Goal: Task Accomplishment & Management: Manage account settings

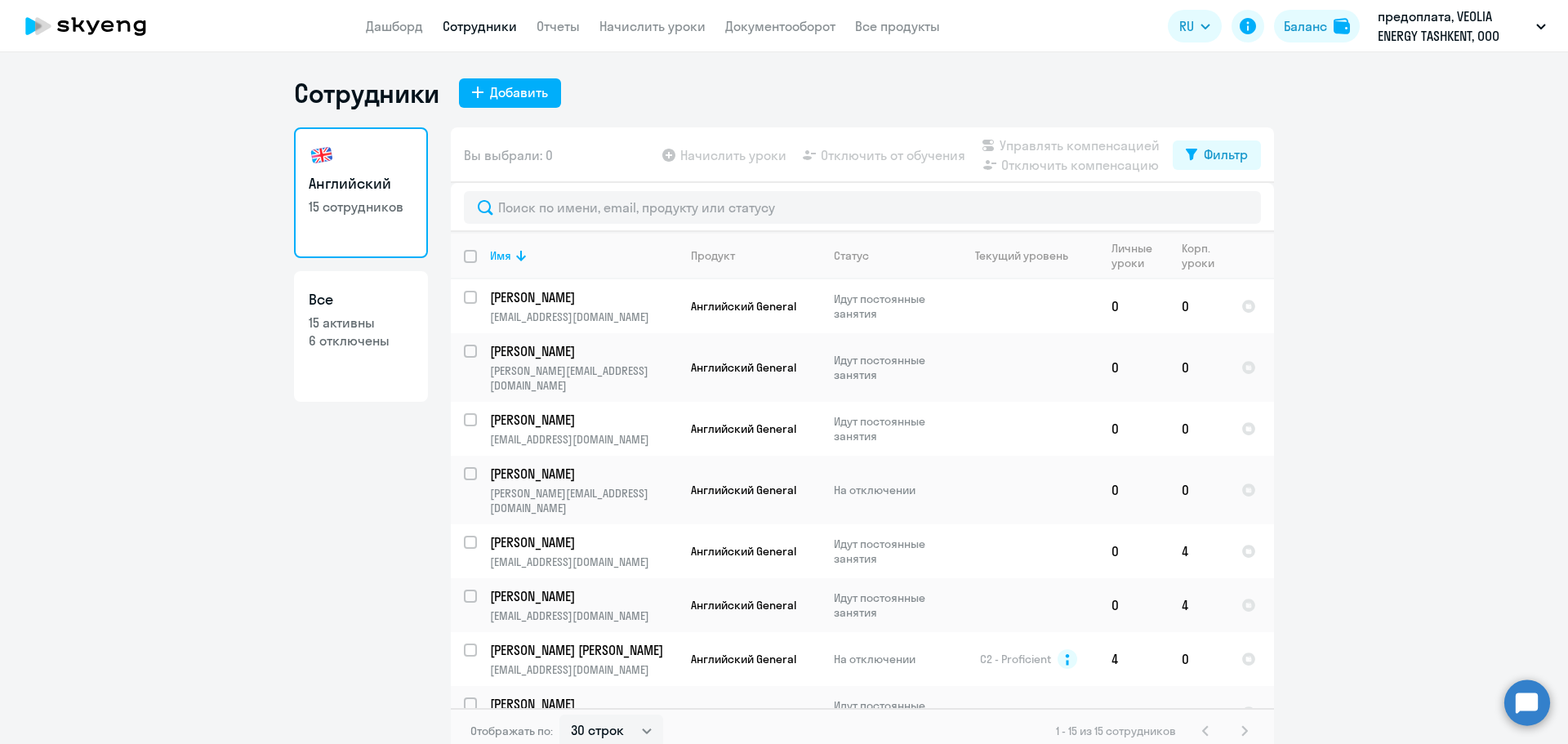
select select "30"
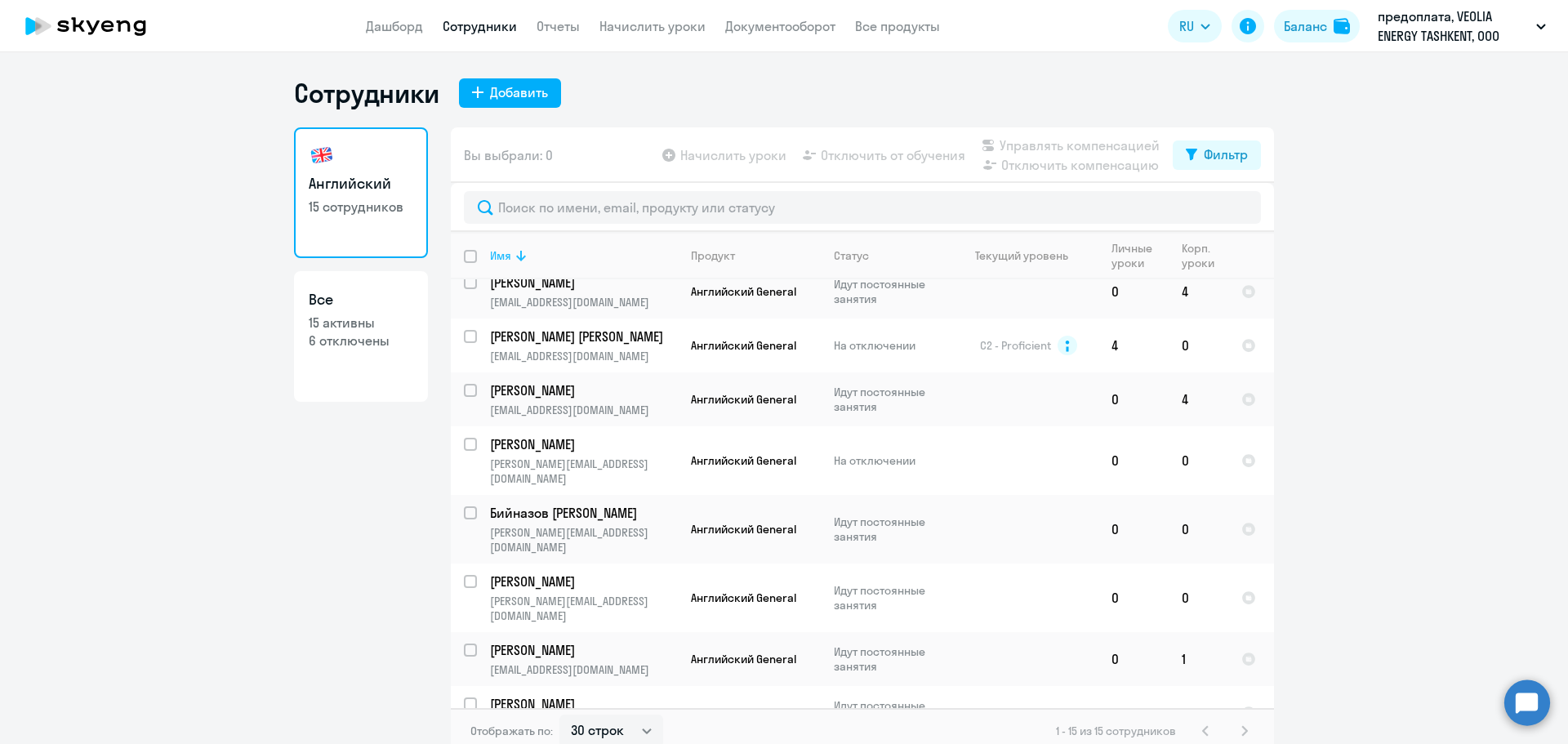
scroll to position [326, 0]
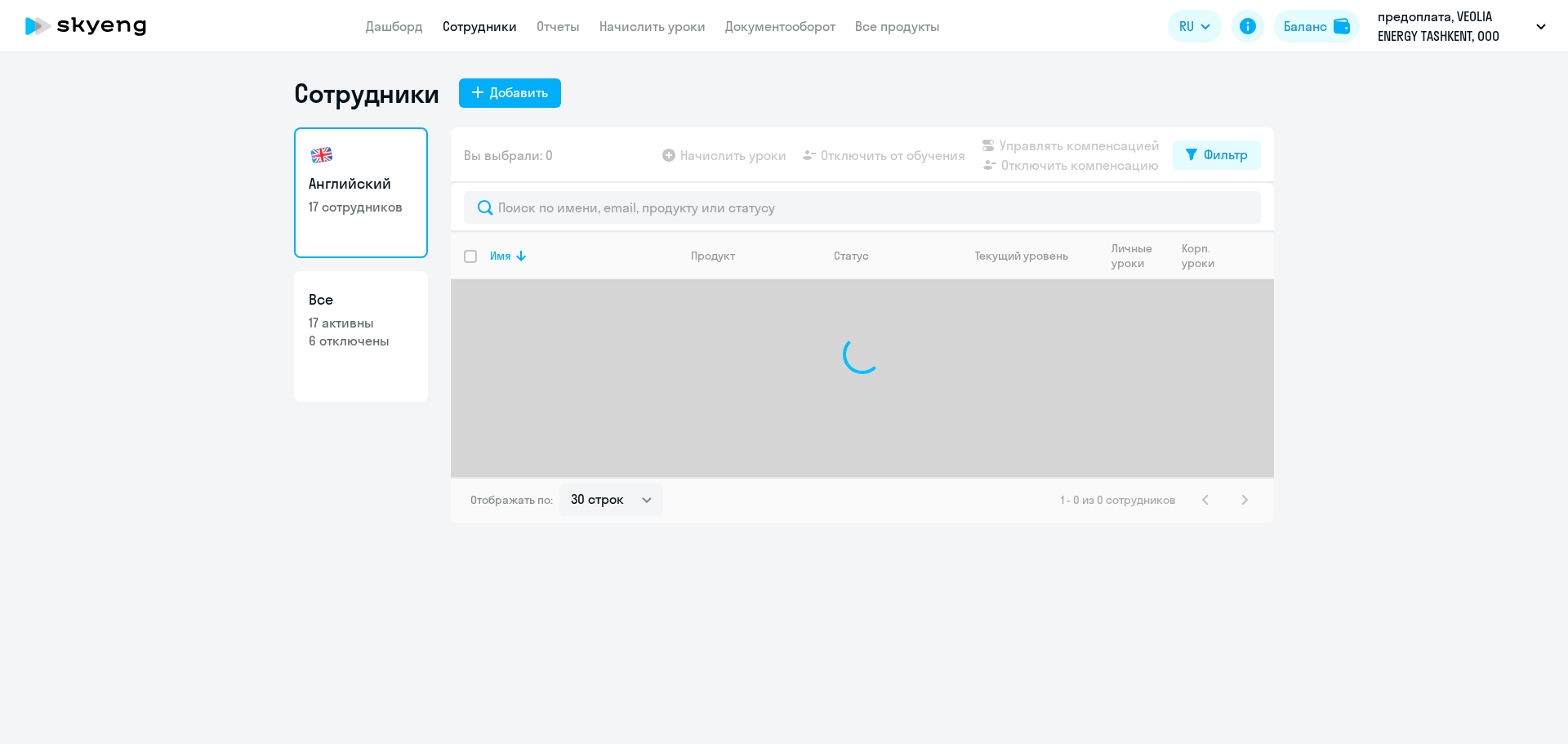
select select "30"
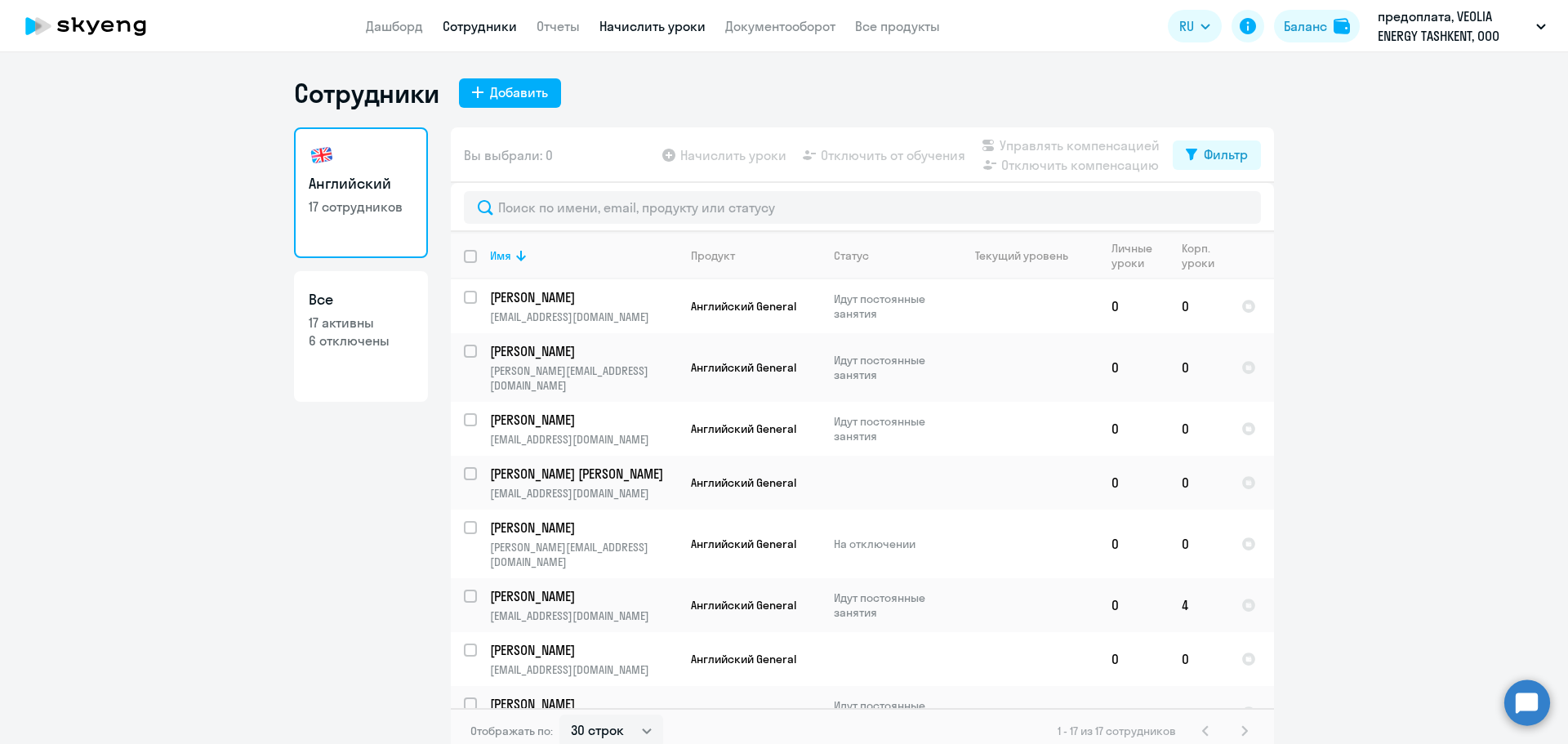
click at [647, 22] on link "Начислить уроки" at bounding box center [653, 26] width 106 height 16
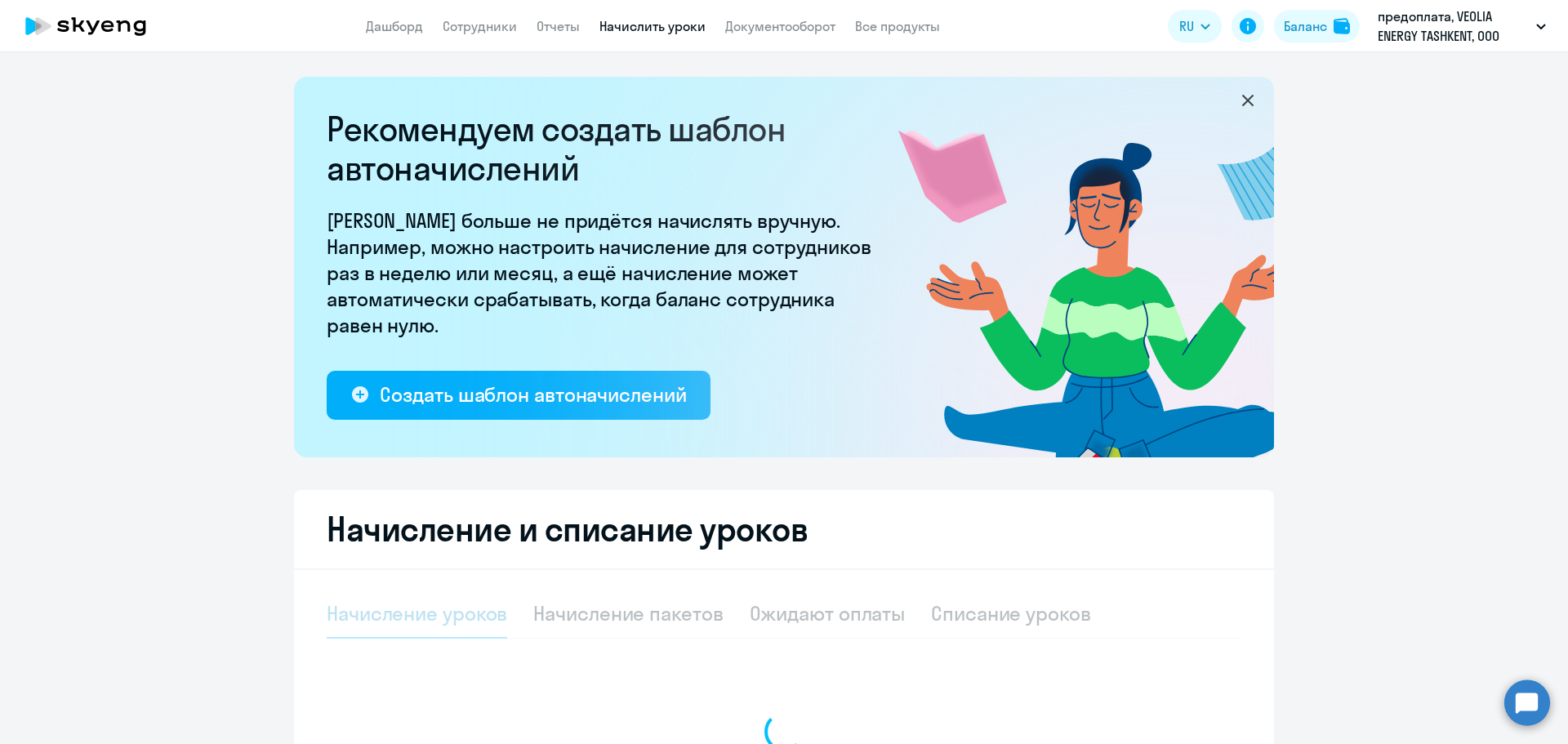
select select "10"
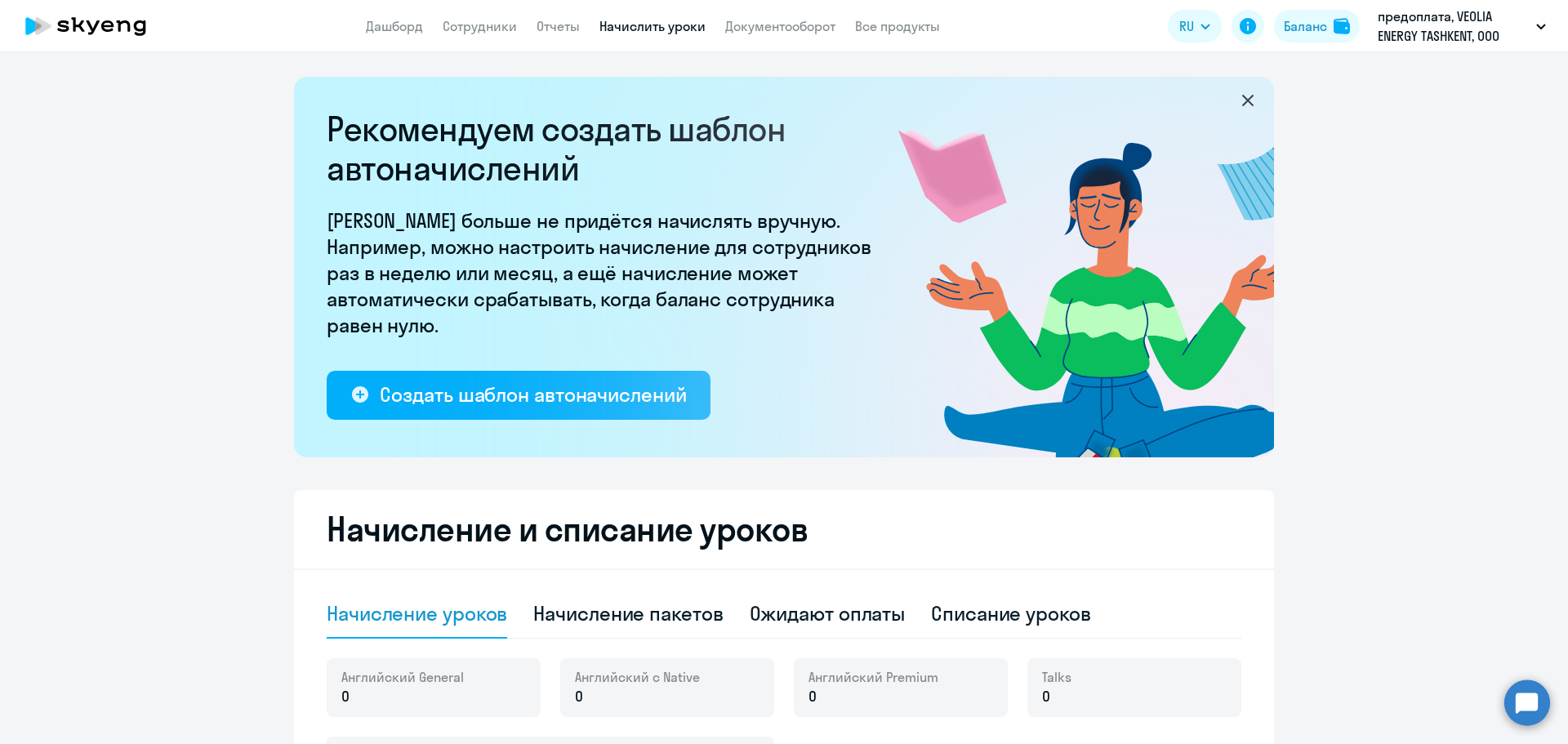
scroll to position [163, 0]
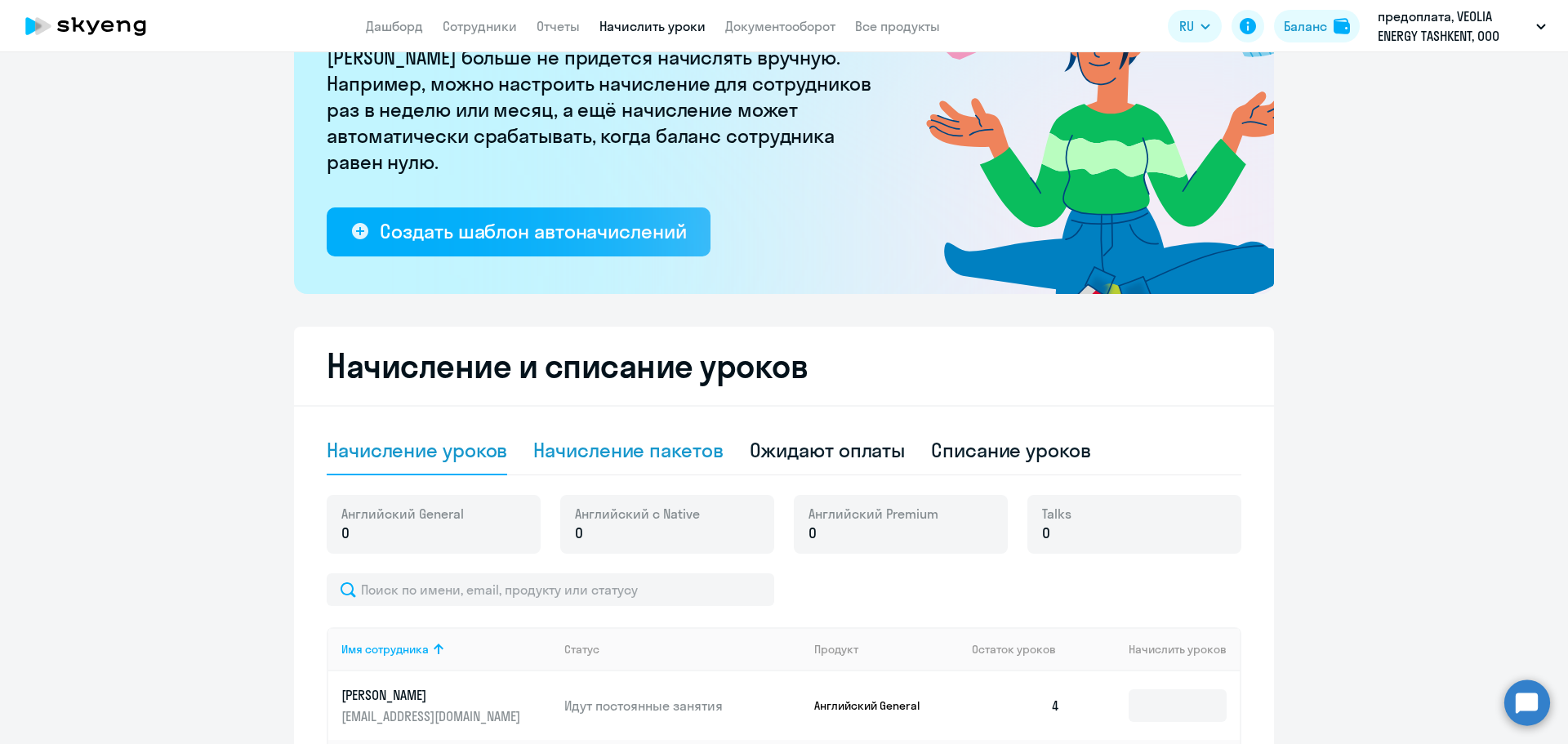
click at [652, 461] on div "Начисление пакетов" at bounding box center [628, 450] width 190 height 26
select select "10"
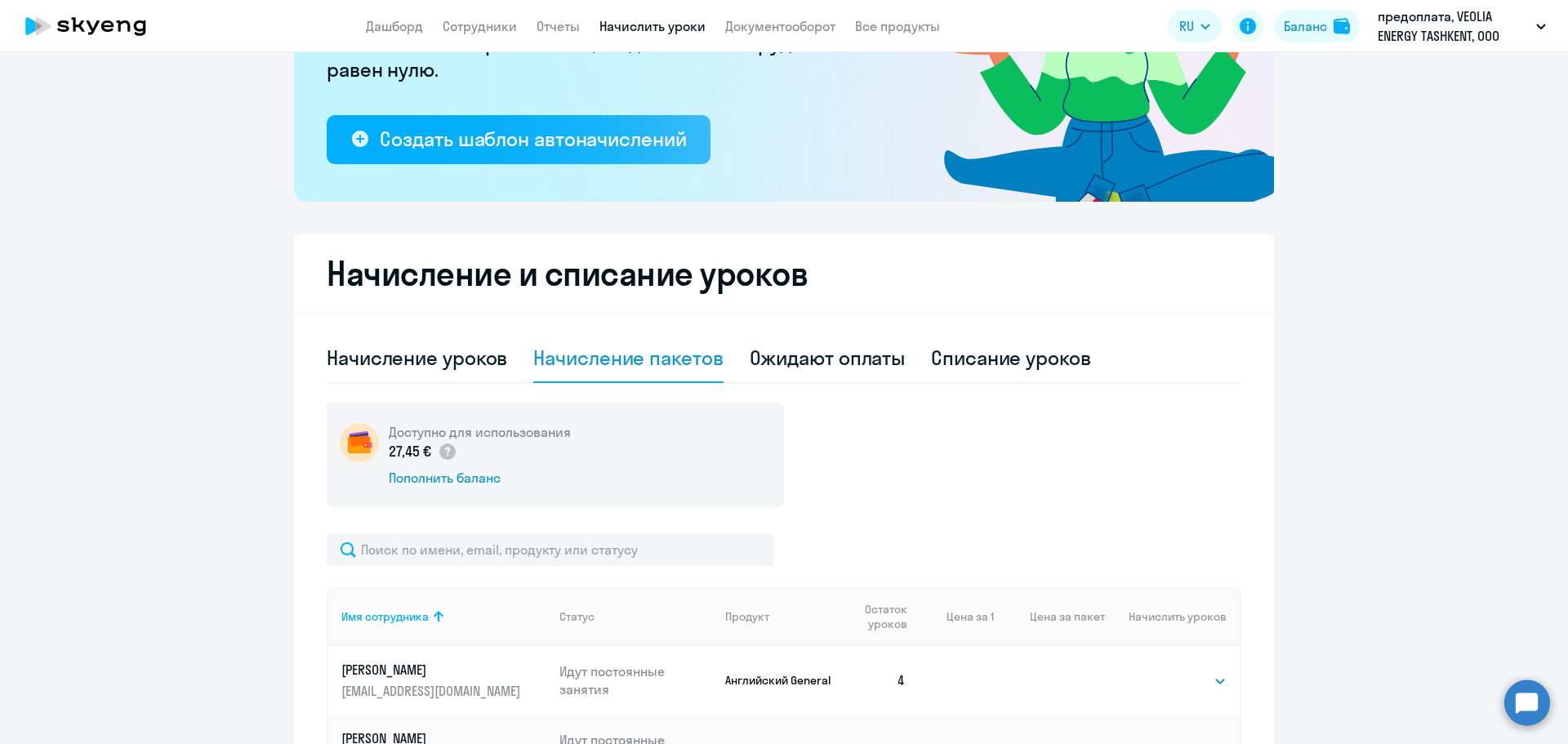
scroll to position [408, 0]
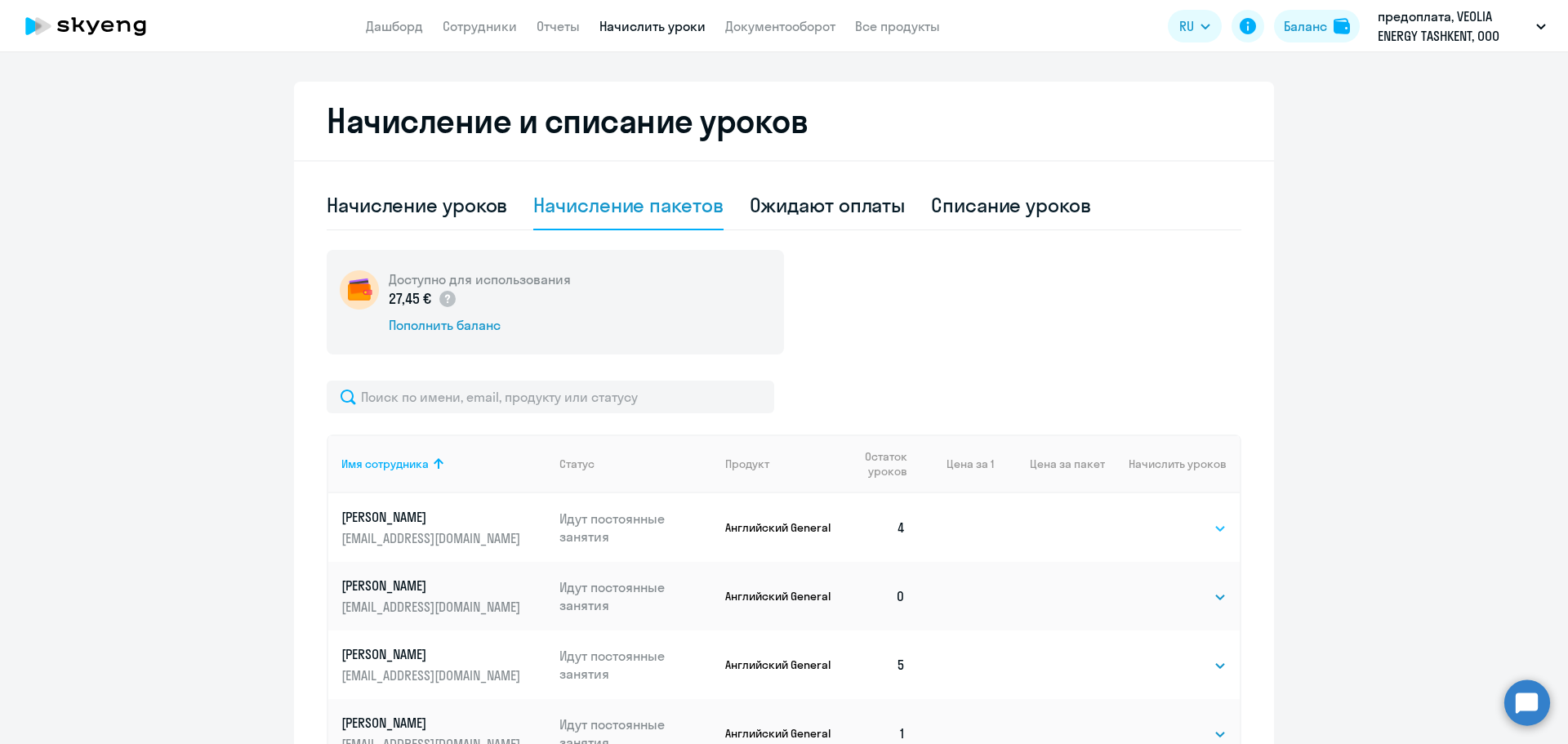
click at [1193, 533] on select "Выбрать 4 8 16 32 64 96 128" at bounding box center [1194, 529] width 67 height 20
click at [975, 215] on div "Списание уроков" at bounding box center [1011, 204] width 160 height 26
select select "10"
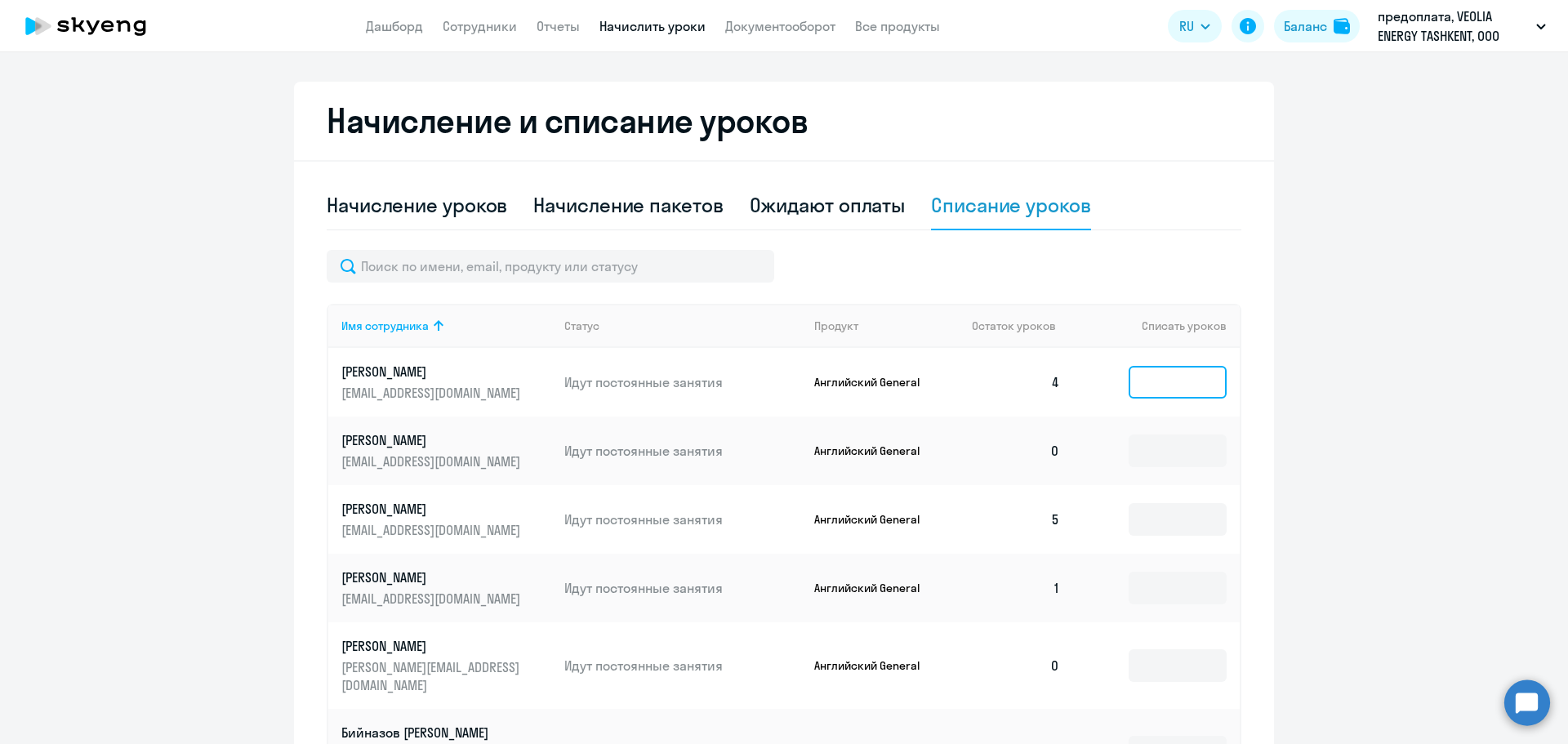
click at [1137, 386] on input at bounding box center [1178, 382] width 98 height 33
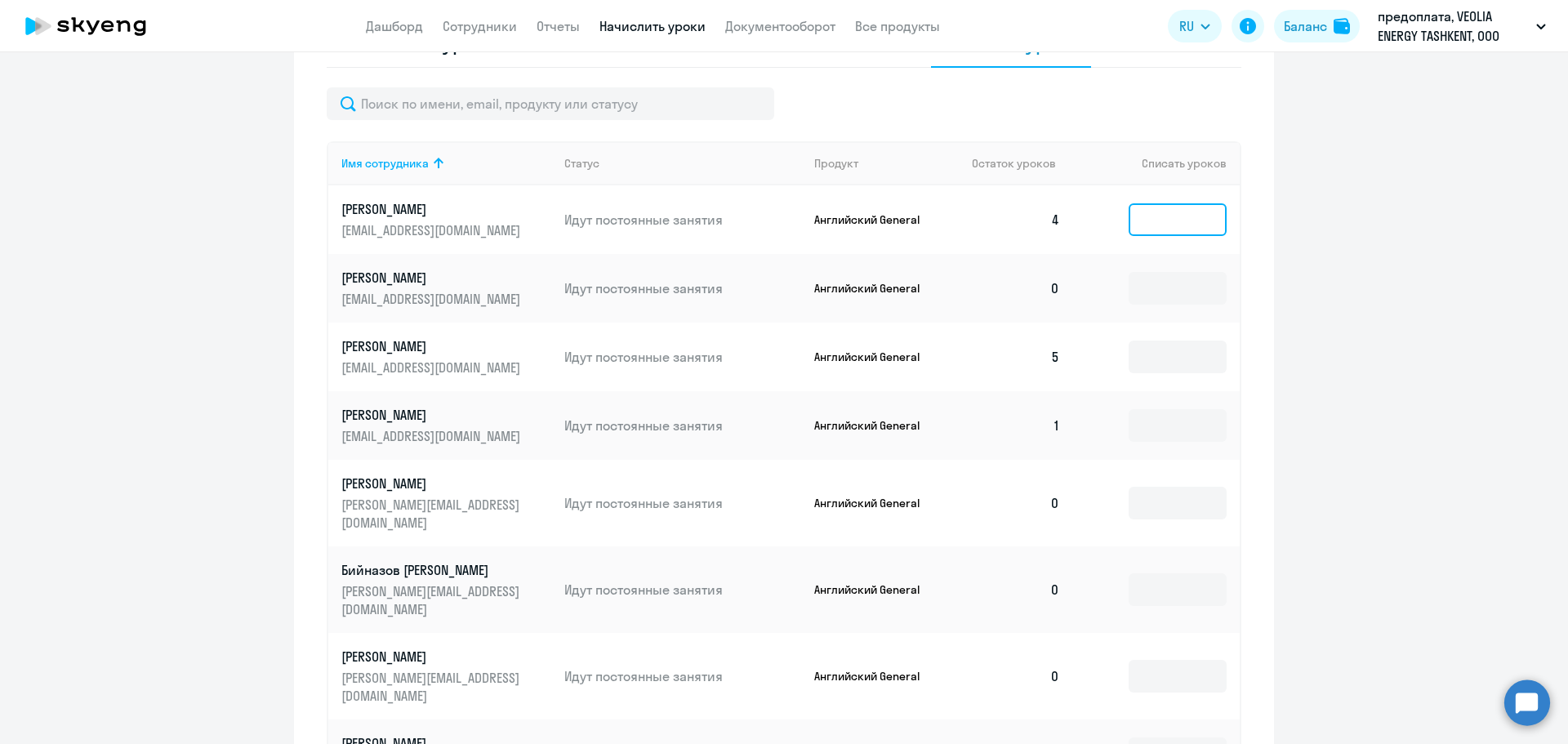
scroll to position [572, 0]
click at [1135, 378] on td at bounding box center [1156, 356] width 167 height 68
click at [1144, 347] on input at bounding box center [1178, 356] width 98 height 33
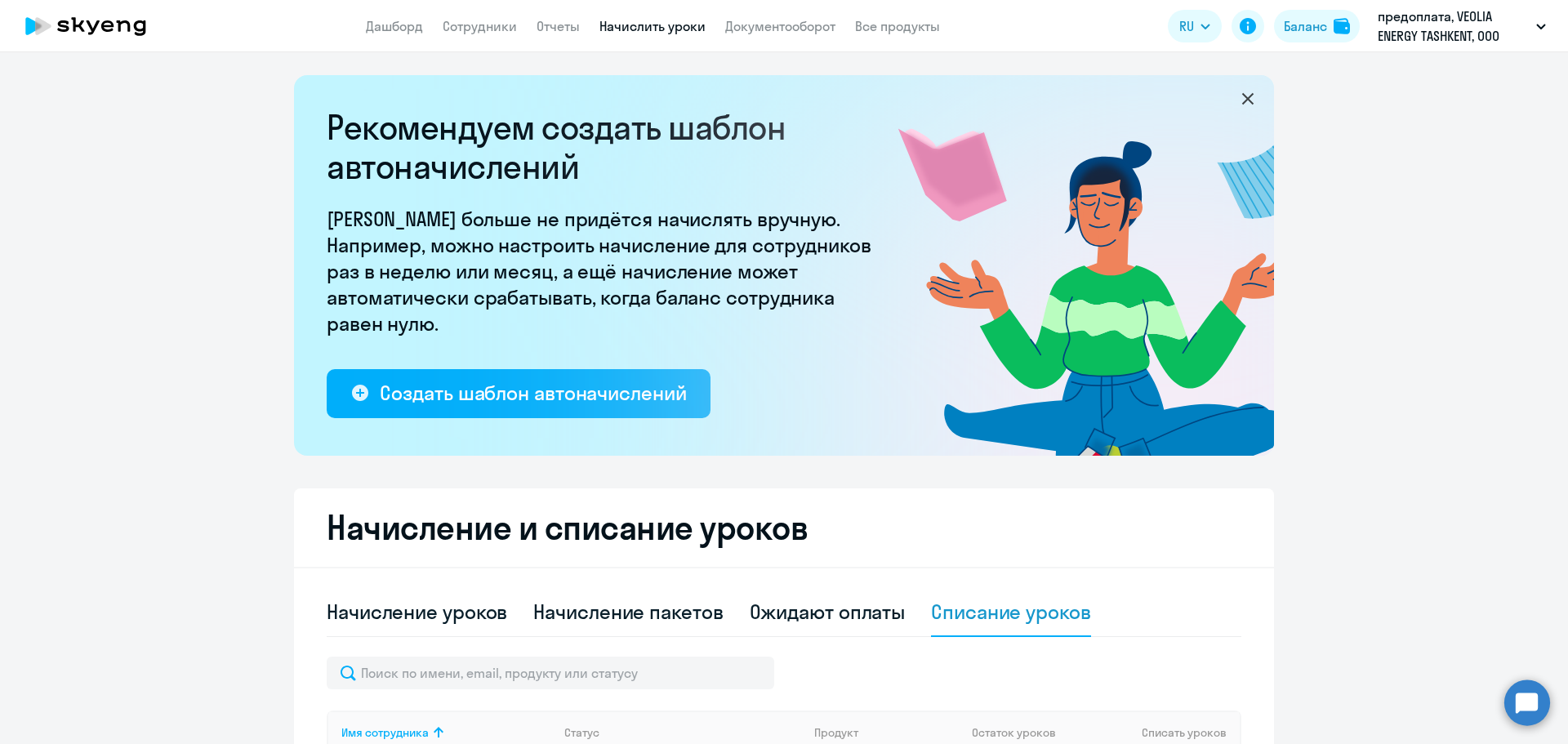
scroll to position [0, 0]
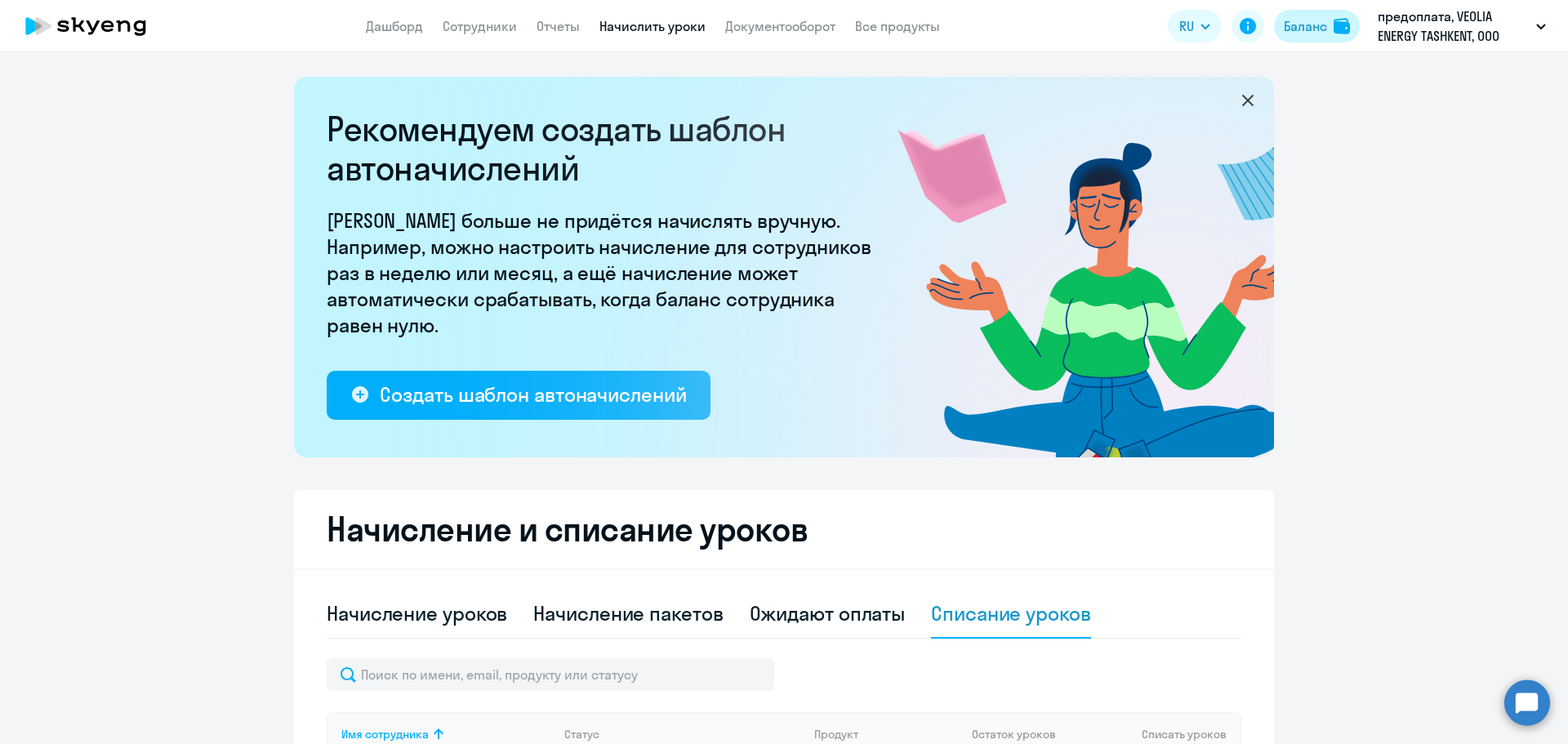
click at [1297, 29] on div "Баланс" at bounding box center [1305, 26] width 43 height 20
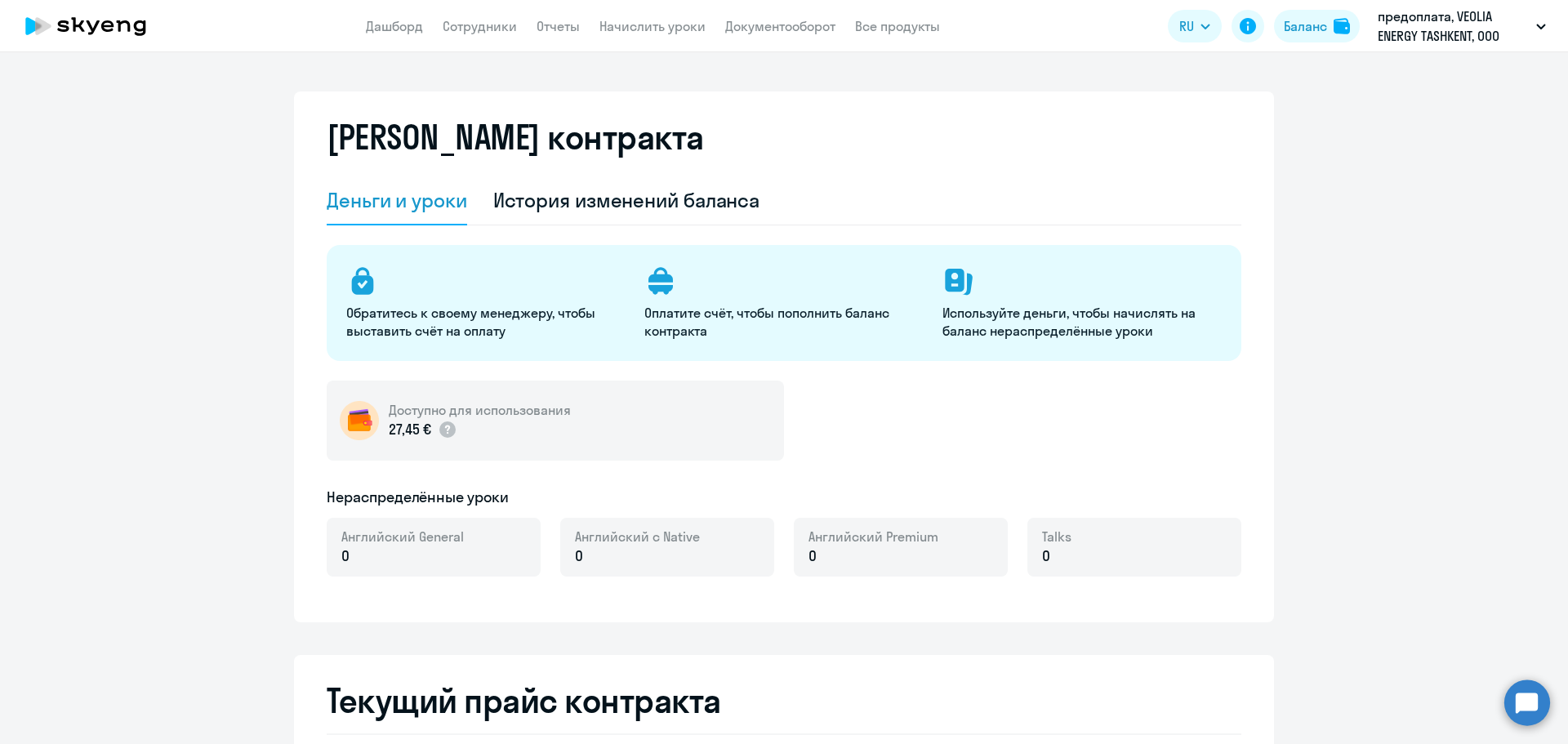
select select "english_adult_not_native_speaker"
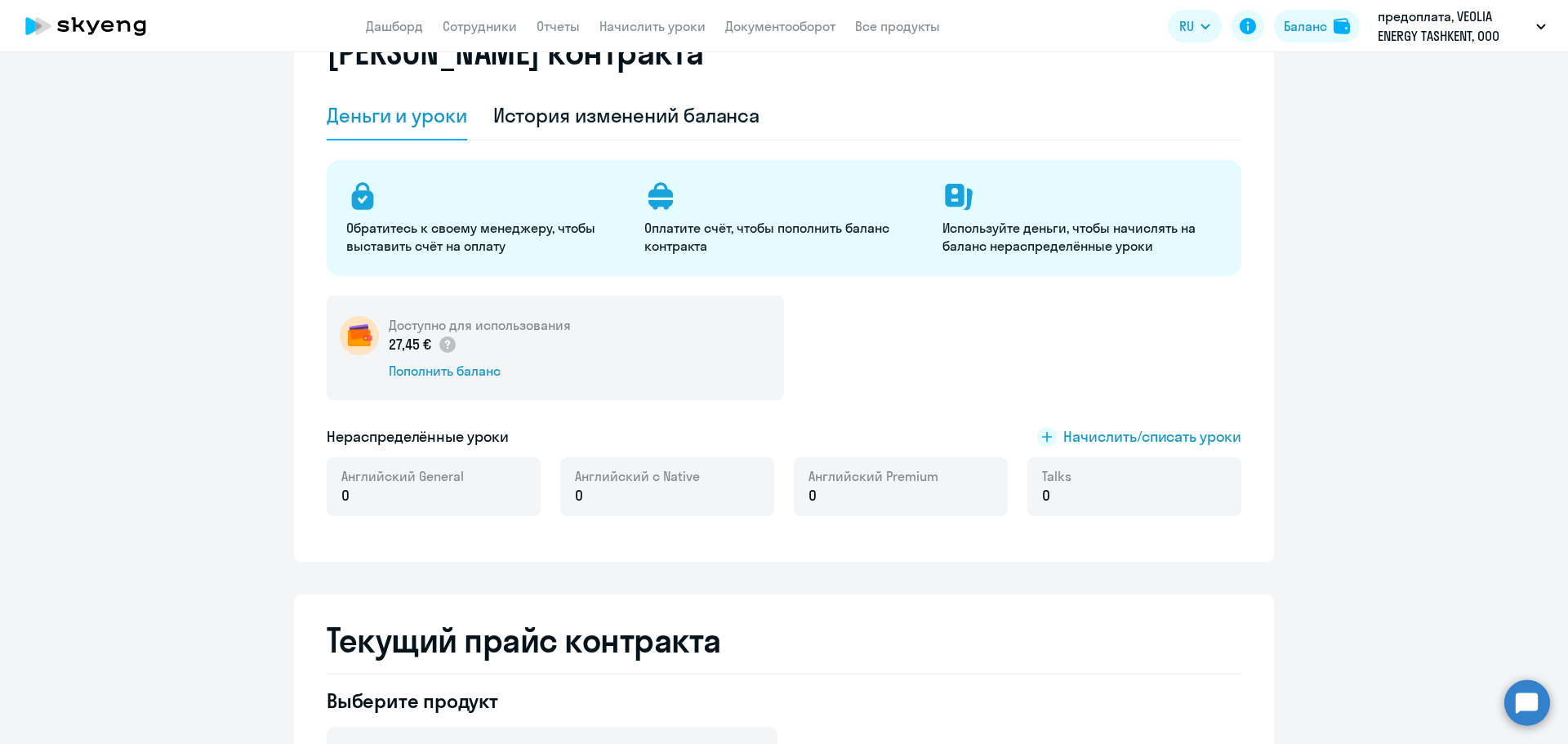
scroll to position [163, 0]
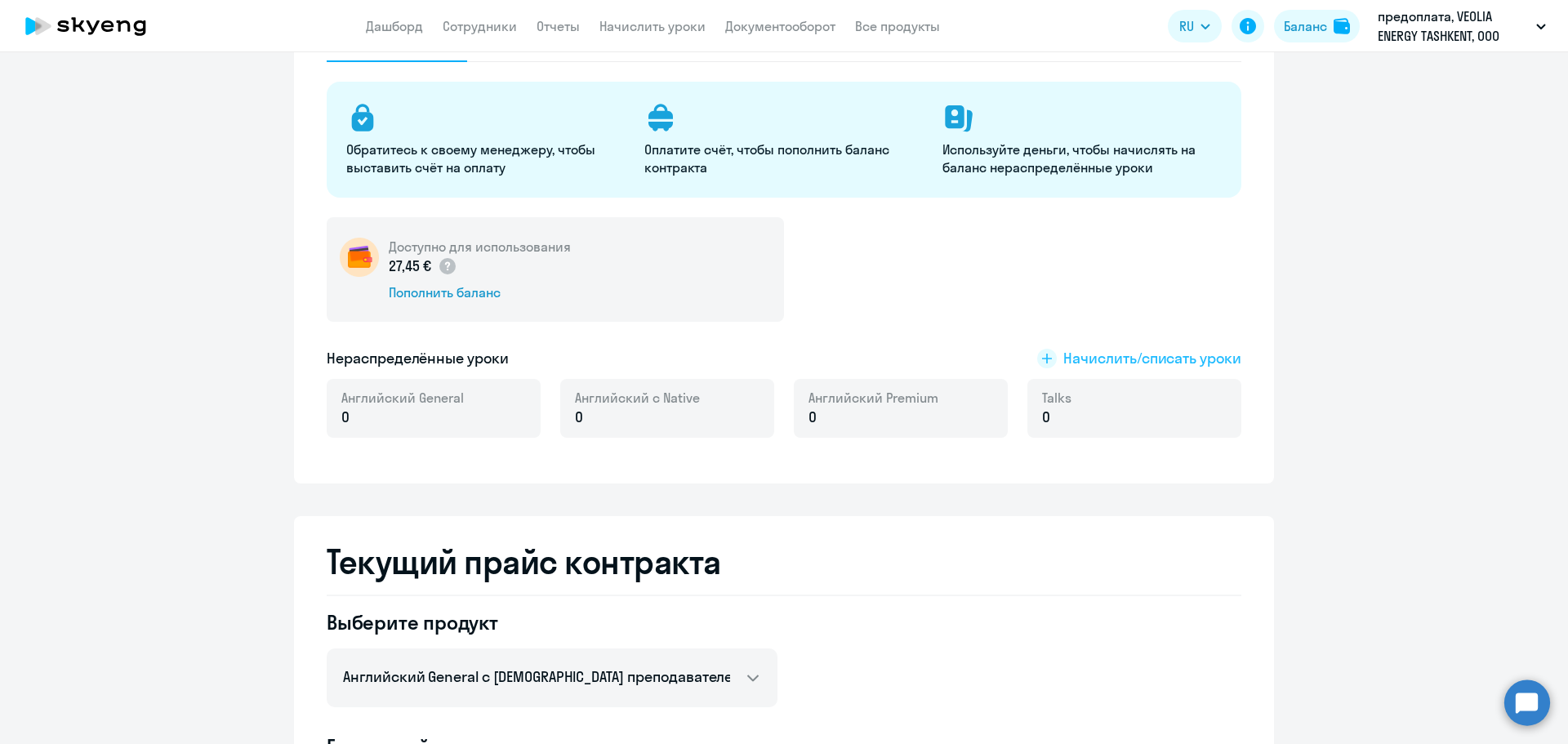
click at [1135, 366] on span "Начислить/списать уроки" at bounding box center [1152, 358] width 178 height 21
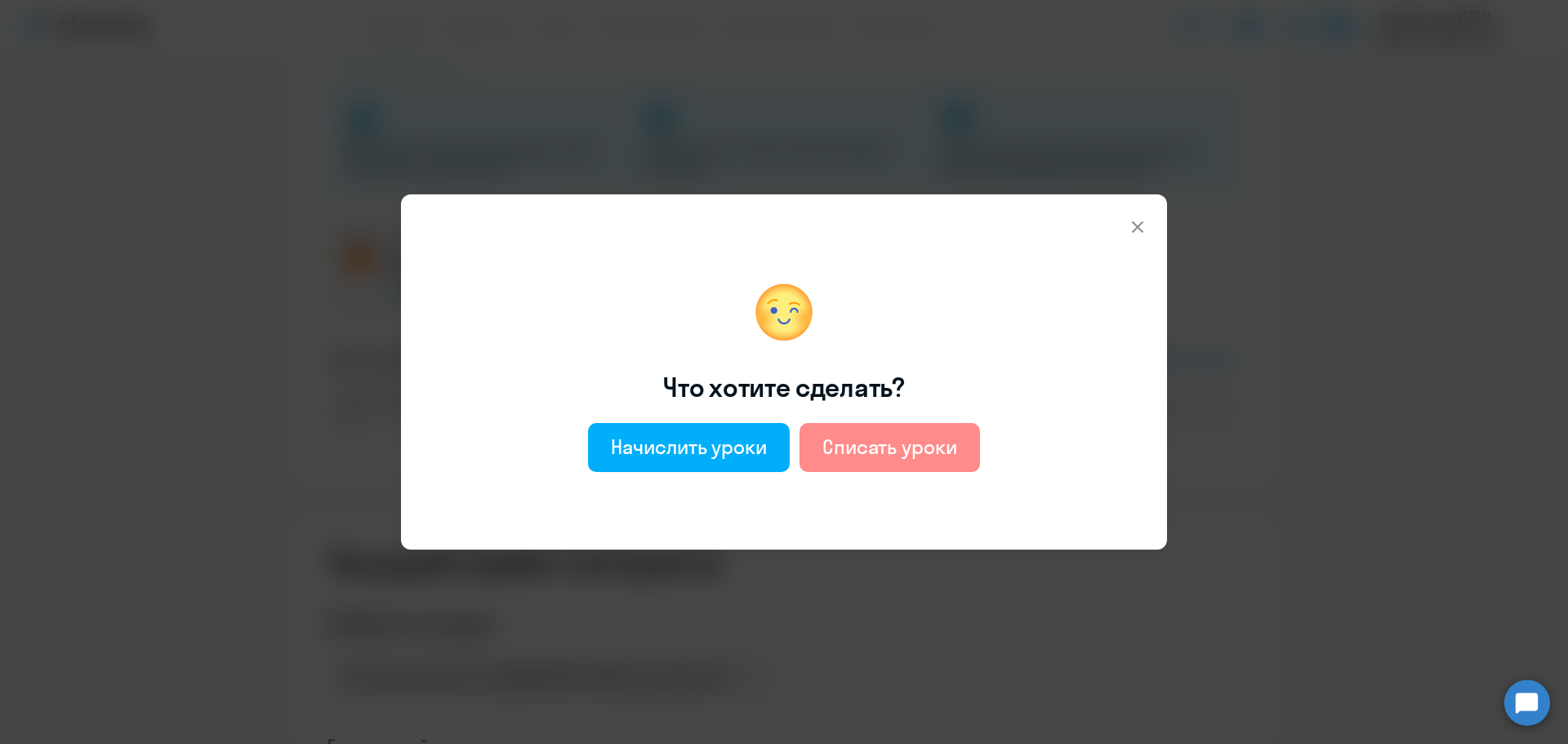
click at [879, 456] on div "Списать уроки" at bounding box center [890, 446] width 135 height 26
select select "english_adult_not_native_speaker"
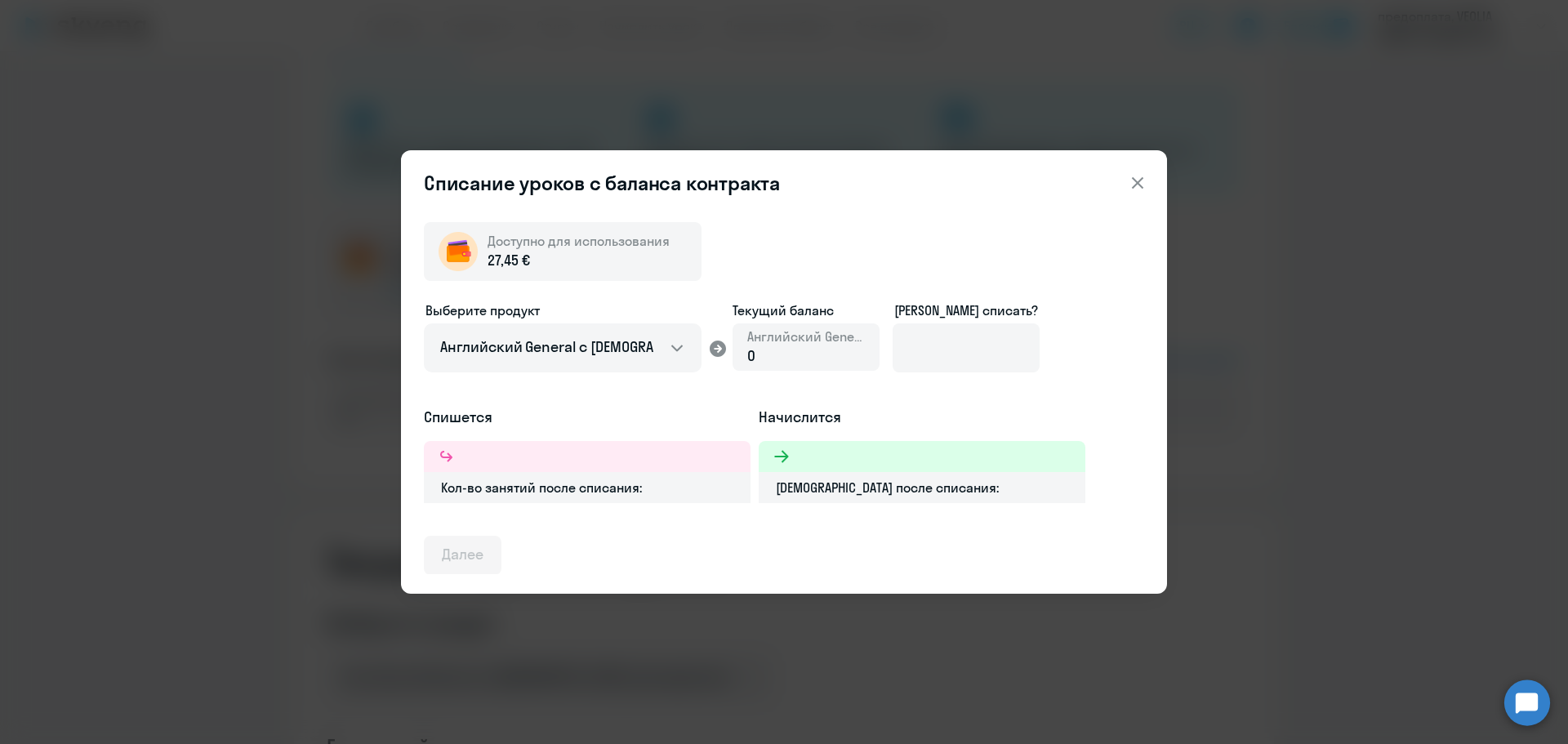
click at [807, 349] on div "0" at bounding box center [806, 356] width 118 height 21
click at [601, 352] on select "Английский General с [DEMOGRAPHIC_DATA] преподавателем Английский General с [DE…" at bounding box center [562, 348] width 278 height 49
click at [602, 351] on select "Английский General с [DEMOGRAPHIC_DATA] преподавателем Английский General с [DE…" at bounding box center [562, 348] width 278 height 49
click at [926, 353] on input at bounding box center [966, 348] width 147 height 49
click at [1137, 187] on icon at bounding box center [1138, 183] width 20 height 20
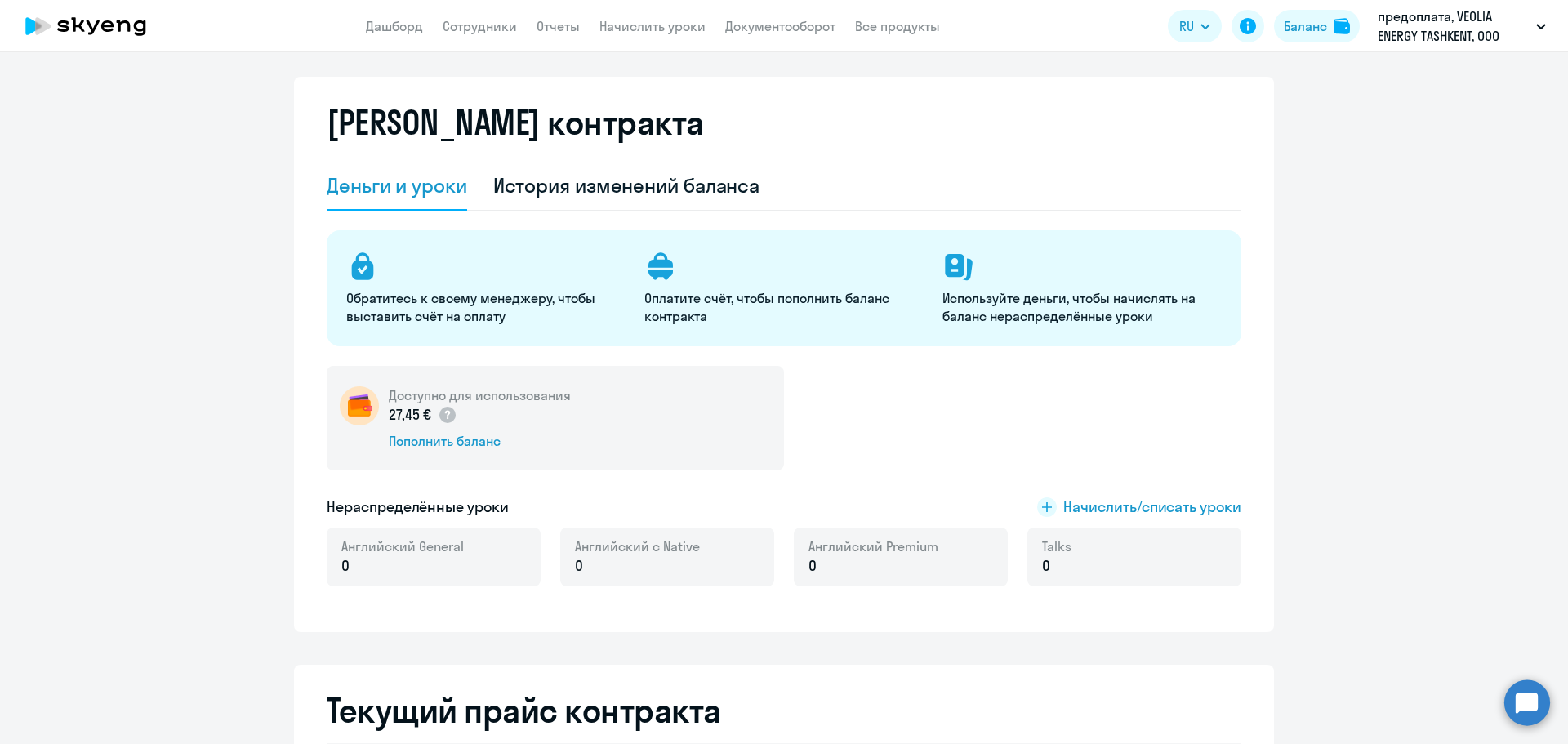
scroll to position [0, 0]
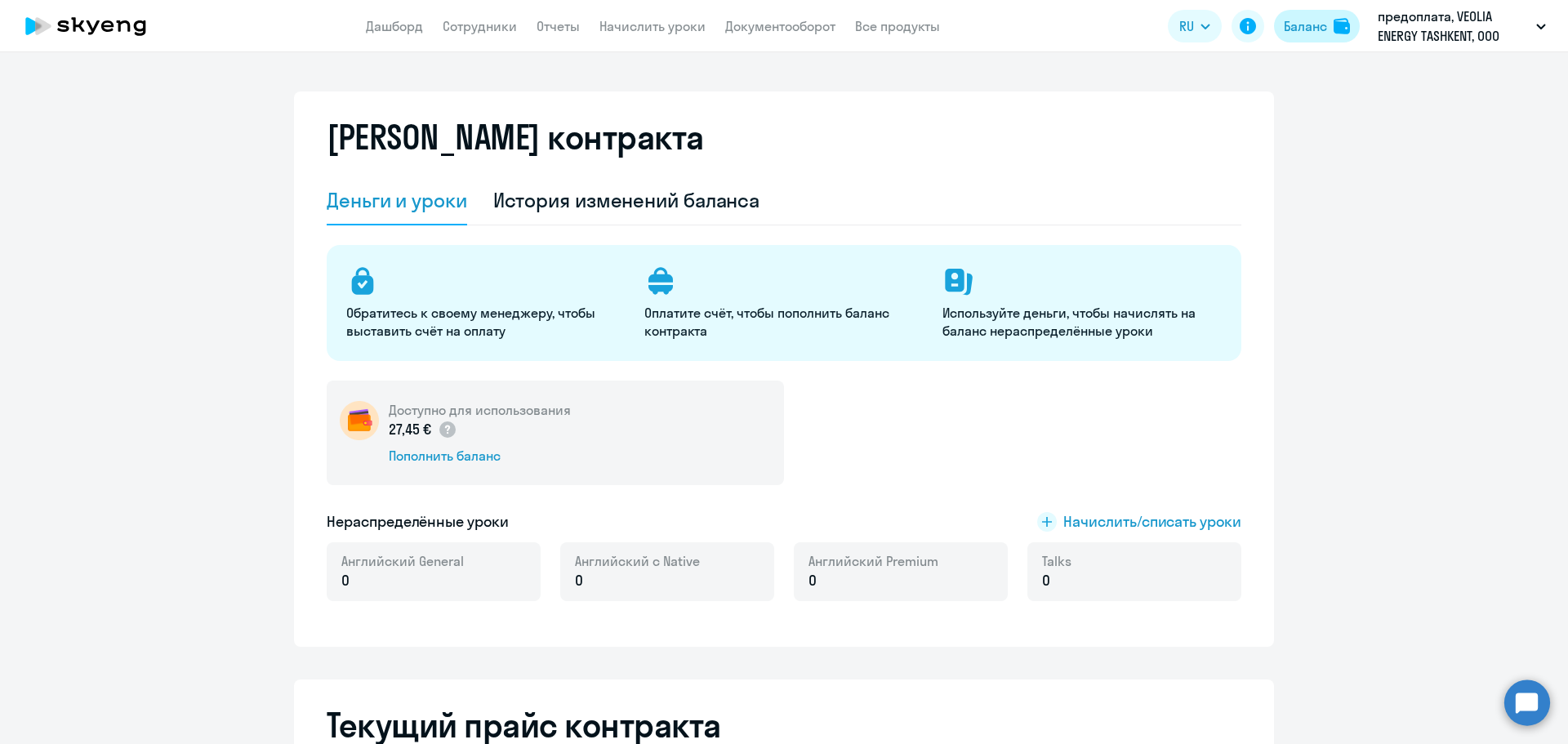
click at [1306, 33] on div "Баланс" at bounding box center [1305, 26] width 43 height 20
click at [492, 24] on link "Сотрудники" at bounding box center [480, 26] width 74 height 16
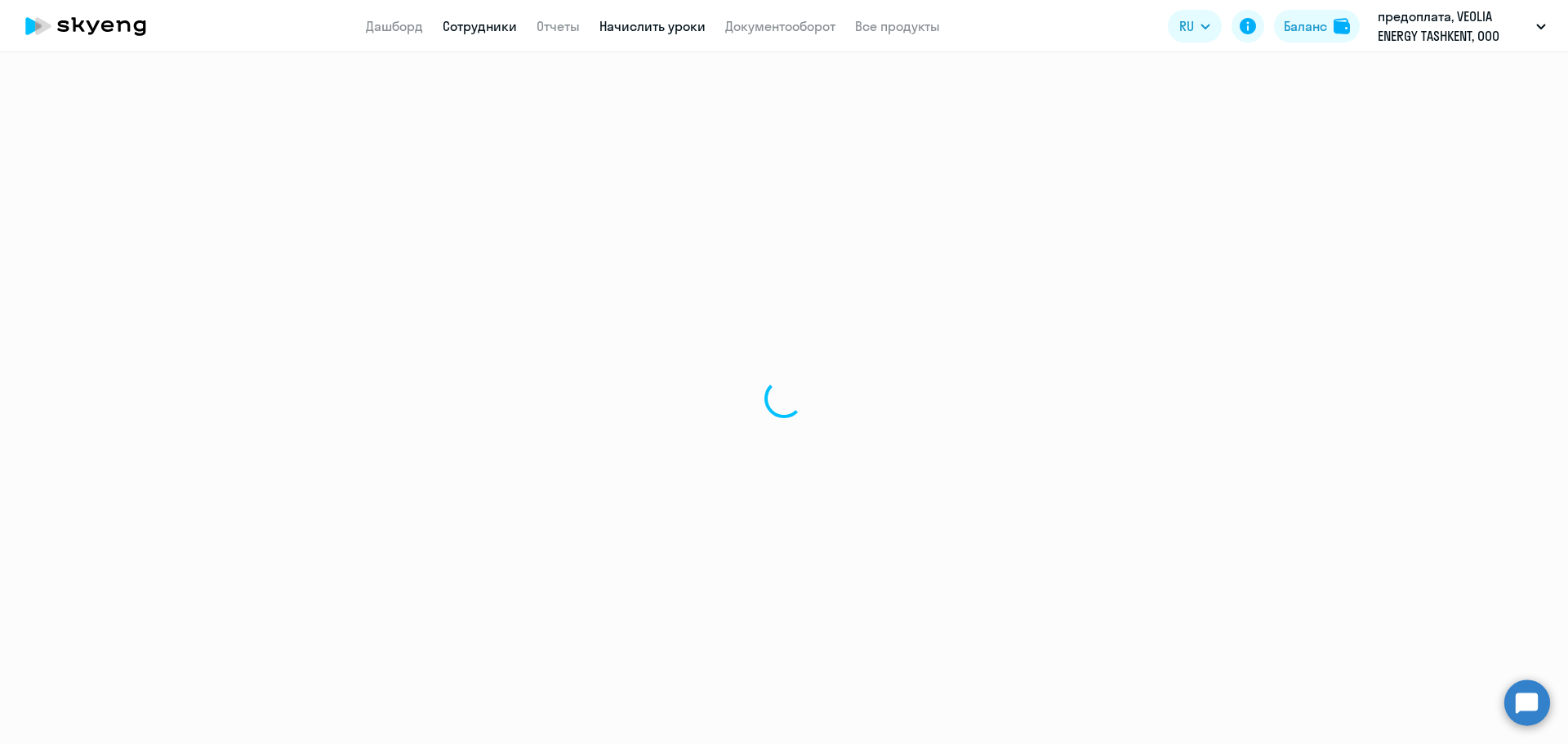
select select "30"
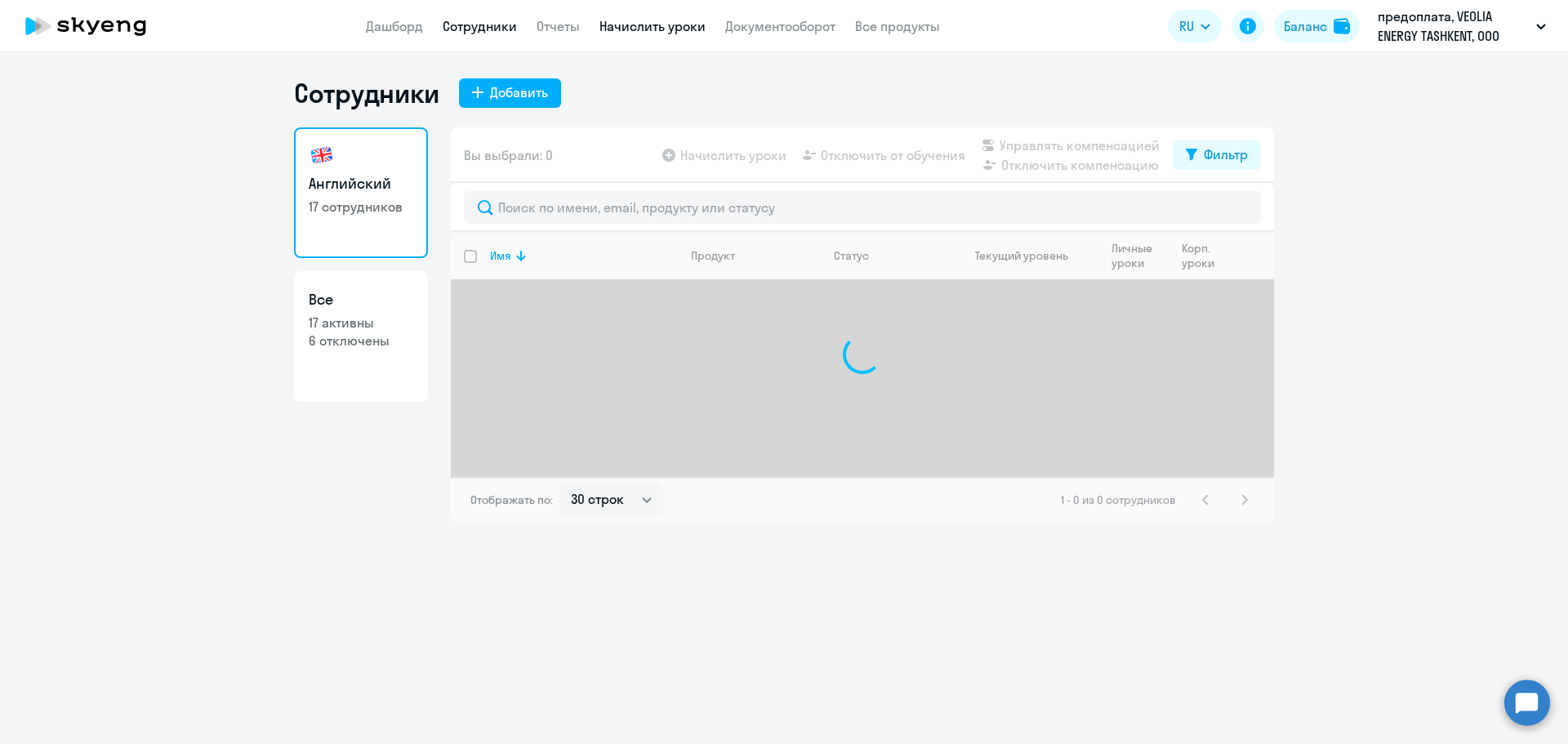
click at [656, 29] on link "Начислить уроки" at bounding box center [653, 26] width 106 height 16
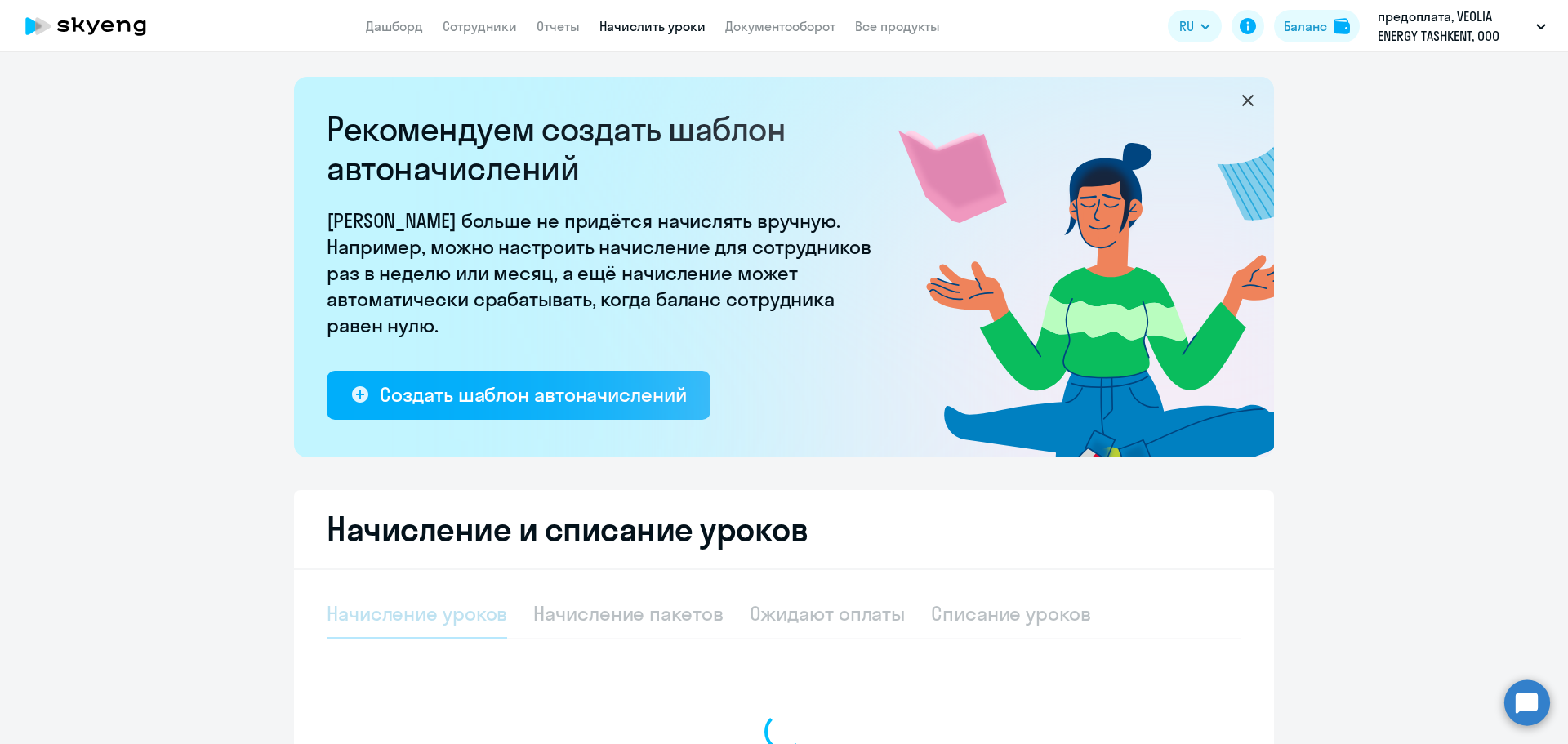
select select "10"
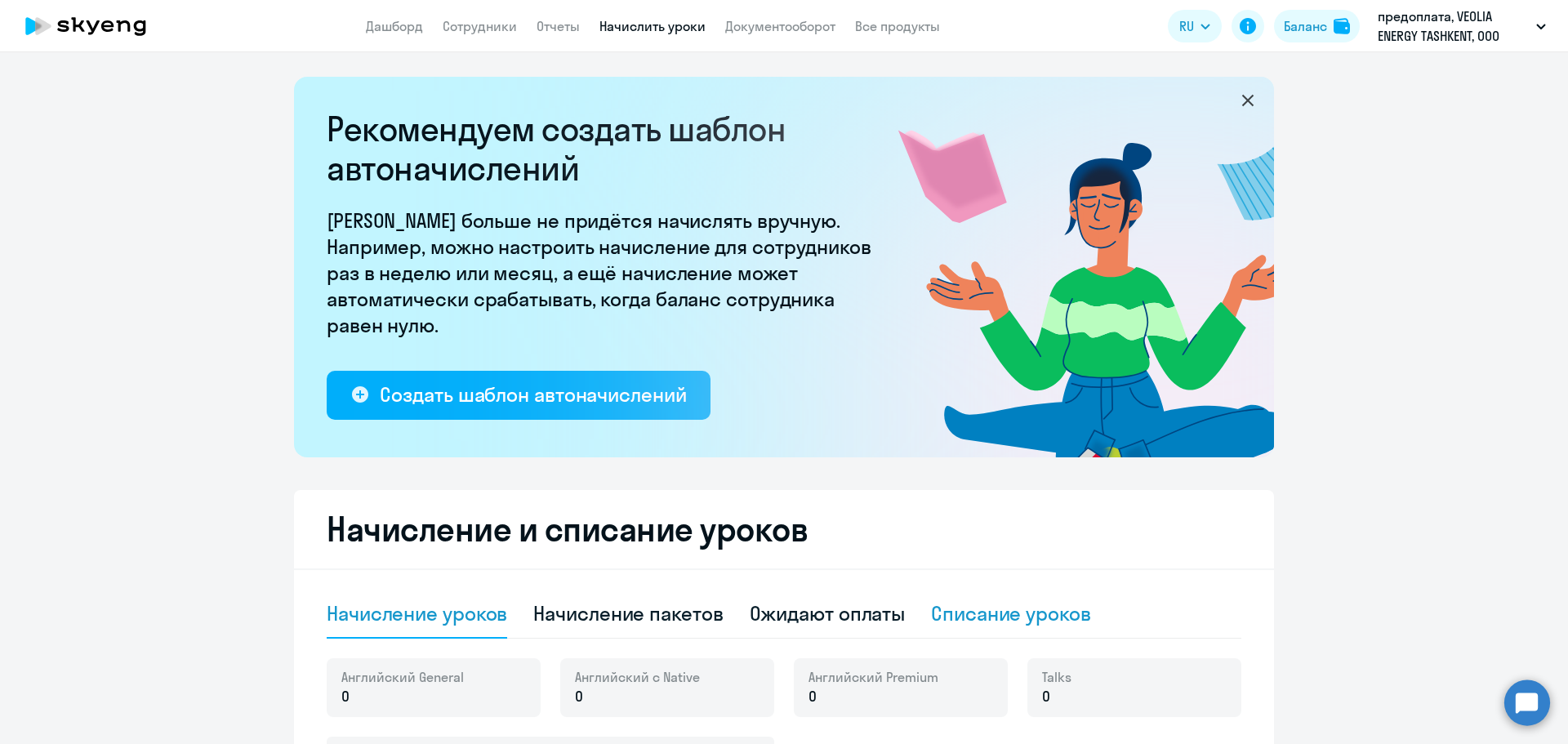
click at [1015, 618] on div "Списание уроков" at bounding box center [1011, 613] width 160 height 26
select select "10"
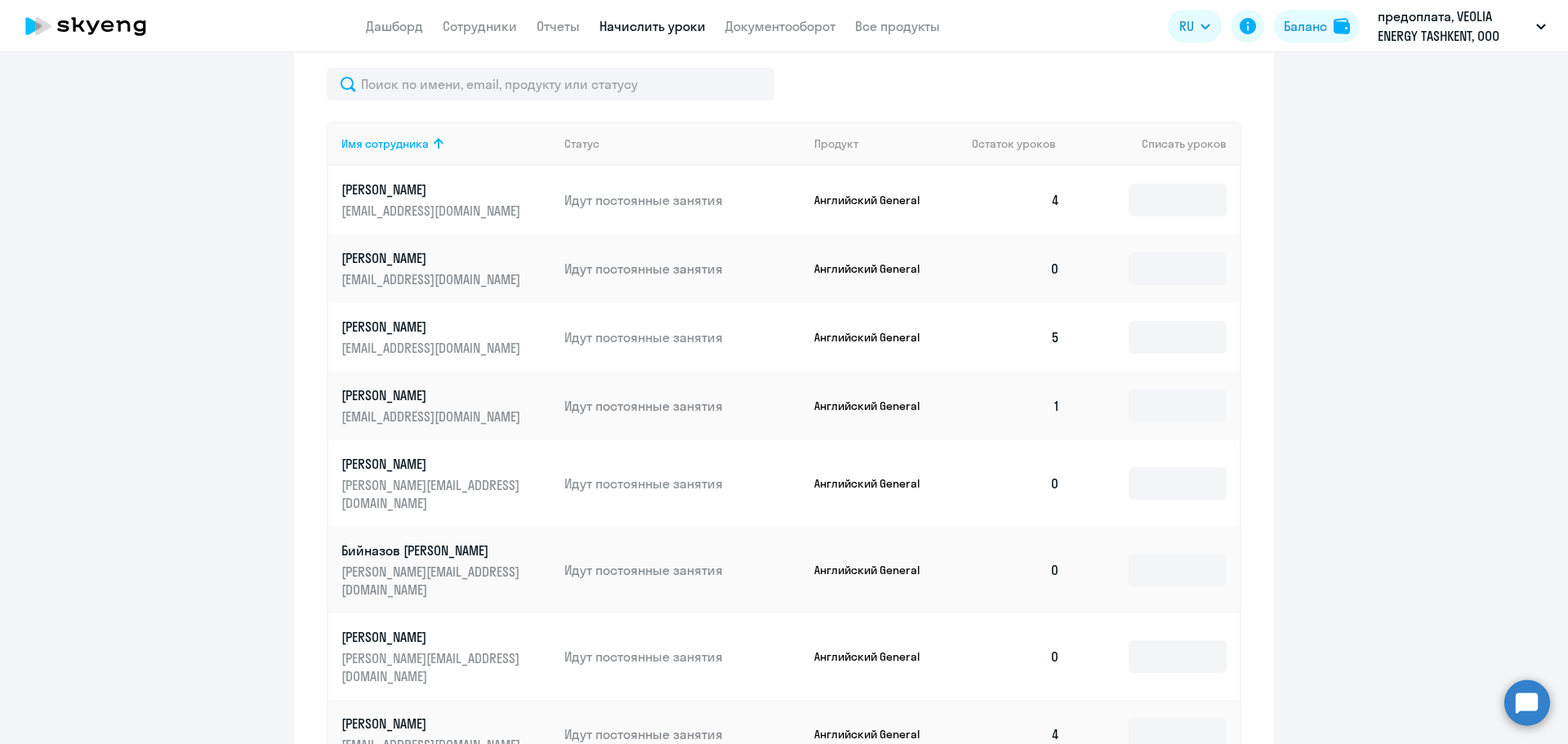
scroll to position [509, 0]
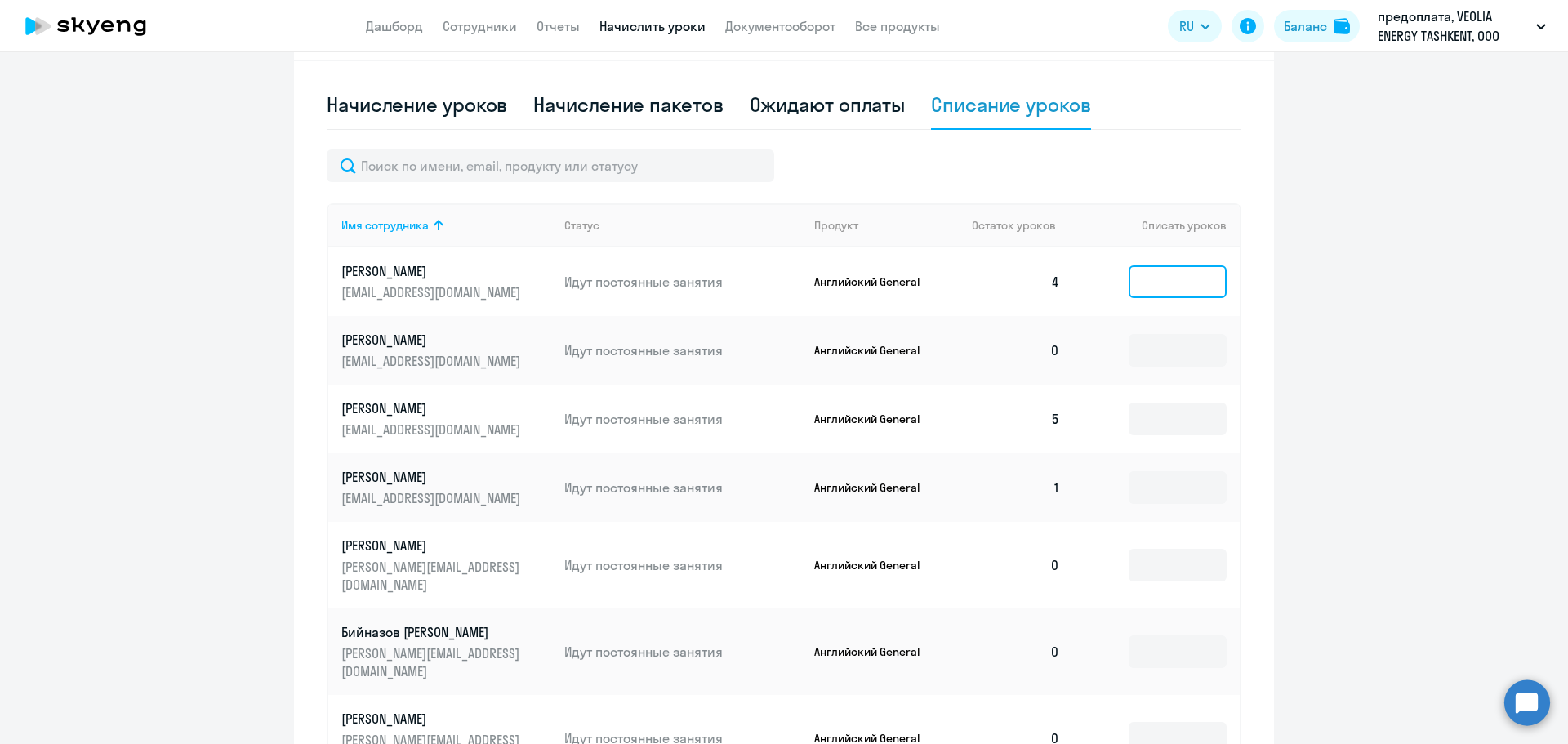
click at [1144, 268] on input at bounding box center [1178, 281] width 98 height 33
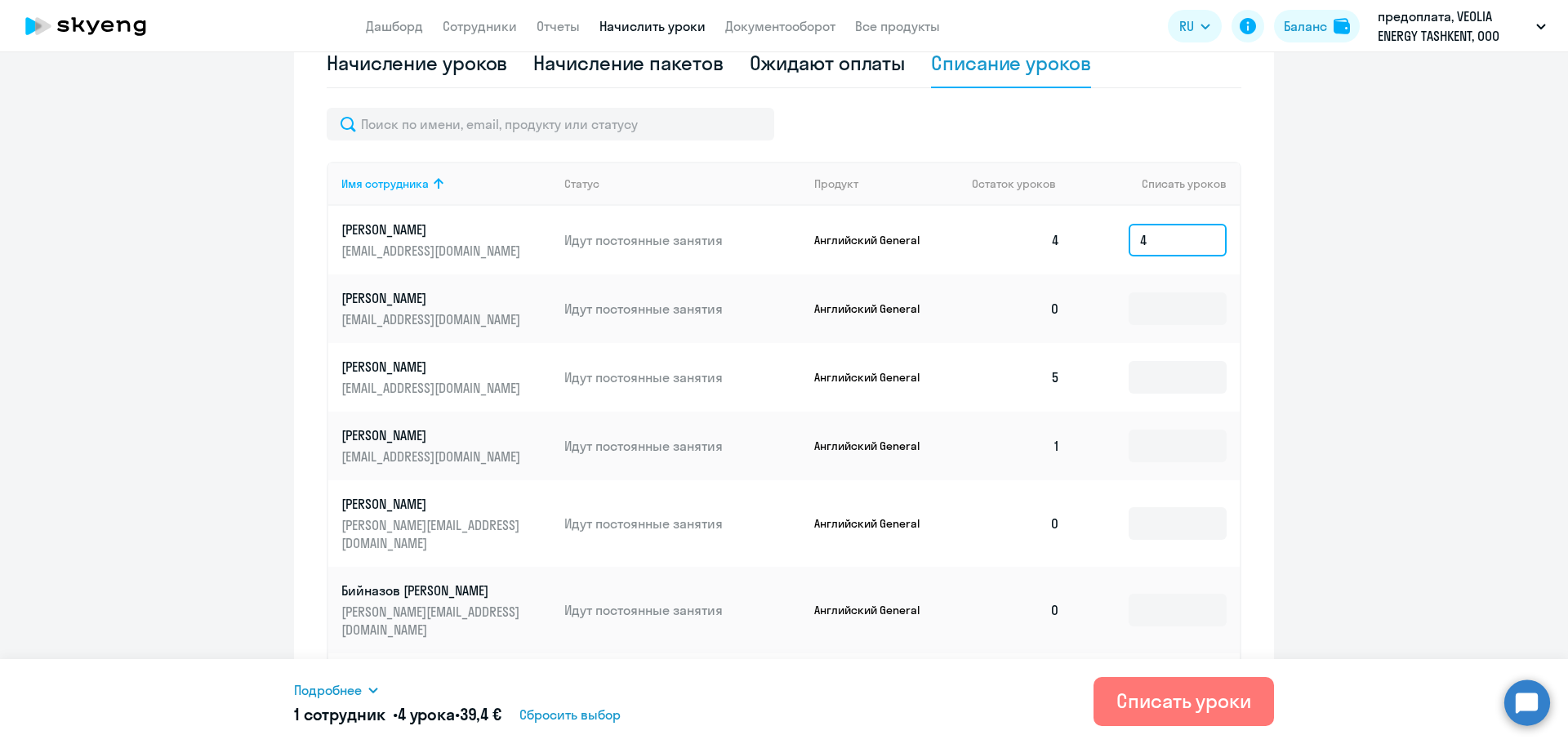
scroll to position [591, 0]
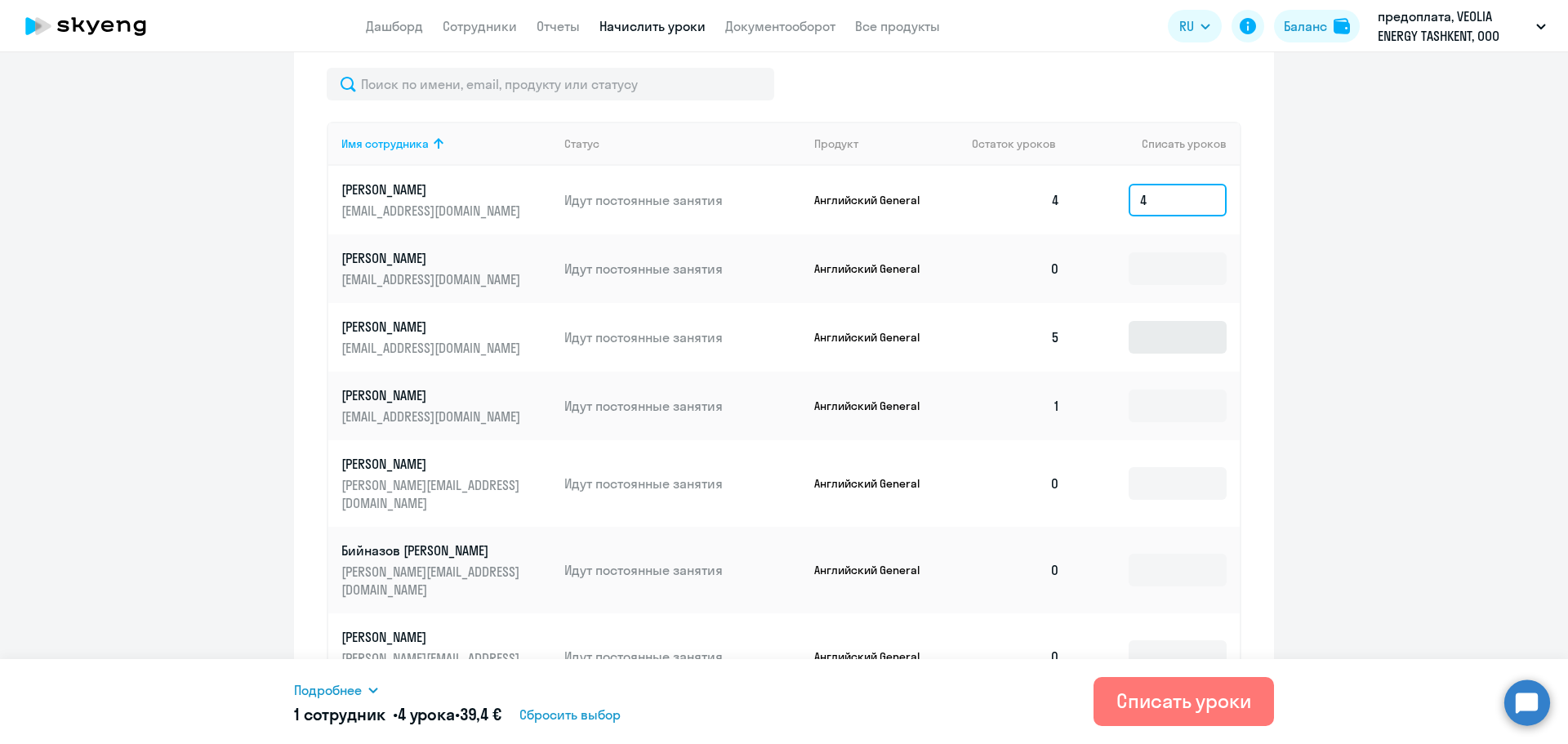
type input "4"
click at [1163, 342] on input at bounding box center [1178, 337] width 98 height 33
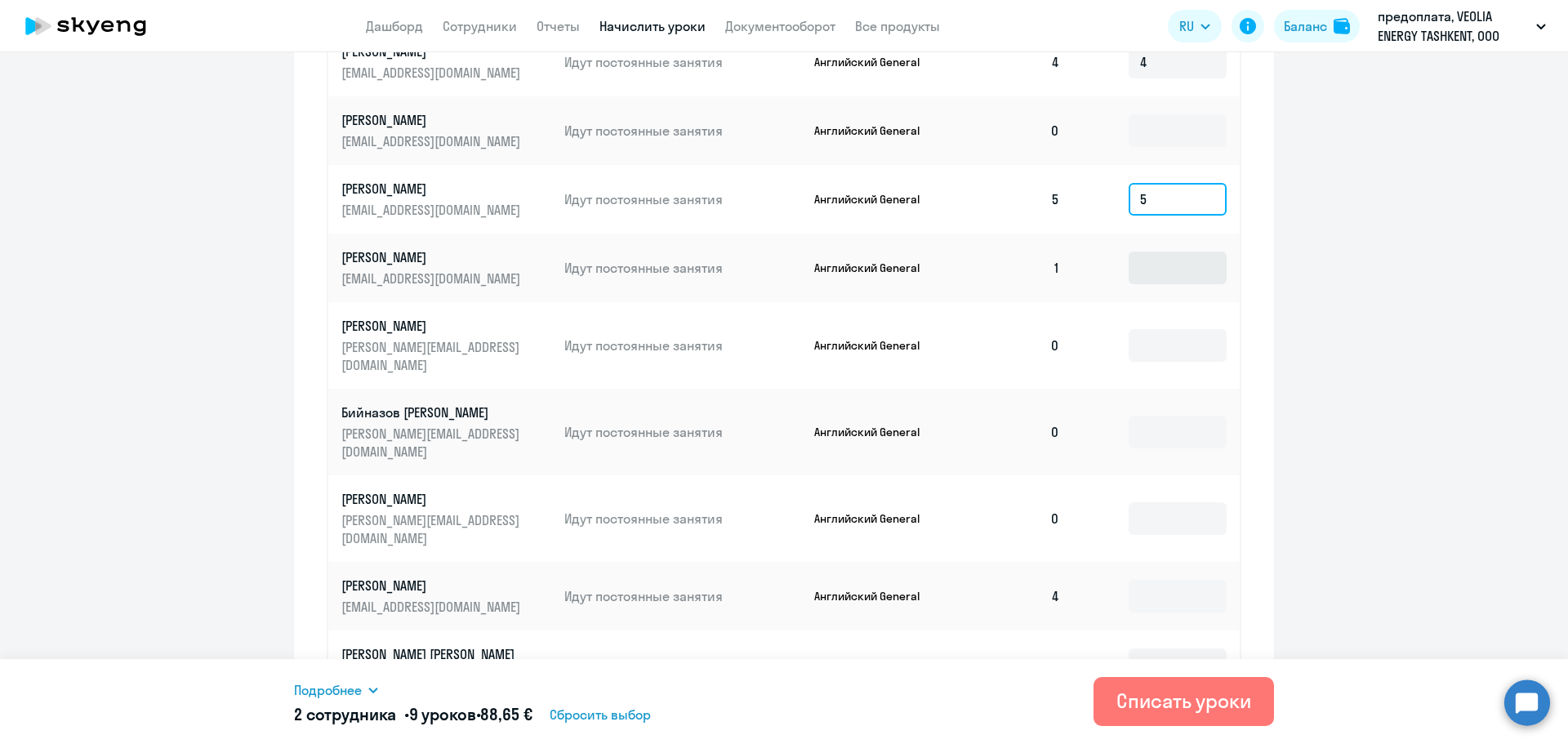
scroll to position [754, 0]
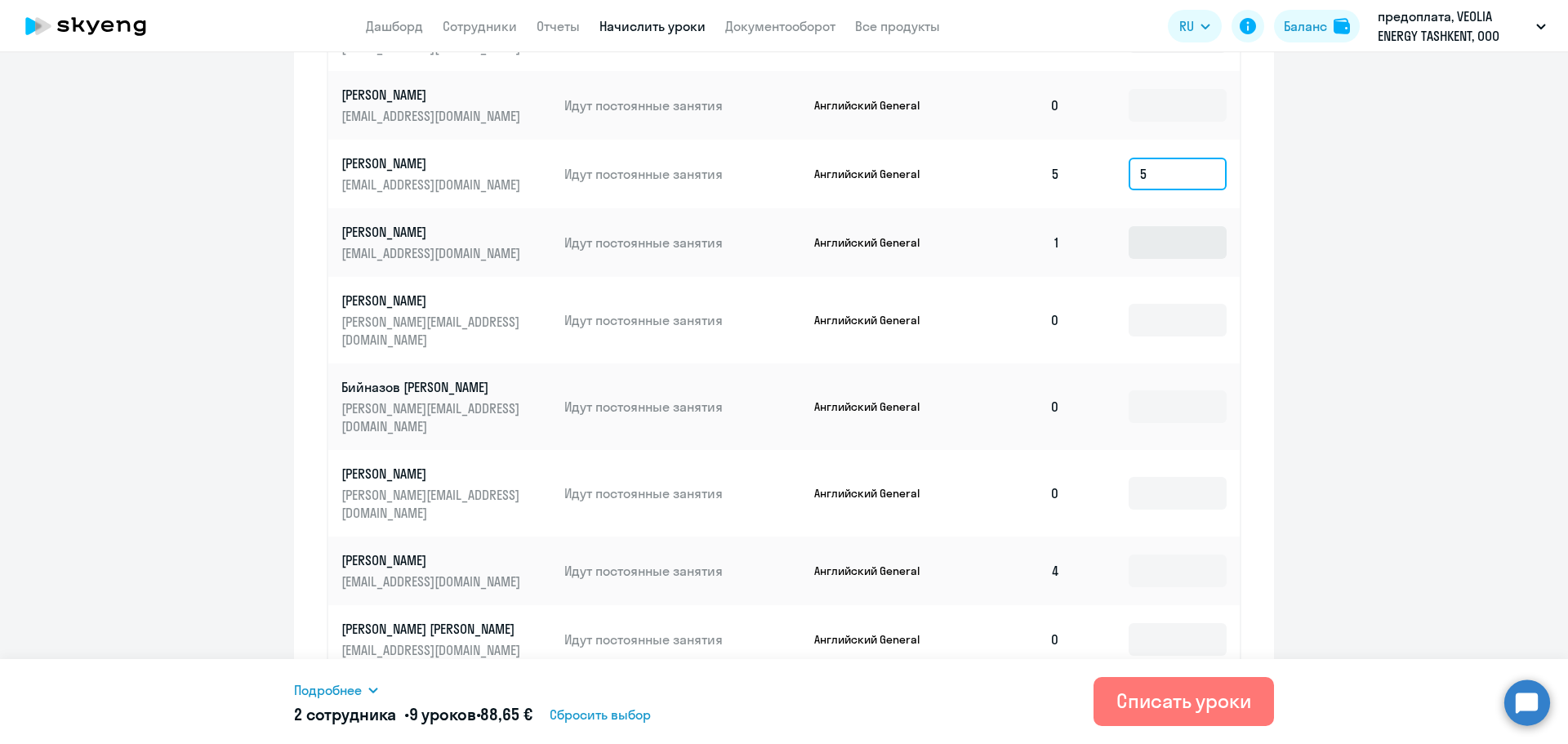
type input "5"
click at [1149, 239] on input at bounding box center [1178, 242] width 98 height 33
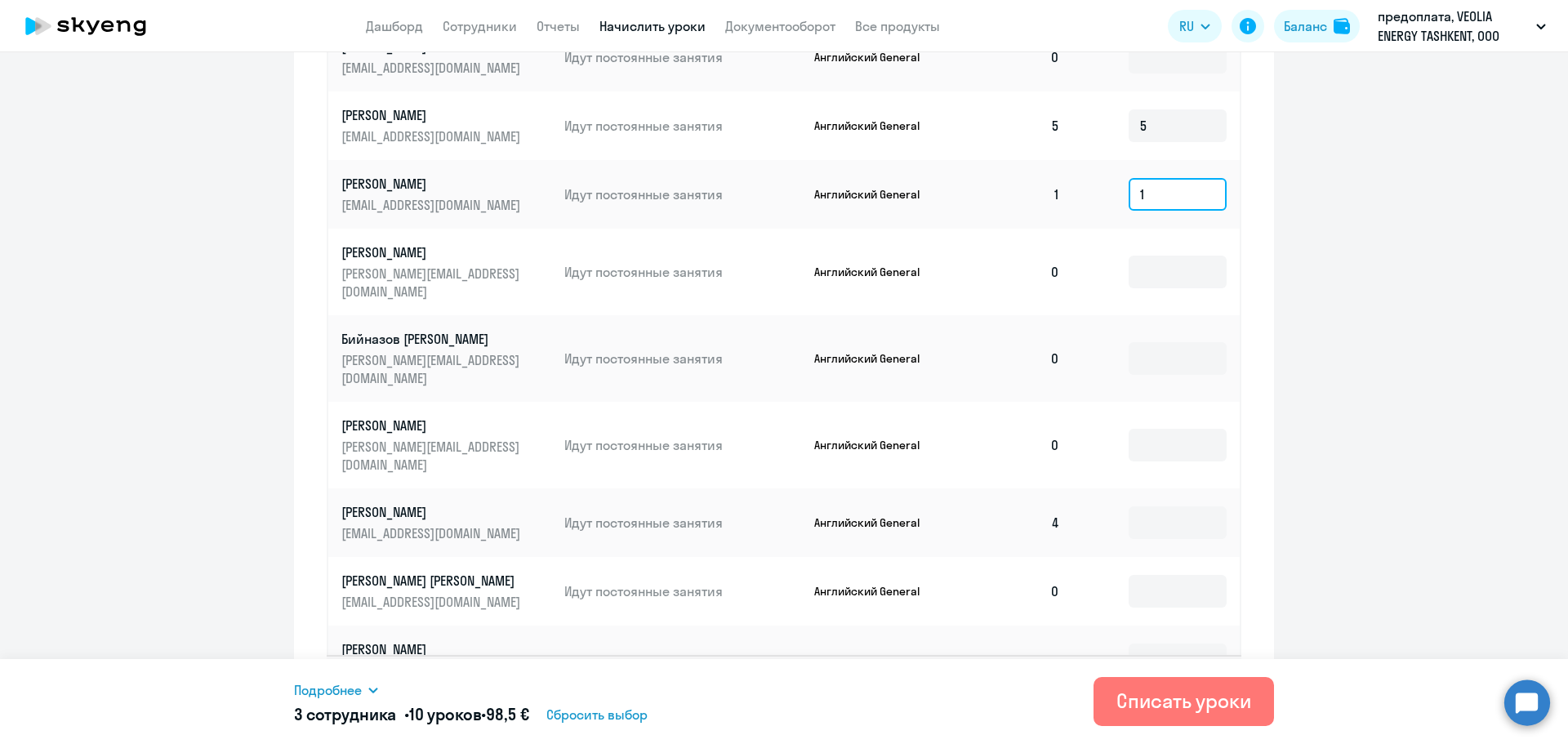
scroll to position [835, 0]
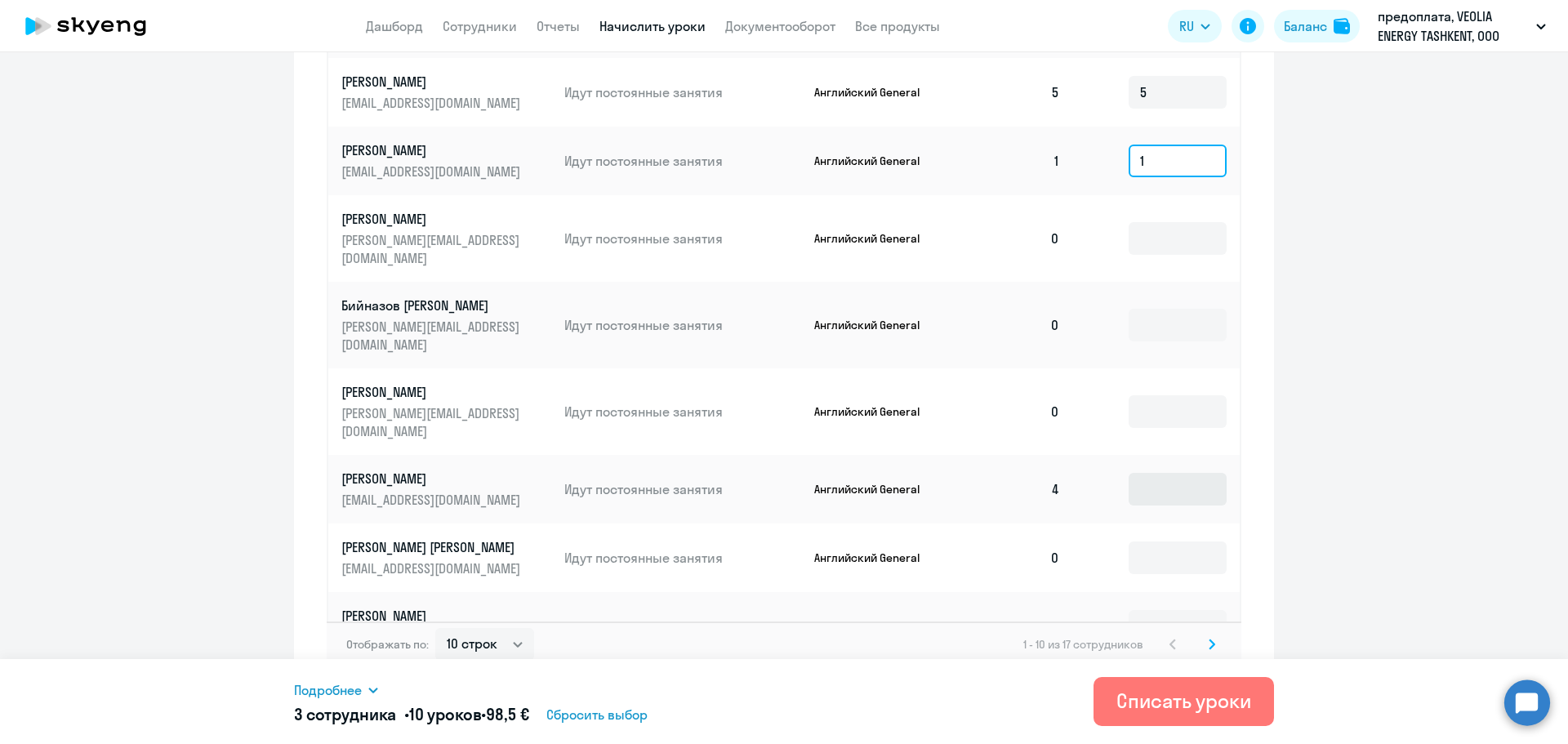
type input "1"
click at [1151, 473] on input at bounding box center [1178, 489] width 98 height 33
type input "4"
click at [457, 632] on select "10 строк 30 строк 50 строк" at bounding box center [484, 644] width 98 height 33
select select "50"
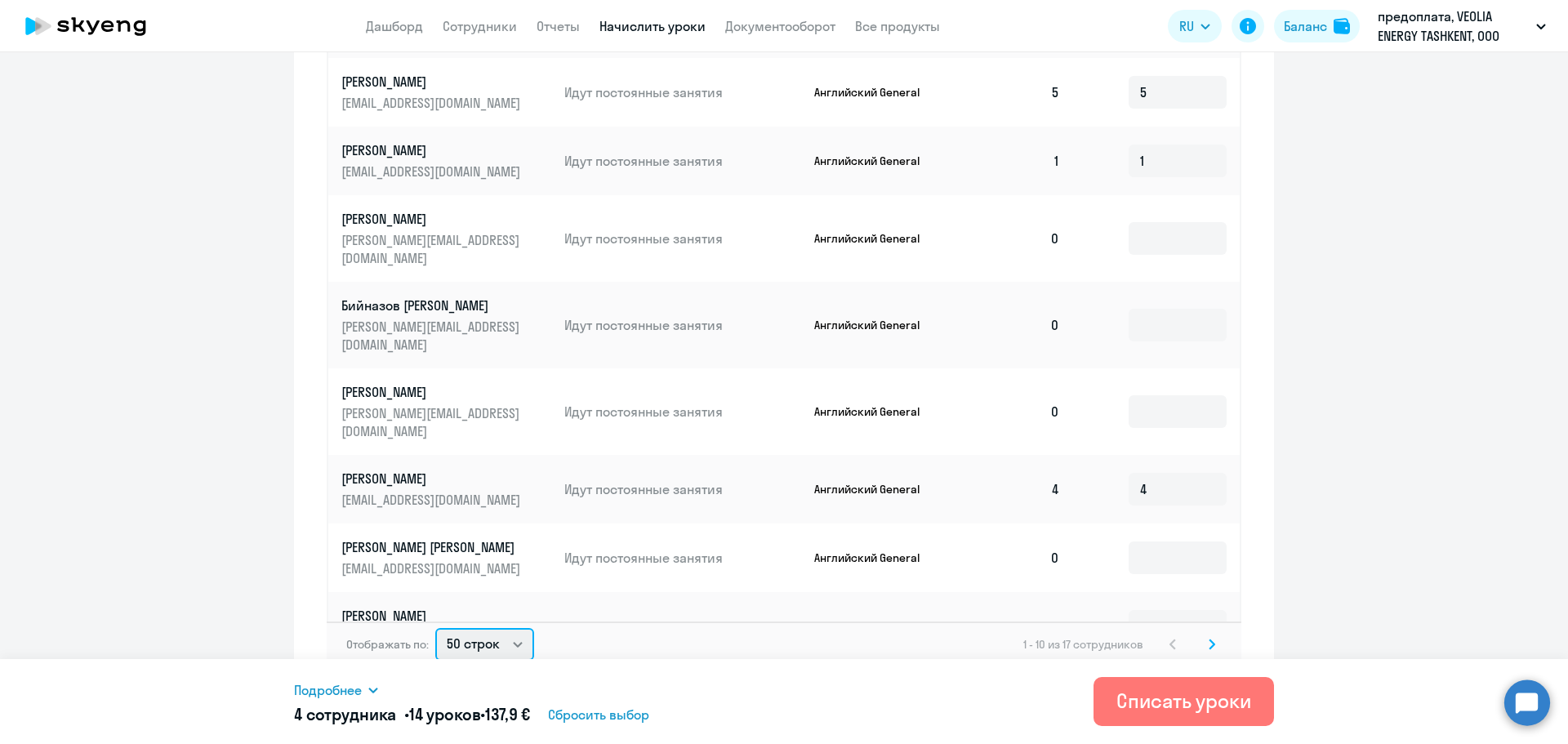
click at [435, 628] on select "10 строк 30 строк 50 строк" at bounding box center [484, 644] width 98 height 33
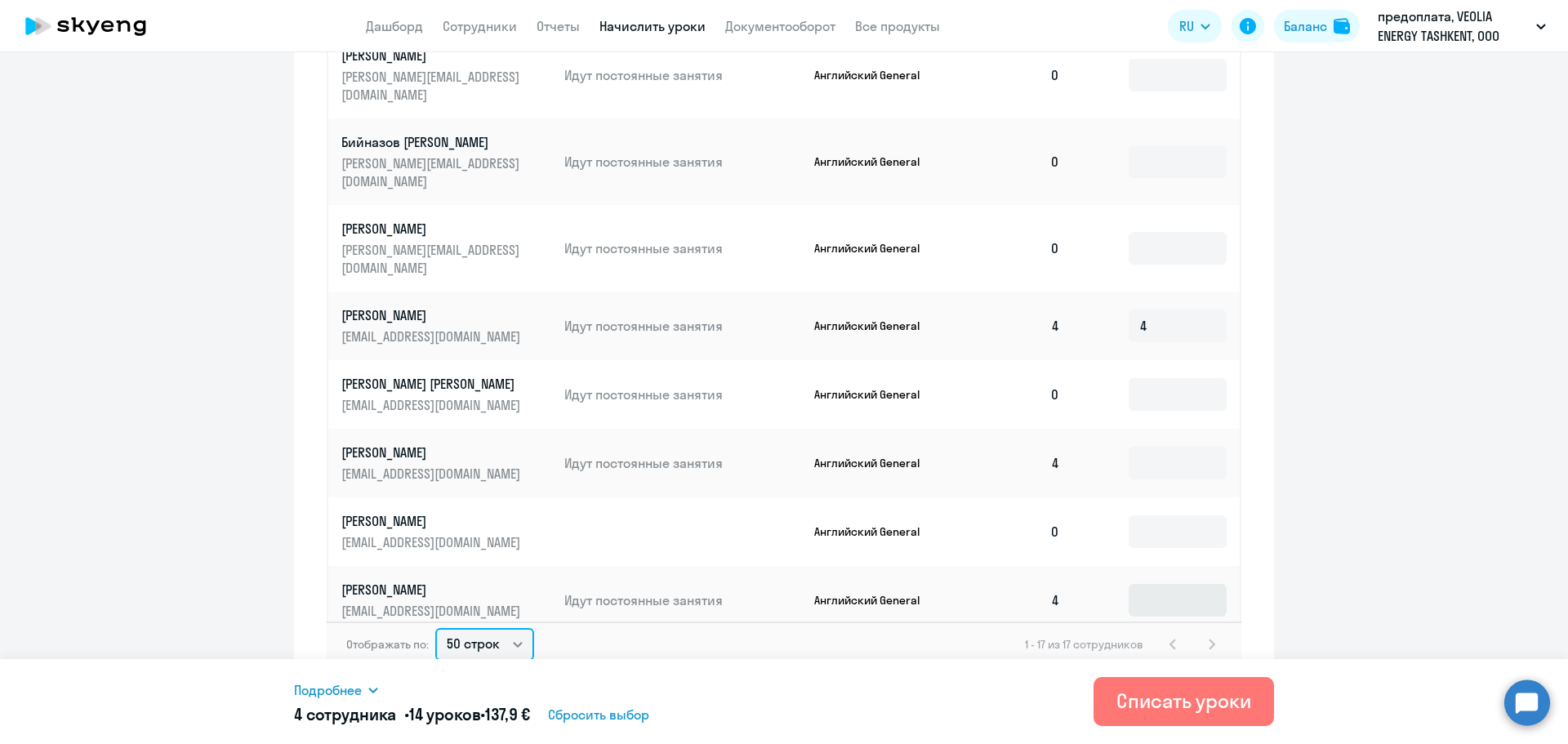
scroll to position [326, 0]
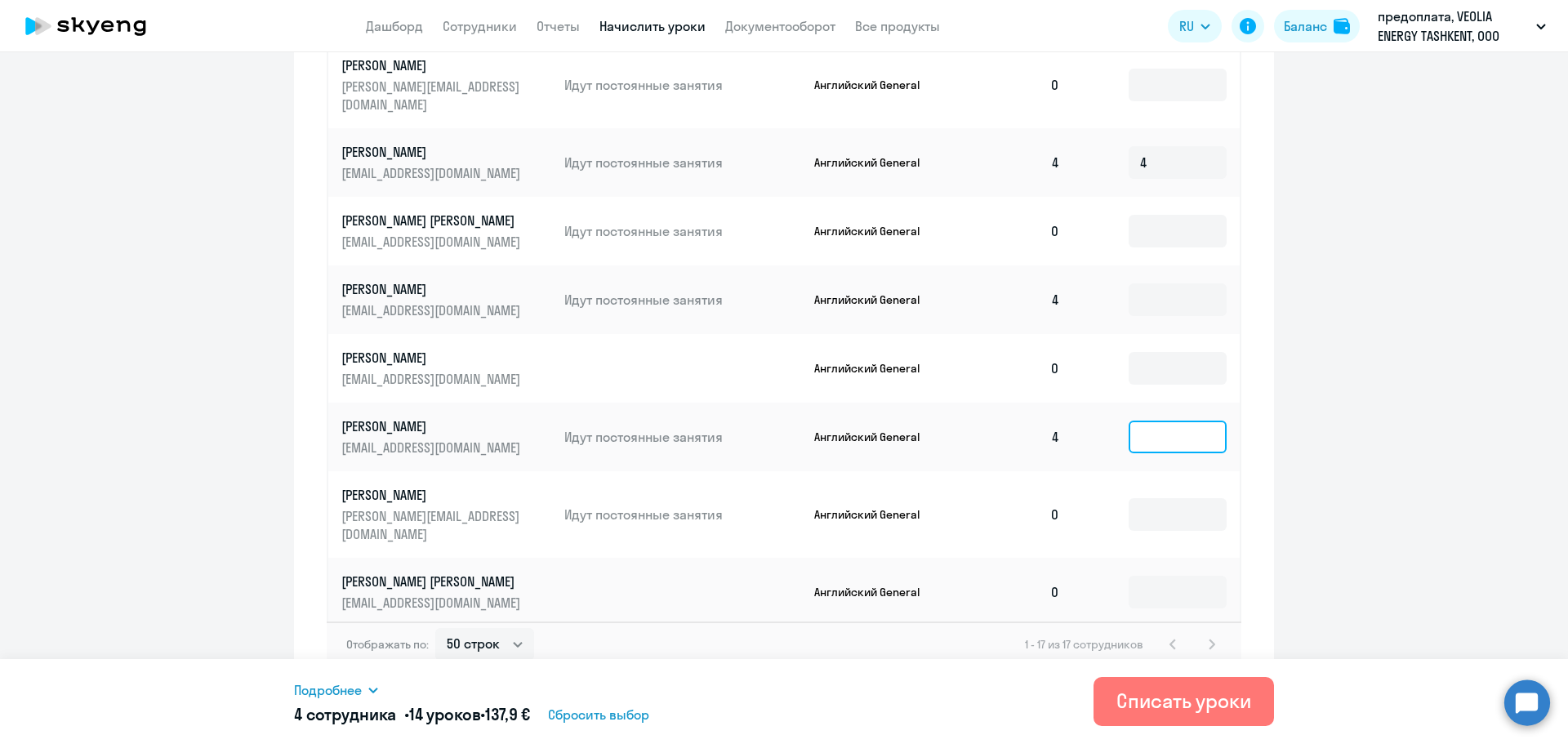
click at [1149, 420] on input at bounding box center [1178, 436] width 98 height 33
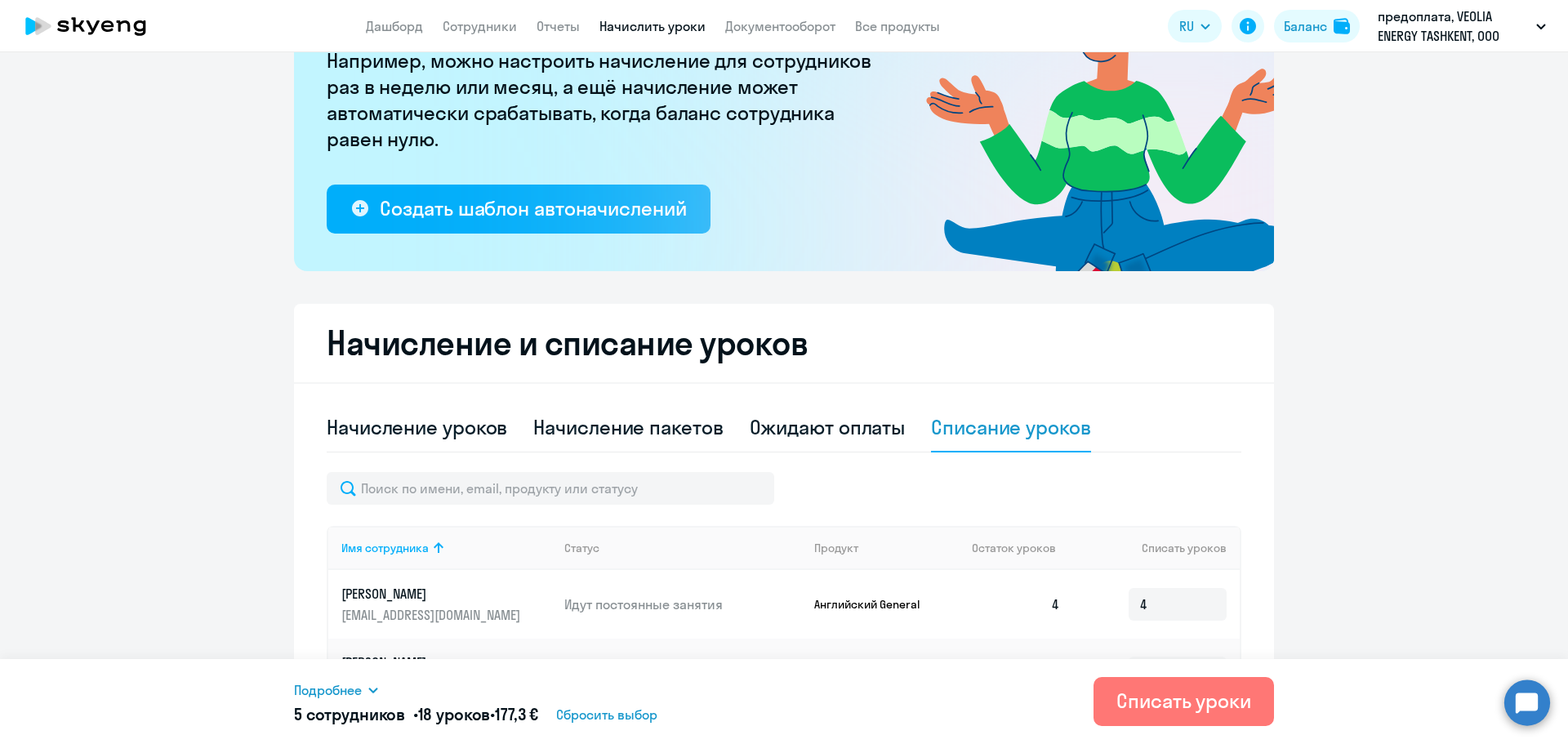
scroll to position [0, 0]
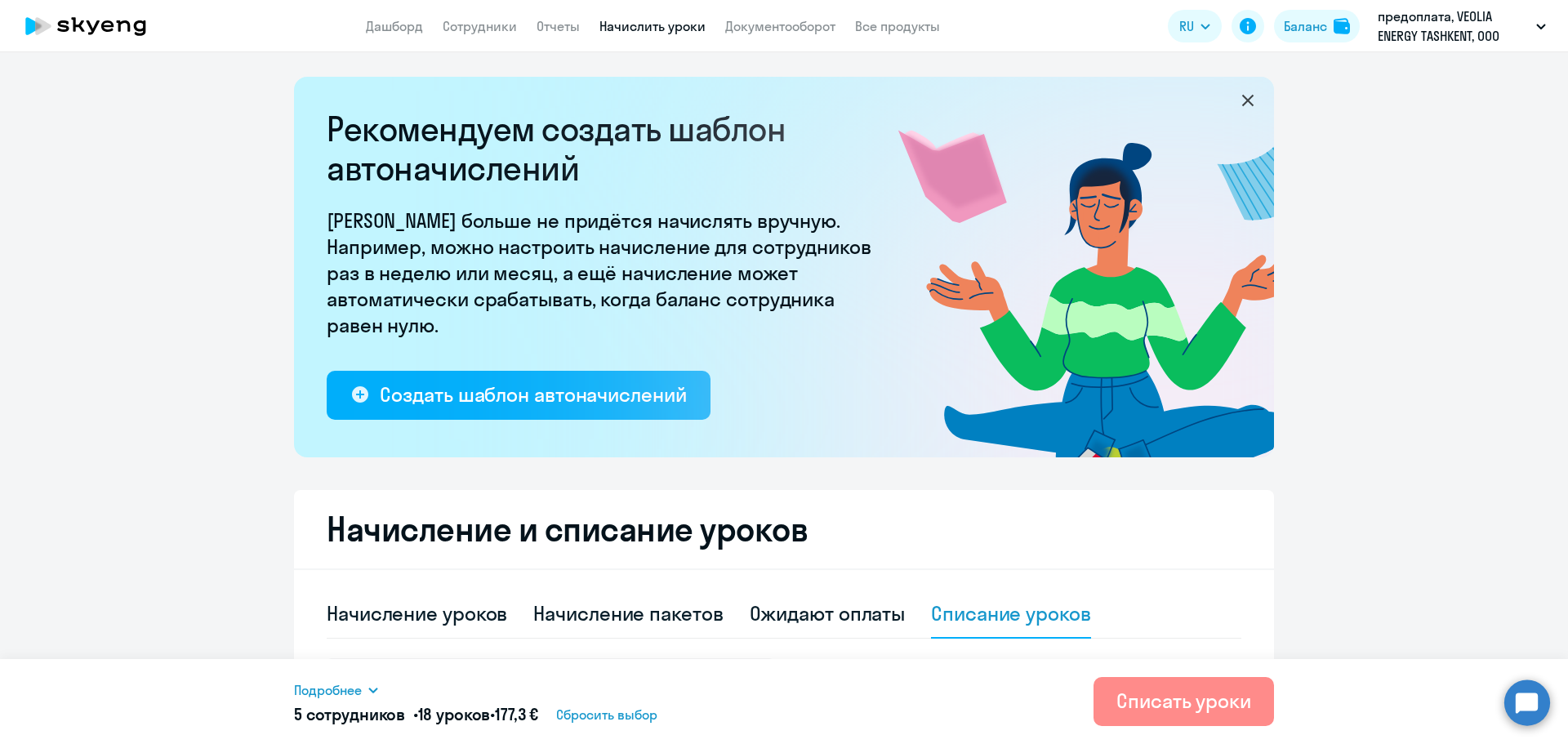
type input "4"
click at [1233, 693] on div "Списать уроки" at bounding box center [1184, 700] width 135 height 26
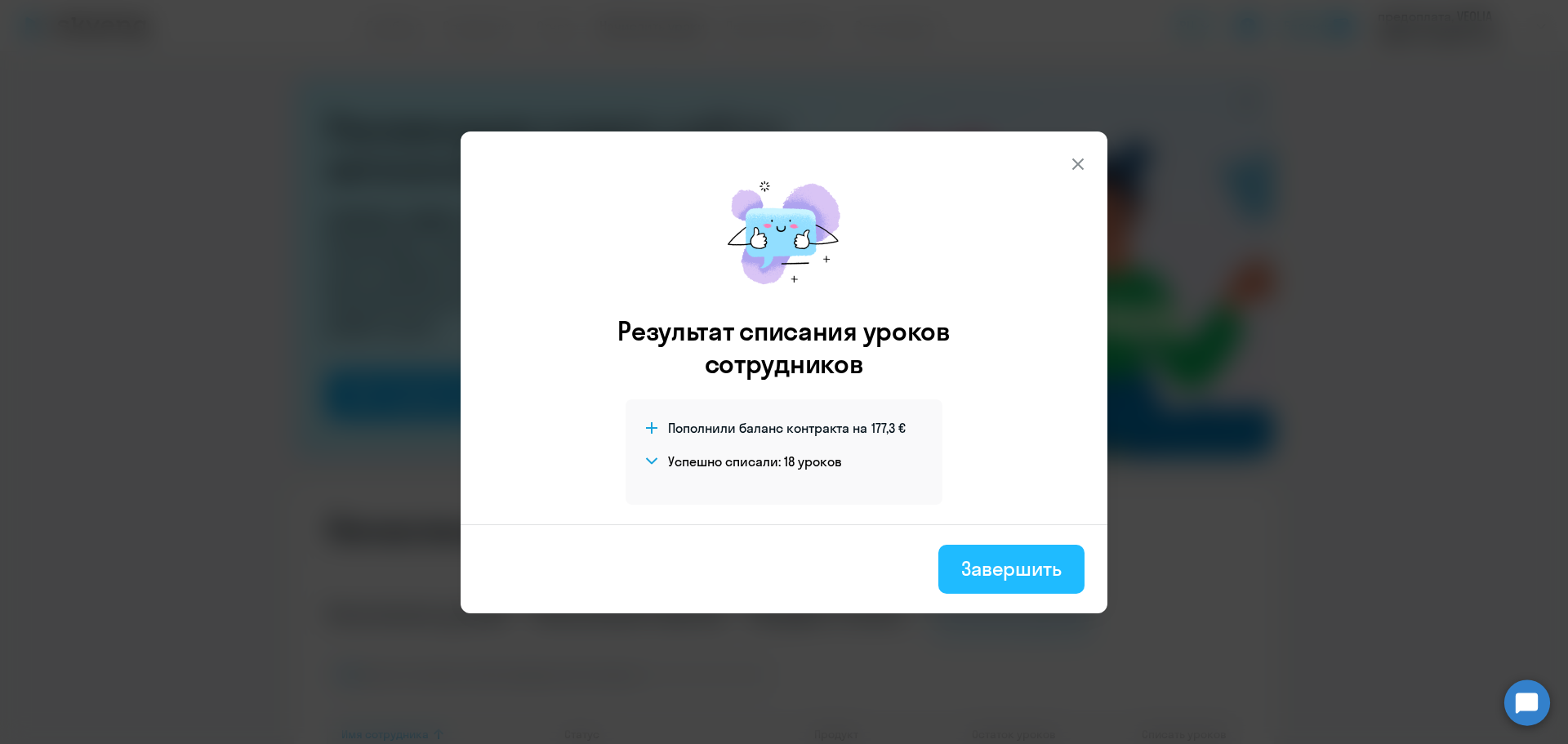
click at [979, 572] on div "Завершить" at bounding box center [1011, 568] width 100 height 26
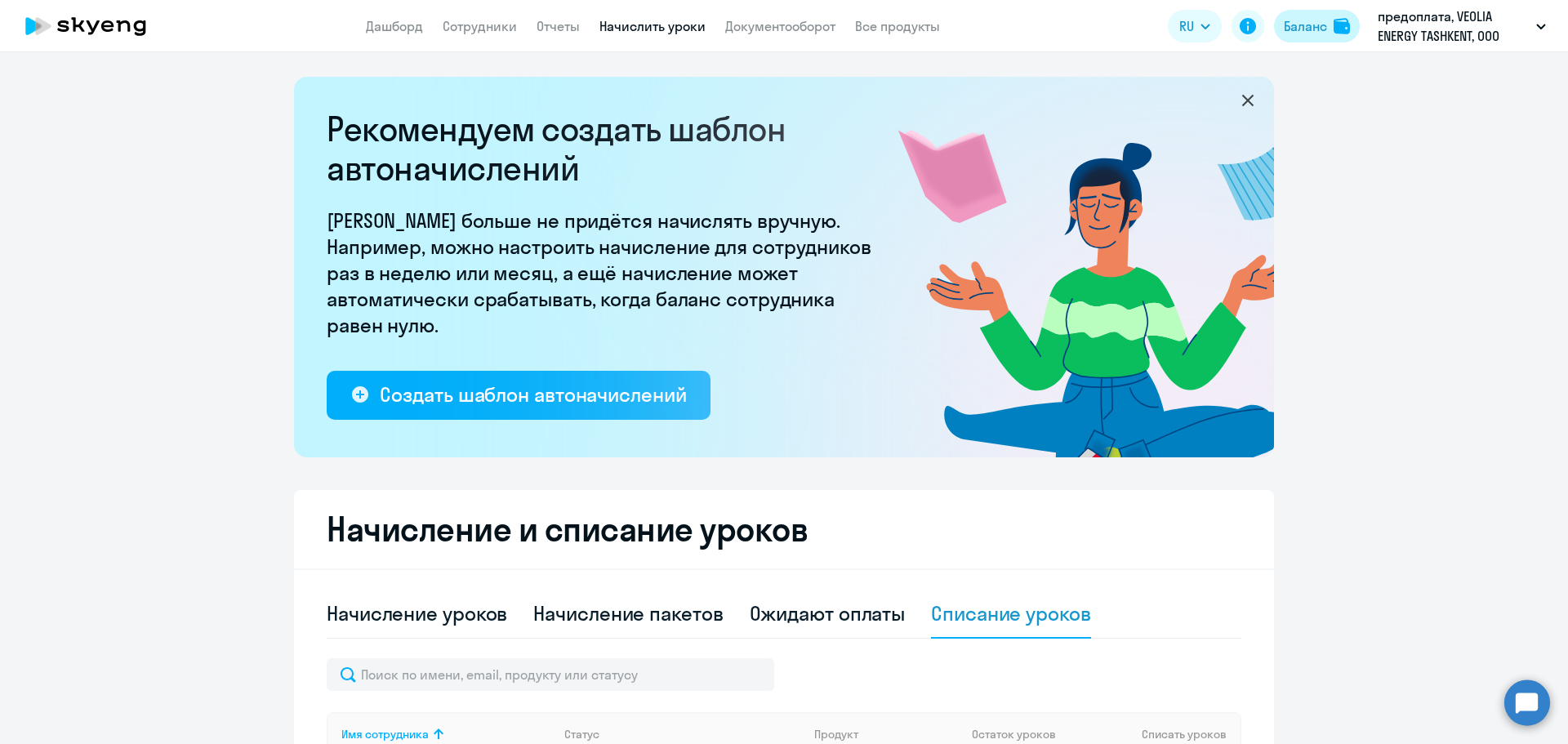
click at [1314, 27] on div "Баланс" at bounding box center [1305, 26] width 43 height 20
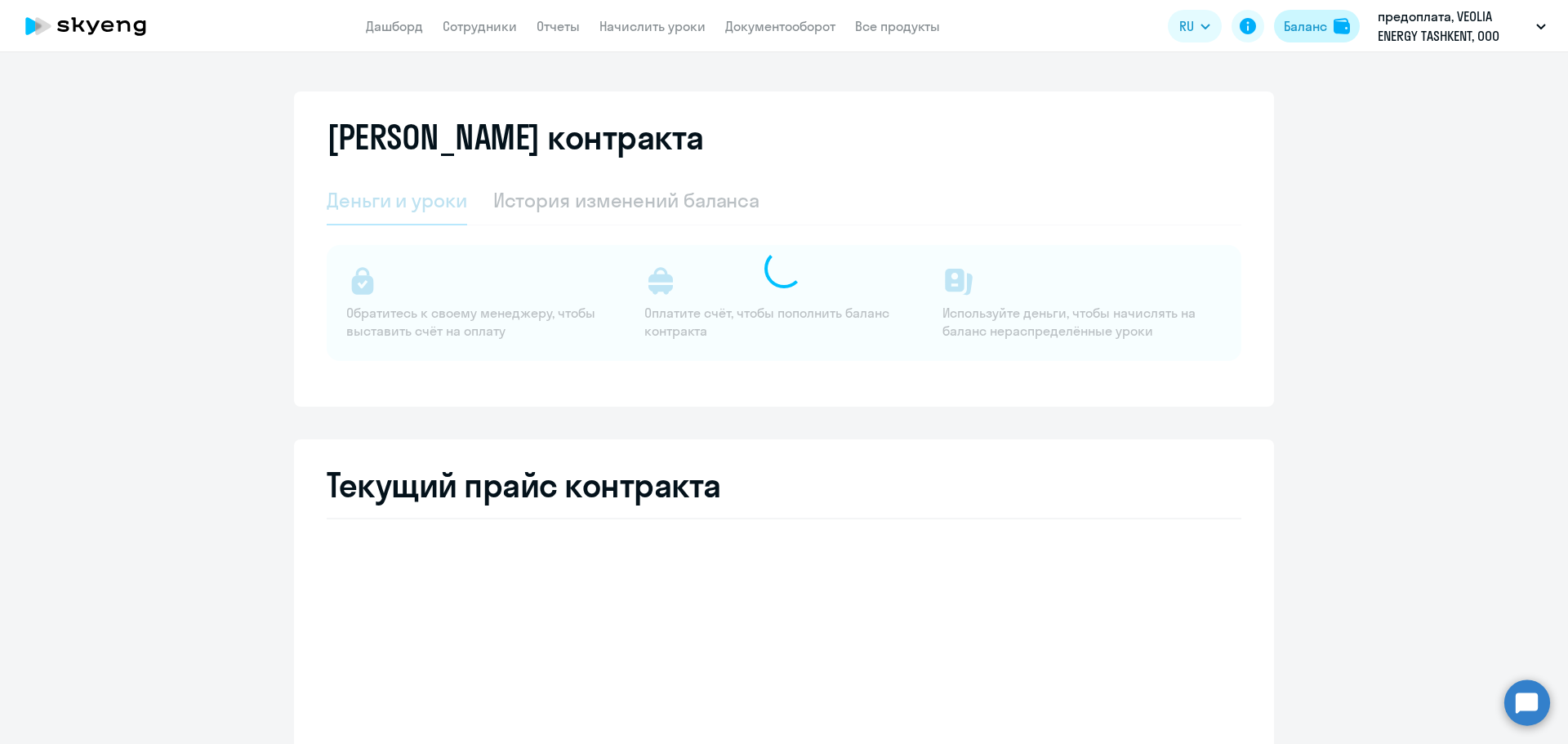
select select "english_adult_not_native_speaker"
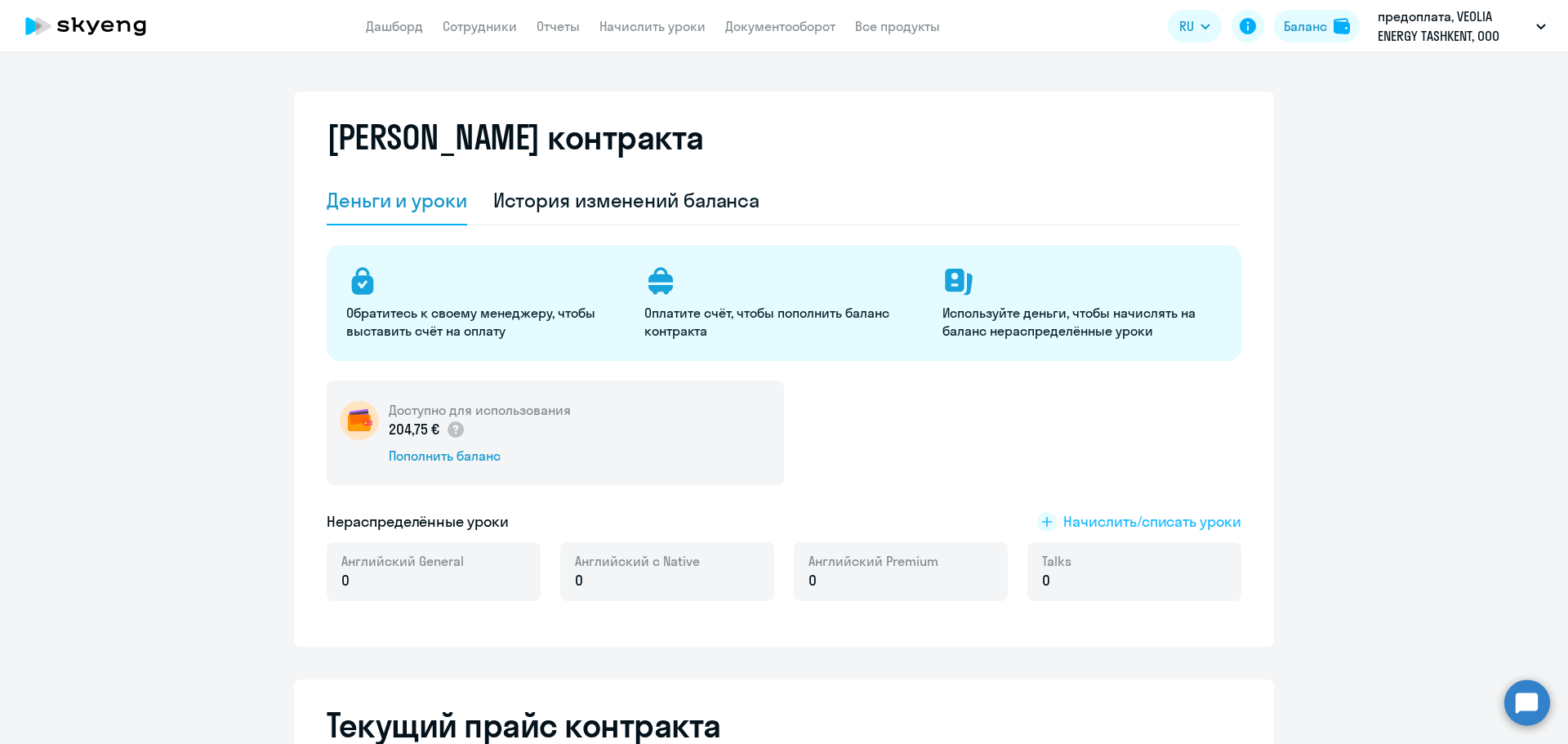
click at [1107, 527] on span "Начислить/списать уроки" at bounding box center [1152, 521] width 178 height 21
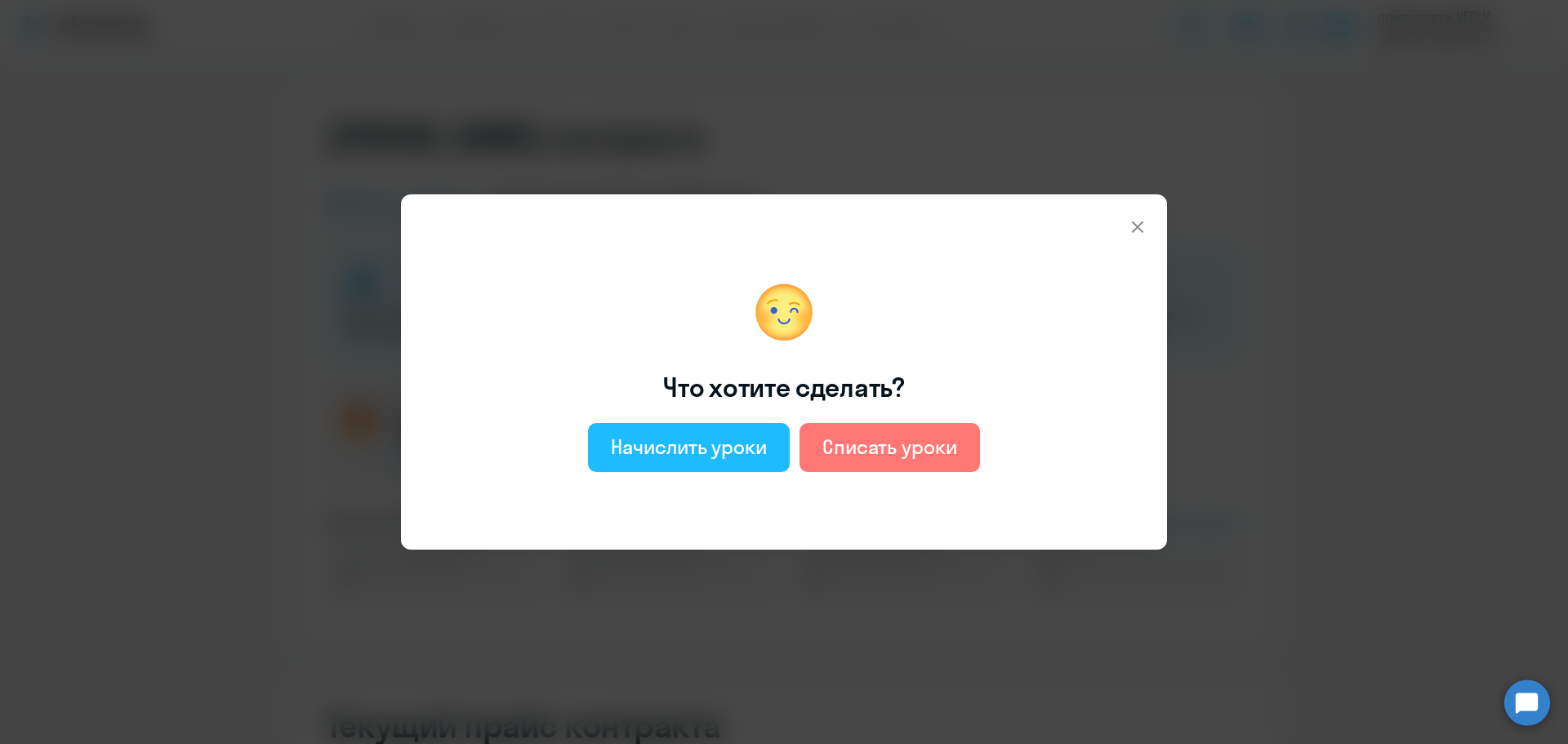
click at [764, 468] on button "Начислить уроки" at bounding box center [688, 447] width 201 height 49
select select "english_adult_not_native_speaker"
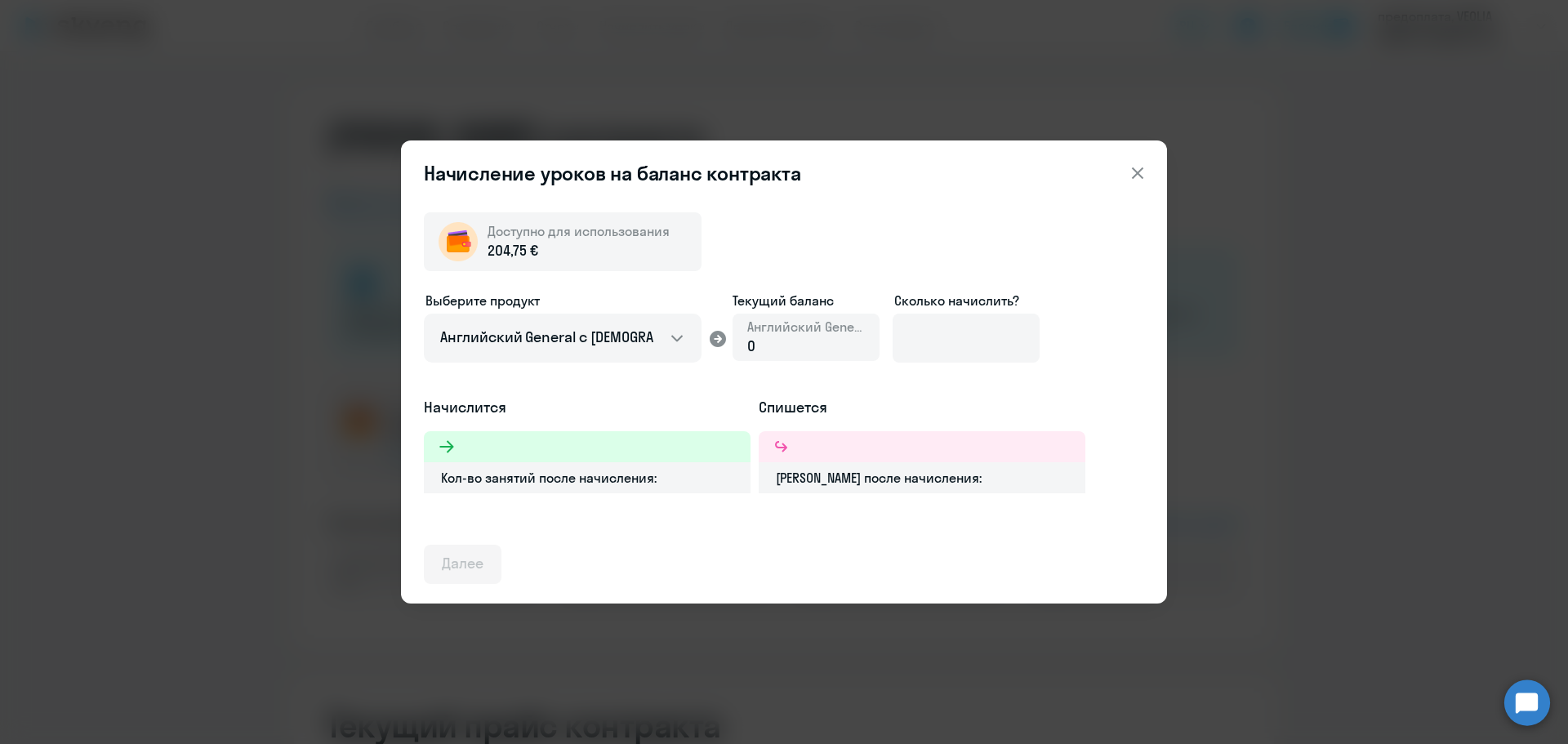
click at [788, 337] on div "0" at bounding box center [806, 346] width 118 height 21
click at [901, 331] on input at bounding box center [966, 338] width 147 height 49
type input "5"
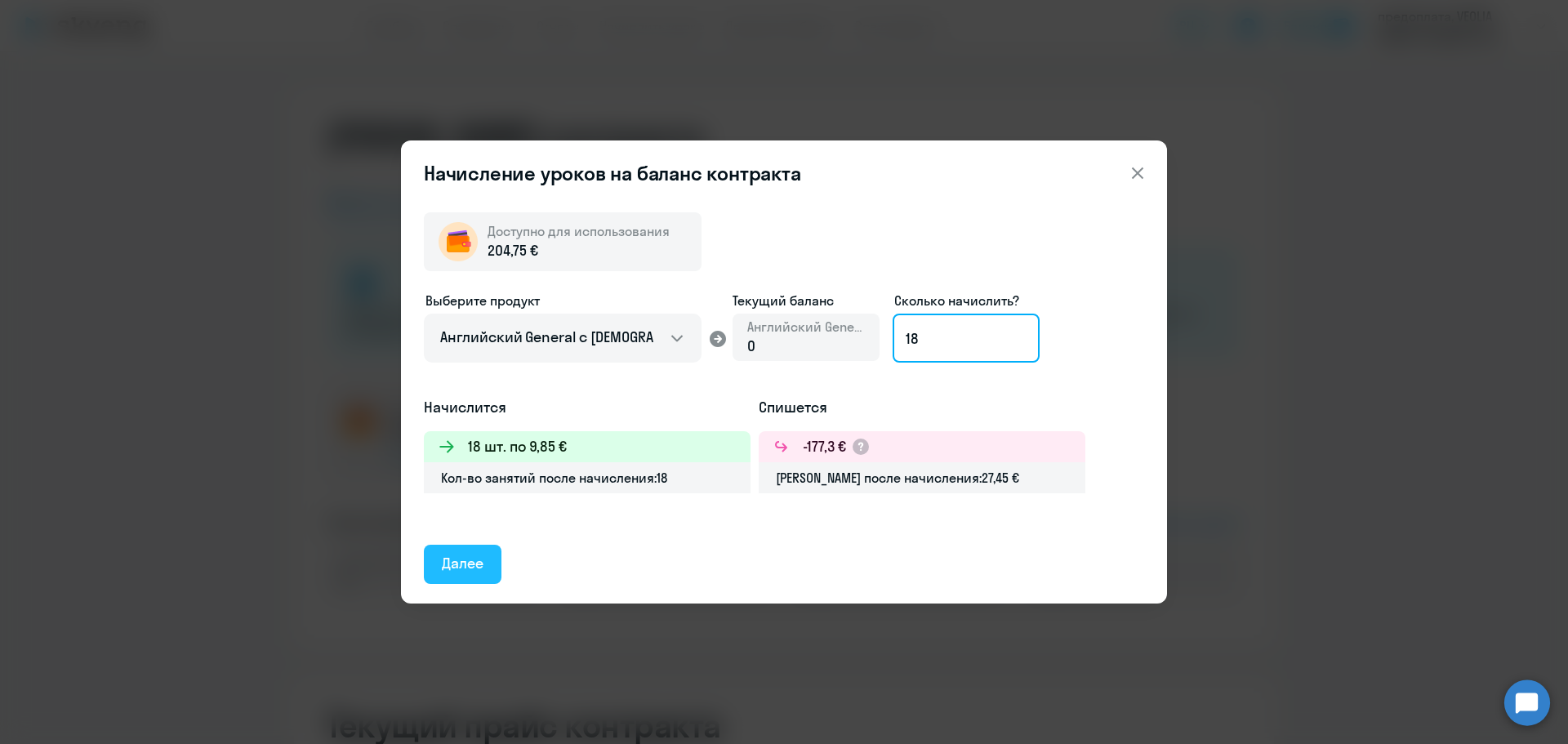
type input "18"
click at [498, 566] on button "Далее" at bounding box center [462, 564] width 77 height 39
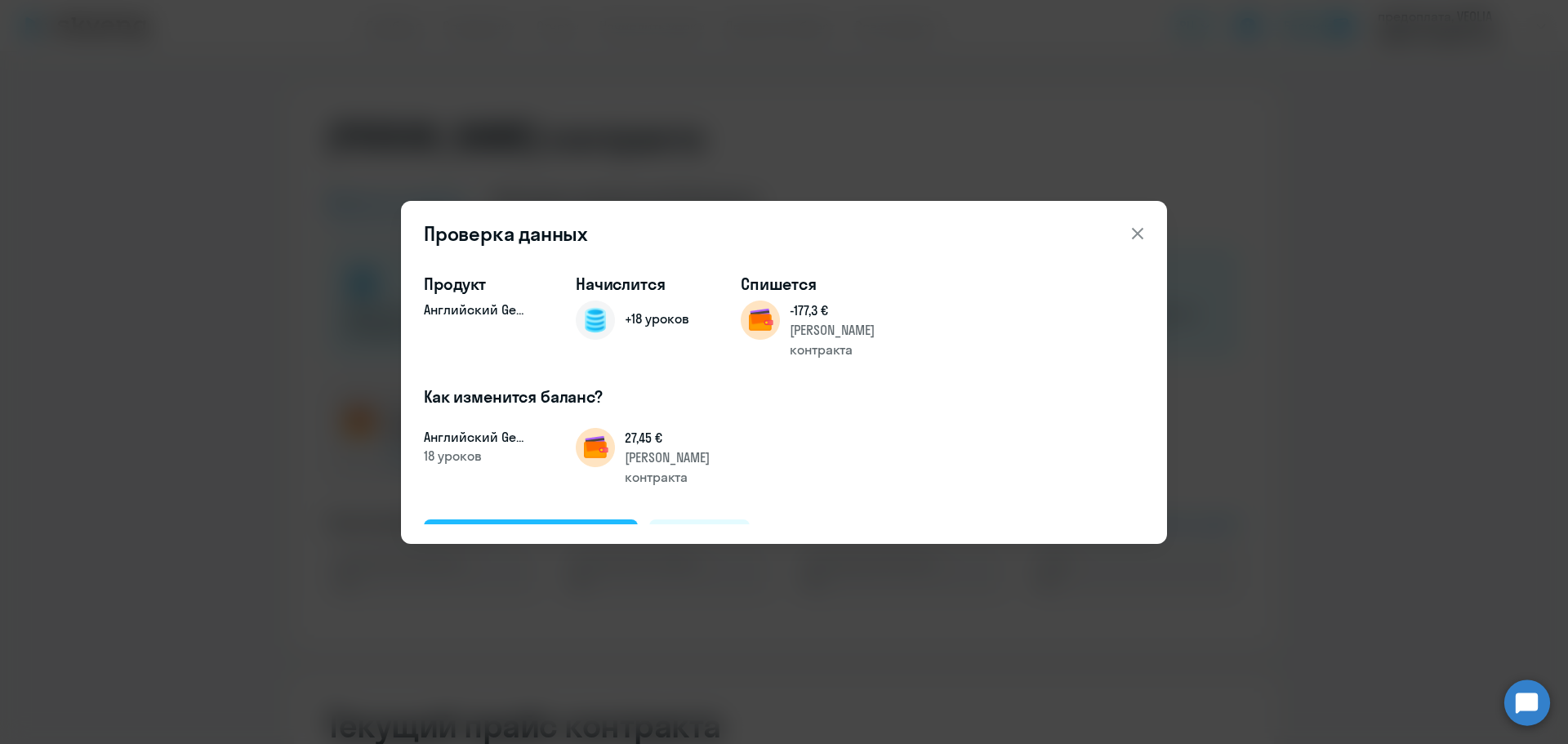
click at [605, 528] on div "Подтвердить и начислить" at bounding box center [530, 538] width 178 height 21
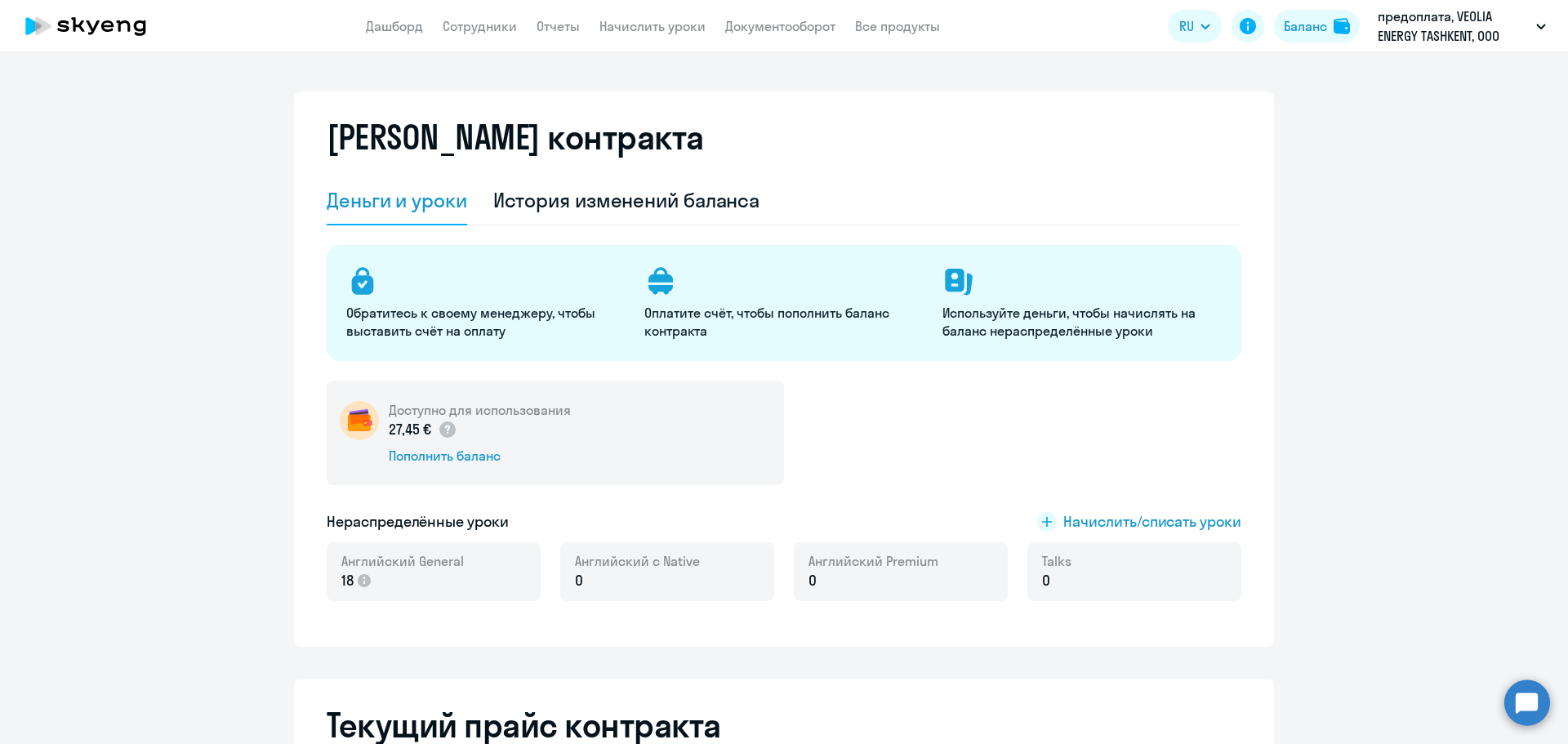
click at [486, 17] on app-menu-item-link "Сотрудники" at bounding box center [480, 26] width 74 height 20
click at [501, 25] on link "Сотрудники" at bounding box center [480, 26] width 74 height 16
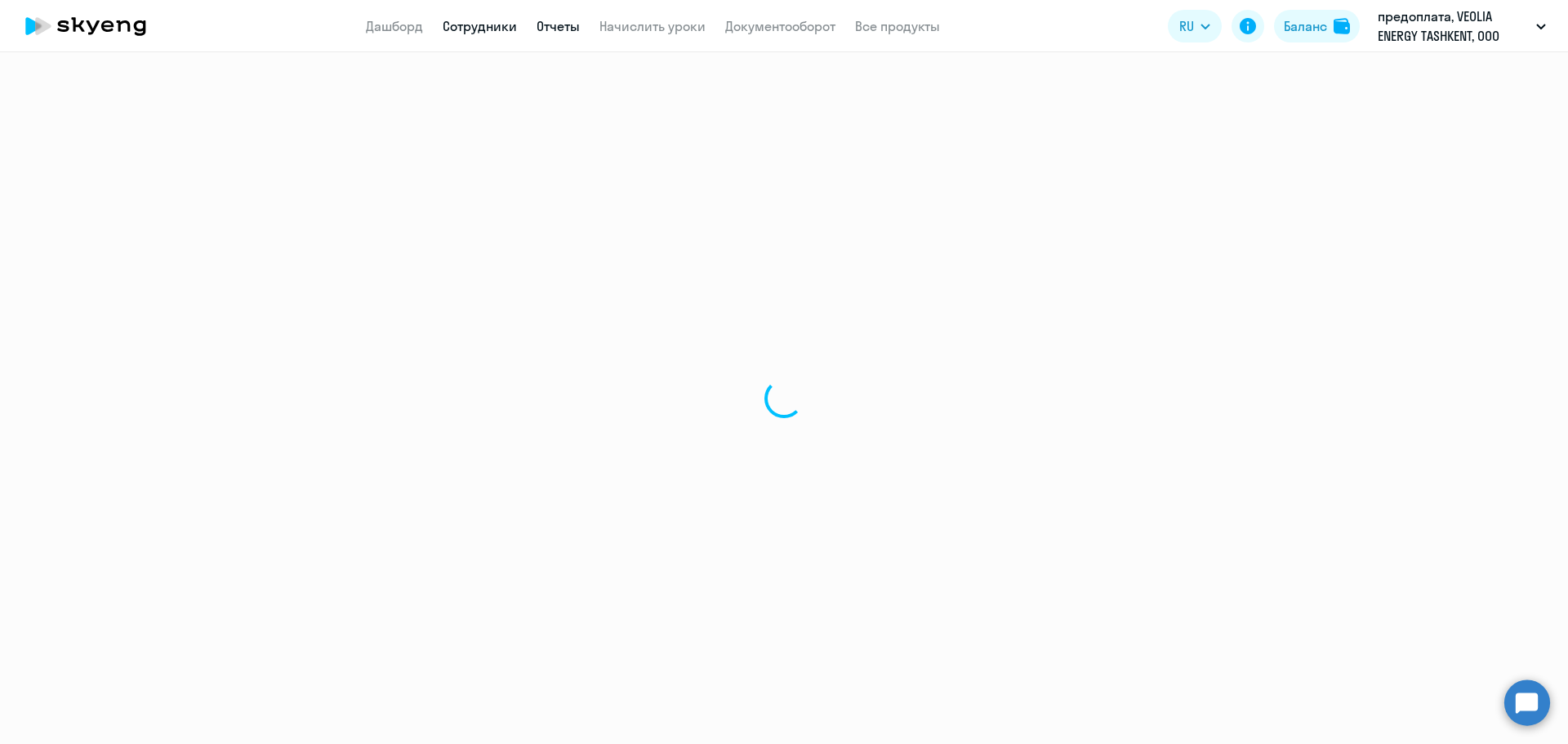
select select "30"
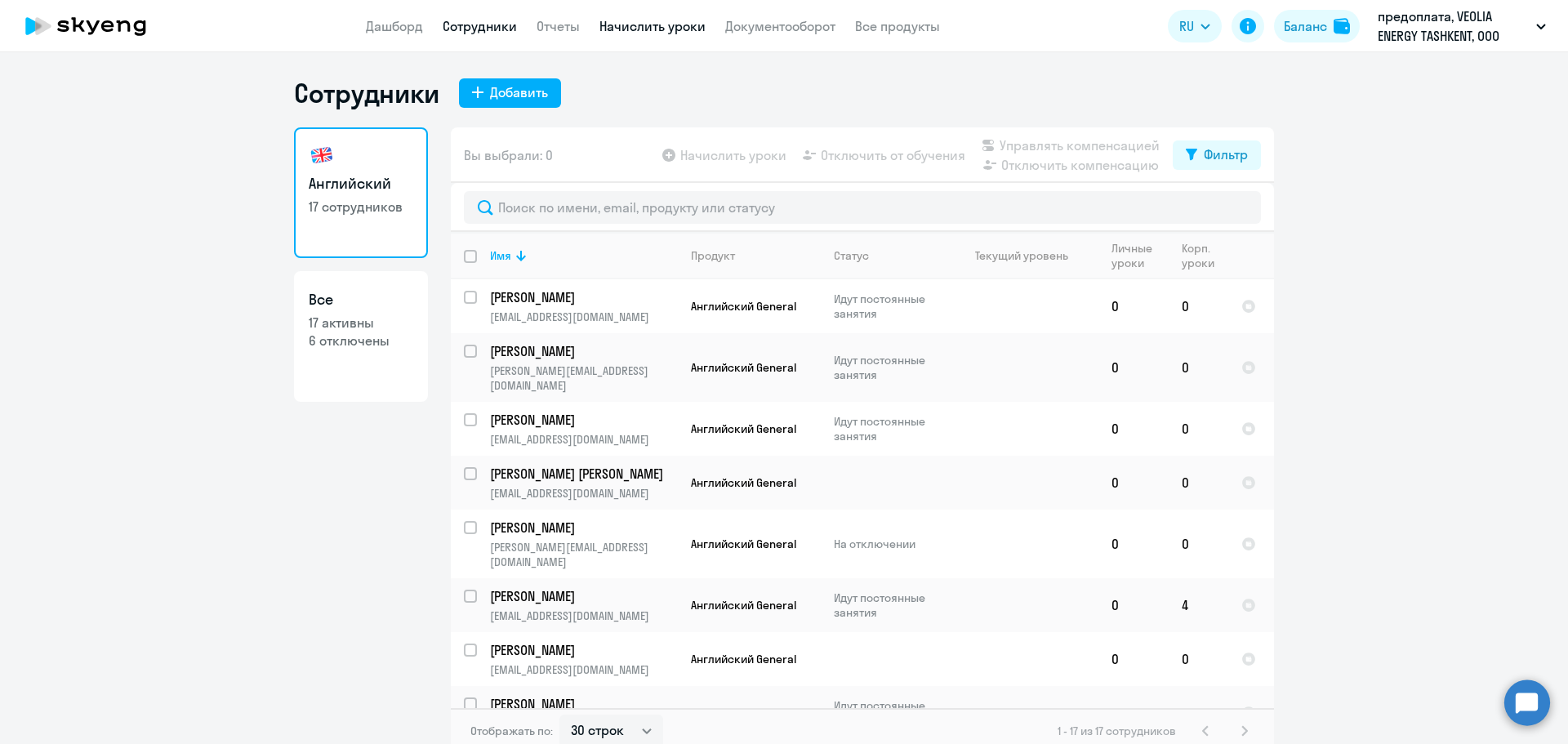
click at [630, 24] on link "Начислить уроки" at bounding box center [653, 26] width 106 height 16
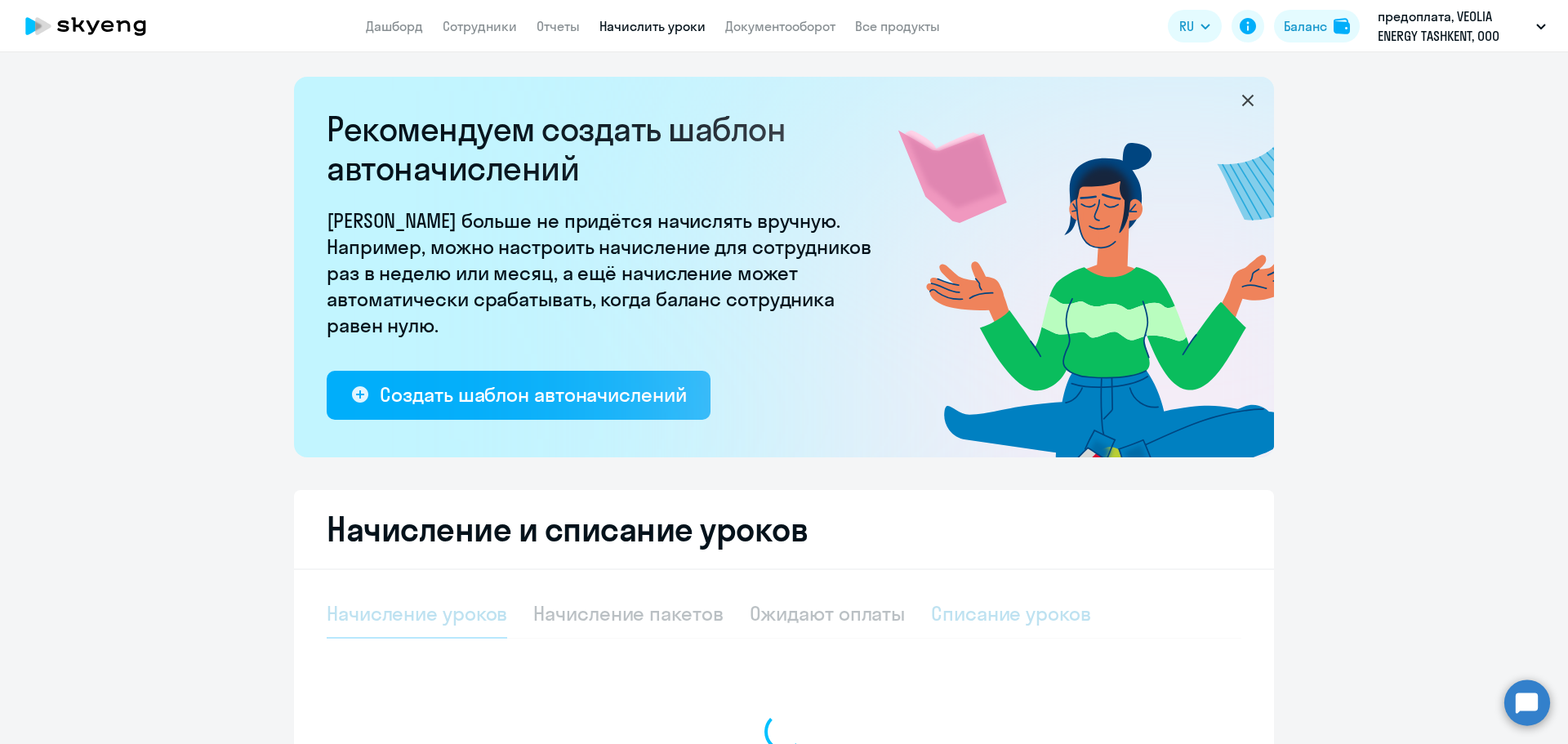
select select "10"
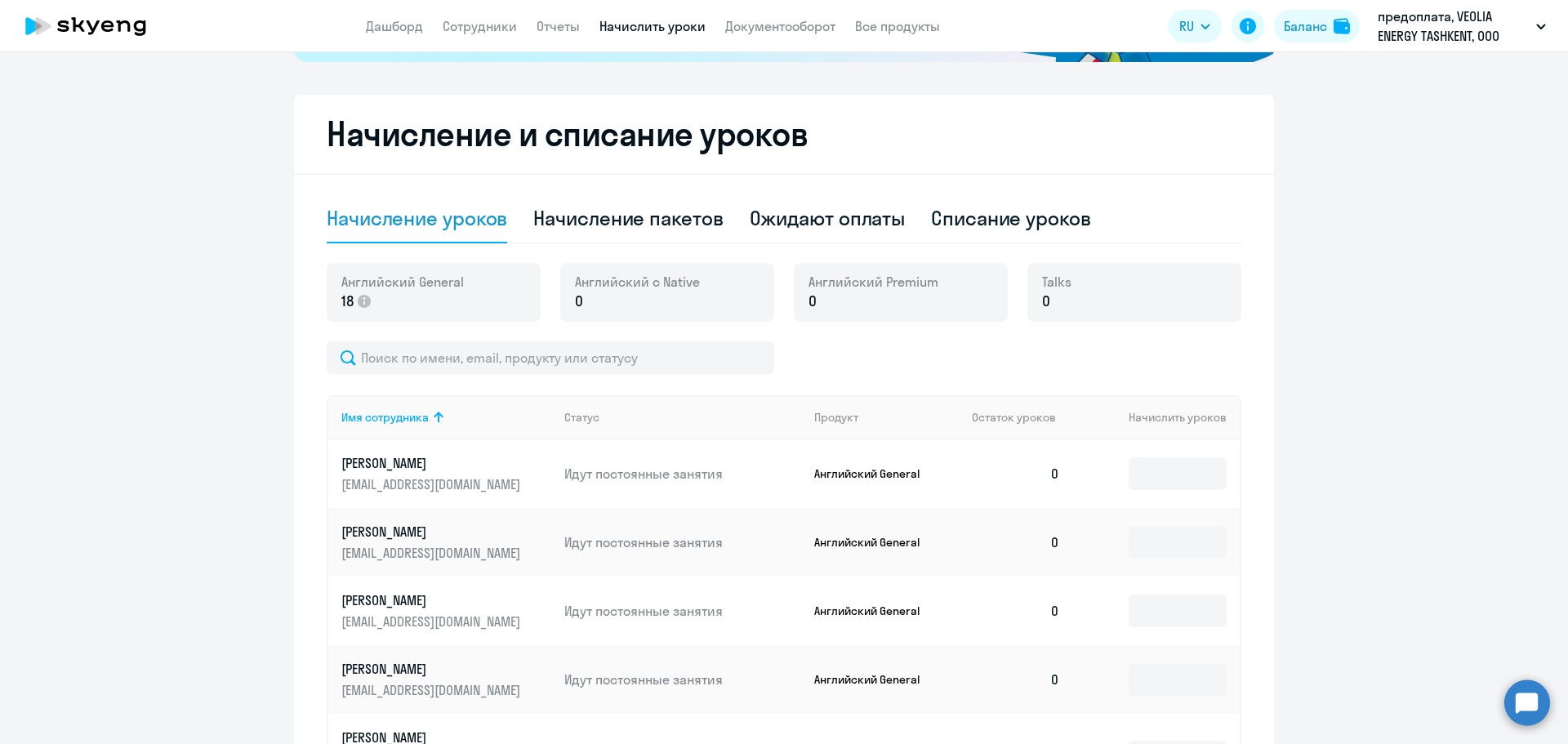
scroll to position [572, 0]
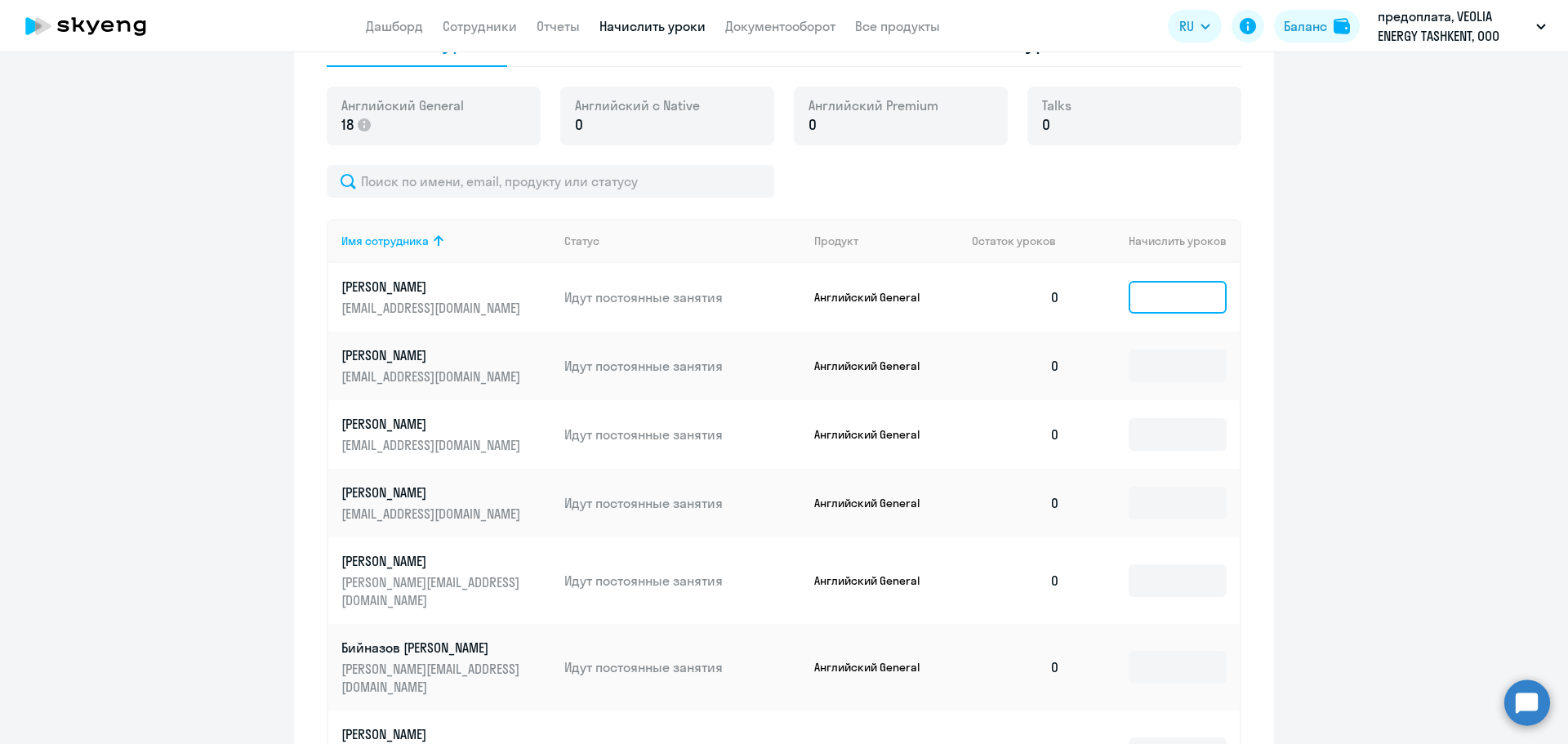
click at [1166, 292] on input at bounding box center [1178, 297] width 98 height 33
type input "5"
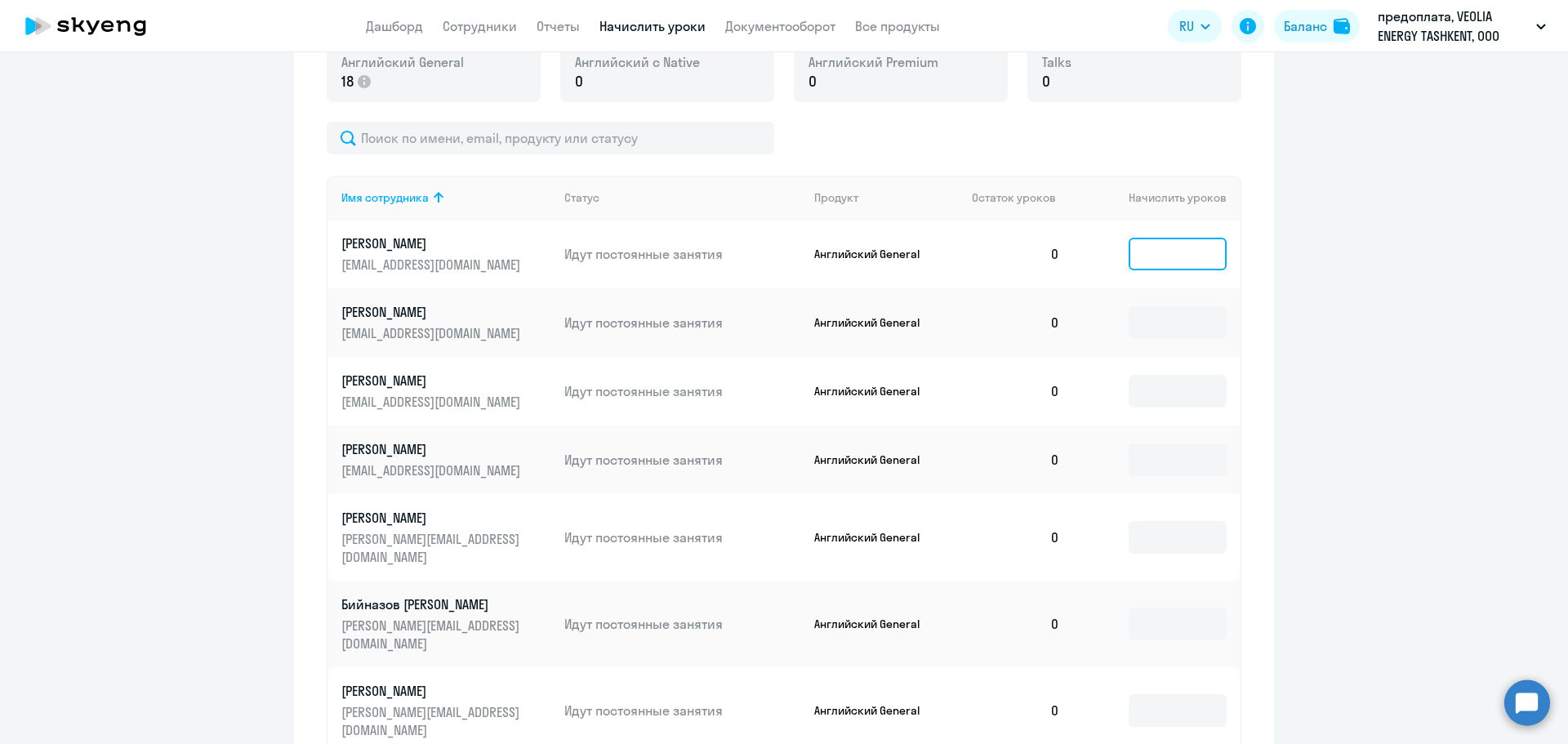
scroll to position [654, 0]
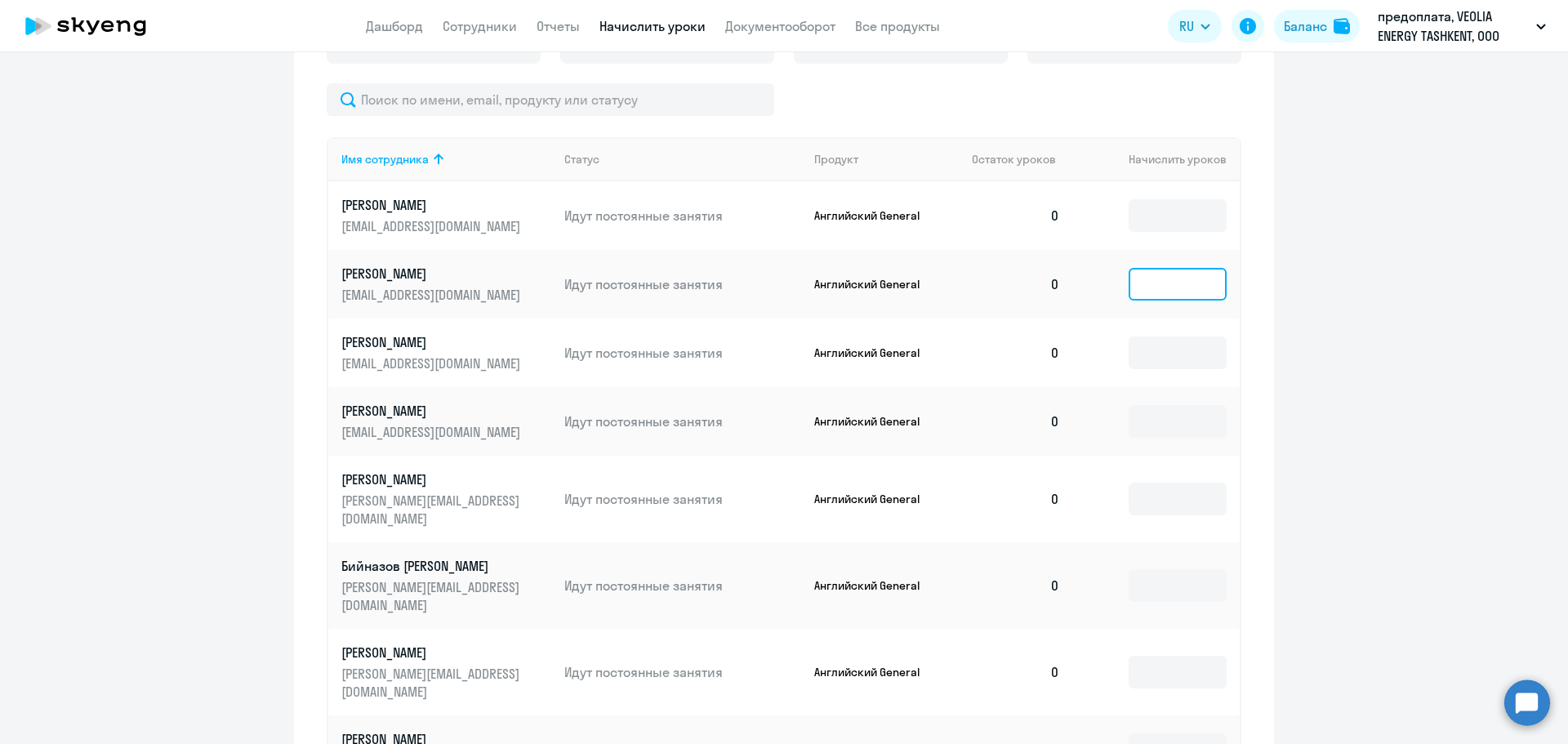
click at [1147, 289] on input at bounding box center [1178, 284] width 98 height 33
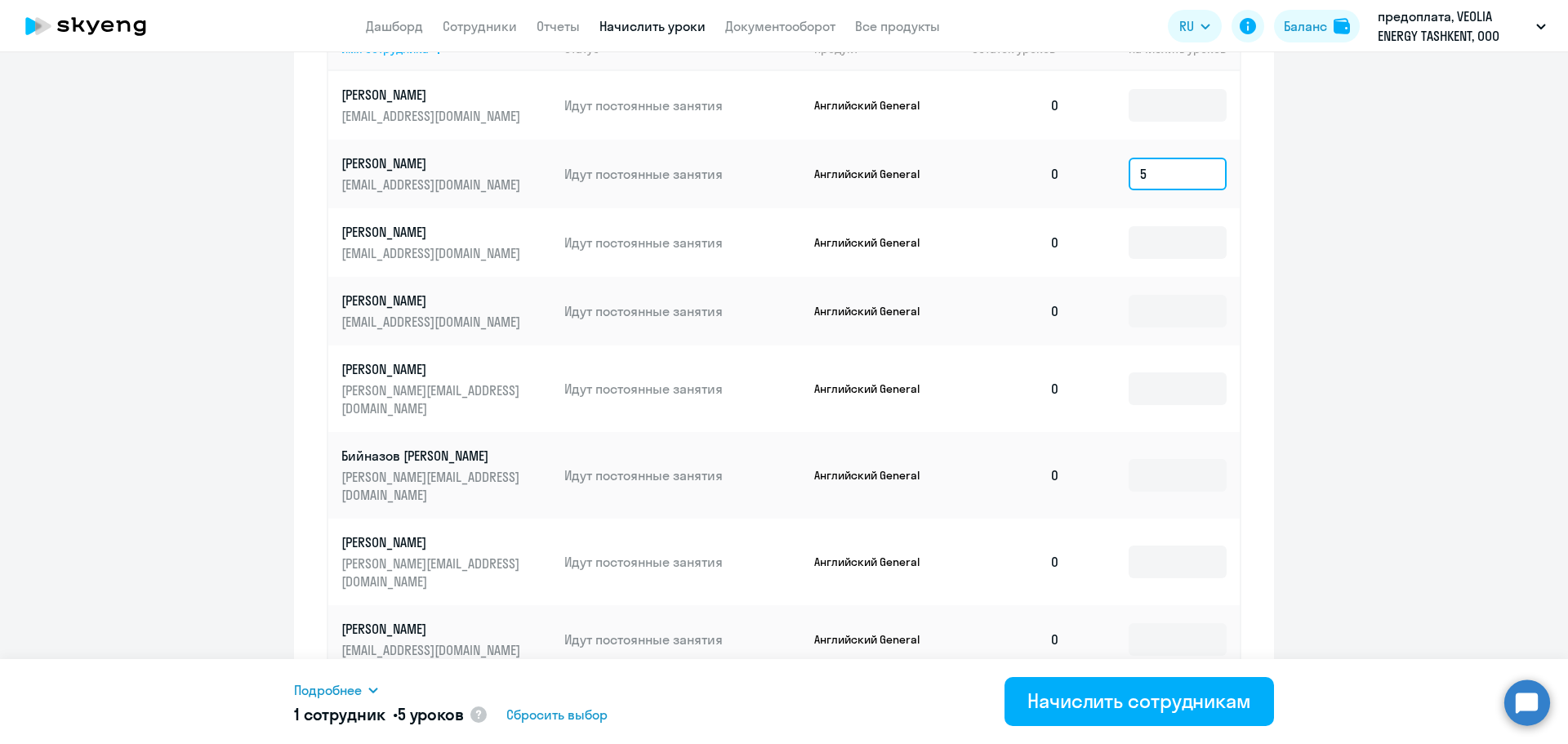
scroll to position [735, 0]
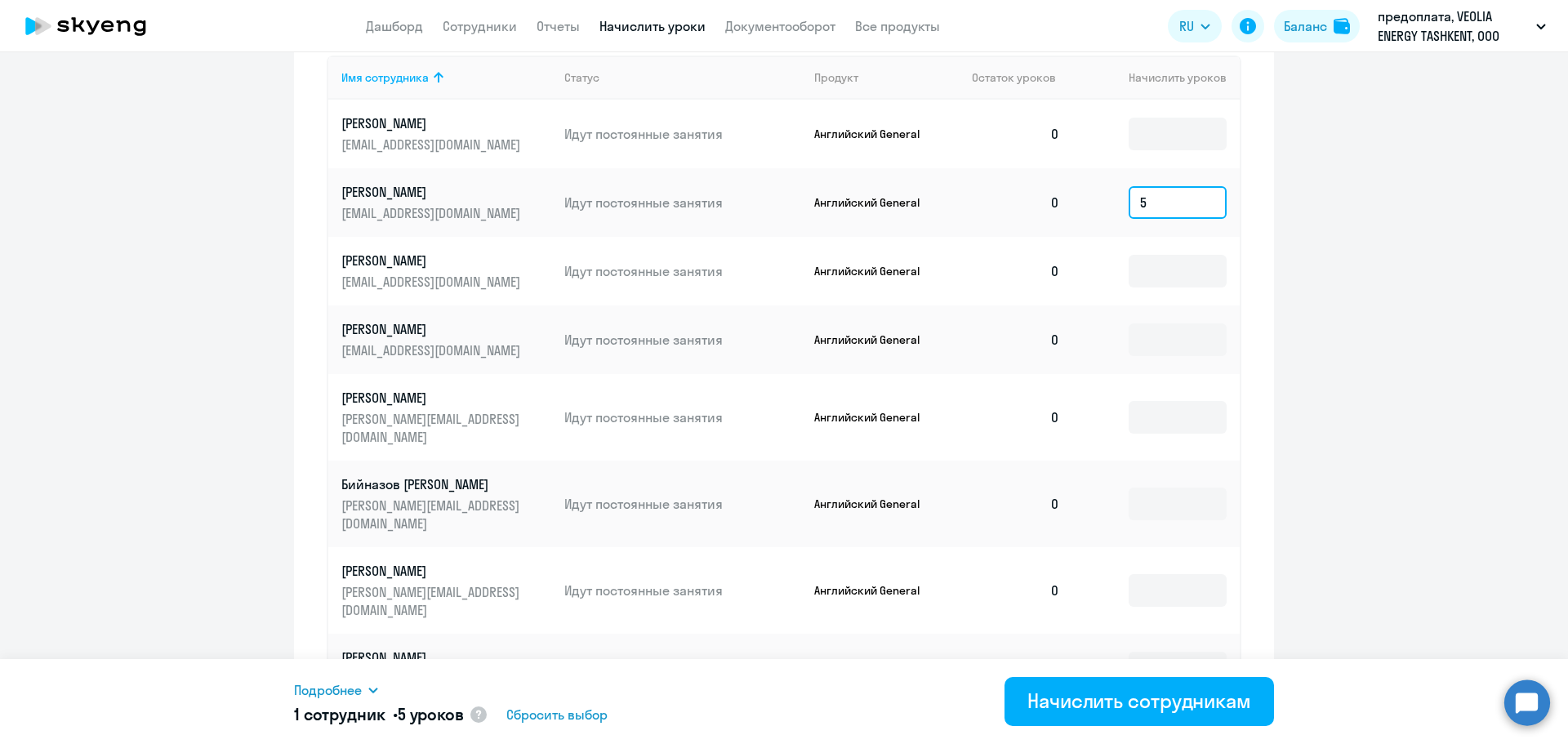
type input "5"
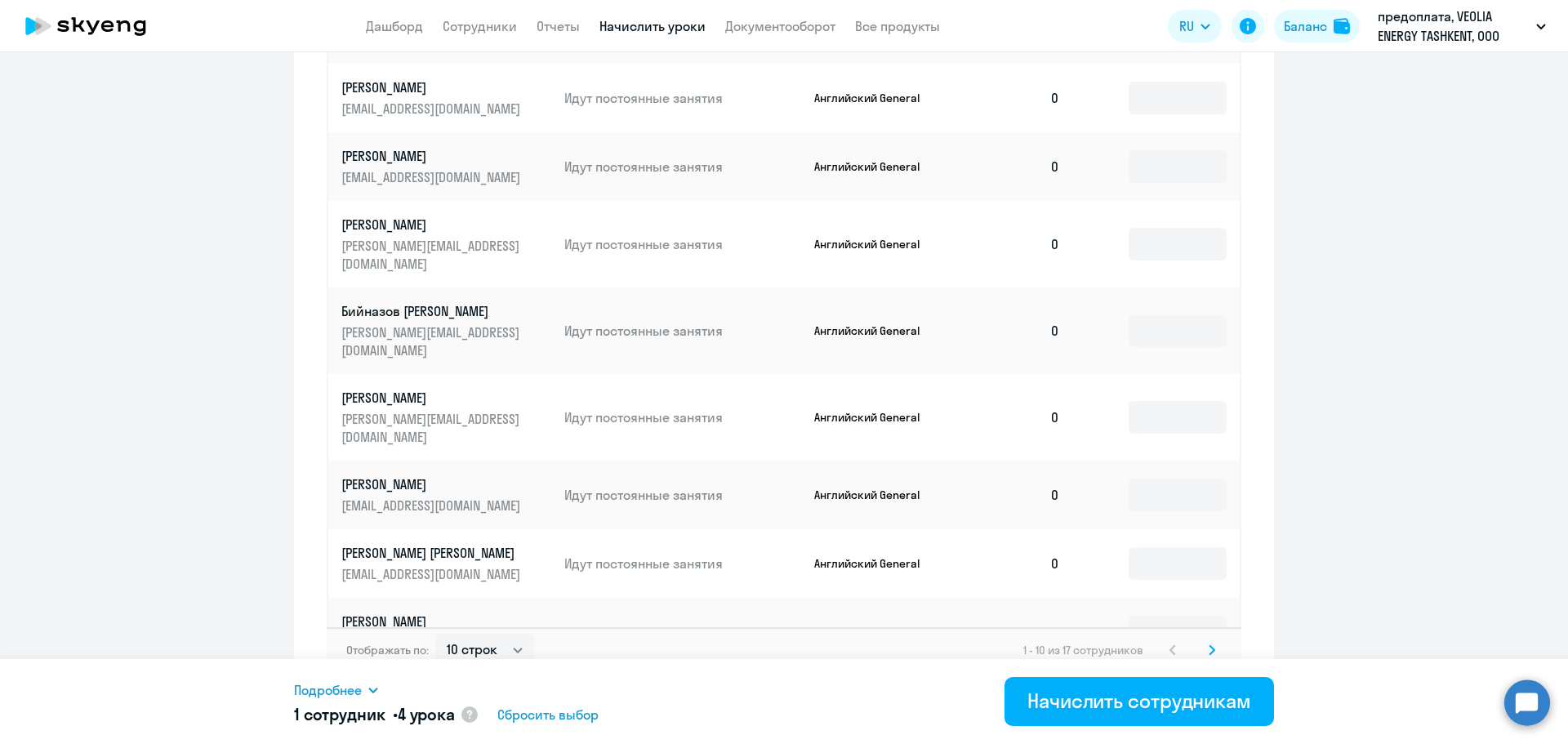
scroll to position [913, 0]
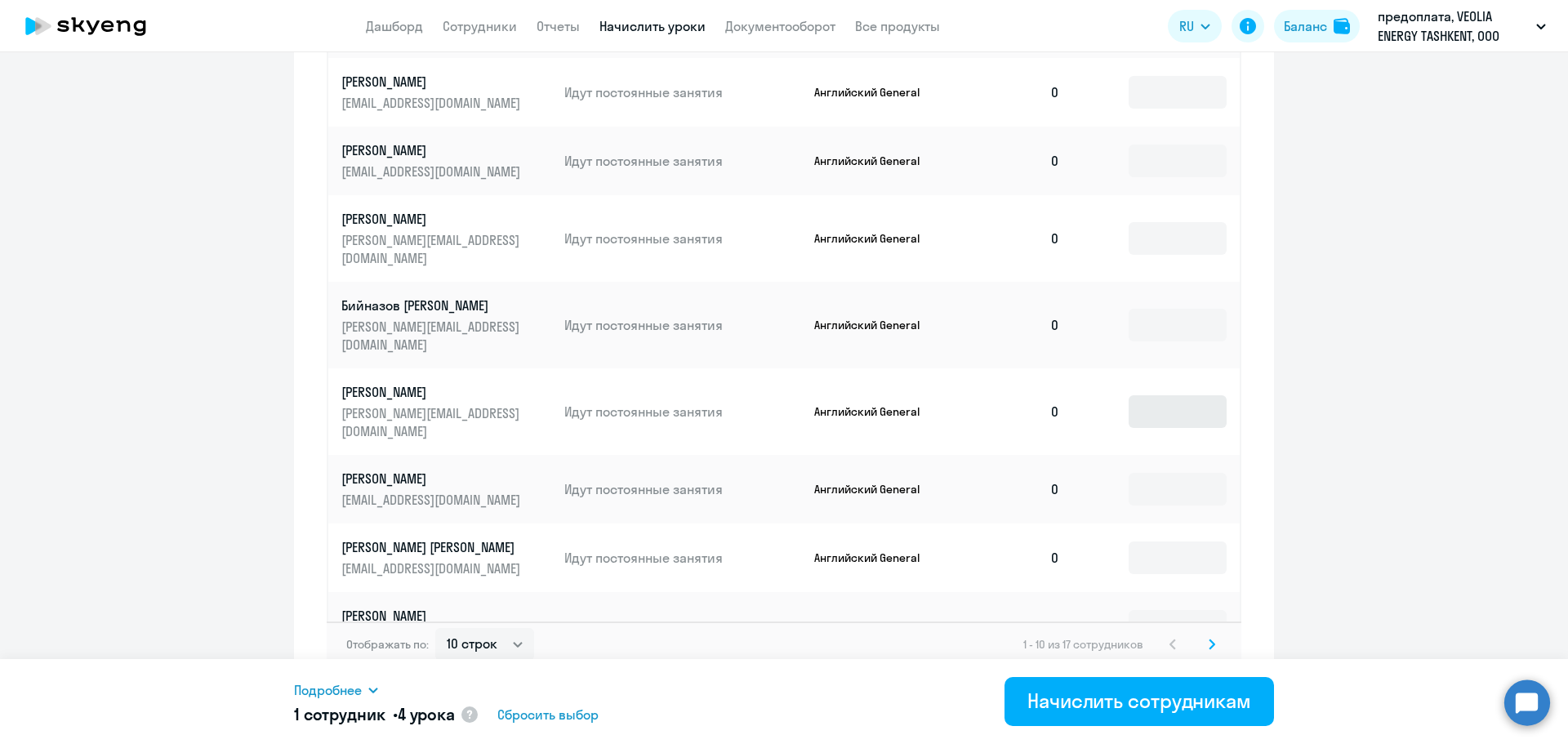
type input "4"
click at [1201, 395] on input at bounding box center [1178, 411] width 98 height 33
type input "4"
click at [468, 630] on select "10 строк 30 строк 50 строк" at bounding box center [484, 644] width 98 height 33
click at [451, 629] on select "10 строк 30 строк 50 строк" at bounding box center [484, 644] width 98 height 33
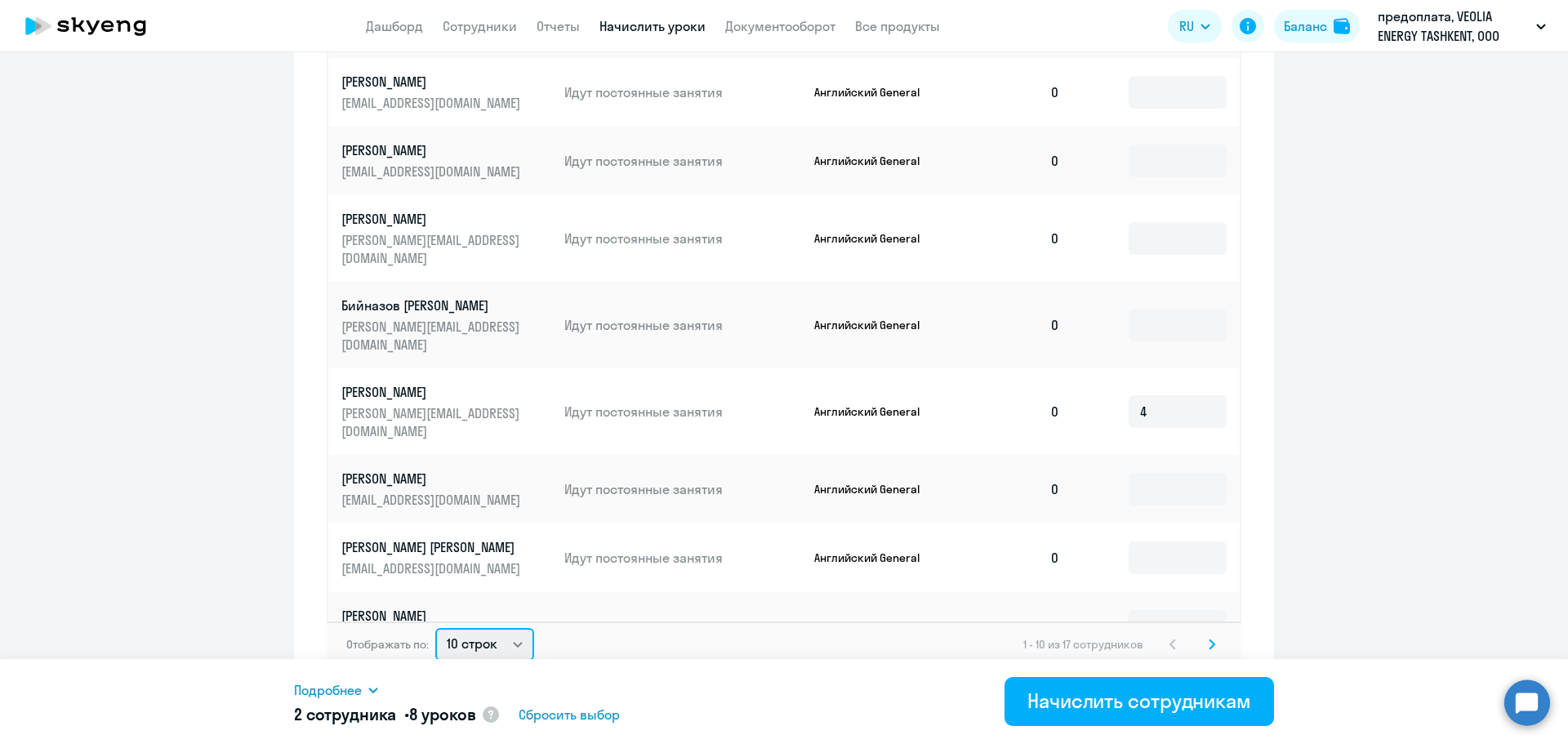
select select "50"
click at [435, 628] on select "10 строк 30 строк 50 строк" at bounding box center [484, 644] width 98 height 33
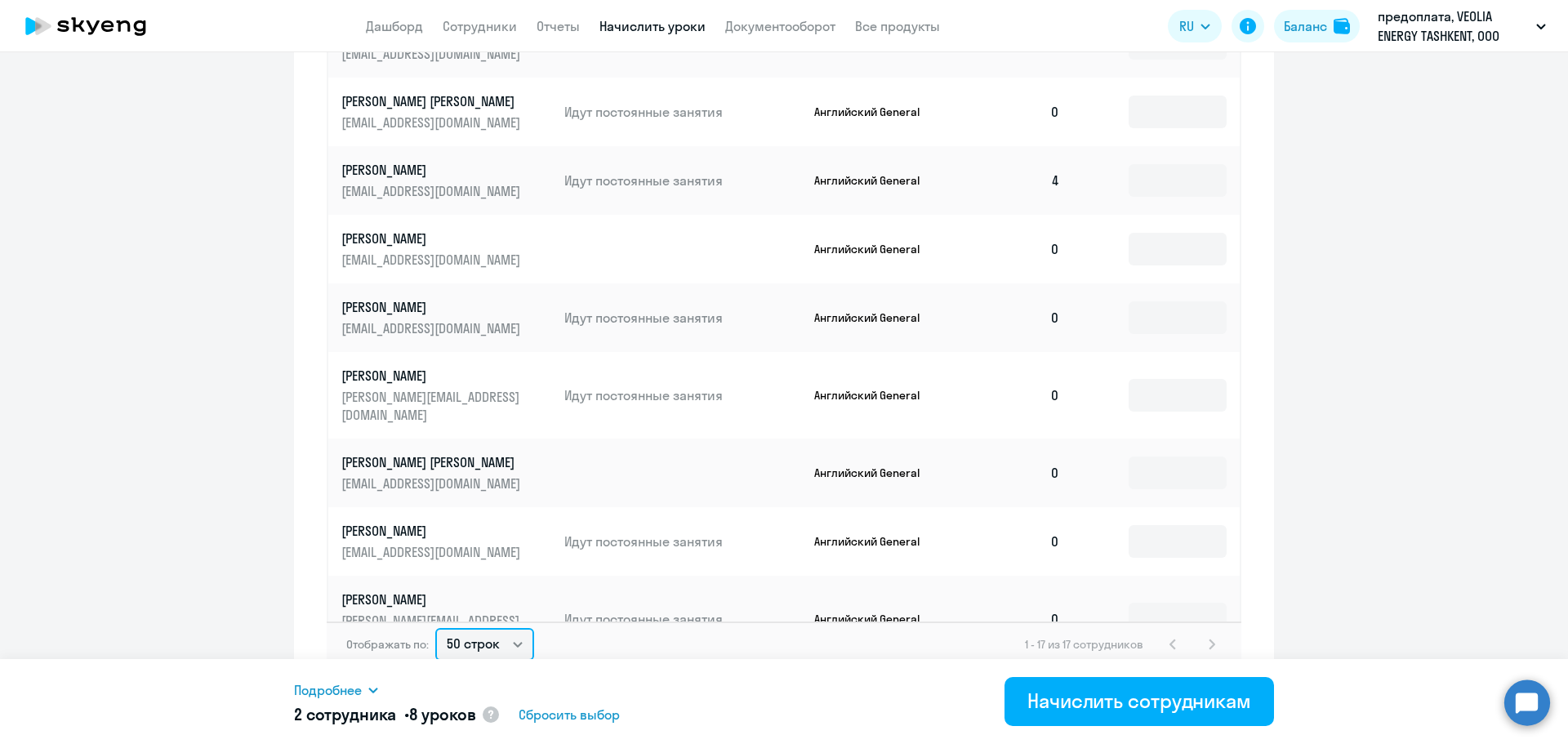
scroll to position [466, 0]
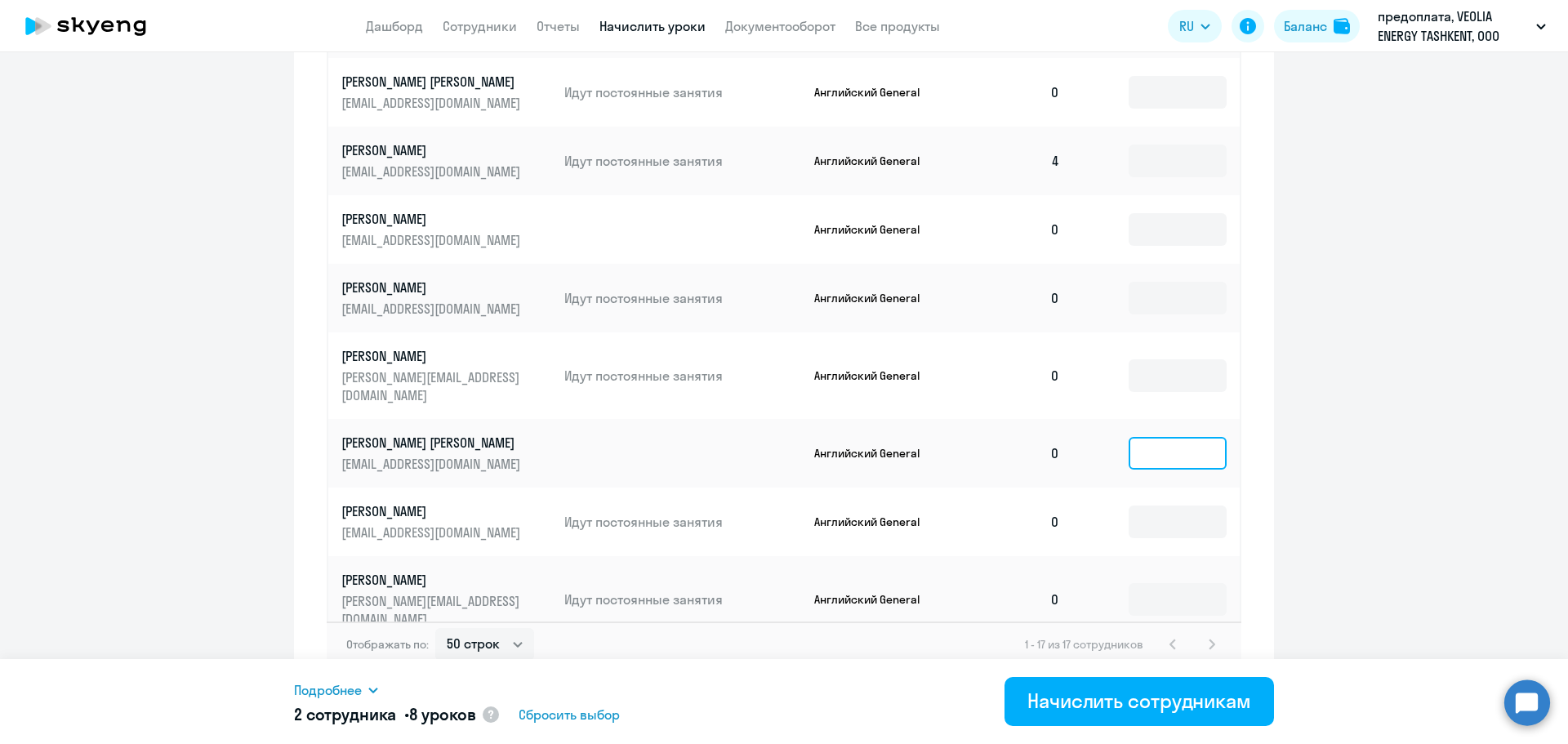
click at [1149, 437] on input at bounding box center [1178, 453] width 98 height 33
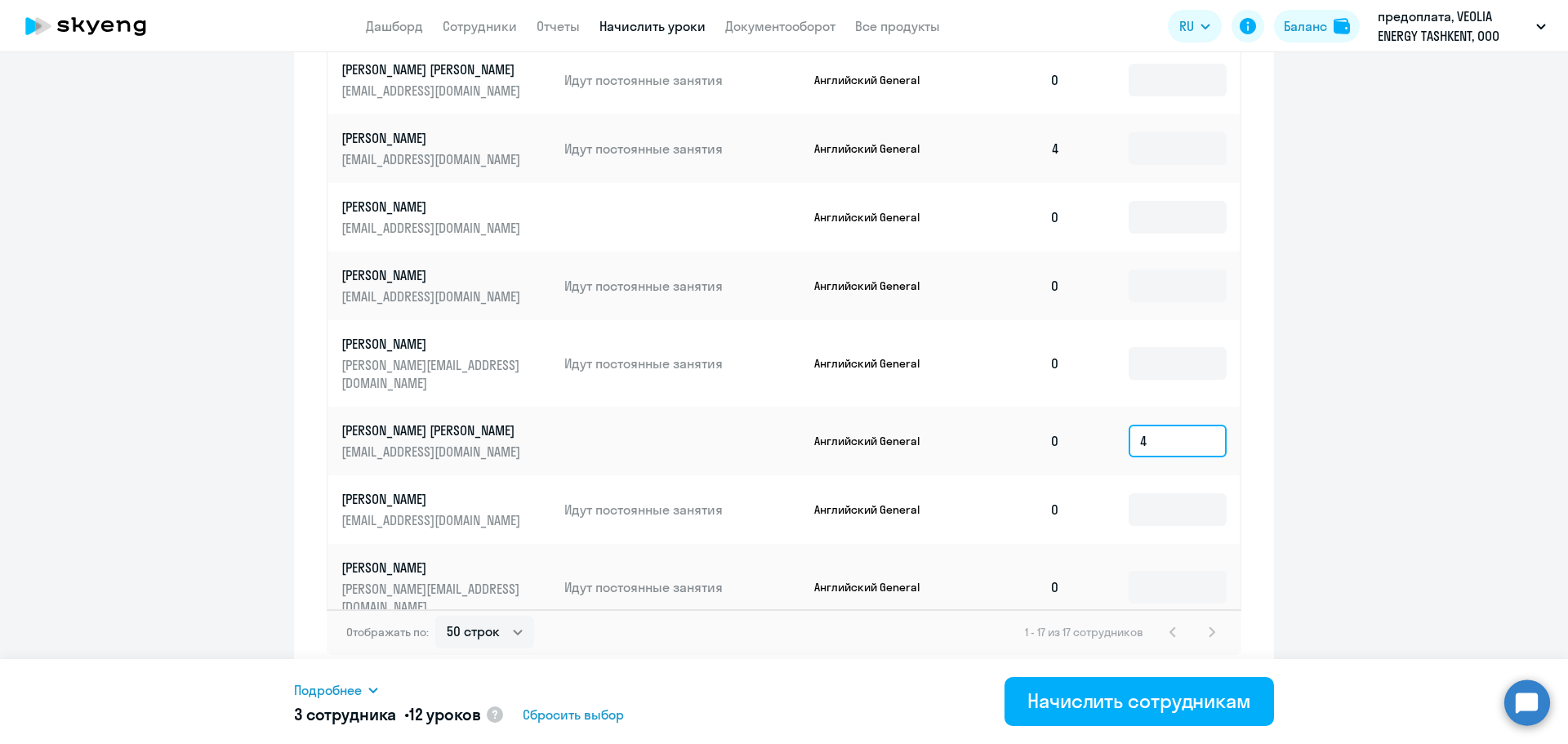
scroll to position [928, 0]
type input "4"
click at [1151, 490] on input at bounding box center [1178, 506] width 98 height 33
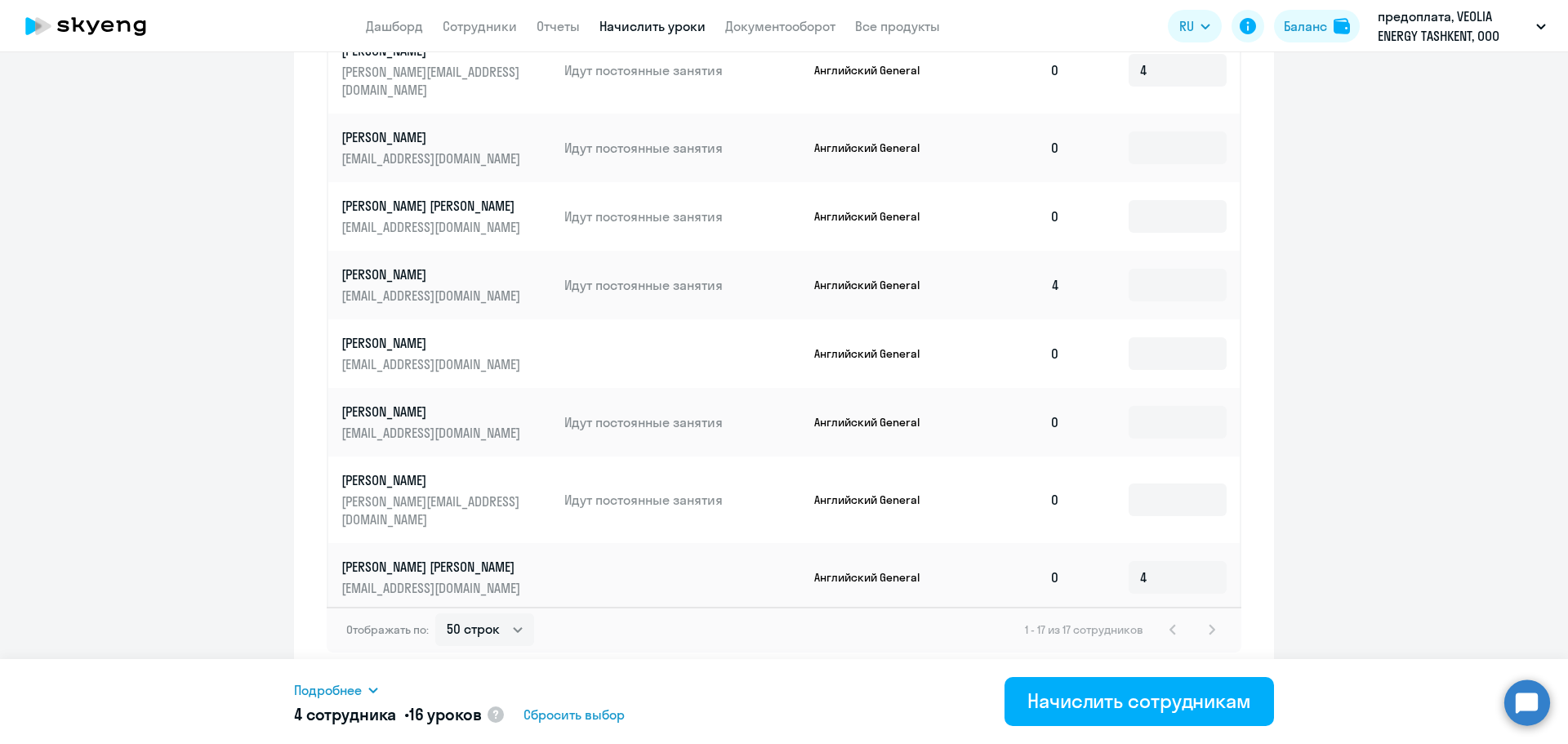
scroll to position [466, 0]
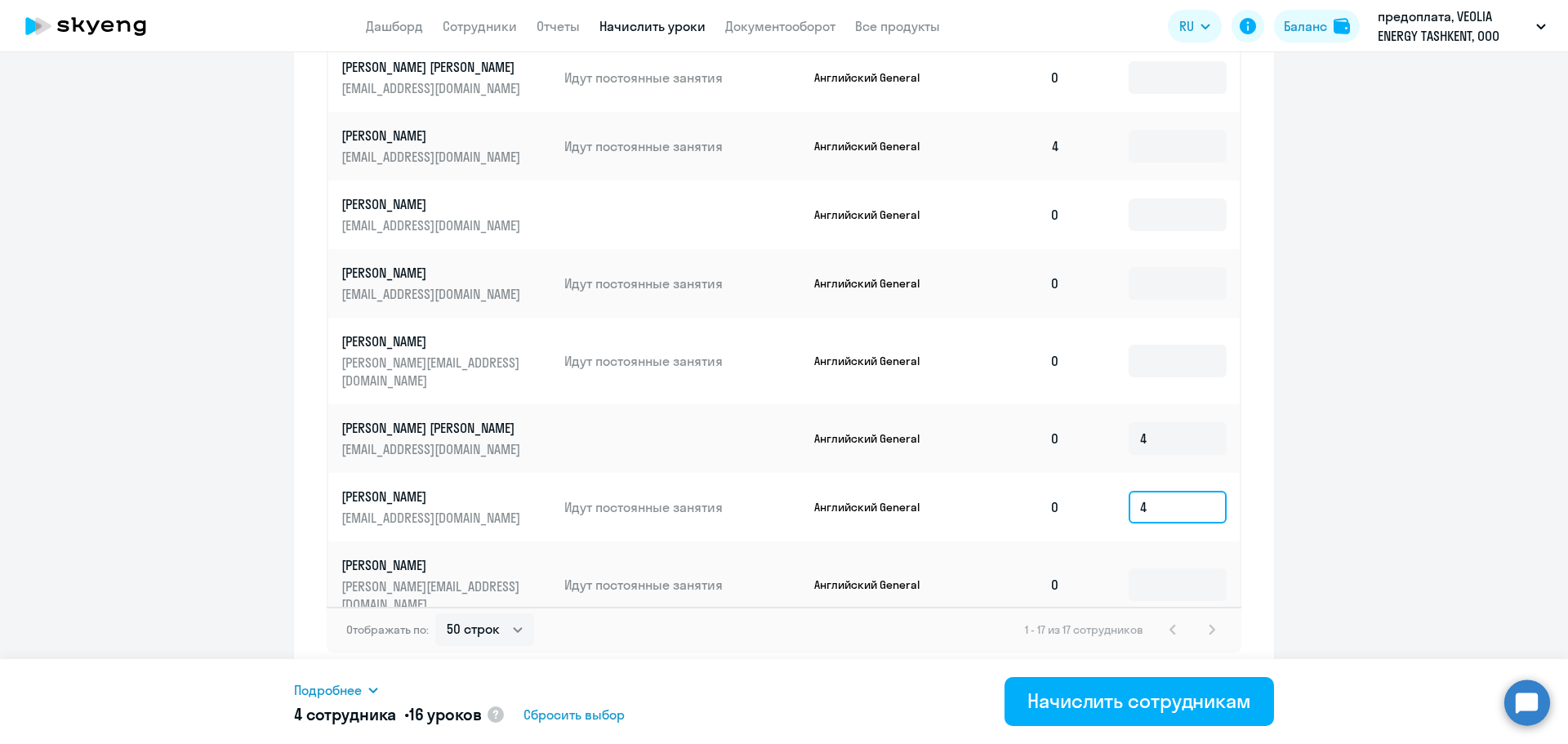
type input "4"
click at [1152, 490] on input "4" at bounding box center [1178, 506] width 98 height 33
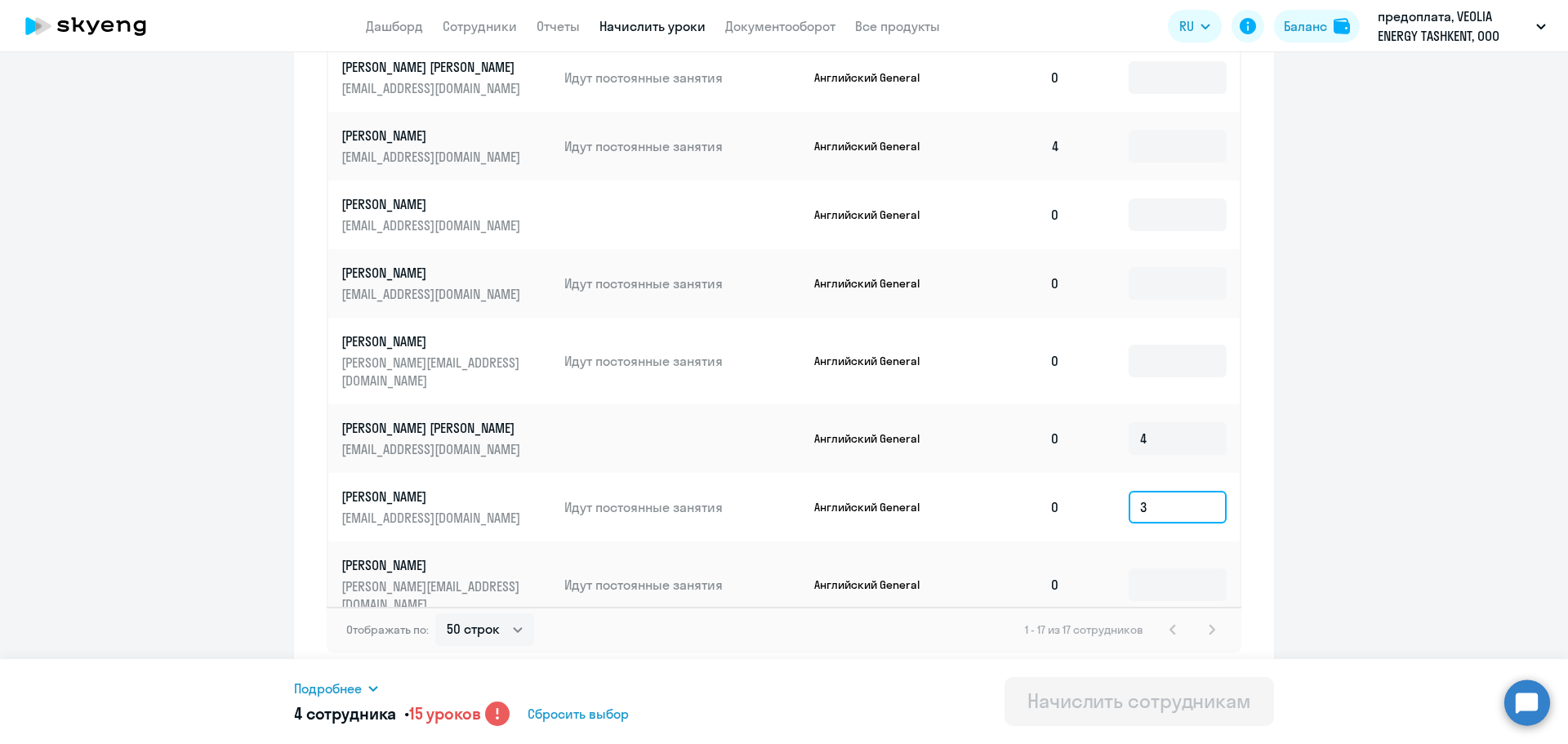
type input "3"
click at [501, 717] on circle at bounding box center [498, 714] width 25 height 25
click at [502, 717] on circle at bounding box center [498, 714] width 25 height 25
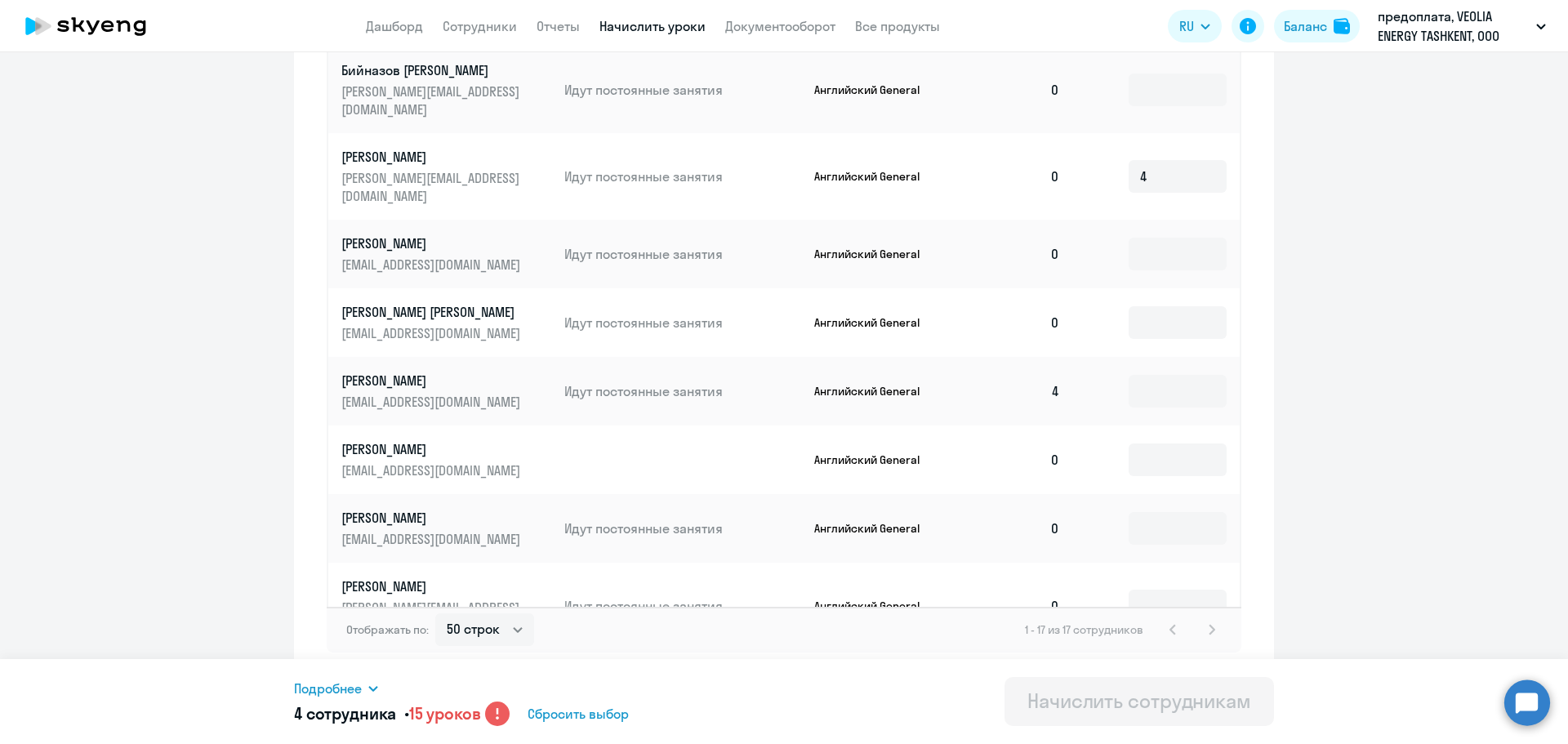
scroll to position [139, 0]
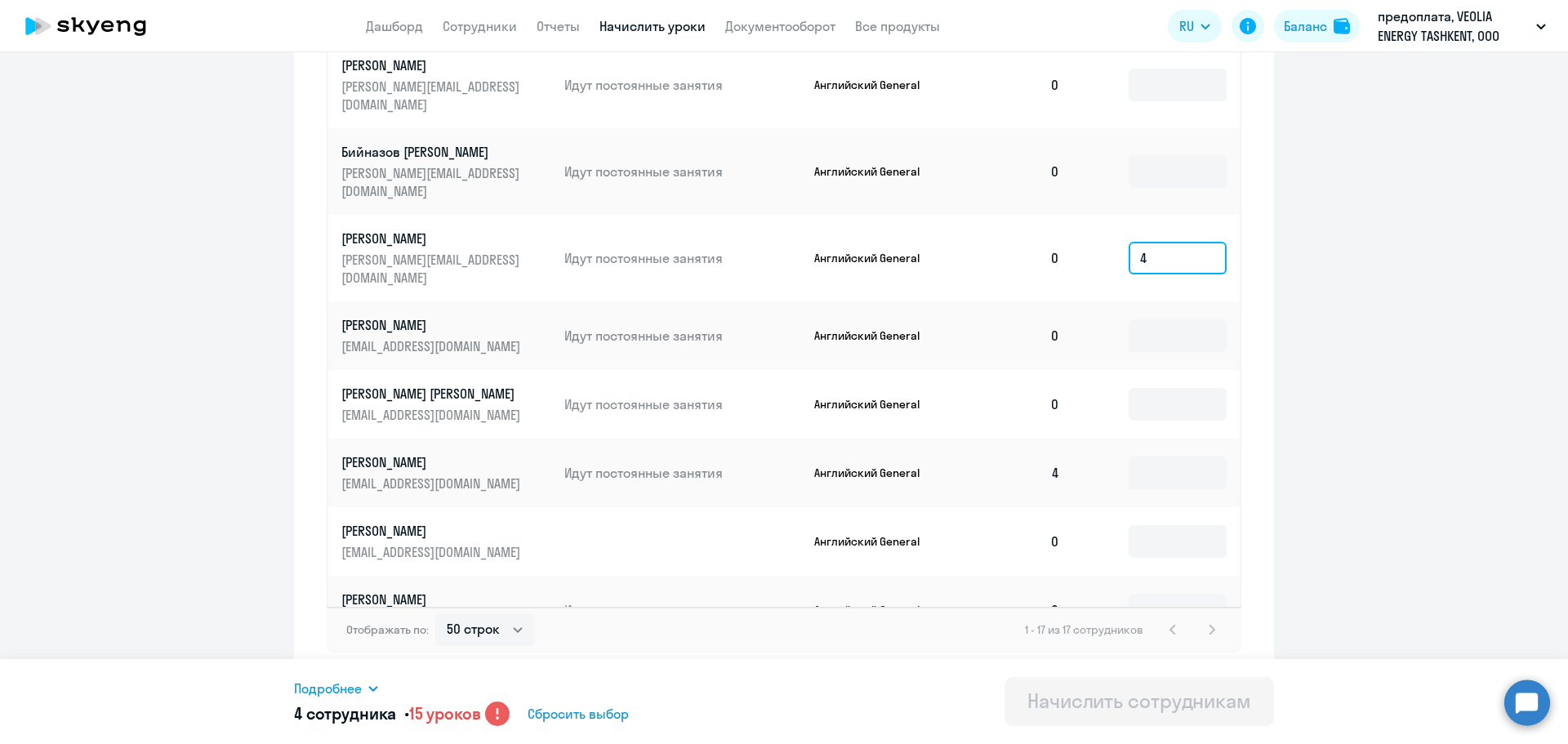
click at [1149, 242] on input "4" at bounding box center [1178, 258] width 98 height 33
type input "4"
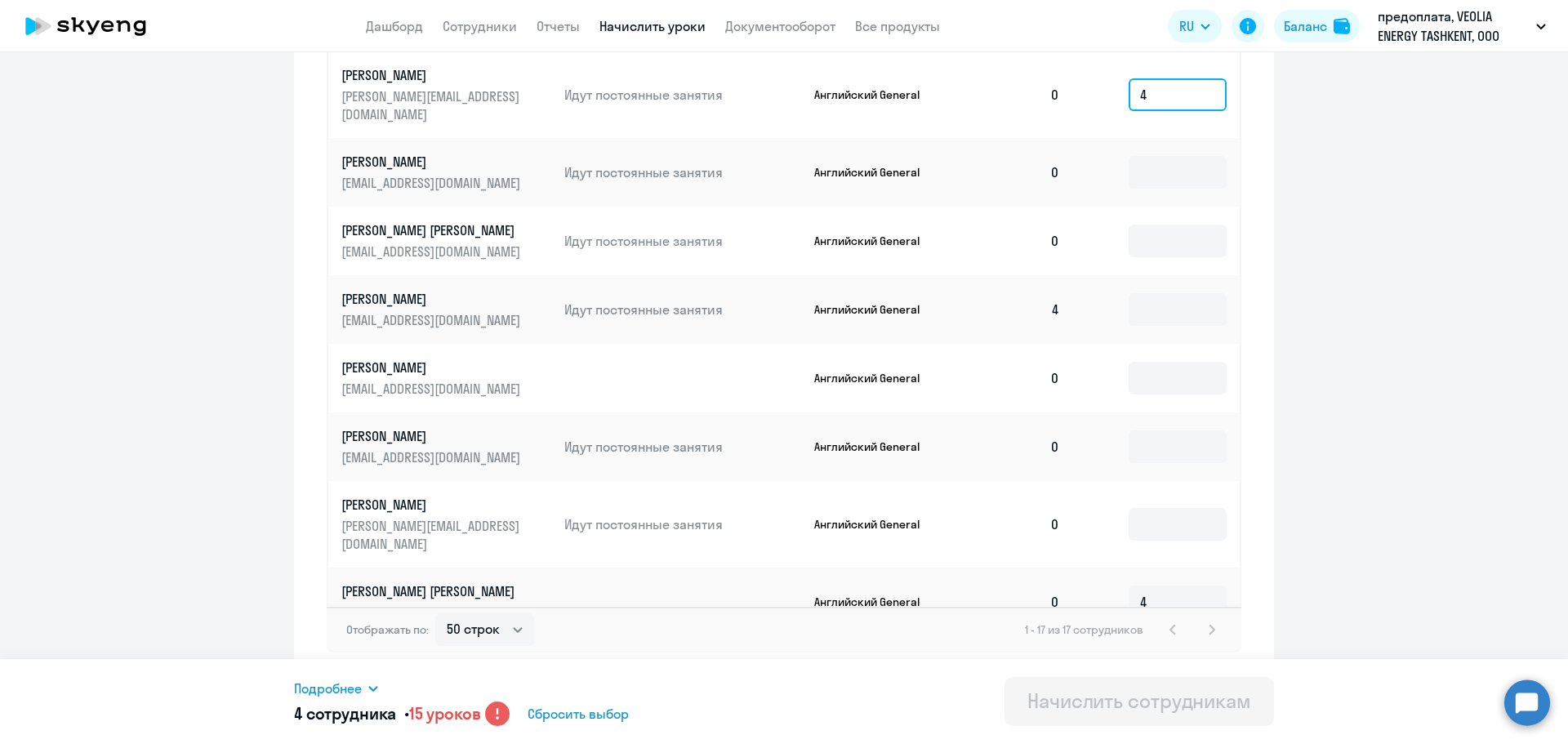
scroll to position [221, 0]
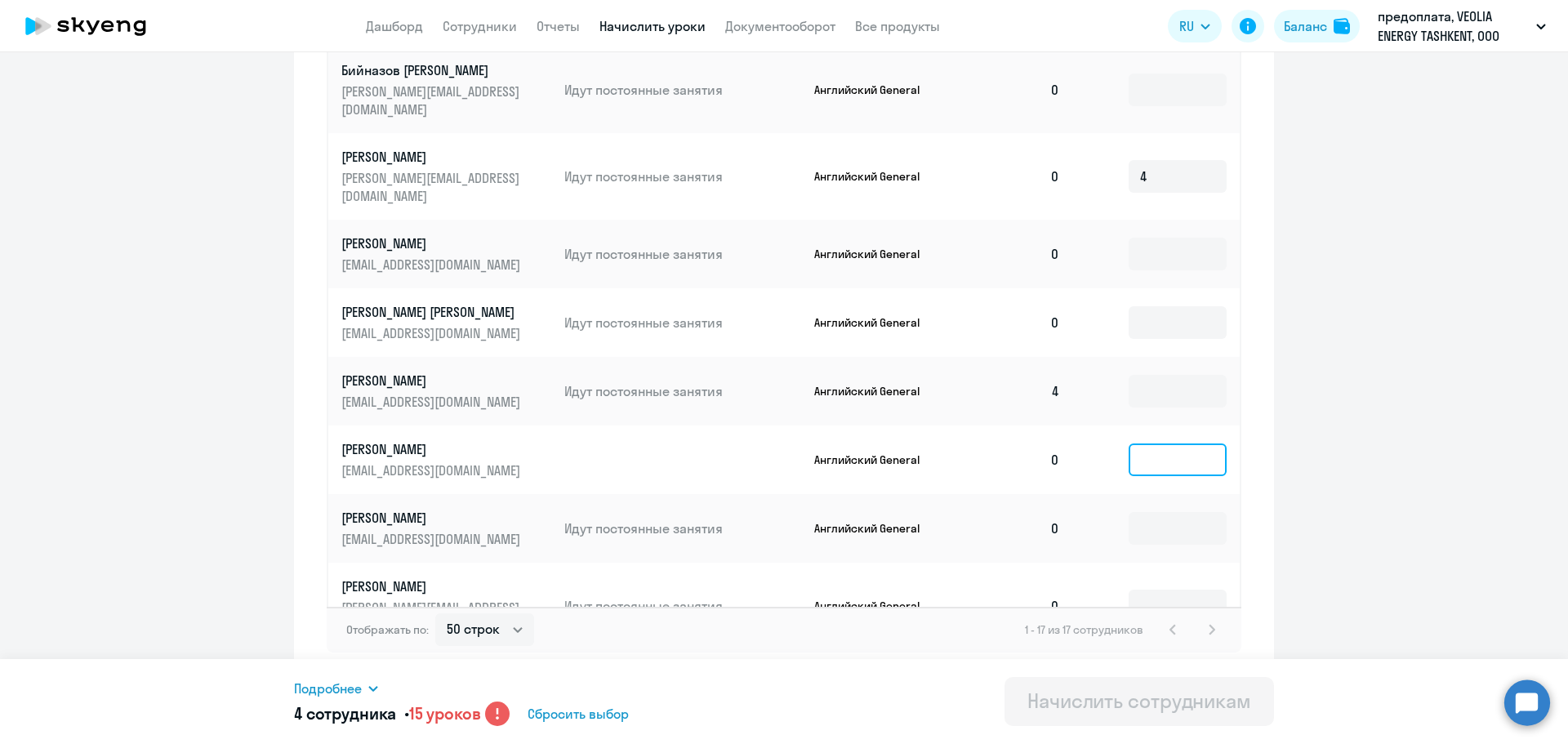
click at [1158, 443] on input at bounding box center [1178, 459] width 98 height 33
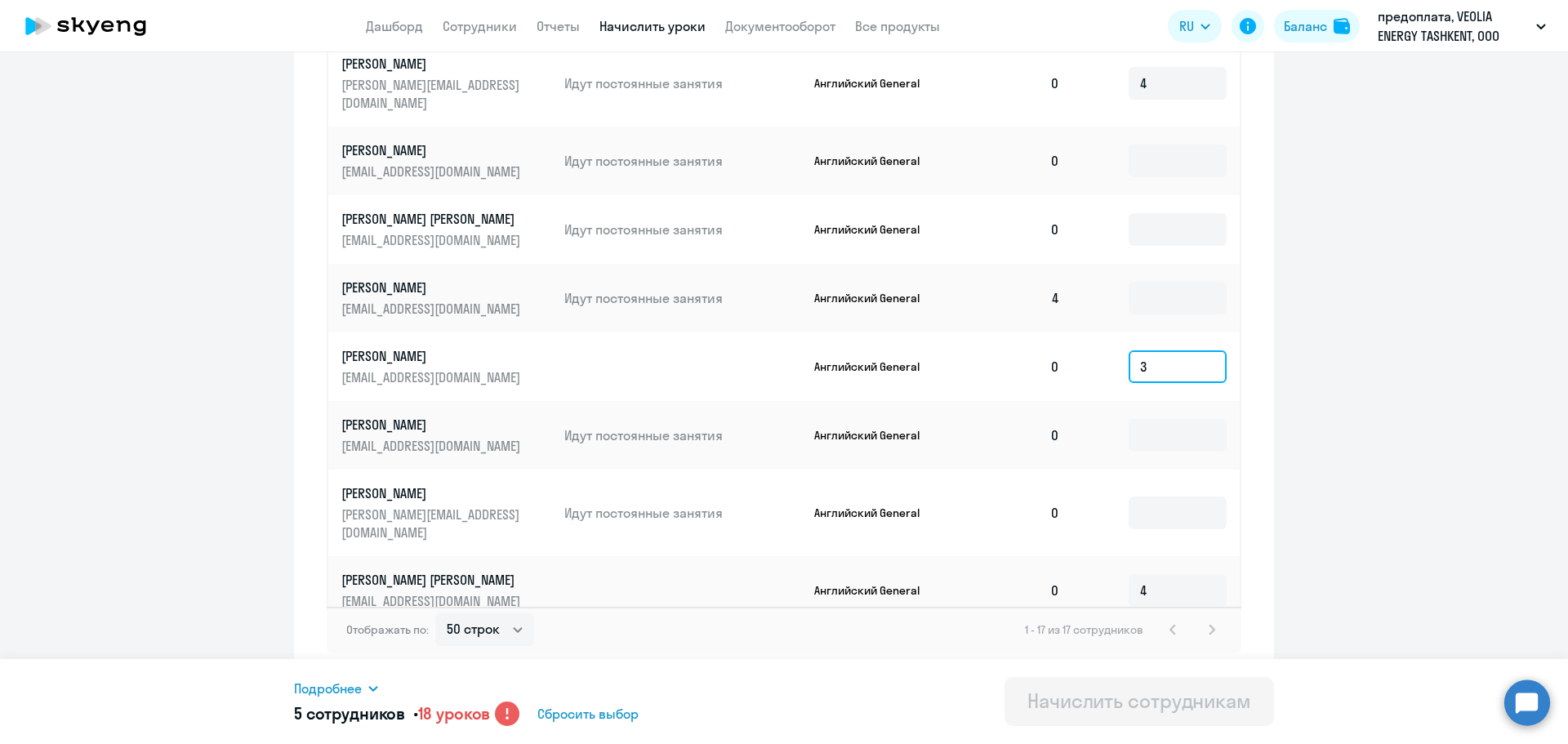
scroll to position [466, 0]
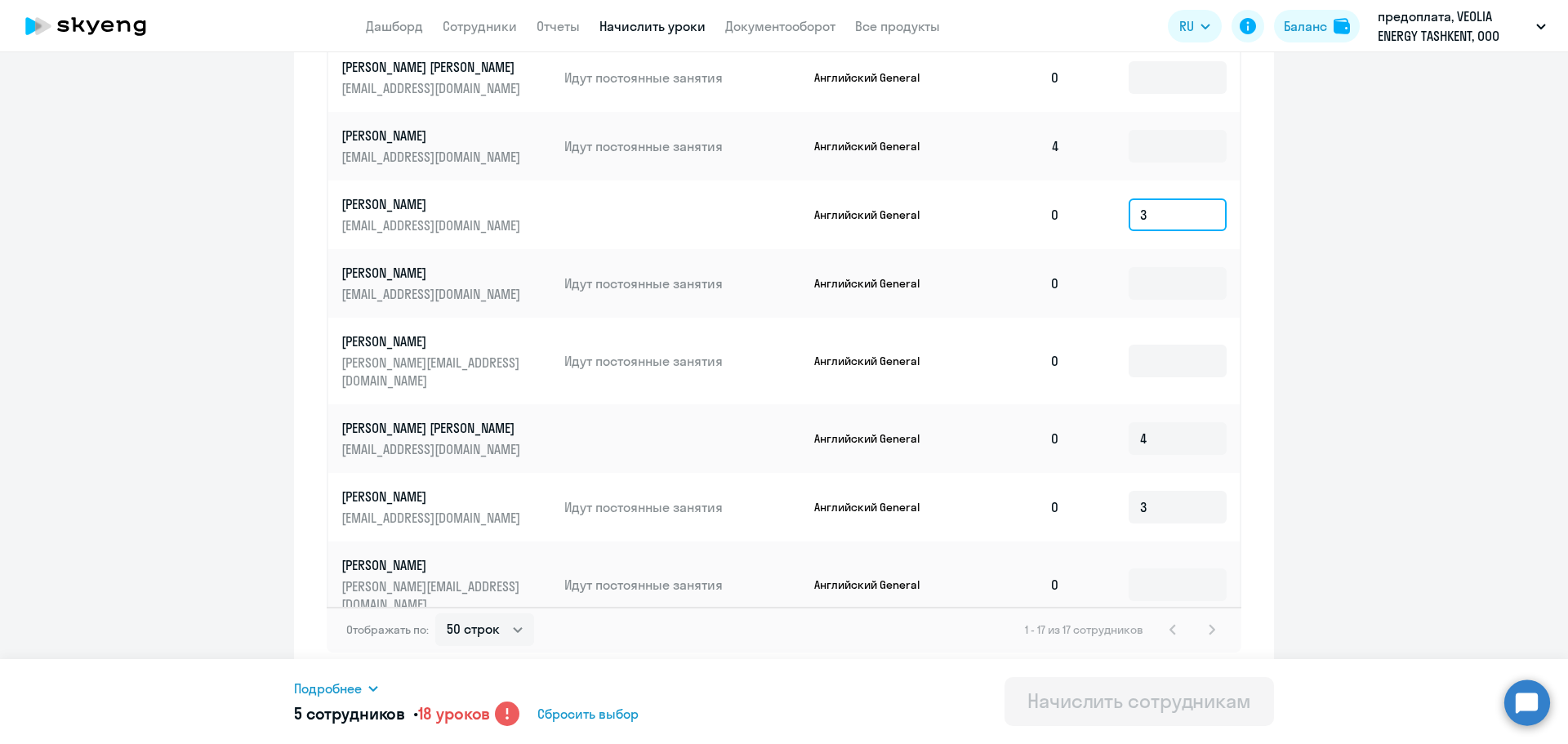
type input "3"
click at [1164, 490] on input "3" at bounding box center [1178, 506] width 98 height 33
type input "4"
type input "3"
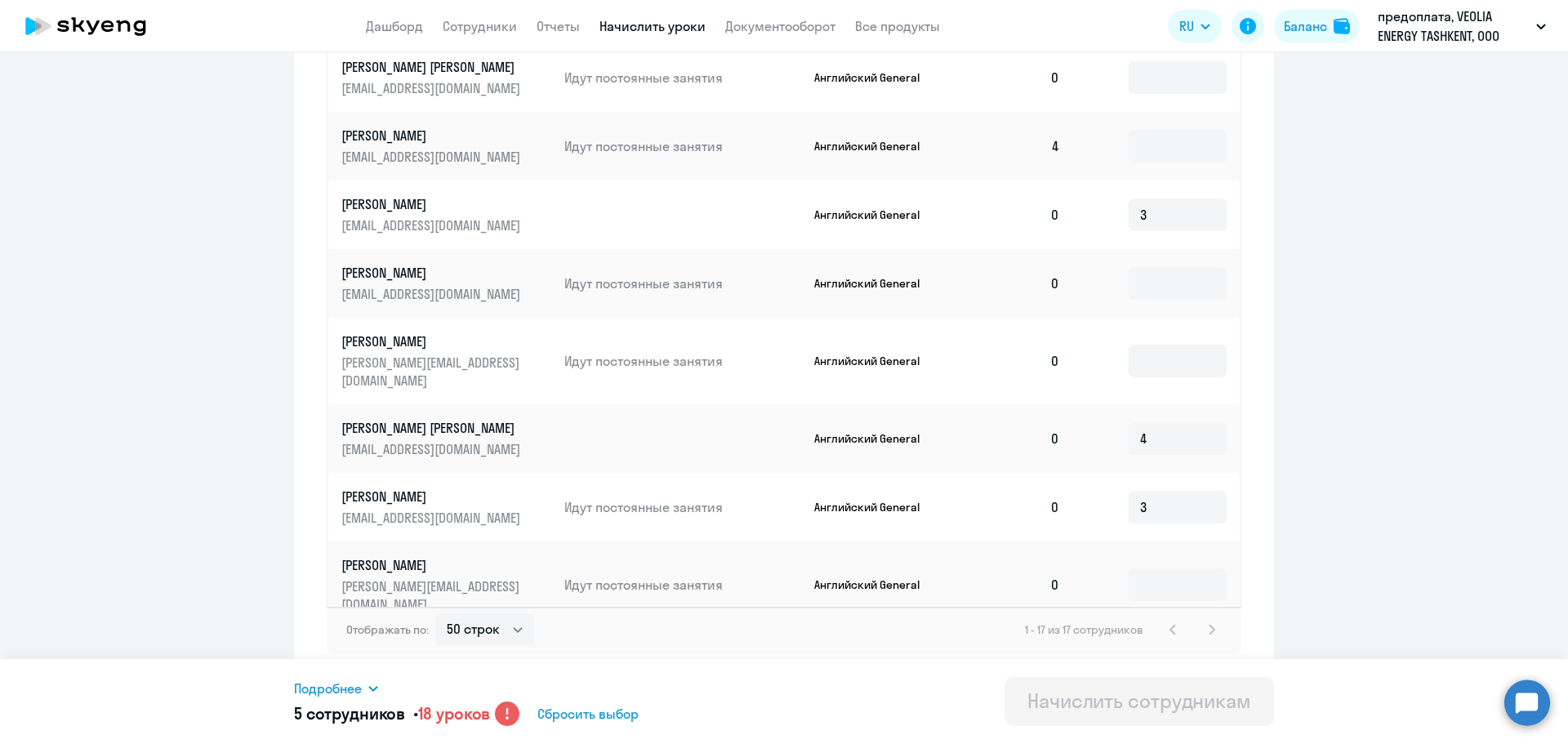
click at [366, 691] on div "Подробнее" at bounding box center [538, 688] width 490 height 20
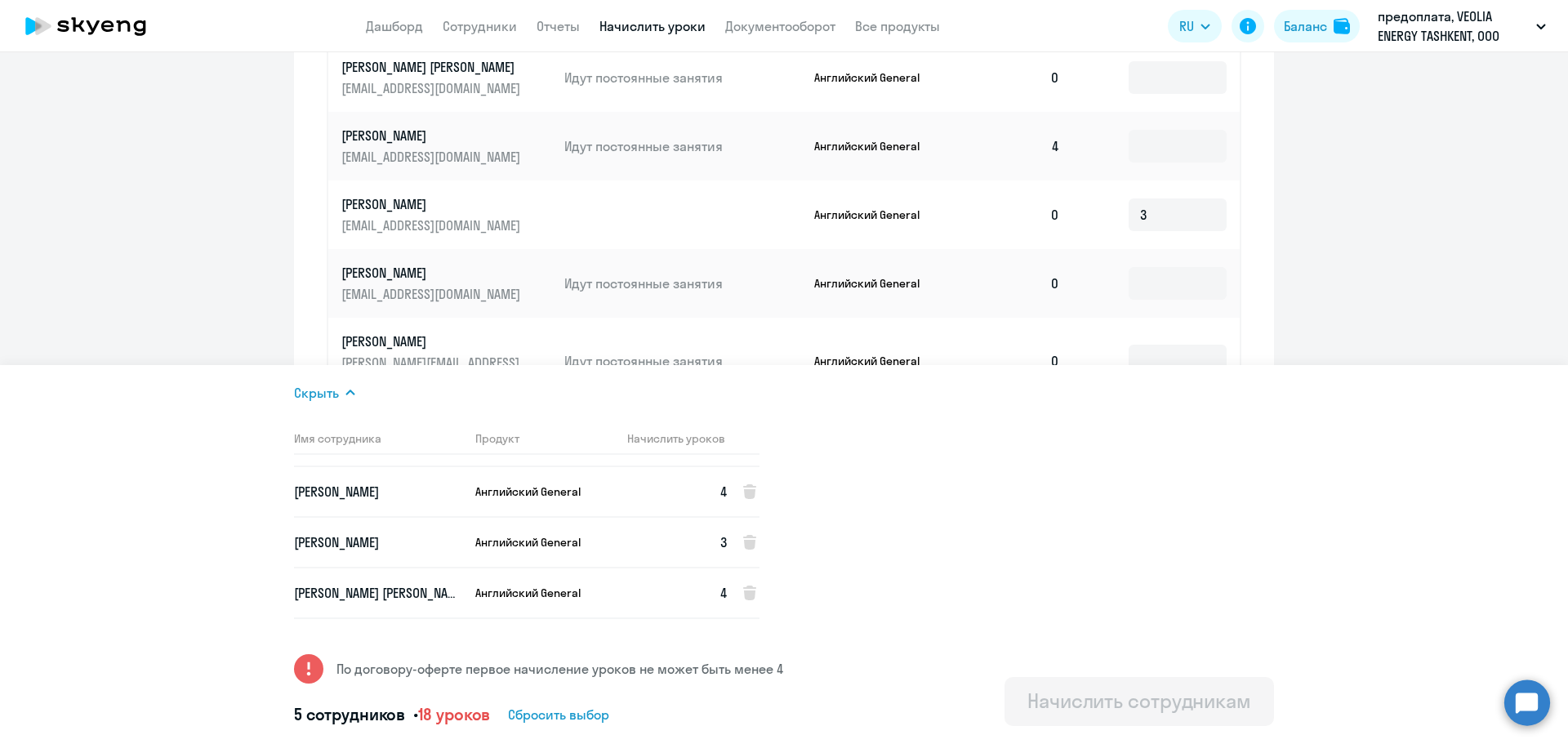
scroll to position [72, 0]
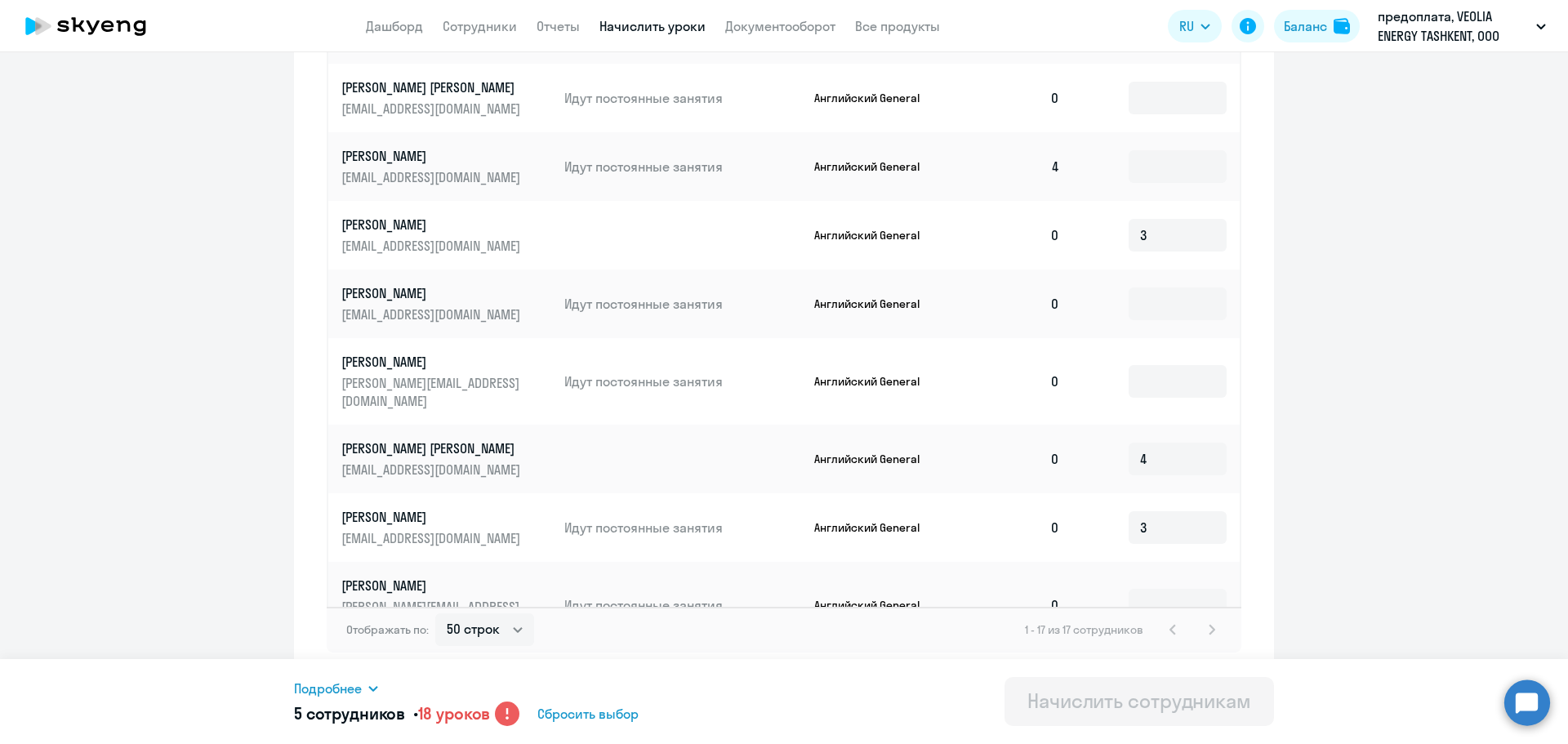
scroll to position [466, 0]
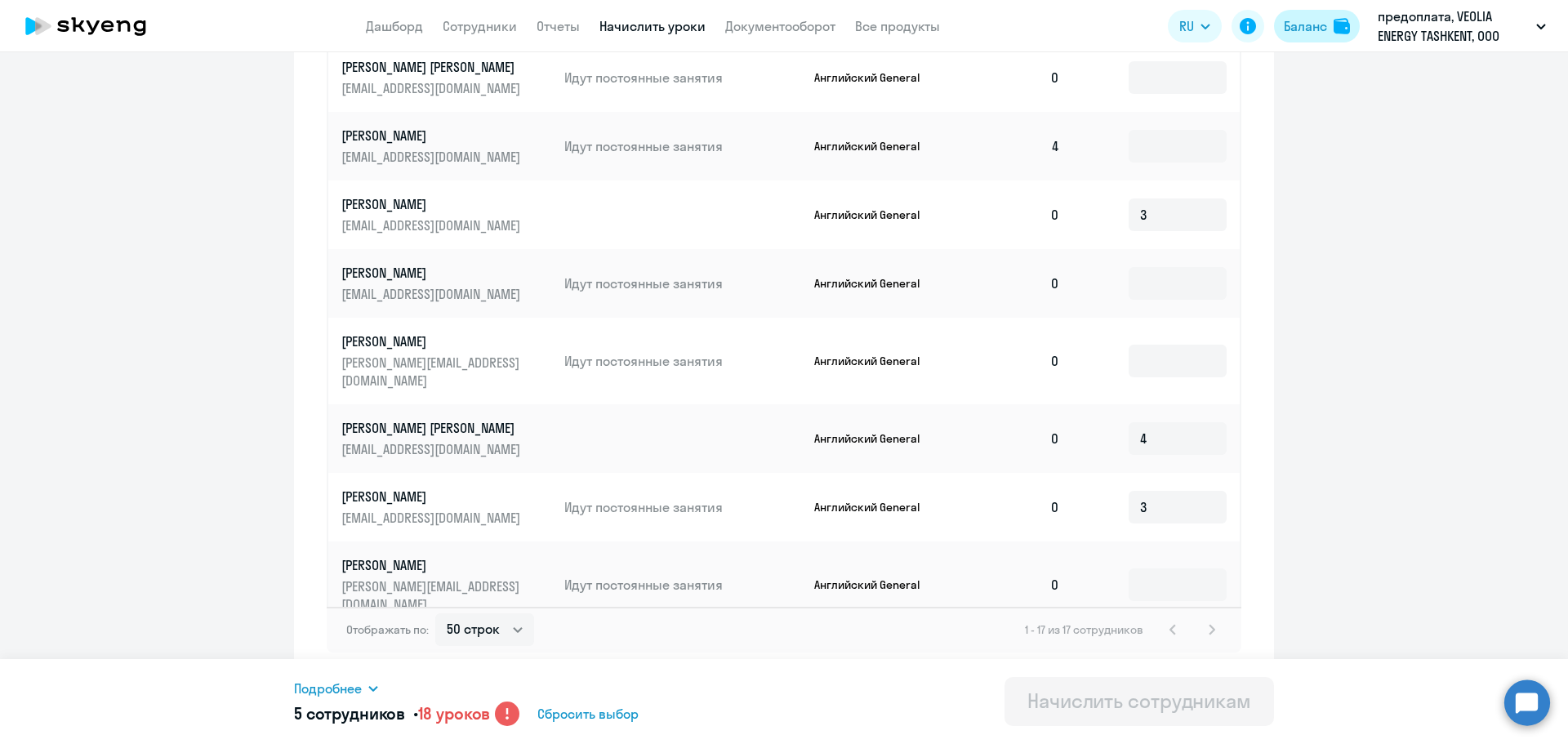
click at [1311, 33] on div "Баланс" at bounding box center [1305, 26] width 43 height 20
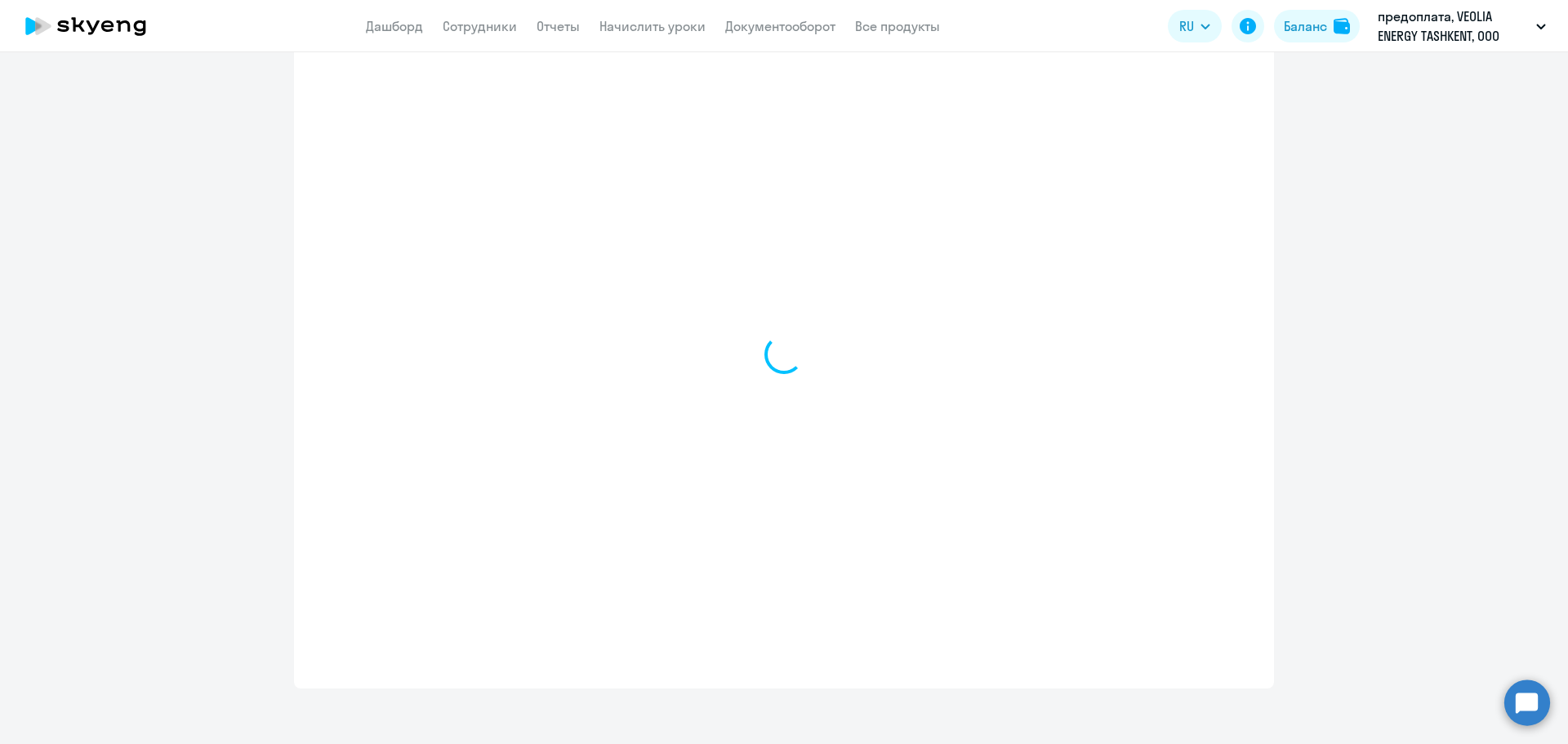
select select "english_adult_not_native_speaker"
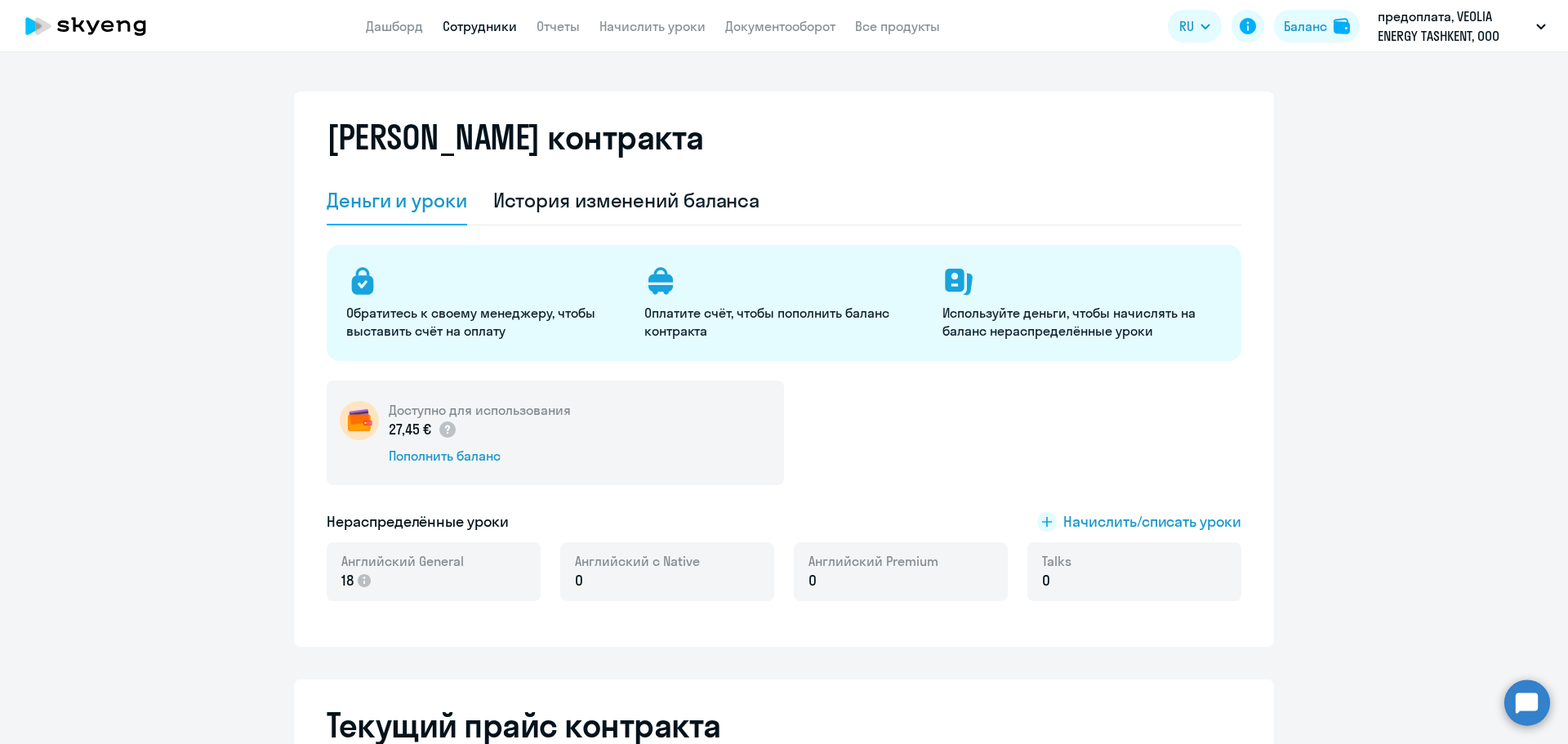
click at [500, 22] on link "Сотрудники" at bounding box center [480, 26] width 74 height 16
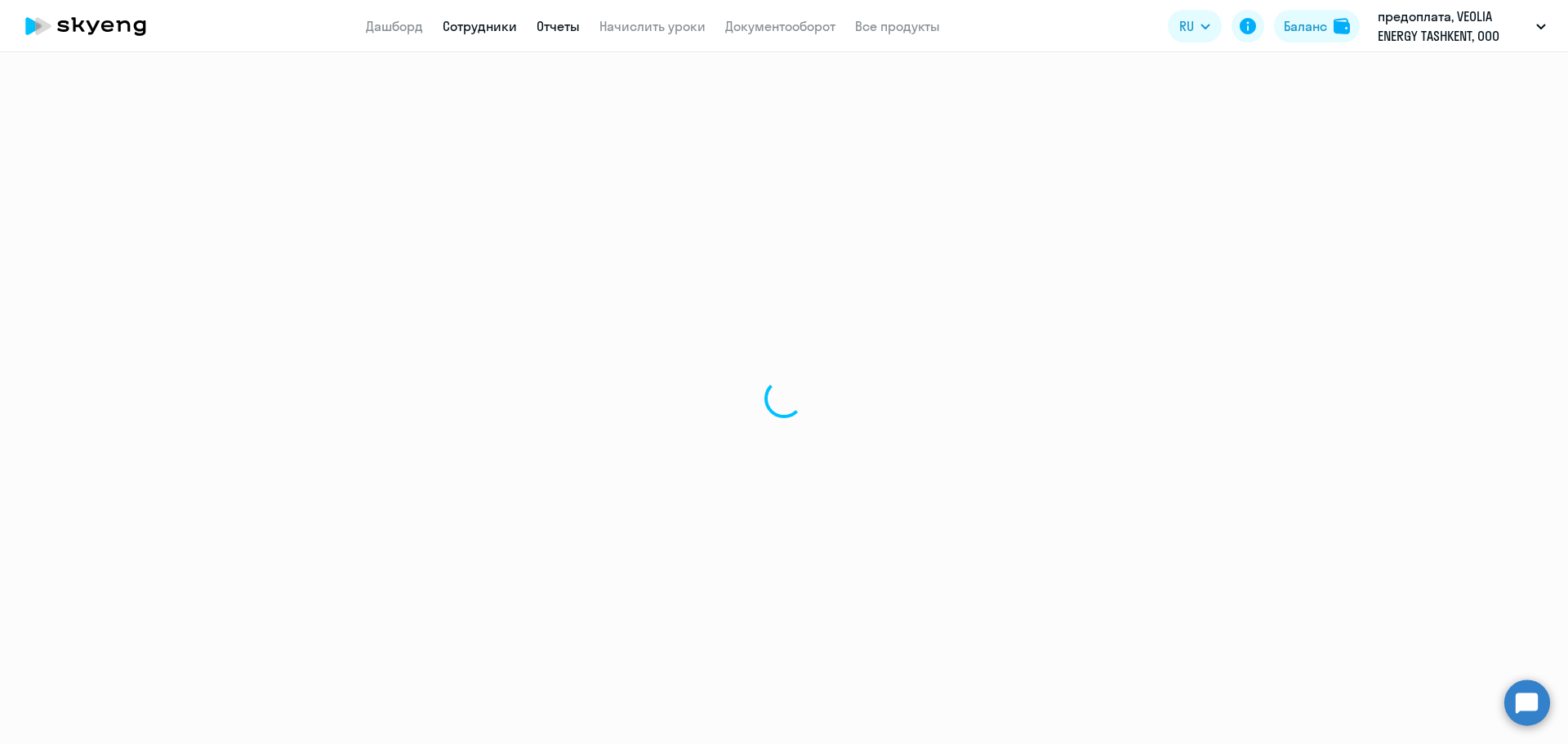
select select "30"
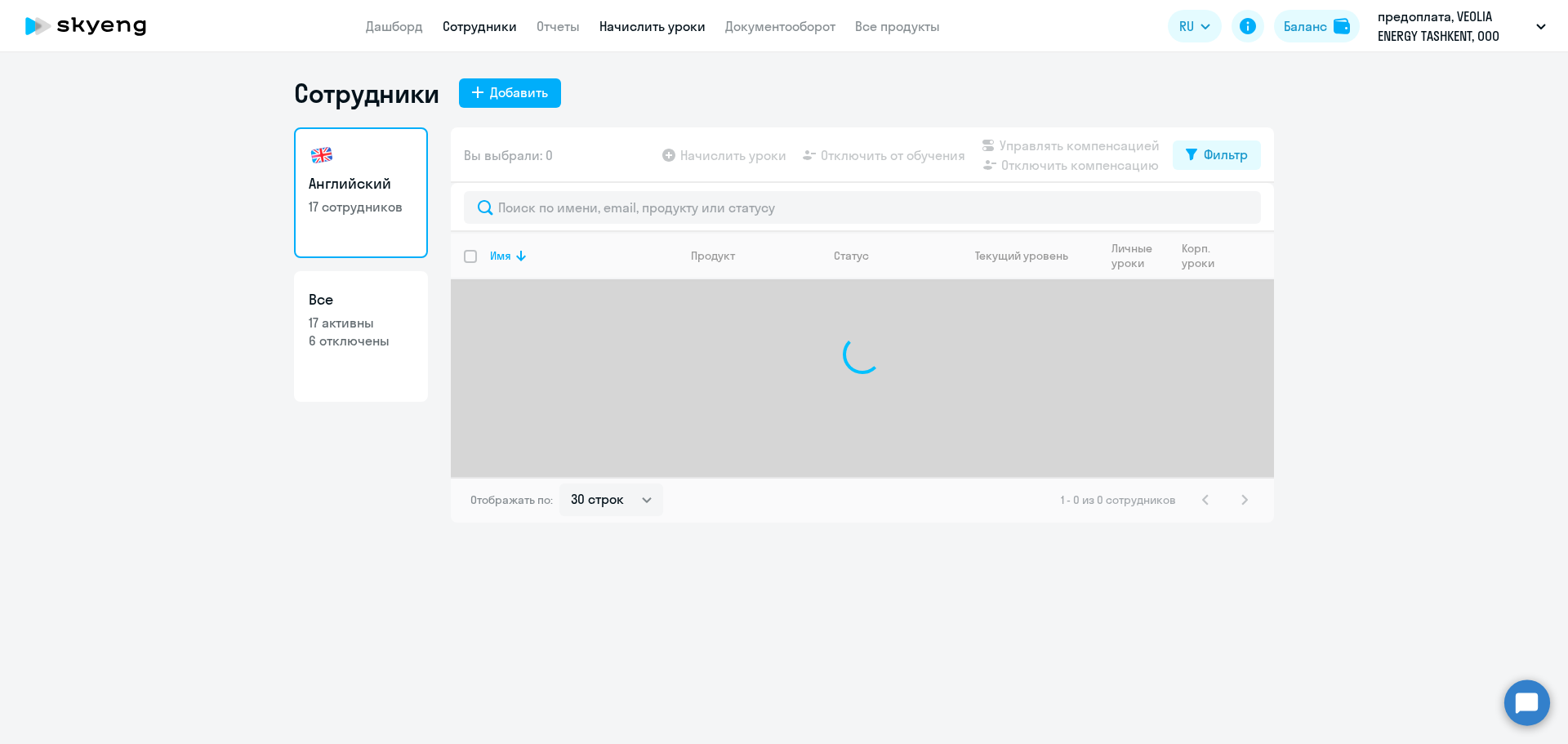
click at [647, 21] on link "Начислить уроки" at bounding box center [653, 26] width 106 height 16
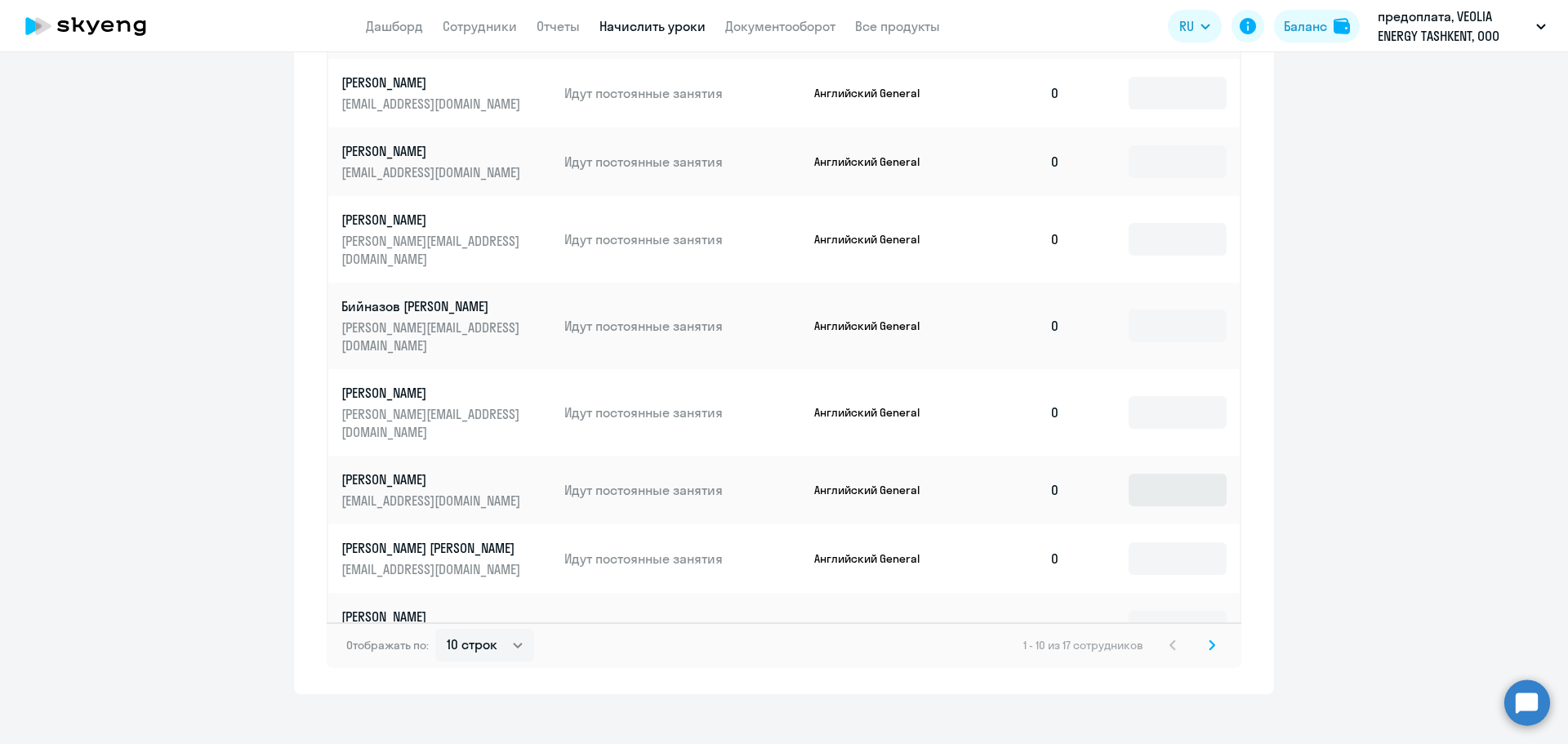
scroll to position [913, 0]
click at [504, 644] on select "10 строк 30 строк 50 строк" at bounding box center [484, 644] width 98 height 33
select select "50"
click at [435, 628] on select "10 строк 30 строк 50 строк" at bounding box center [484, 644] width 98 height 33
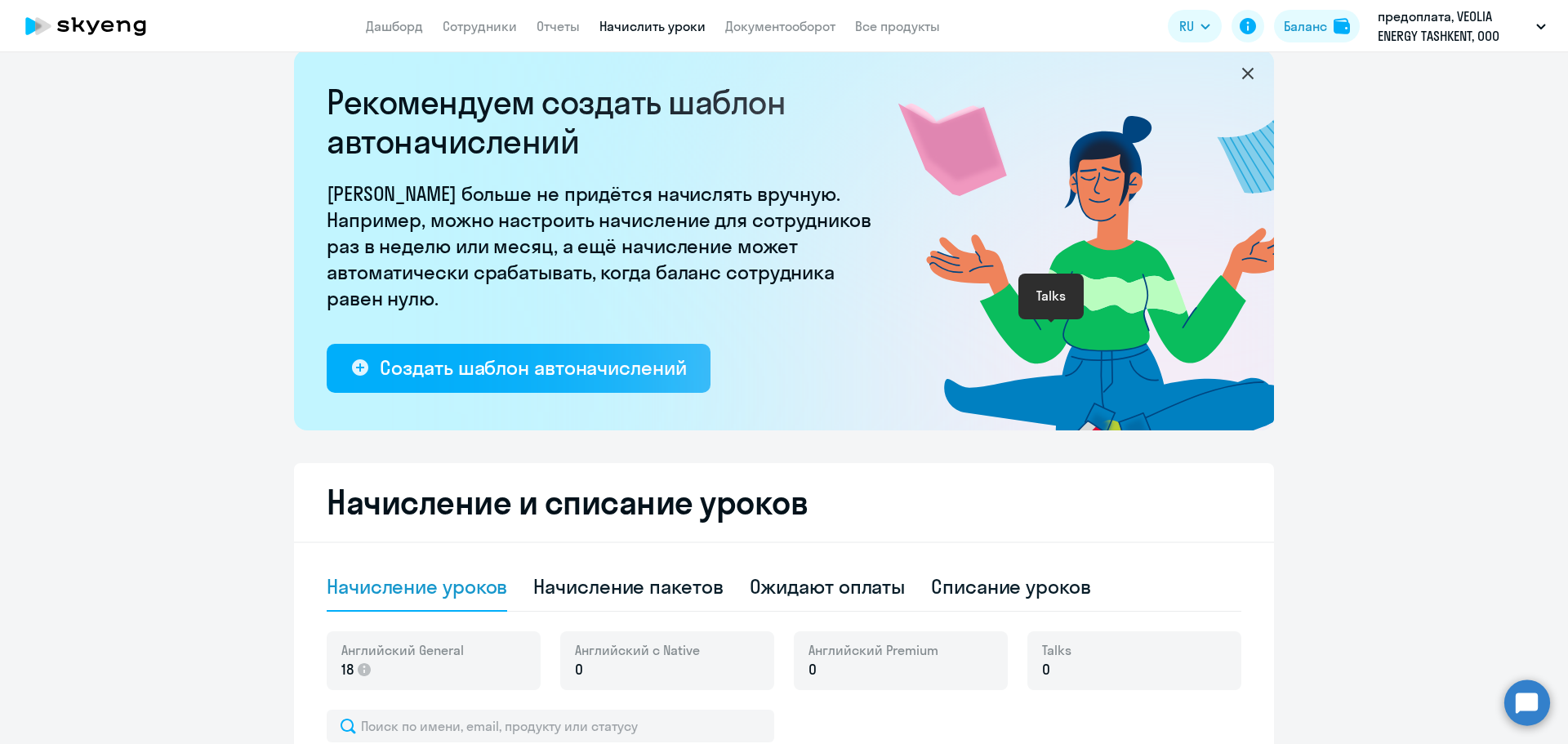
scroll to position [15, 0]
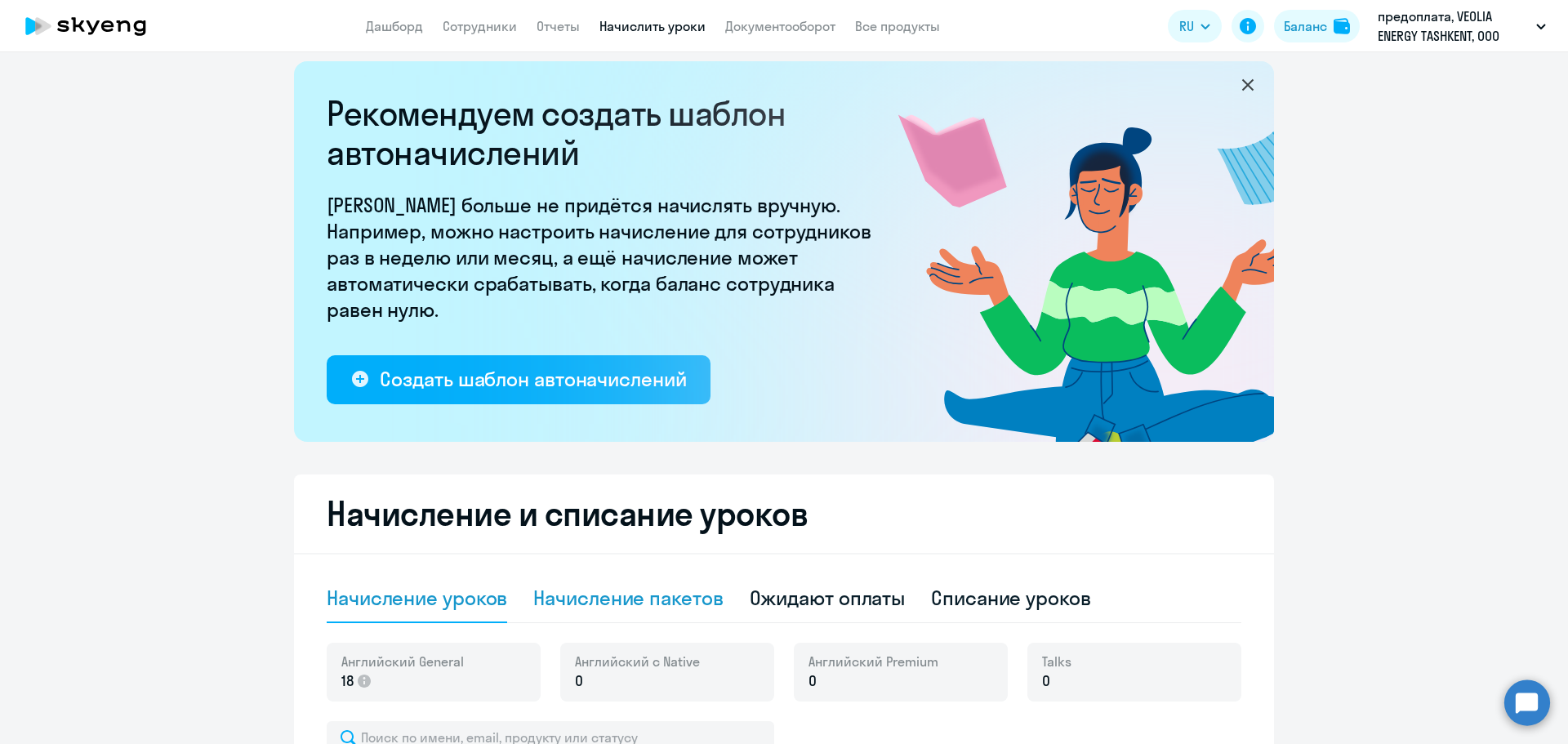
click at [701, 586] on div "Начисление пакетов" at bounding box center [628, 597] width 190 height 26
select select "10"
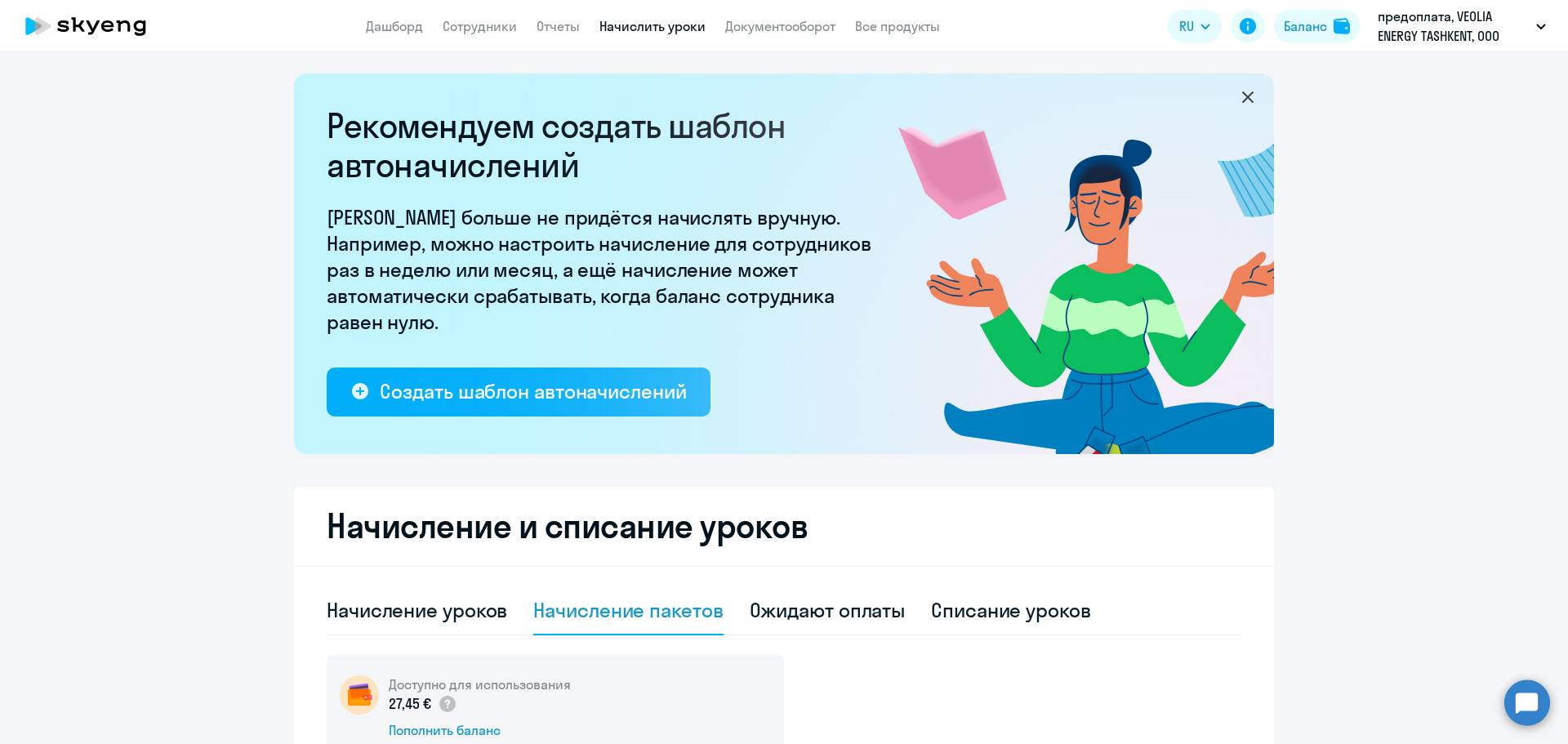
scroll to position [0, 0]
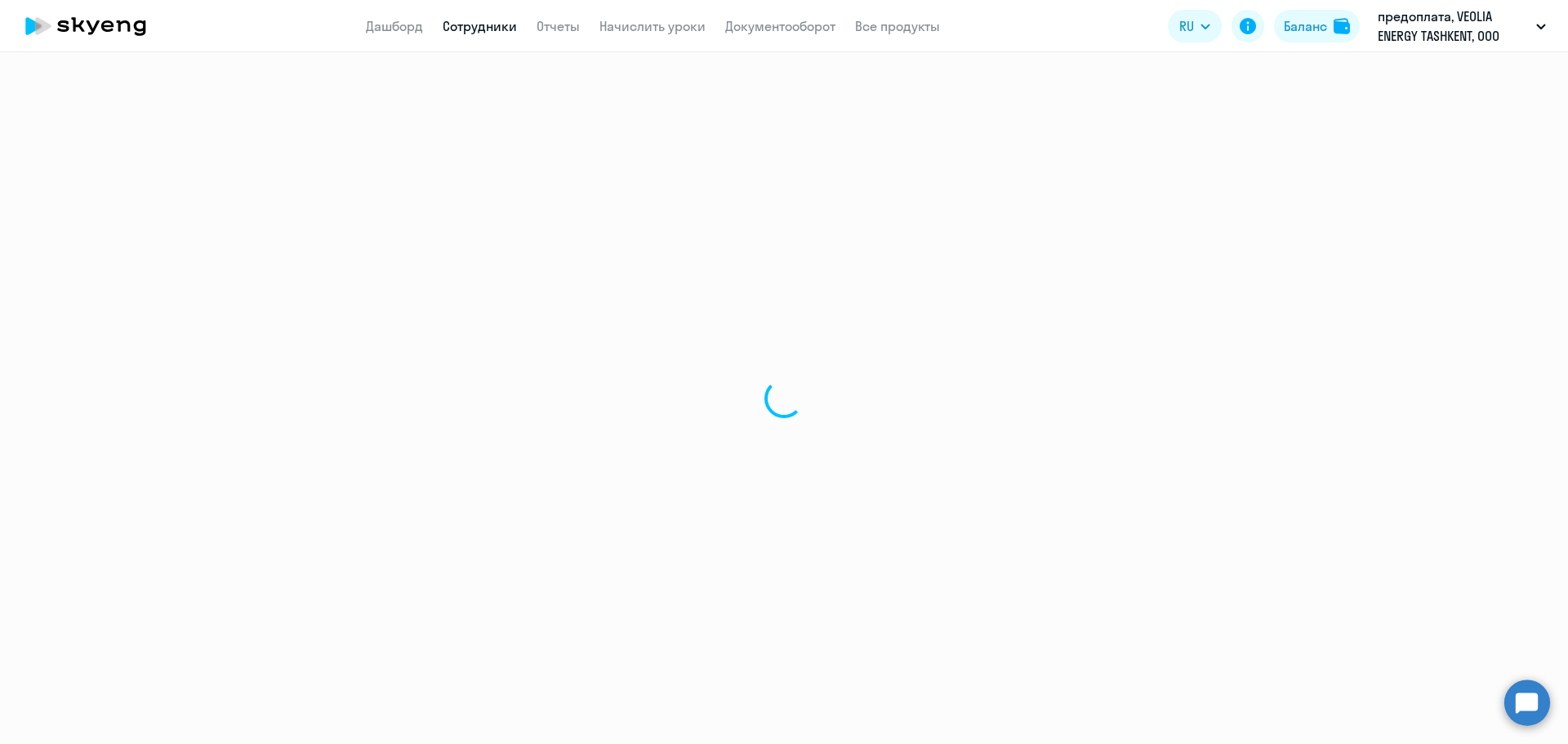
select select "30"
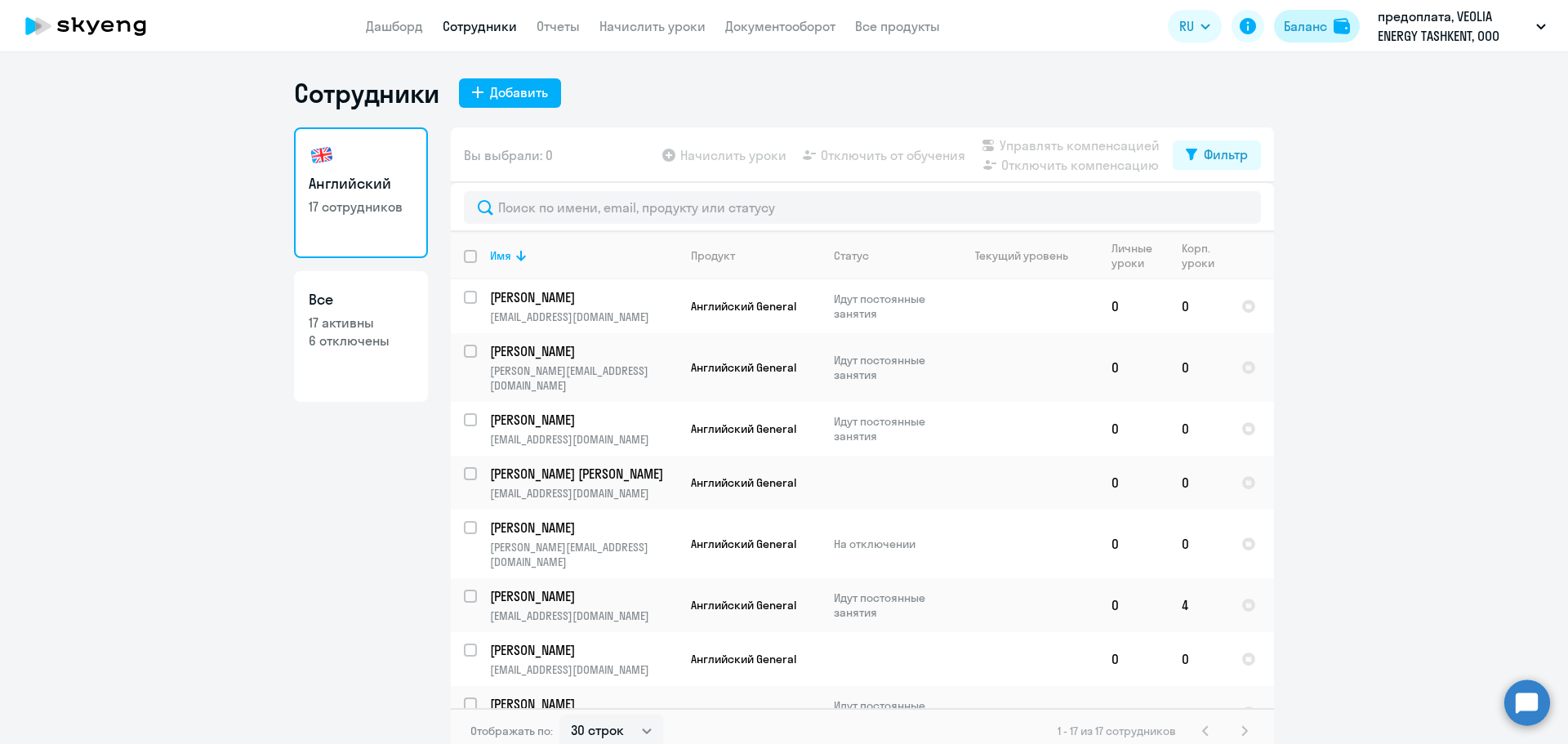
drag, startPoint x: 1318, startPoint y: 29, endPoint x: 1311, endPoint y: 41, distance: 13.9
click at [1318, 29] on div "Баланс" at bounding box center [1305, 26] width 43 height 20
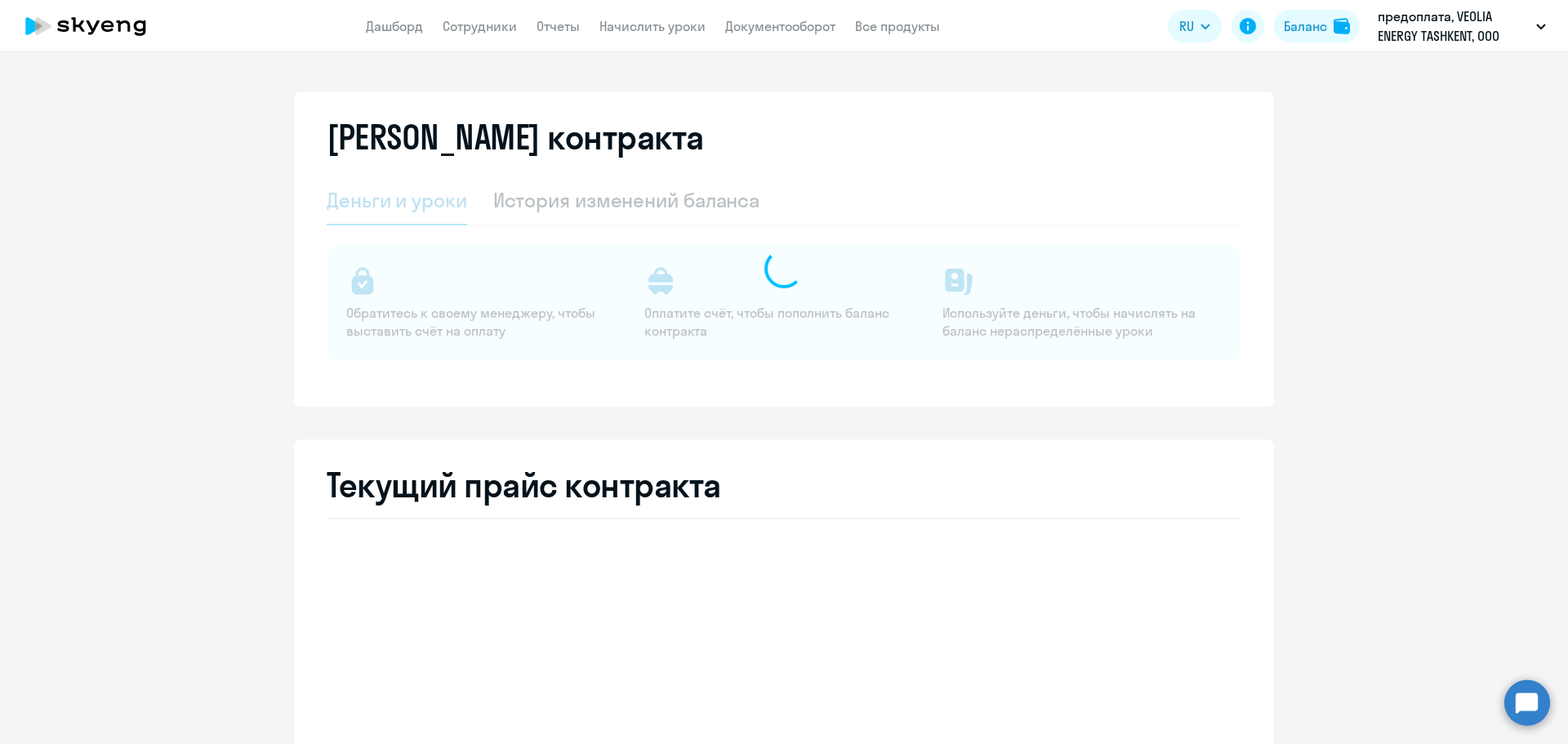
select select "english_adult_not_native_speaker"
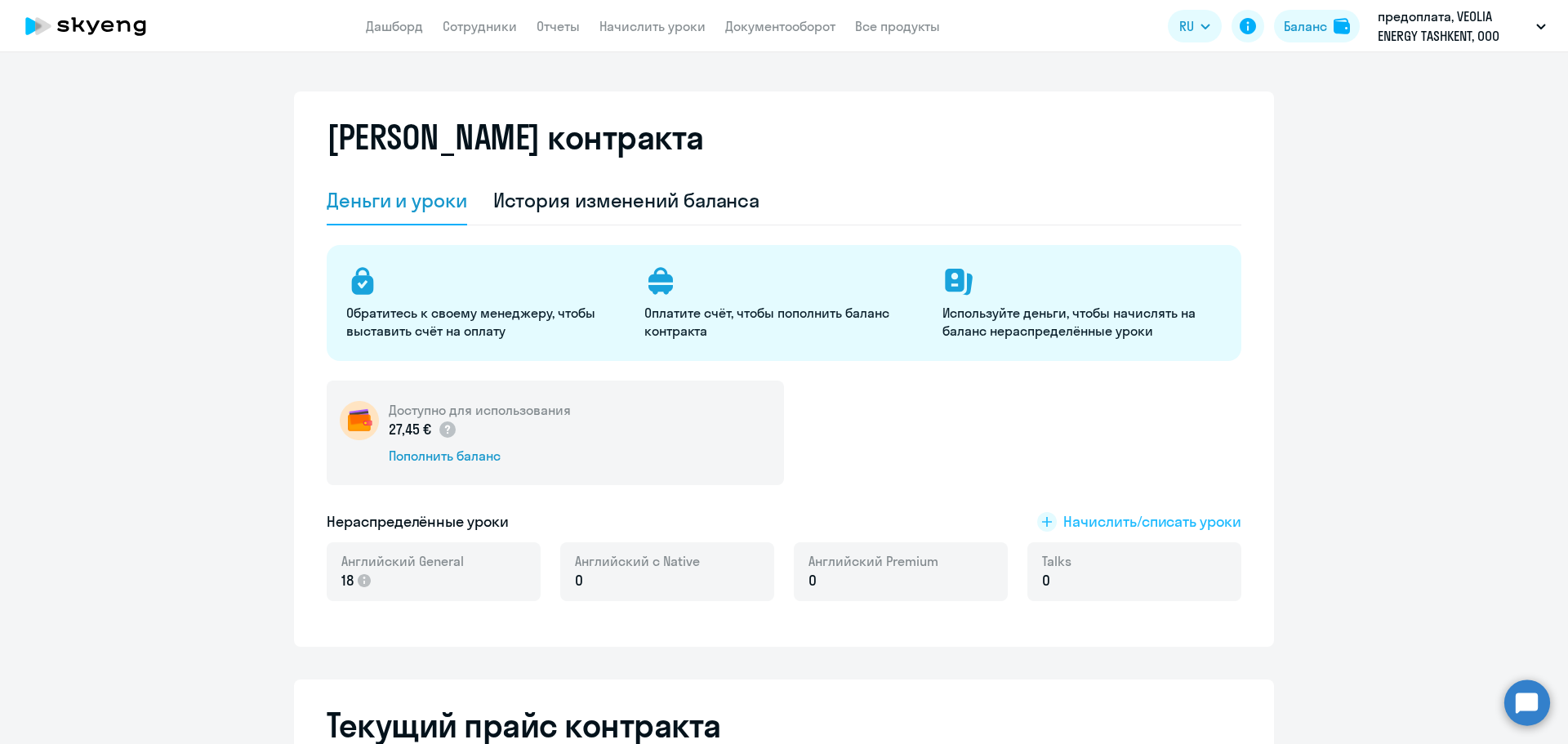
click at [1087, 524] on span "Начислить/списать уроки" at bounding box center [1152, 521] width 178 height 21
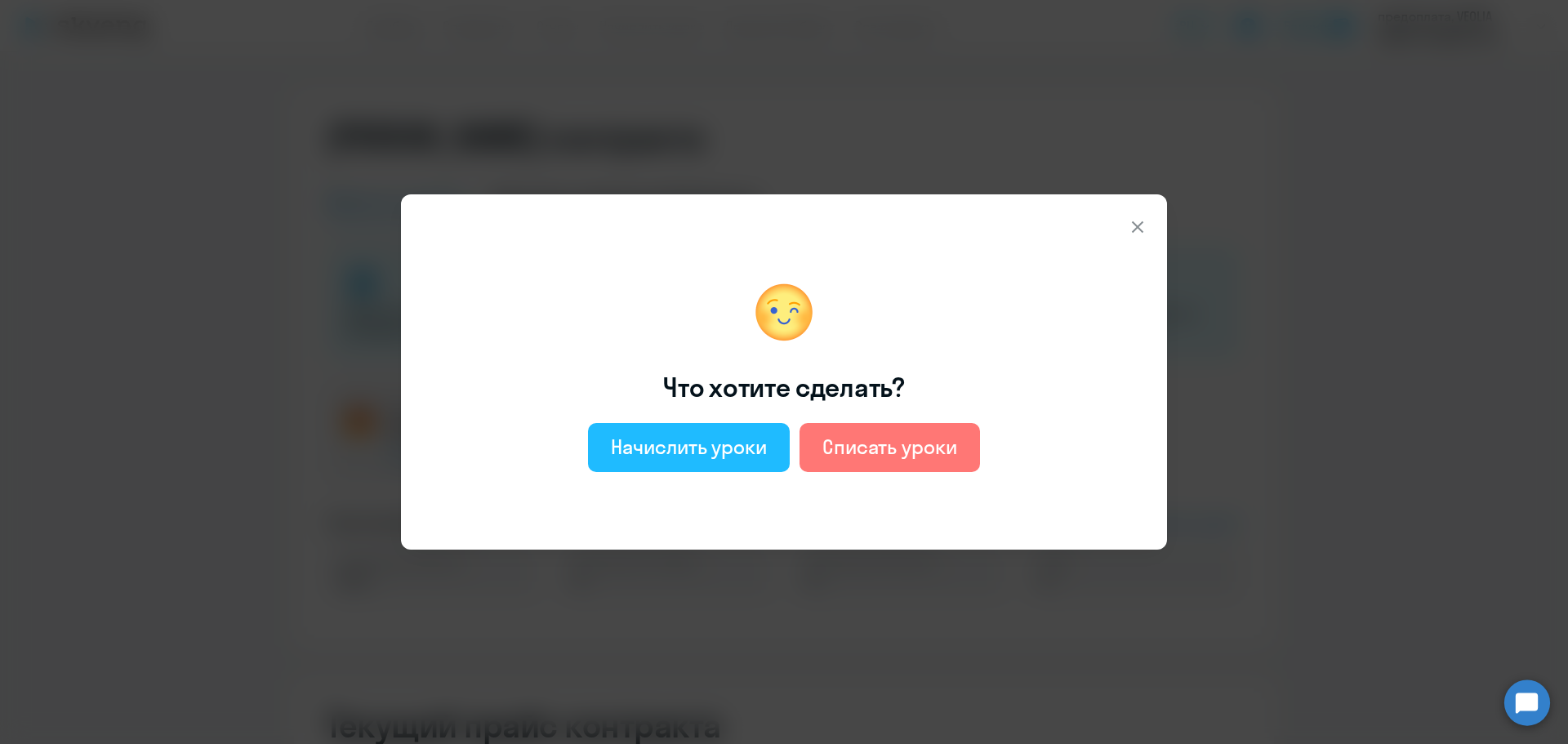
click at [714, 460] on button "Начислить уроки" at bounding box center [688, 447] width 201 height 49
select select "english_adult_not_native_speaker"
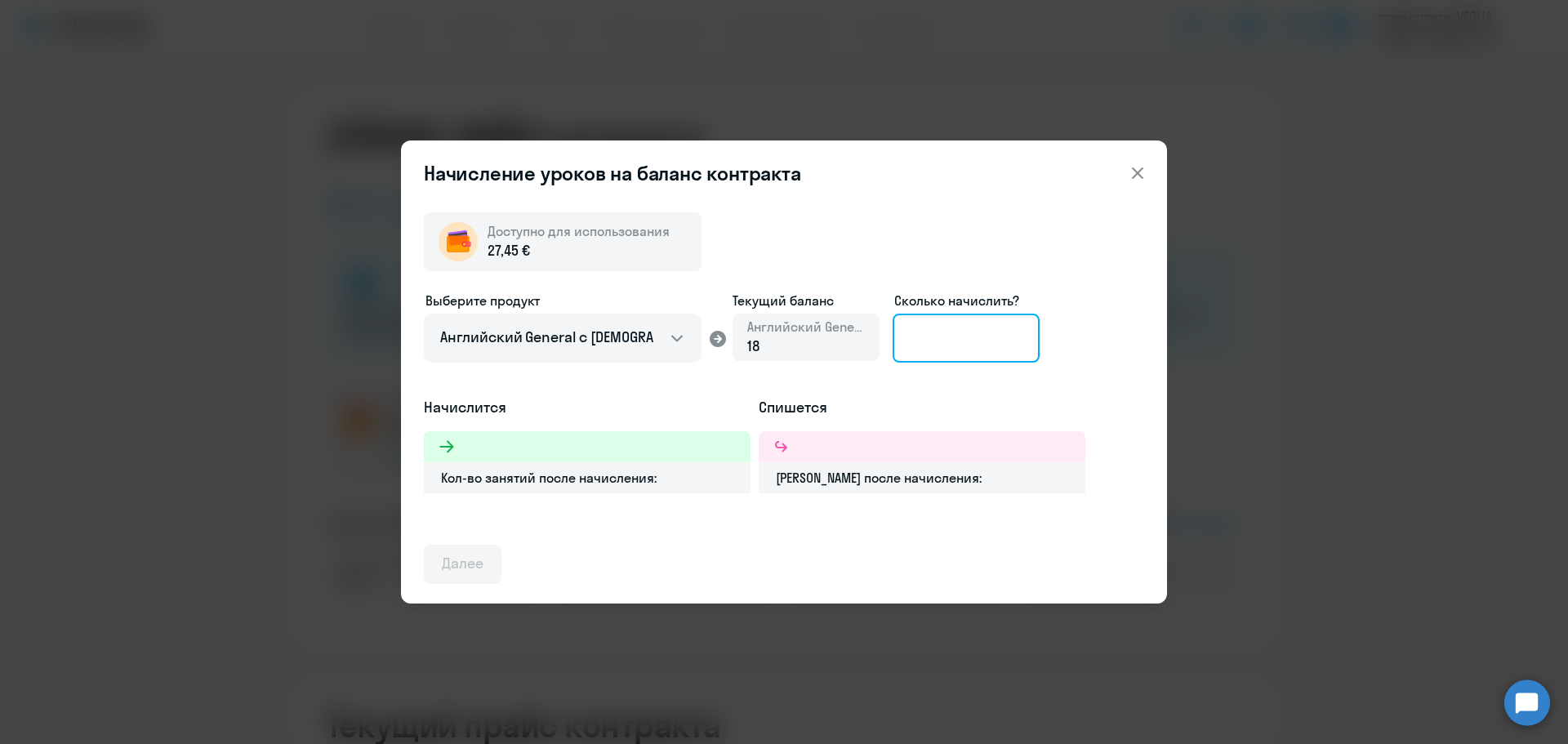
click at [925, 334] on input at bounding box center [966, 338] width 147 height 49
click at [530, 478] on div "Кол-во занятий после начисления:" at bounding box center [587, 477] width 326 height 31
click at [545, 458] on div at bounding box center [587, 446] width 326 height 31
click at [790, 450] on icon at bounding box center [781, 447] width 20 height 20
click at [446, 569] on div "Далее" at bounding box center [462, 563] width 42 height 21
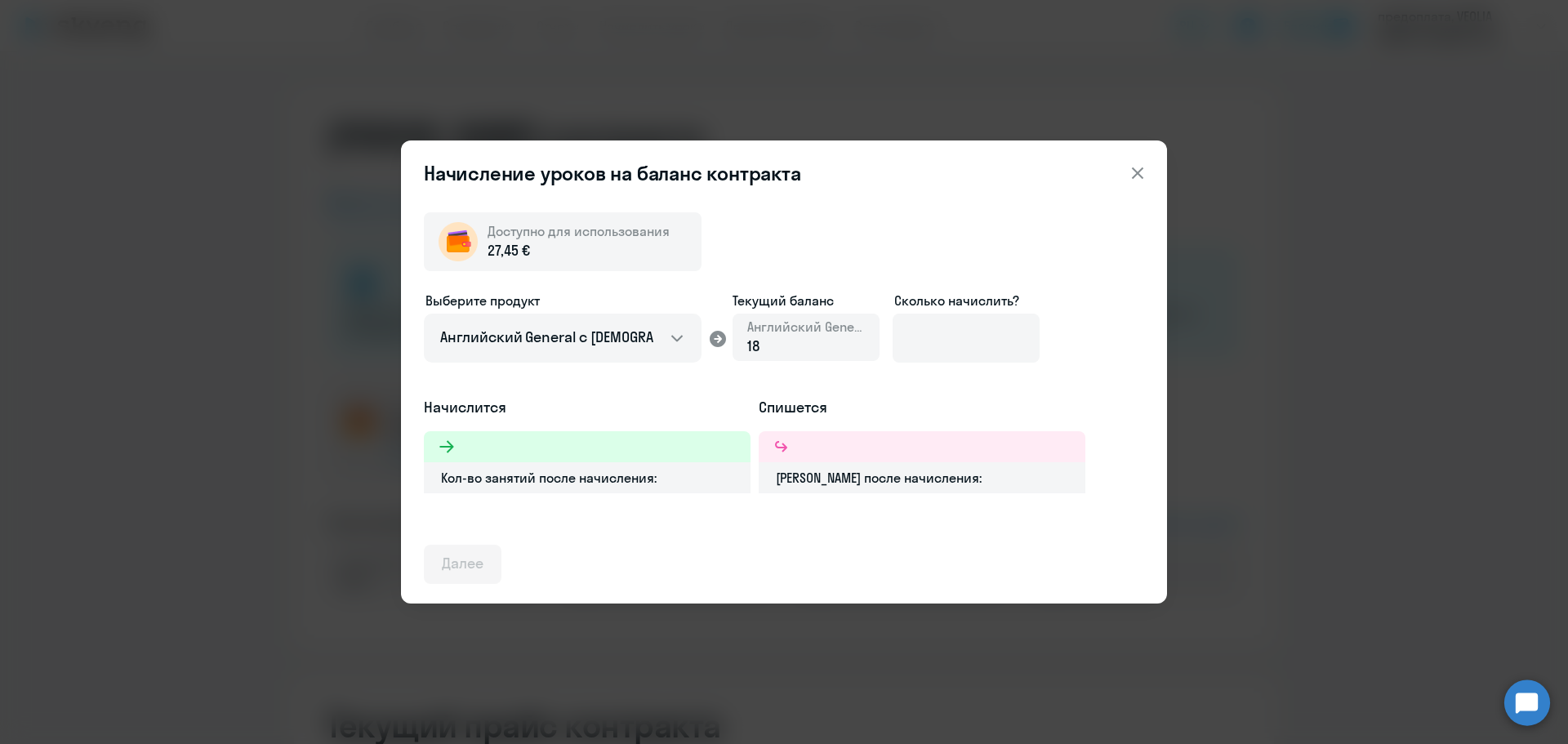
click at [1135, 168] on icon at bounding box center [1138, 173] width 20 height 20
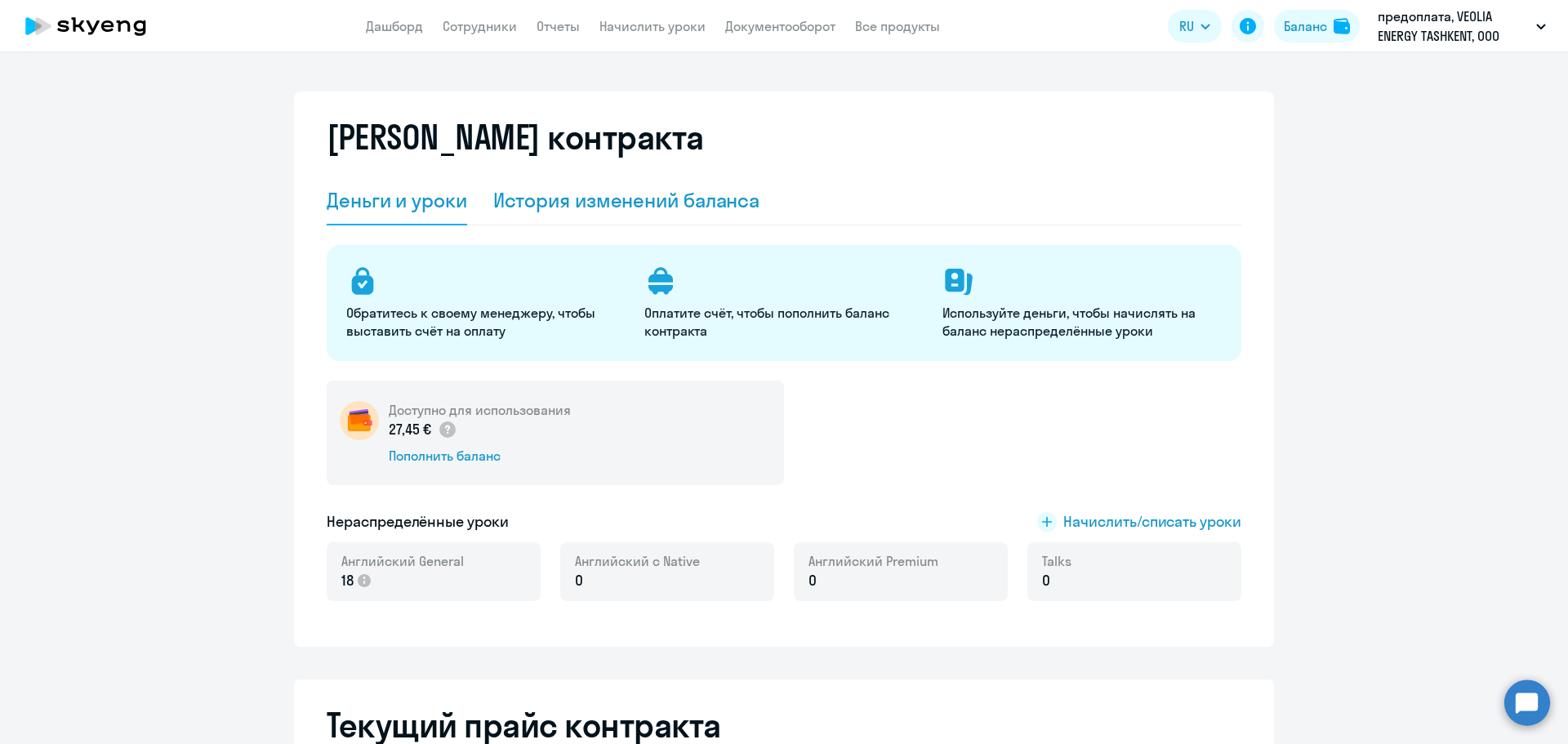
click at [575, 215] on div "История изменений баланса" at bounding box center [626, 200] width 267 height 49
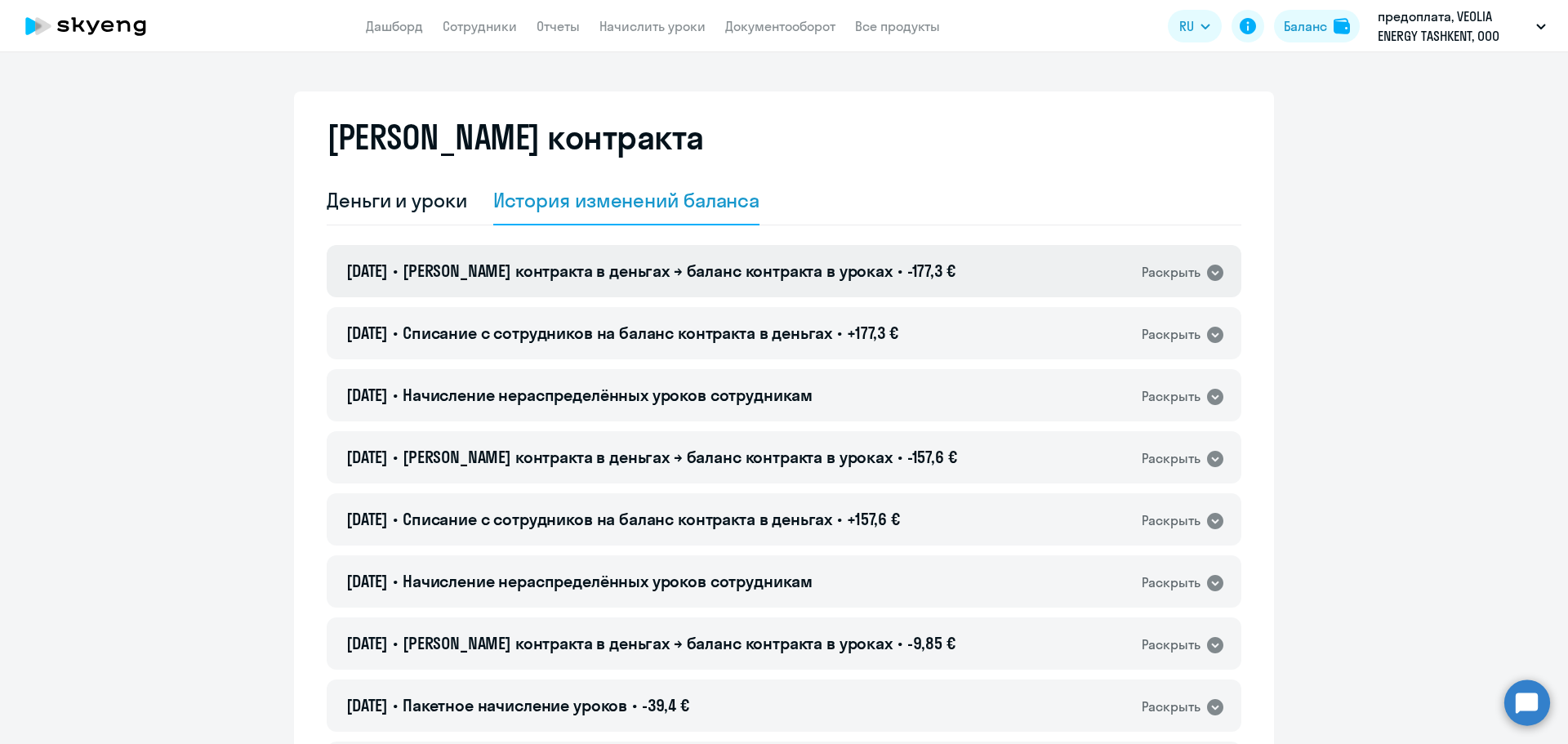
click at [1213, 270] on icon at bounding box center [1215, 272] width 16 height 16
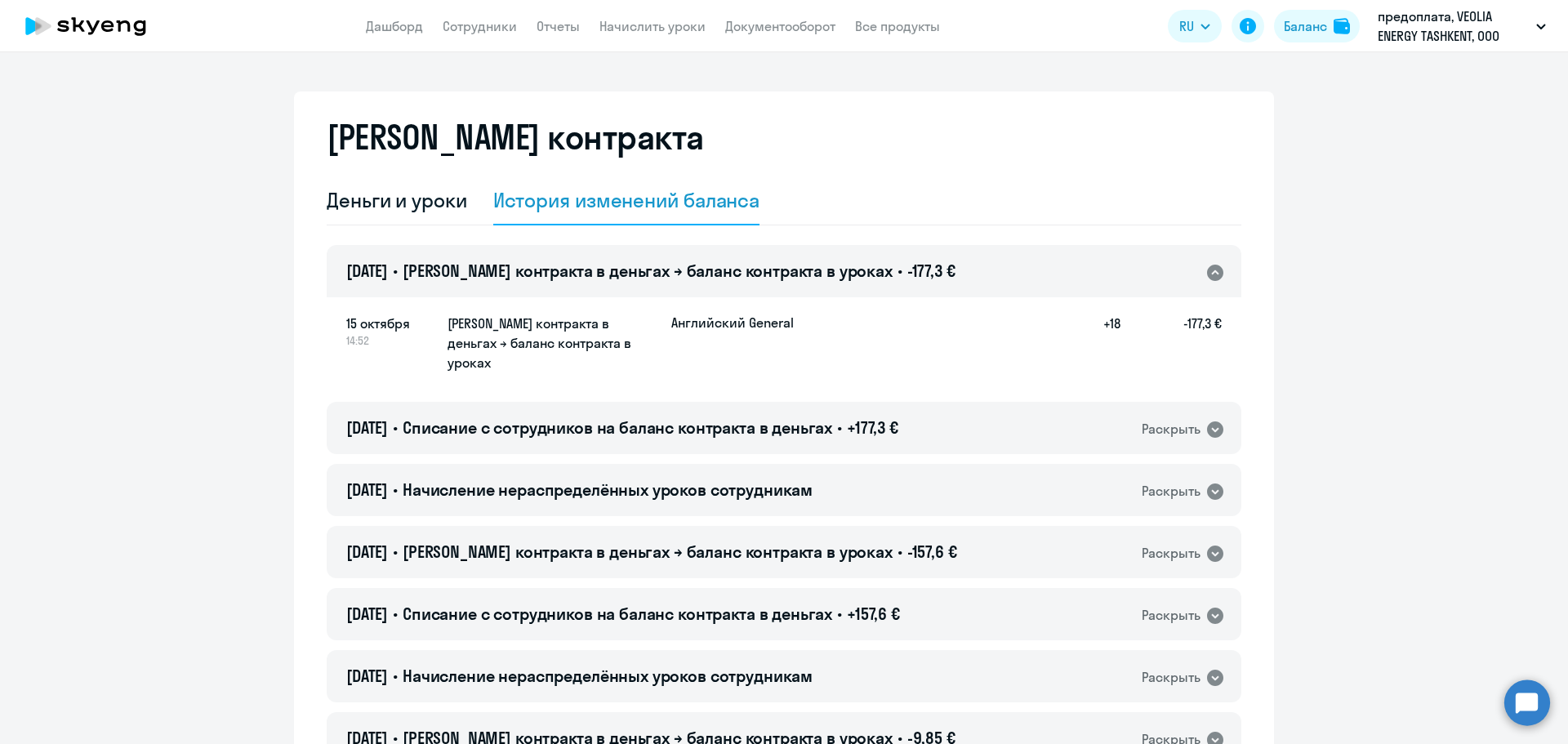
click at [1207, 270] on icon at bounding box center [1215, 272] width 16 height 16
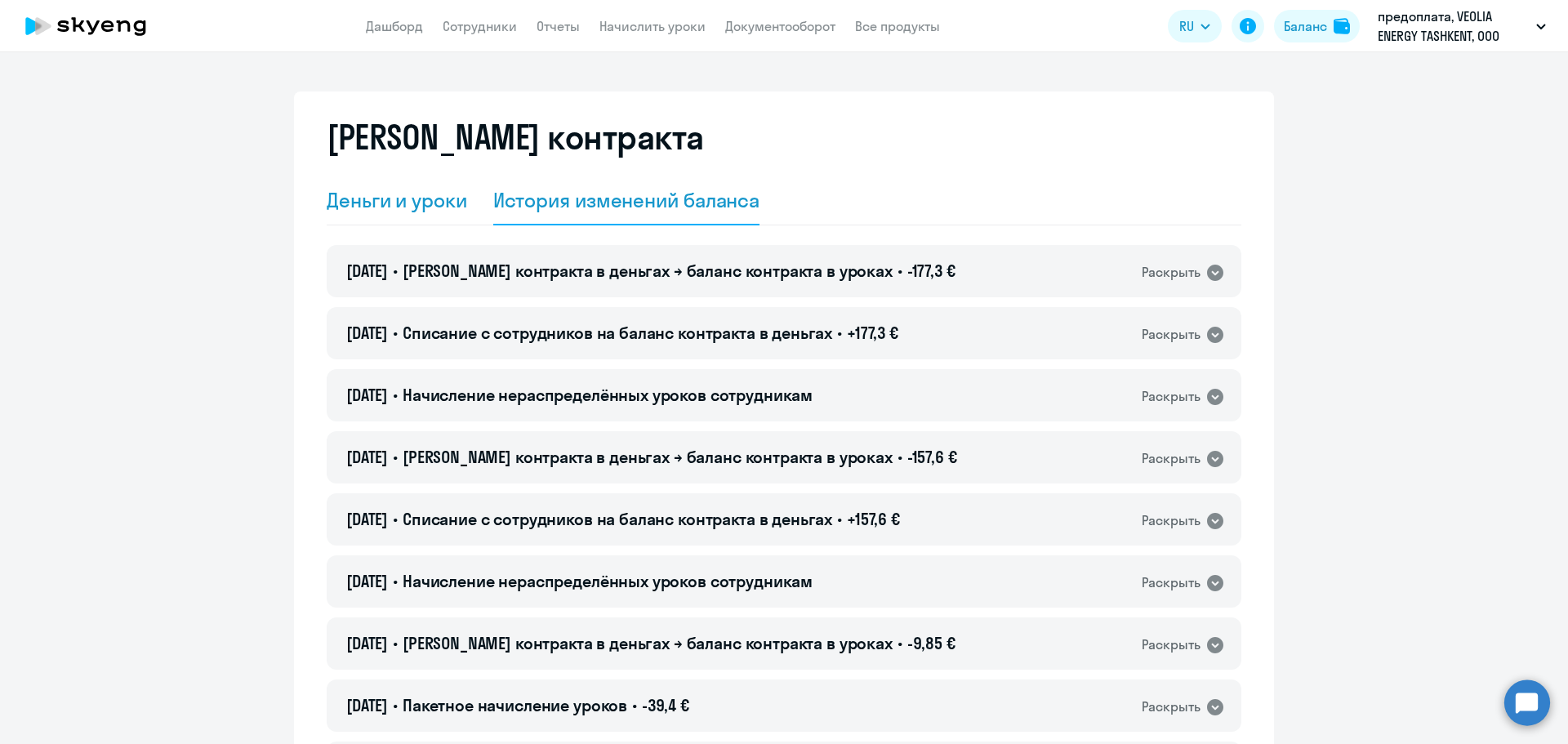
click at [438, 210] on div "Деньги и уроки" at bounding box center [396, 200] width 140 height 26
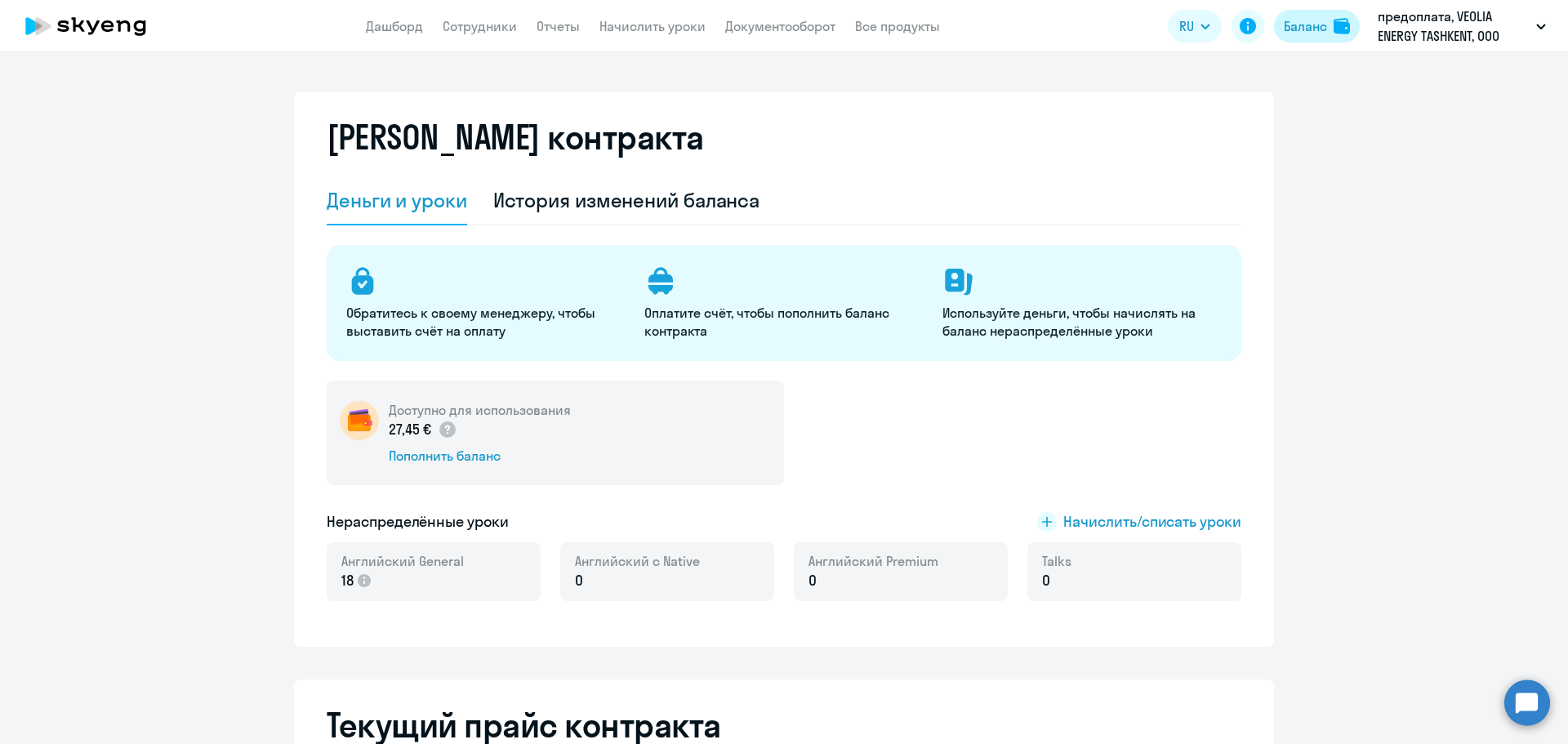
click at [1286, 29] on div "Баланс" at bounding box center [1305, 26] width 43 height 20
click at [639, 33] on link "Начислить уроки" at bounding box center [653, 26] width 106 height 16
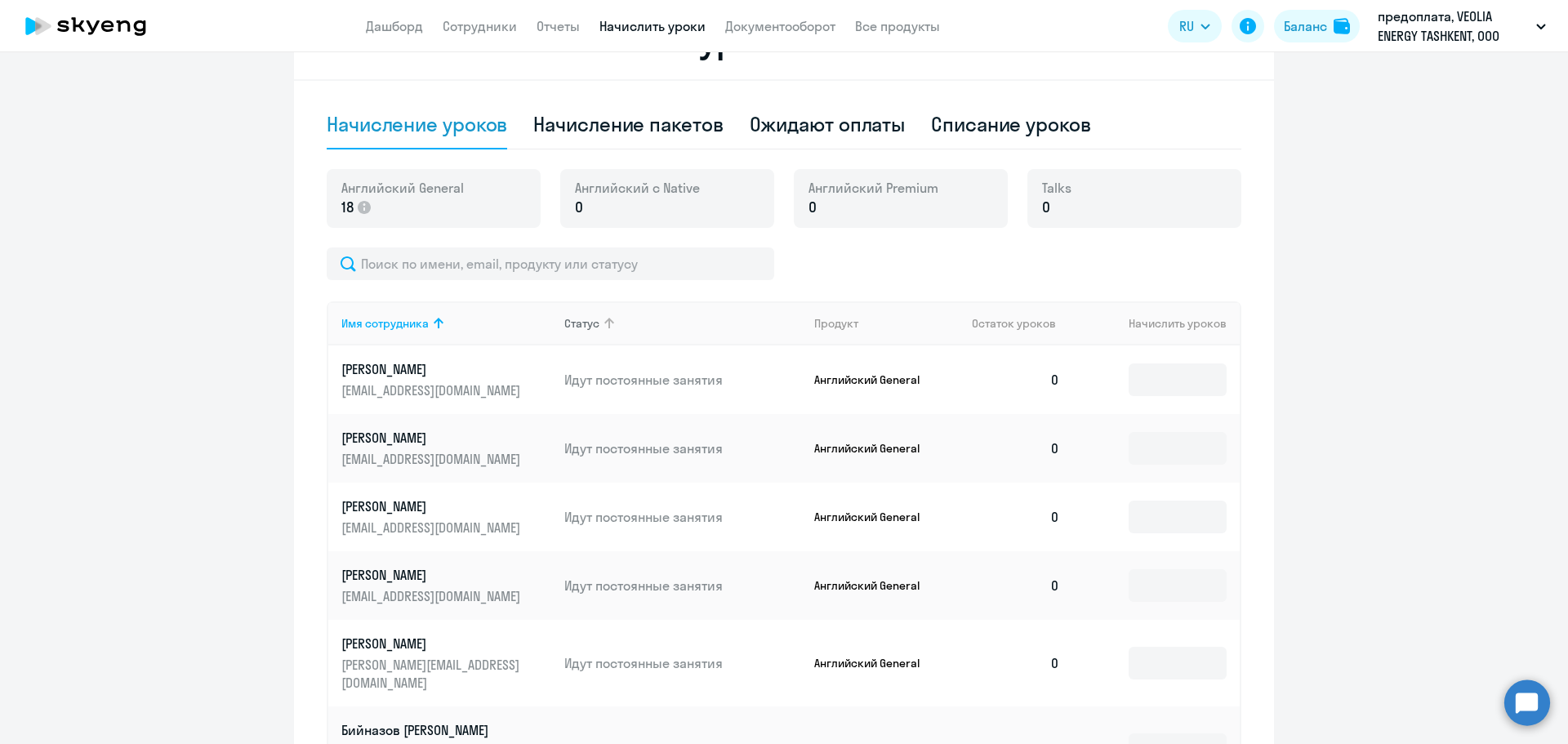
scroll to position [489, 0]
click at [1201, 380] on input at bounding box center [1178, 379] width 98 height 33
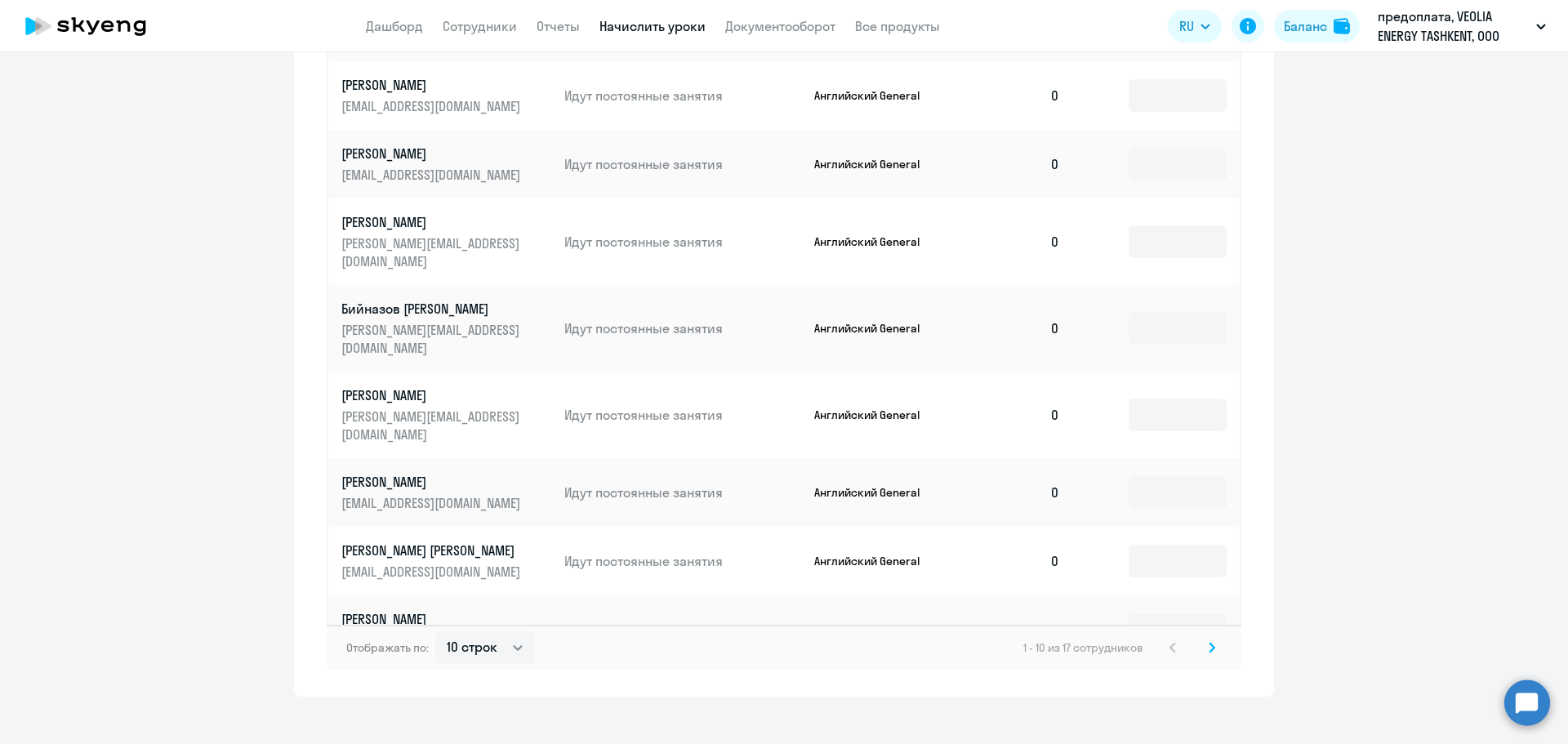
scroll to position [913, 0]
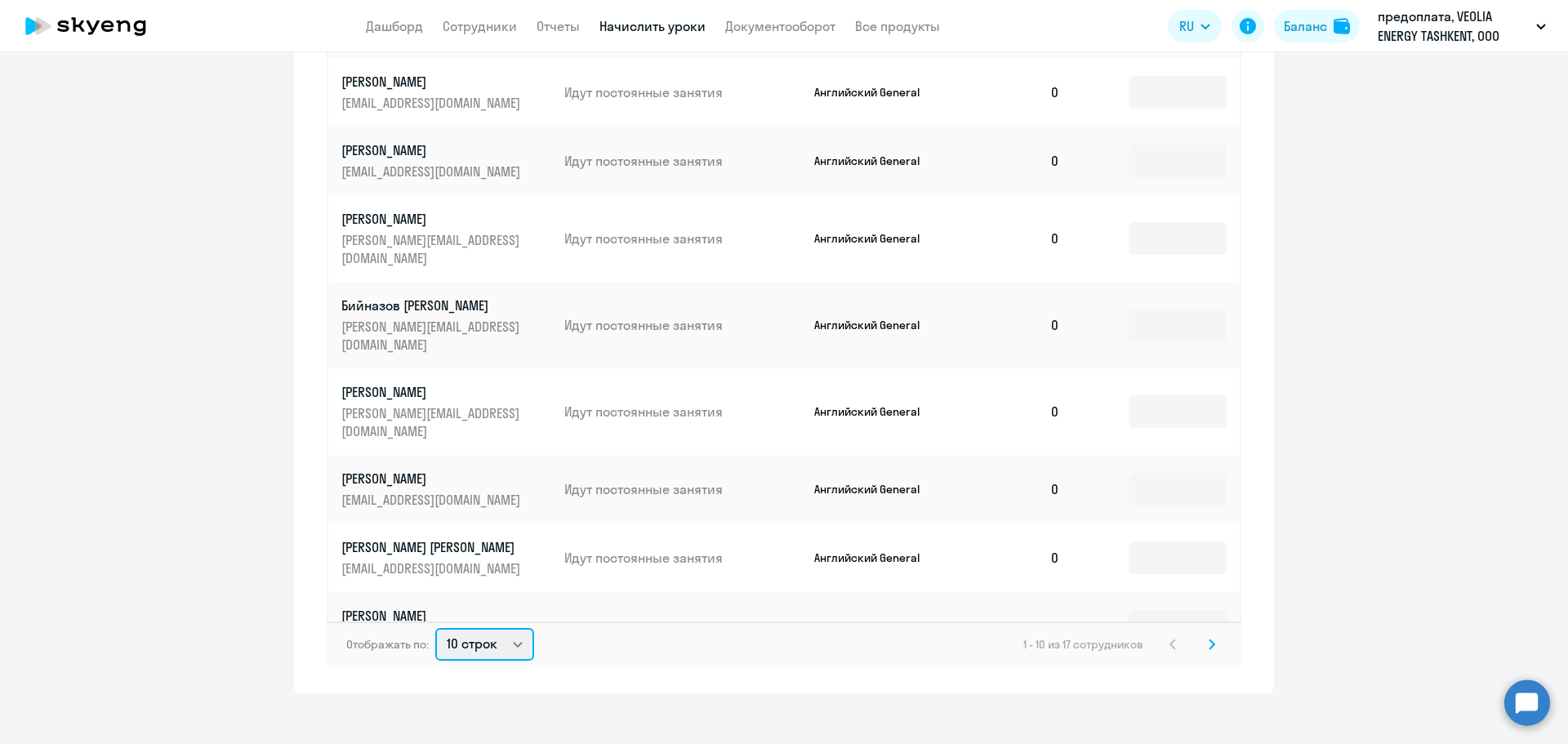
click at [490, 636] on select "10 строк 30 строк 50 строк" at bounding box center [484, 644] width 98 height 33
select select "50"
click at [435, 628] on select "10 строк 30 строк 50 строк" at bounding box center [484, 644] width 98 height 33
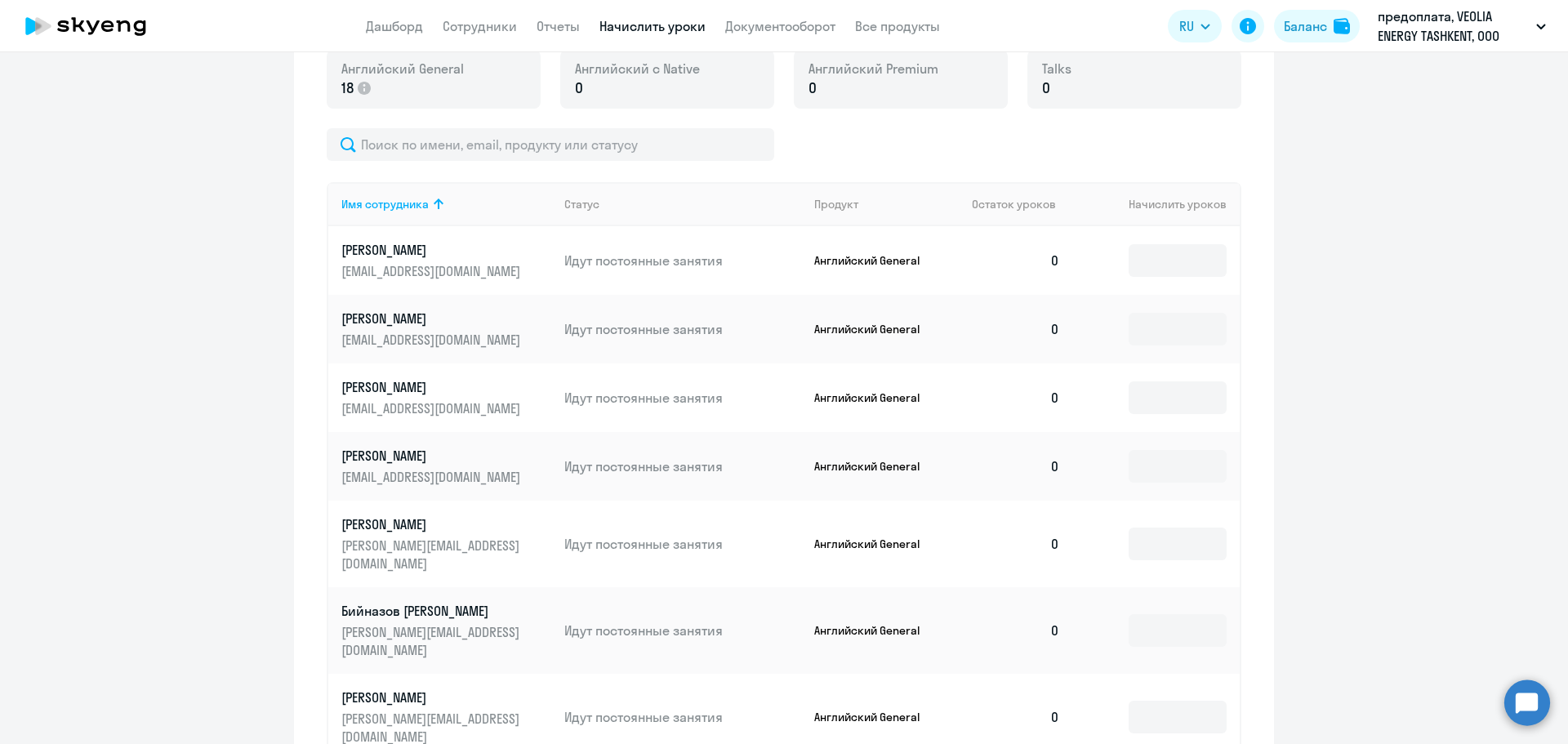
scroll to position [602, 0]
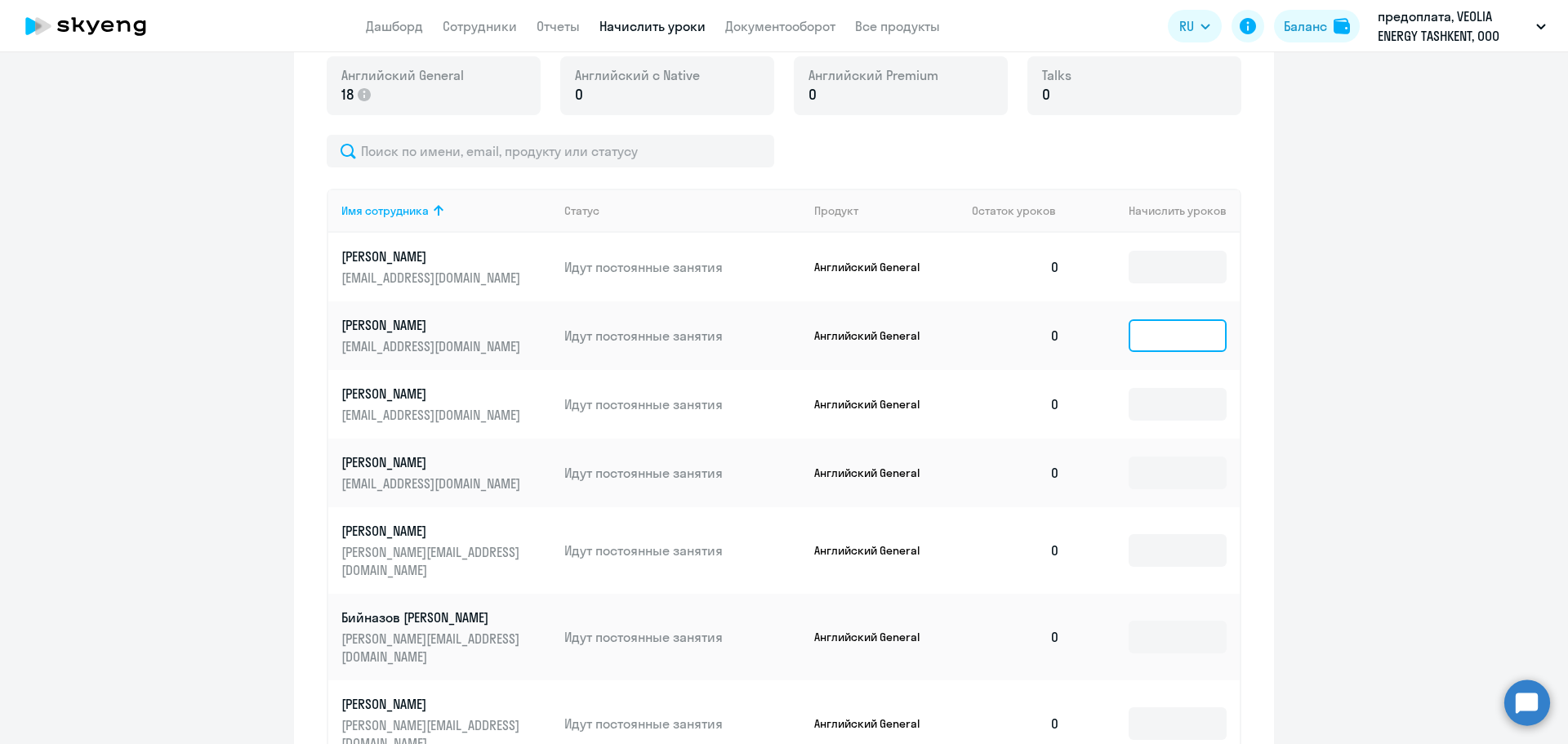
click at [1146, 333] on input at bounding box center [1178, 335] width 98 height 33
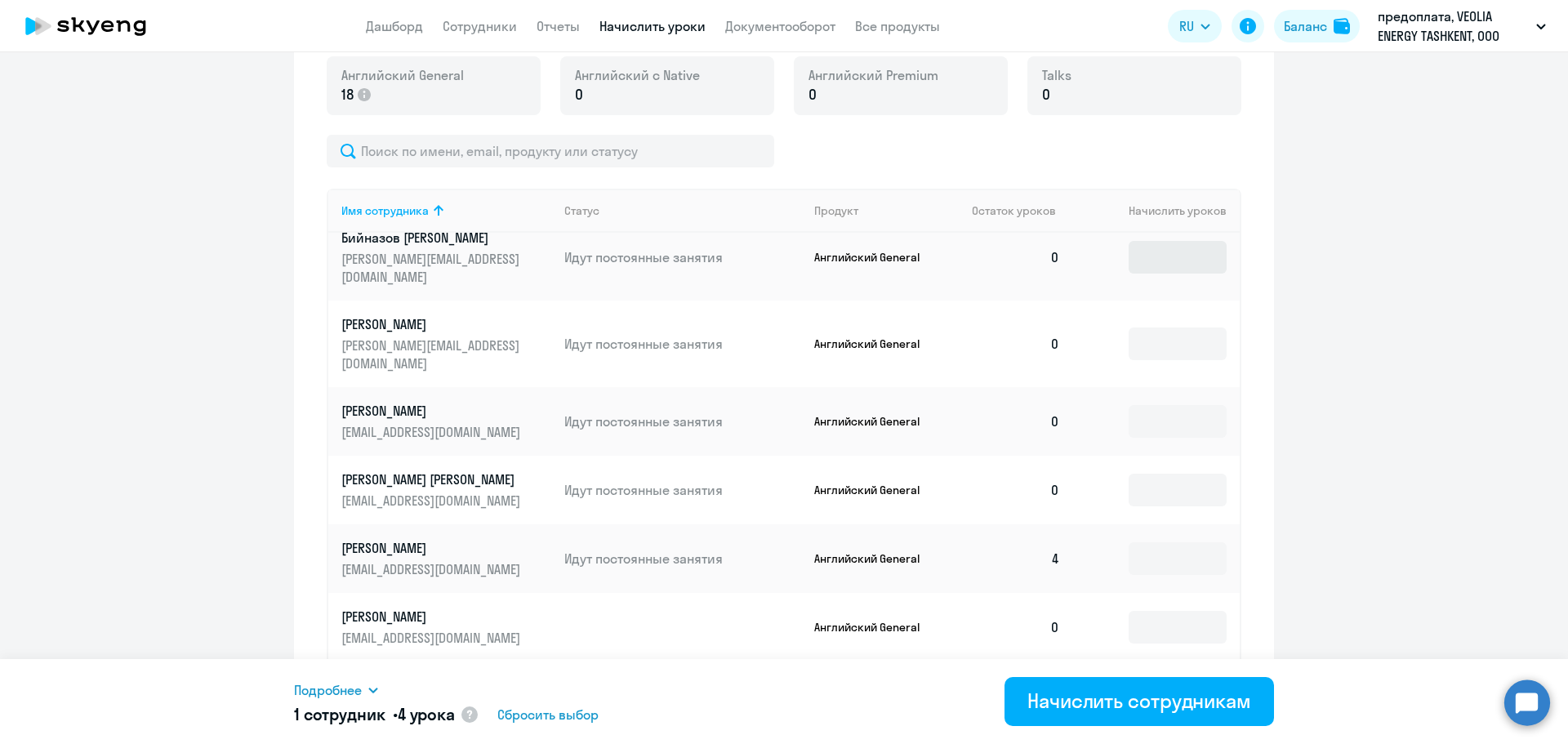
scroll to position [408, 0]
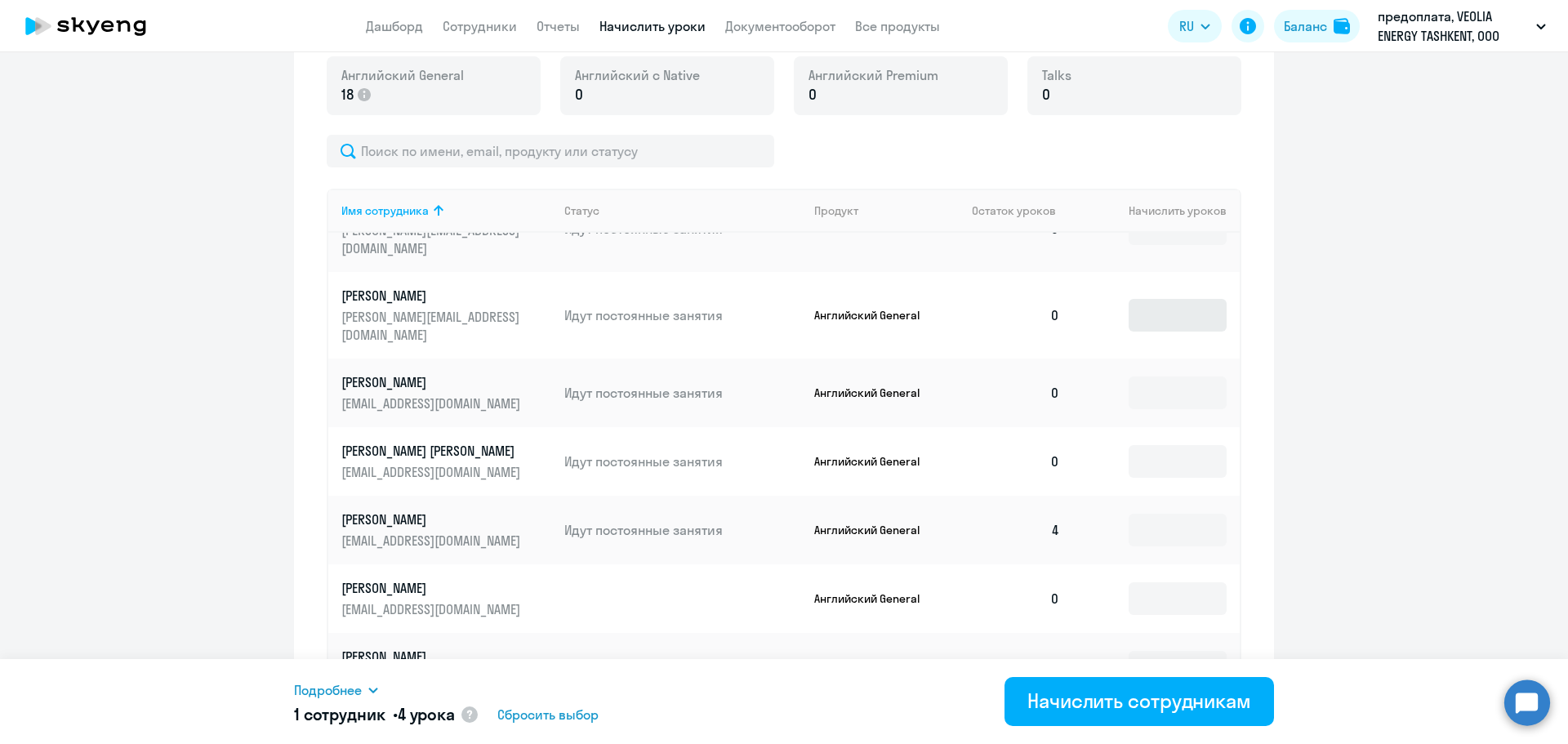
type input "4"
click at [1160, 299] on input at bounding box center [1178, 315] width 98 height 33
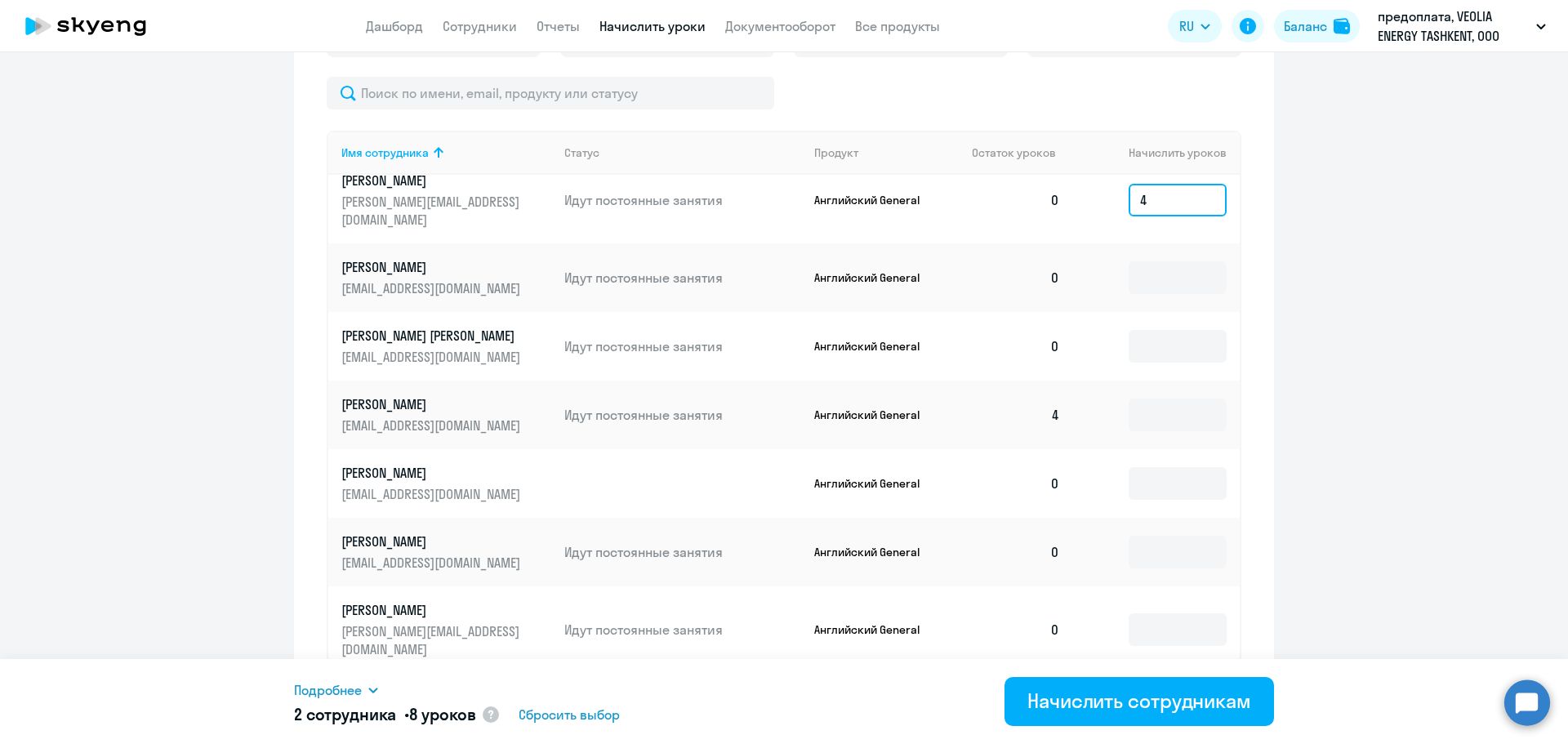
scroll to position [684, 0]
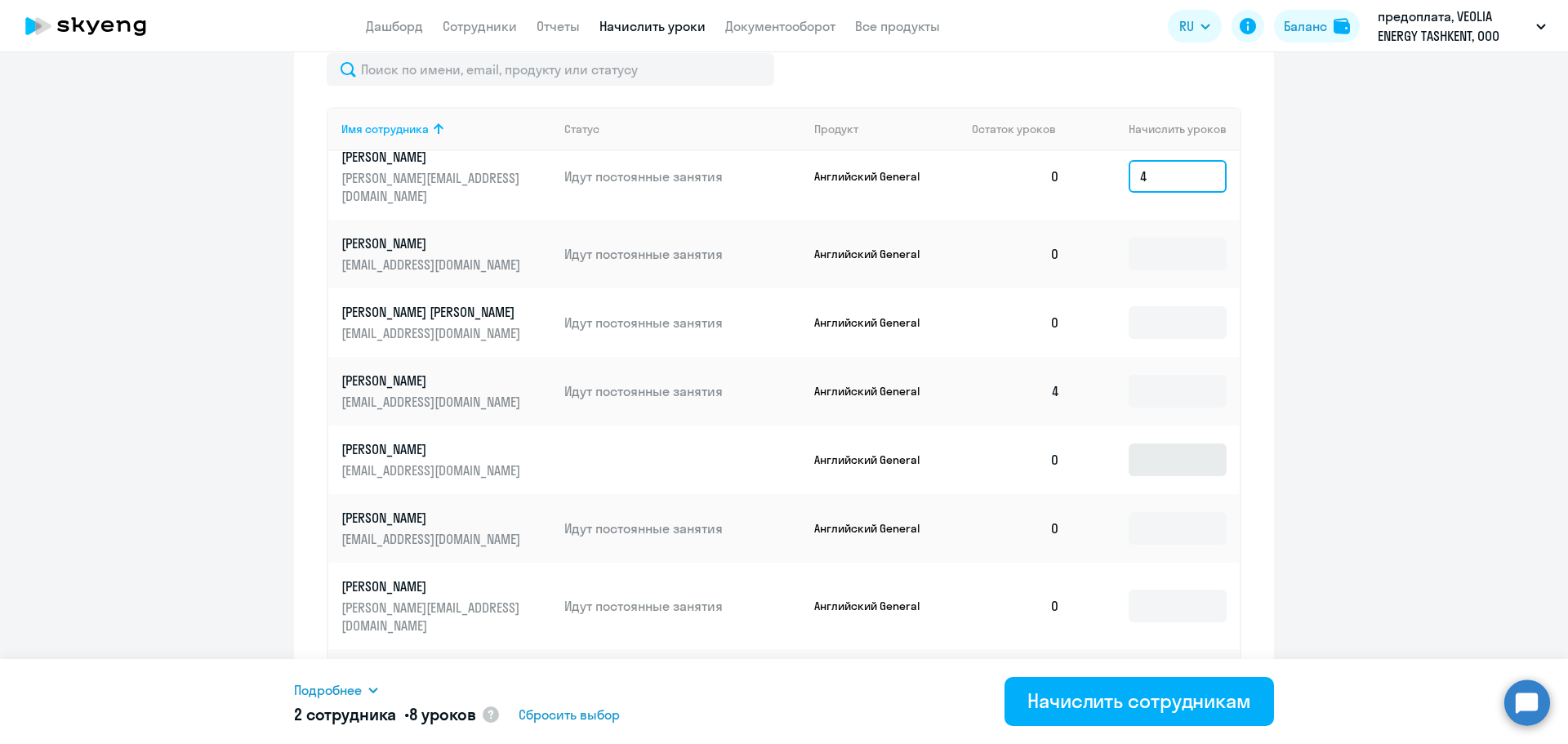
type input "4"
click at [1161, 443] on input at bounding box center [1178, 459] width 98 height 33
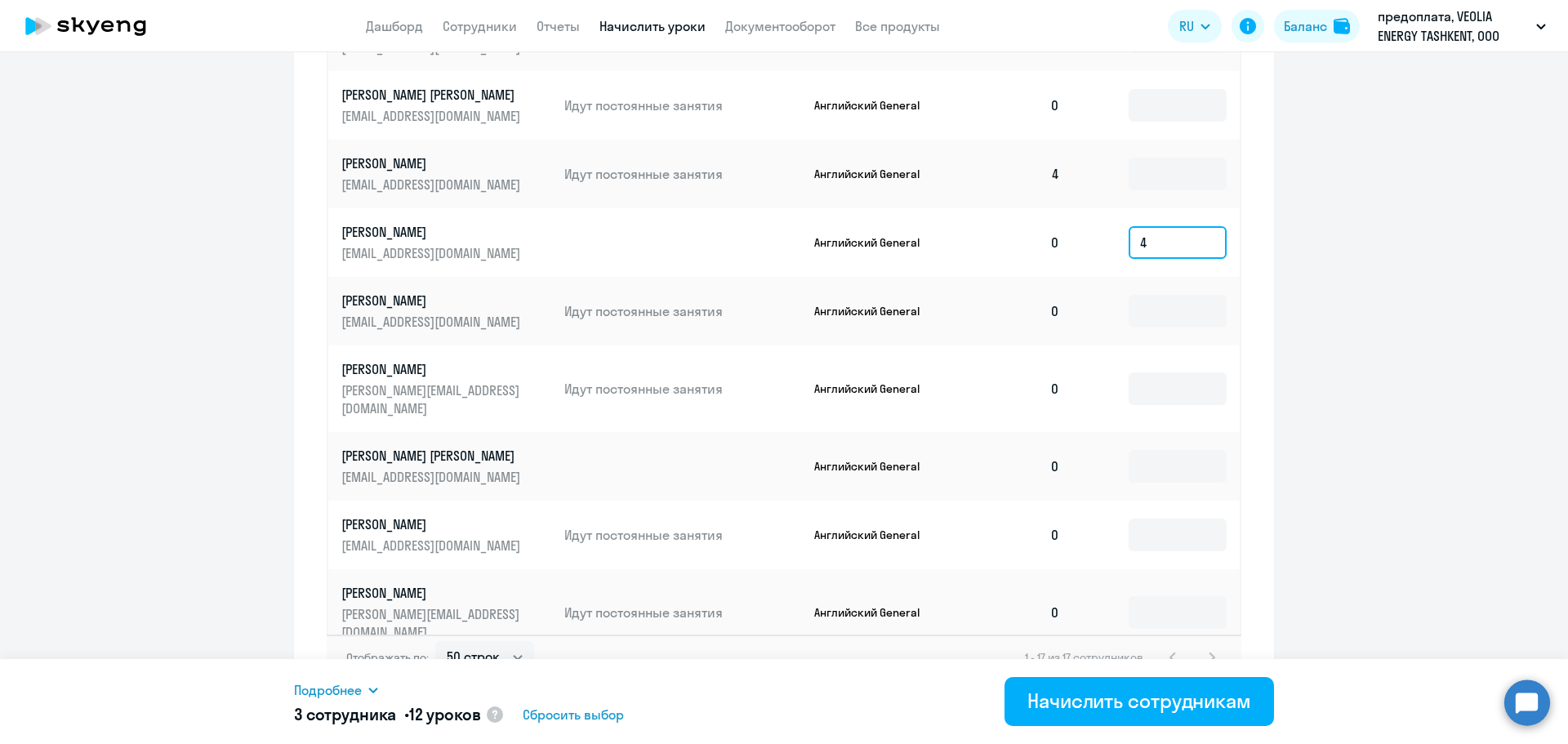
scroll to position [928, 0]
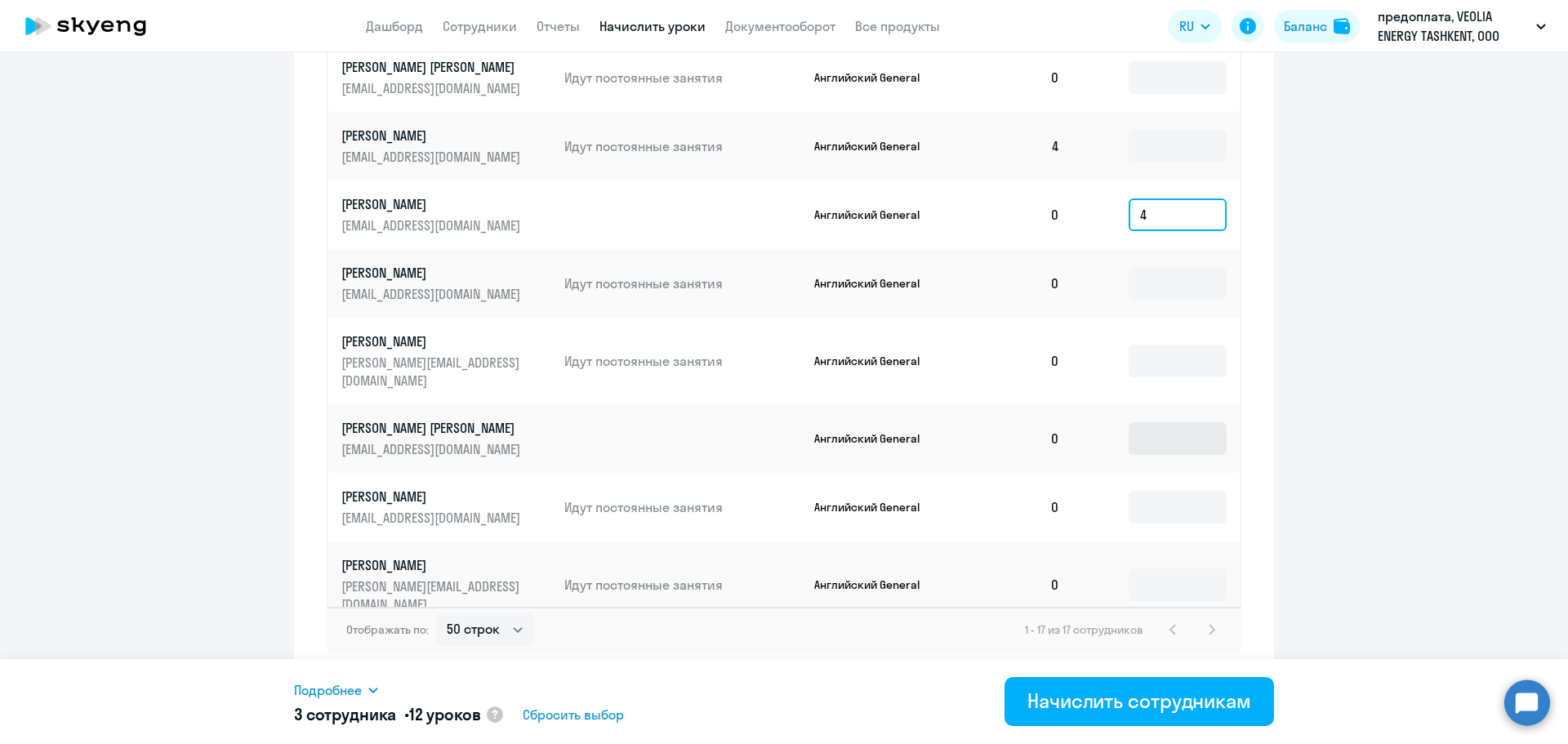
type input "4"
click at [1160, 422] on input at bounding box center [1178, 438] width 98 height 33
type input "4"
click at [1160, 490] on input at bounding box center [1178, 506] width 98 height 33
type input "4"
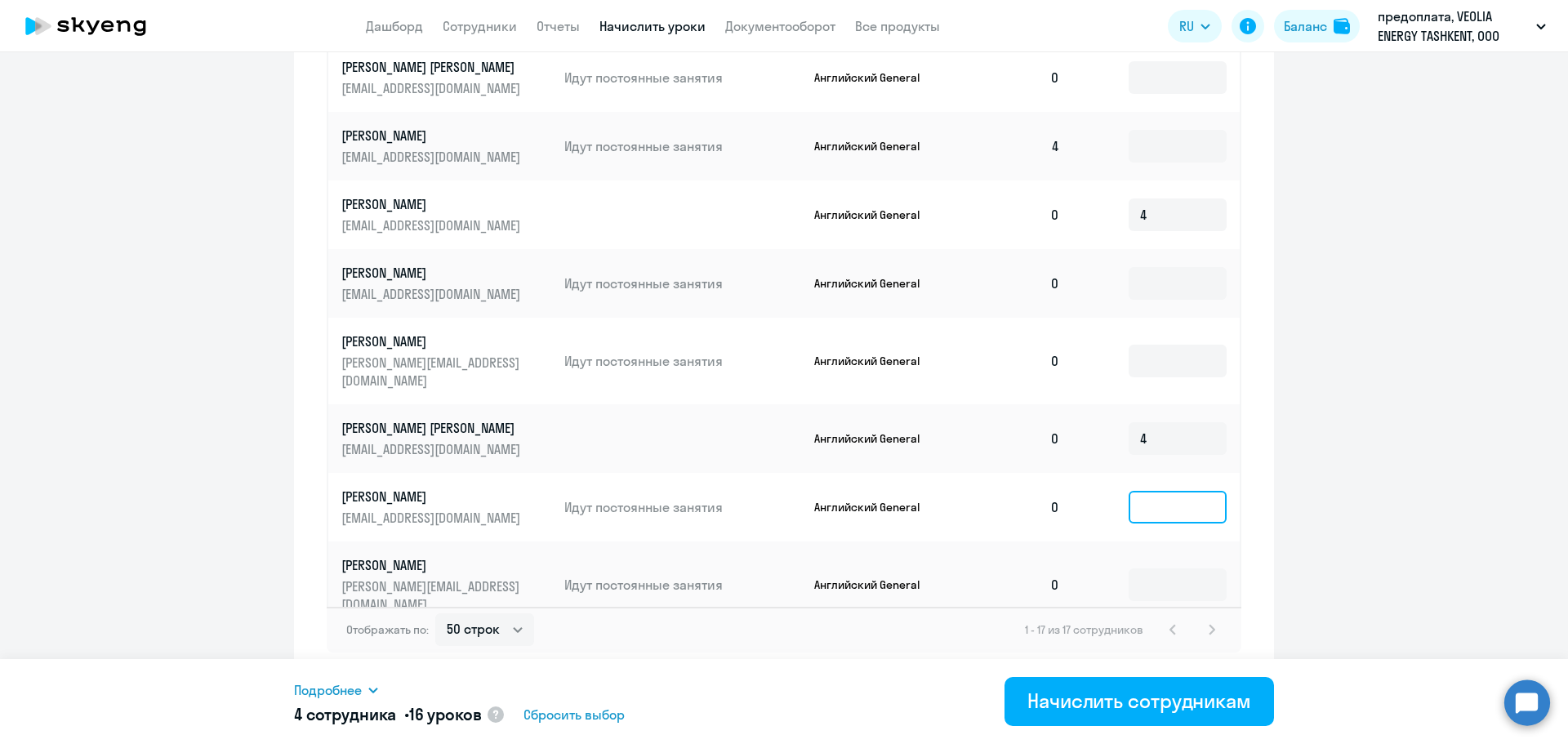
type input "2"
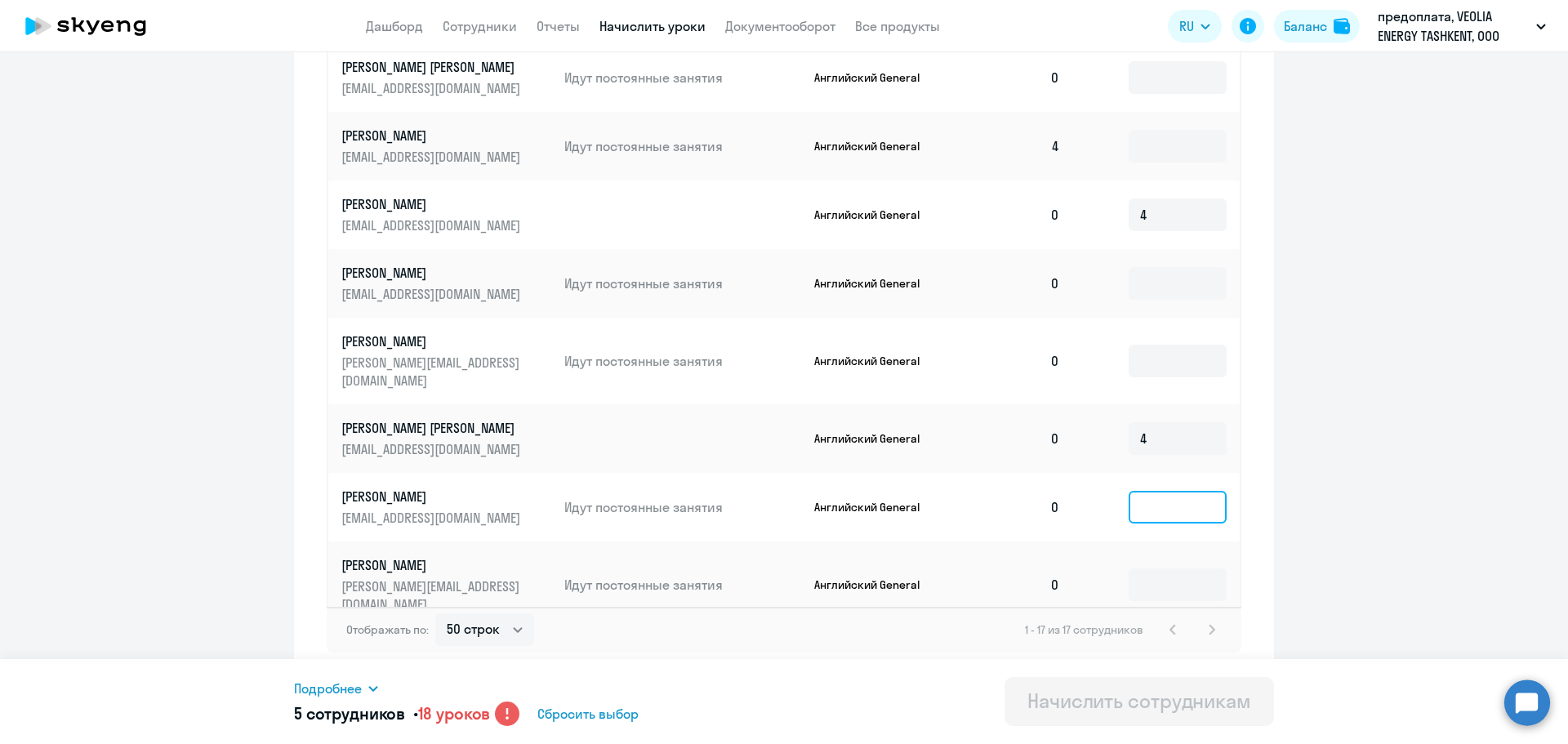
type input "3"
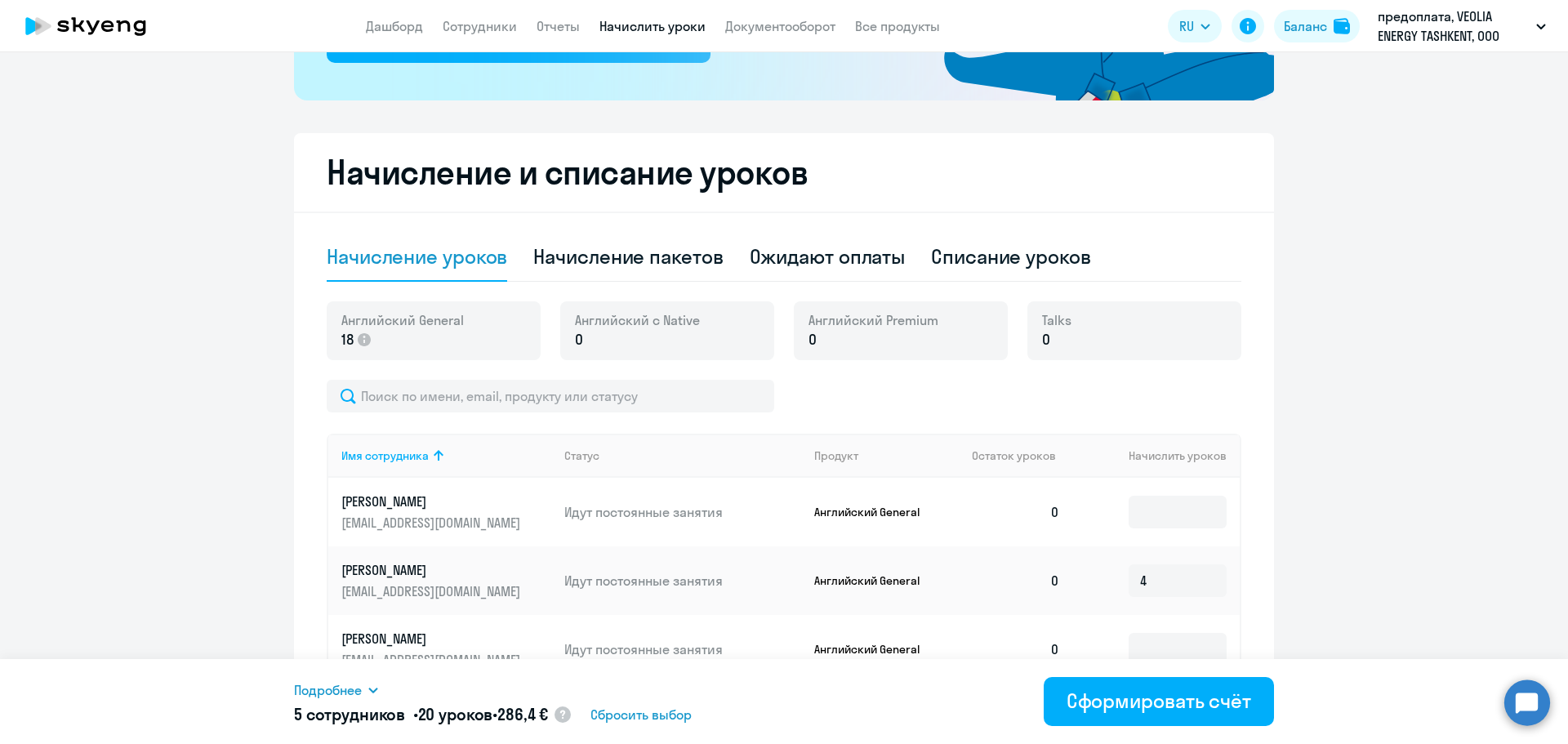
scroll to position [0, 0]
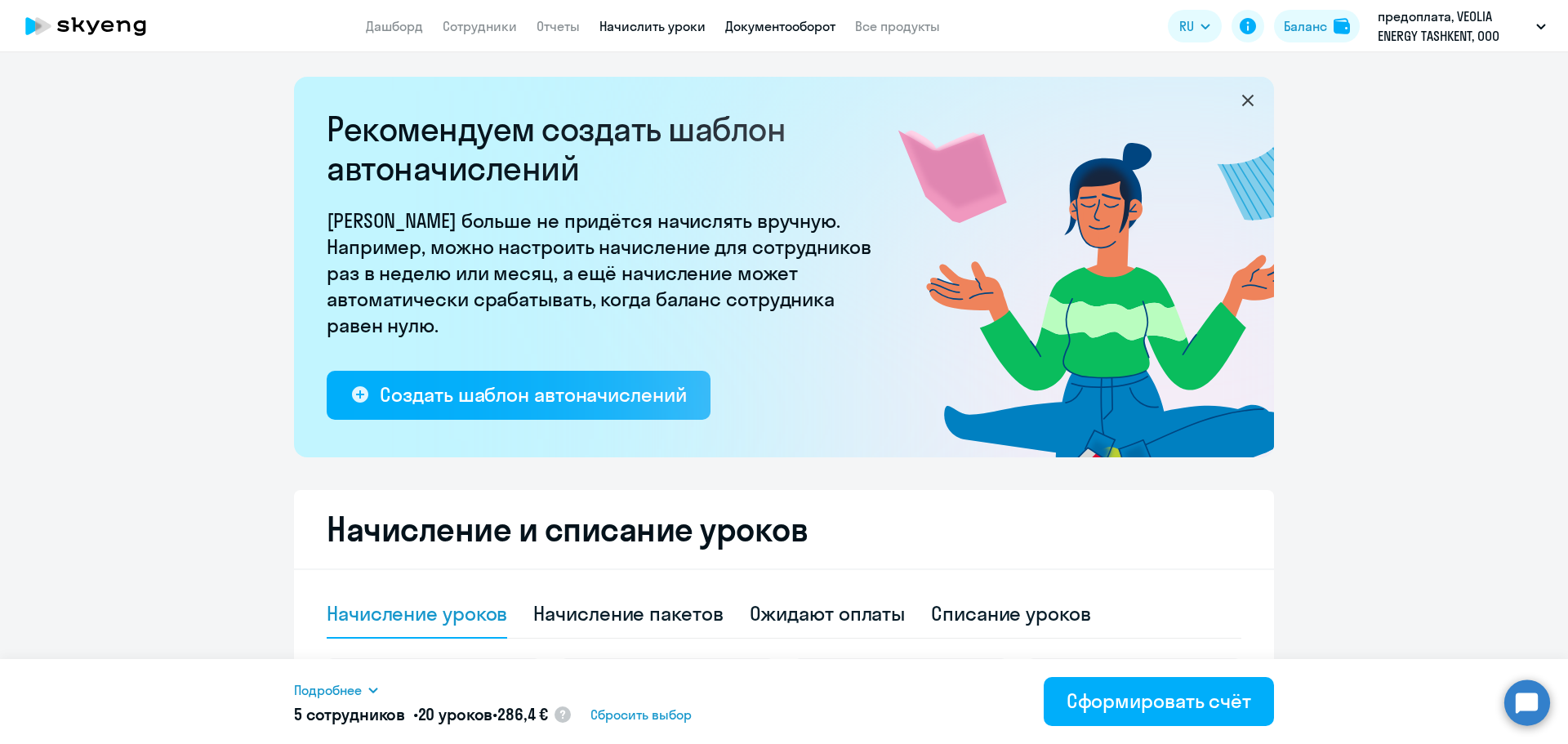
type input "4"
click at [803, 23] on link "Документооборот" at bounding box center [780, 26] width 110 height 16
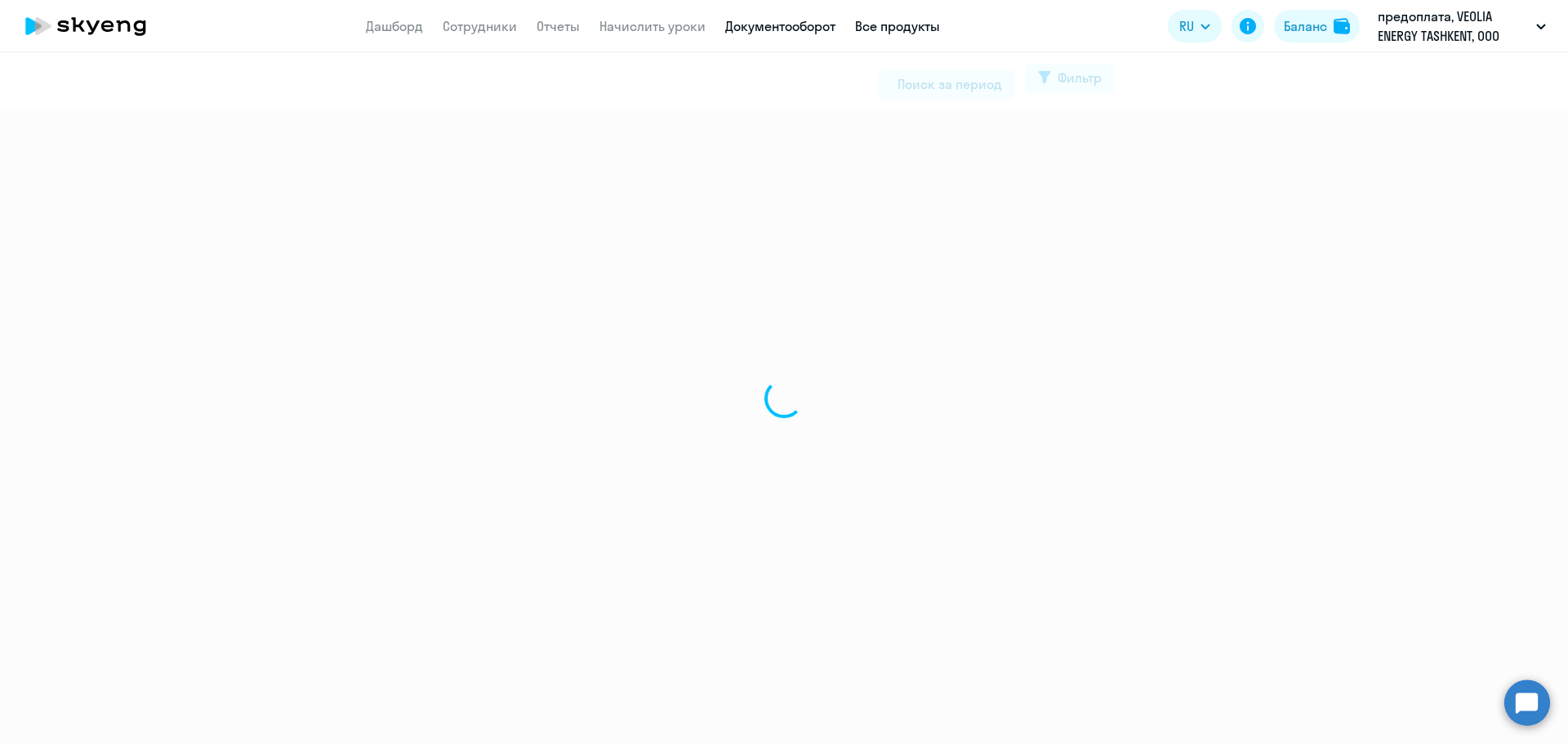
click at [889, 23] on link "Все продукты" at bounding box center [898, 26] width 85 height 16
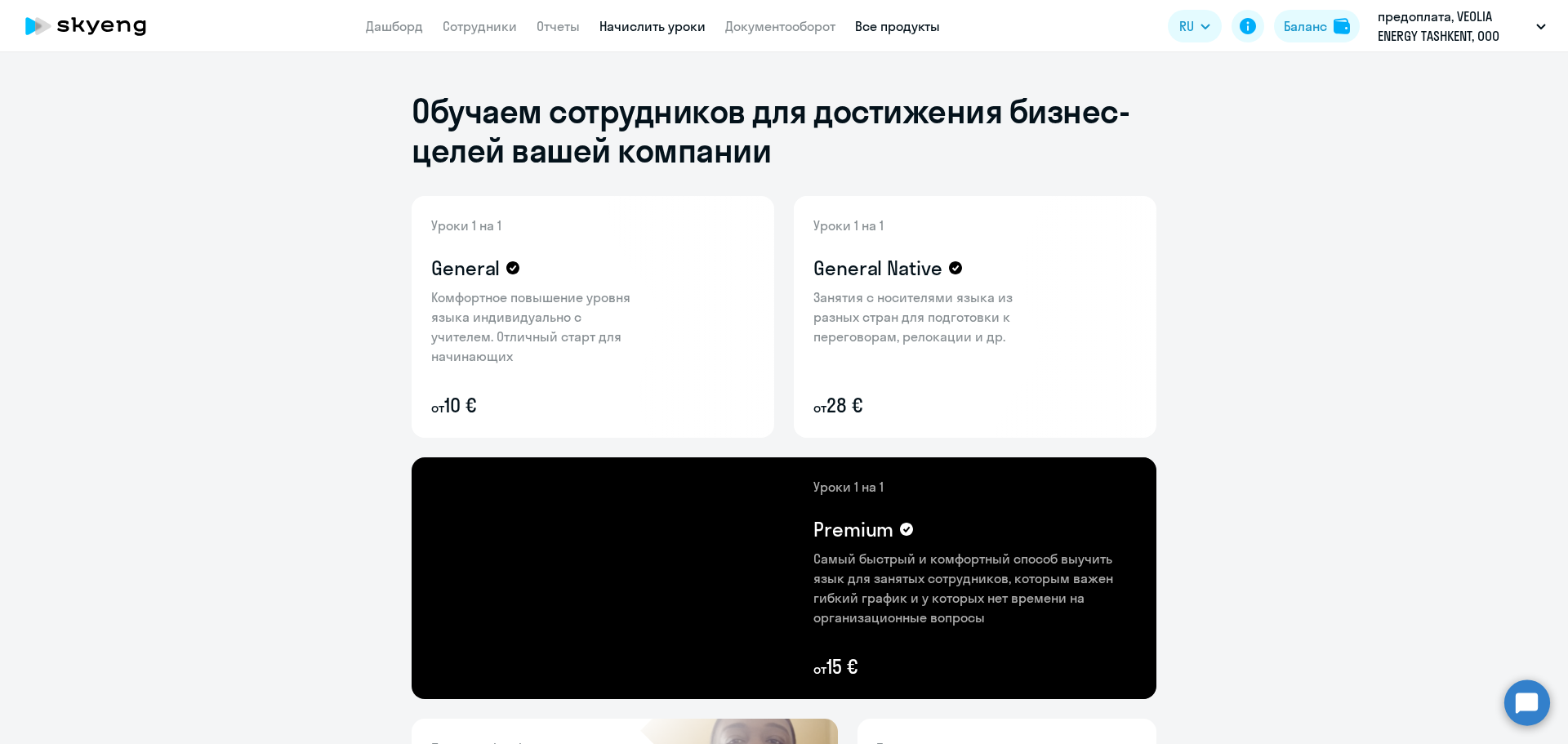
click at [638, 26] on link "Начислить уроки" at bounding box center [653, 26] width 106 height 16
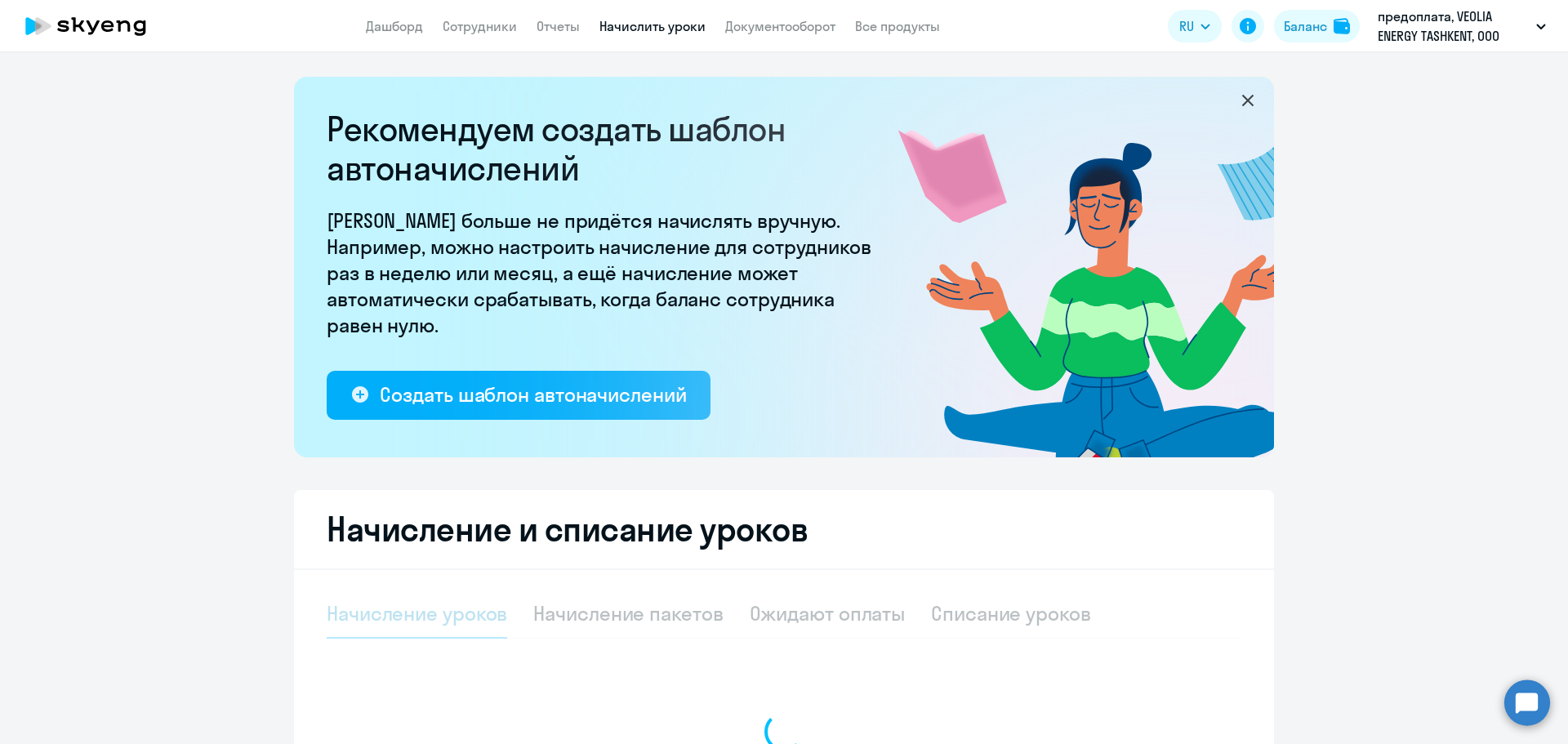
select select "10"
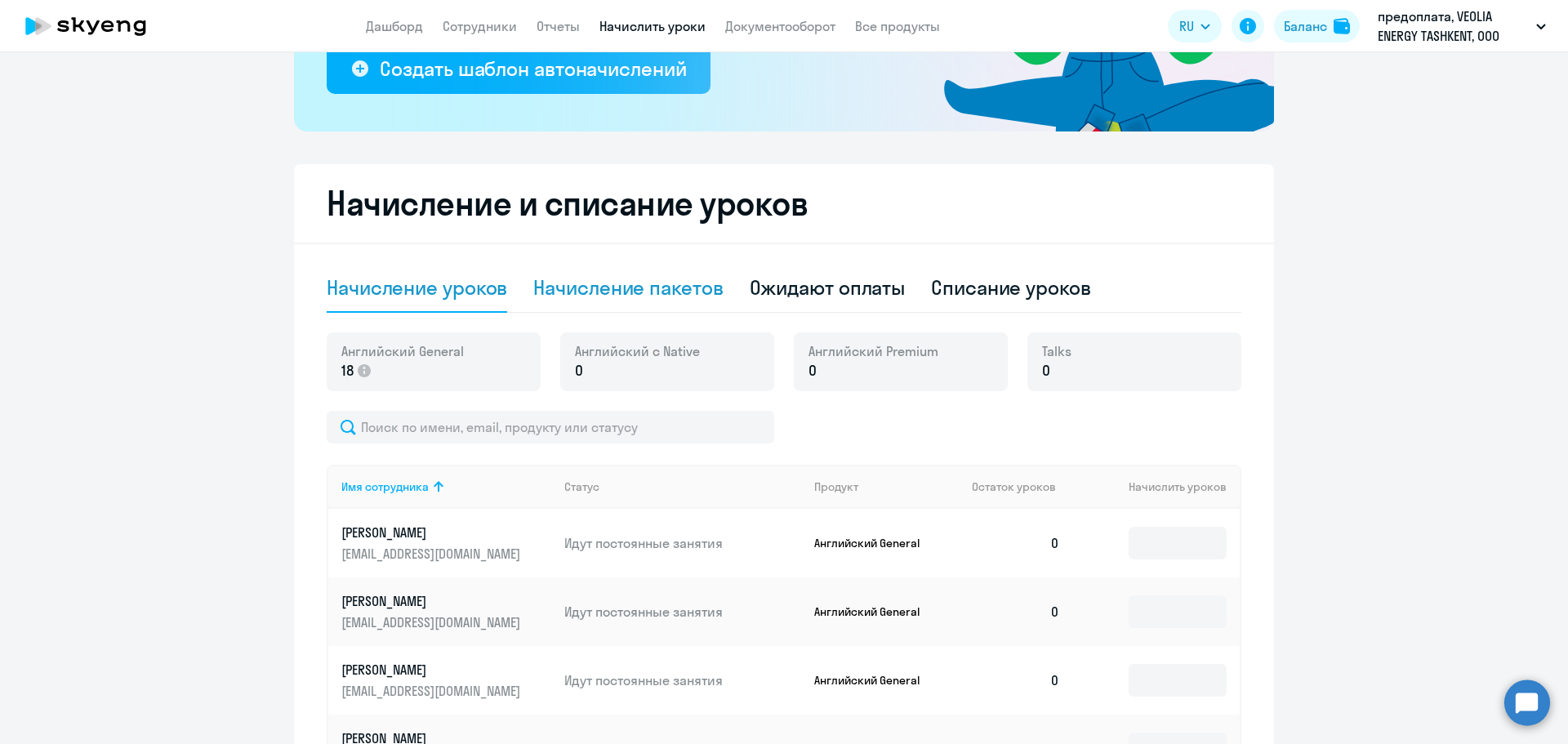
scroll to position [326, 0]
click at [608, 289] on div "Начисление пакетов" at bounding box center [628, 286] width 190 height 26
select select "10"
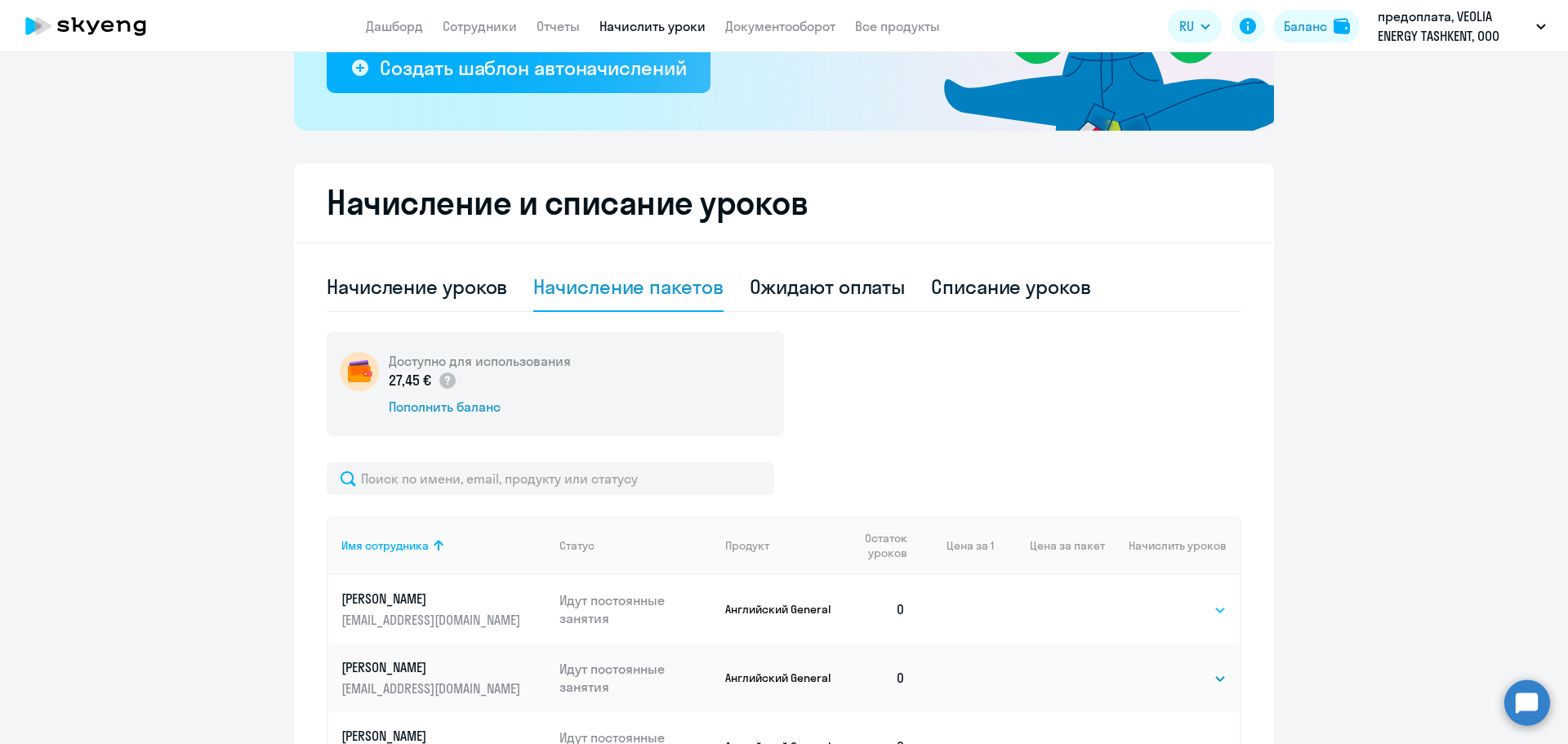
click at [1201, 619] on select "Выбрать 4 8 16 32 64 96 128" at bounding box center [1194, 610] width 67 height 20
click at [1264, 489] on div "Начисление и списание уроков Начисление уроков Начисление пакетов Ожидают оплат…" at bounding box center [783, 748] width 980 height 1170
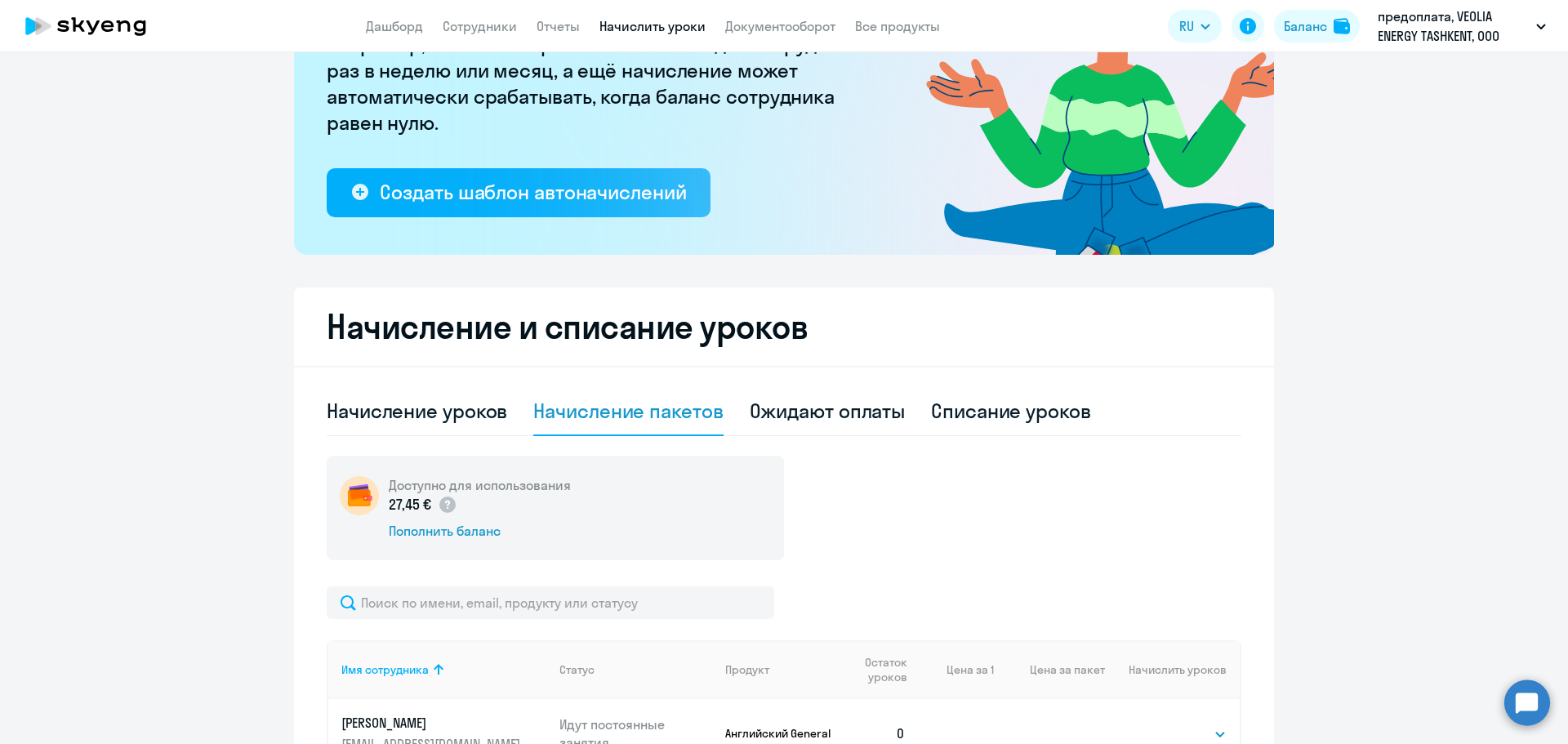
scroll to position [0, 0]
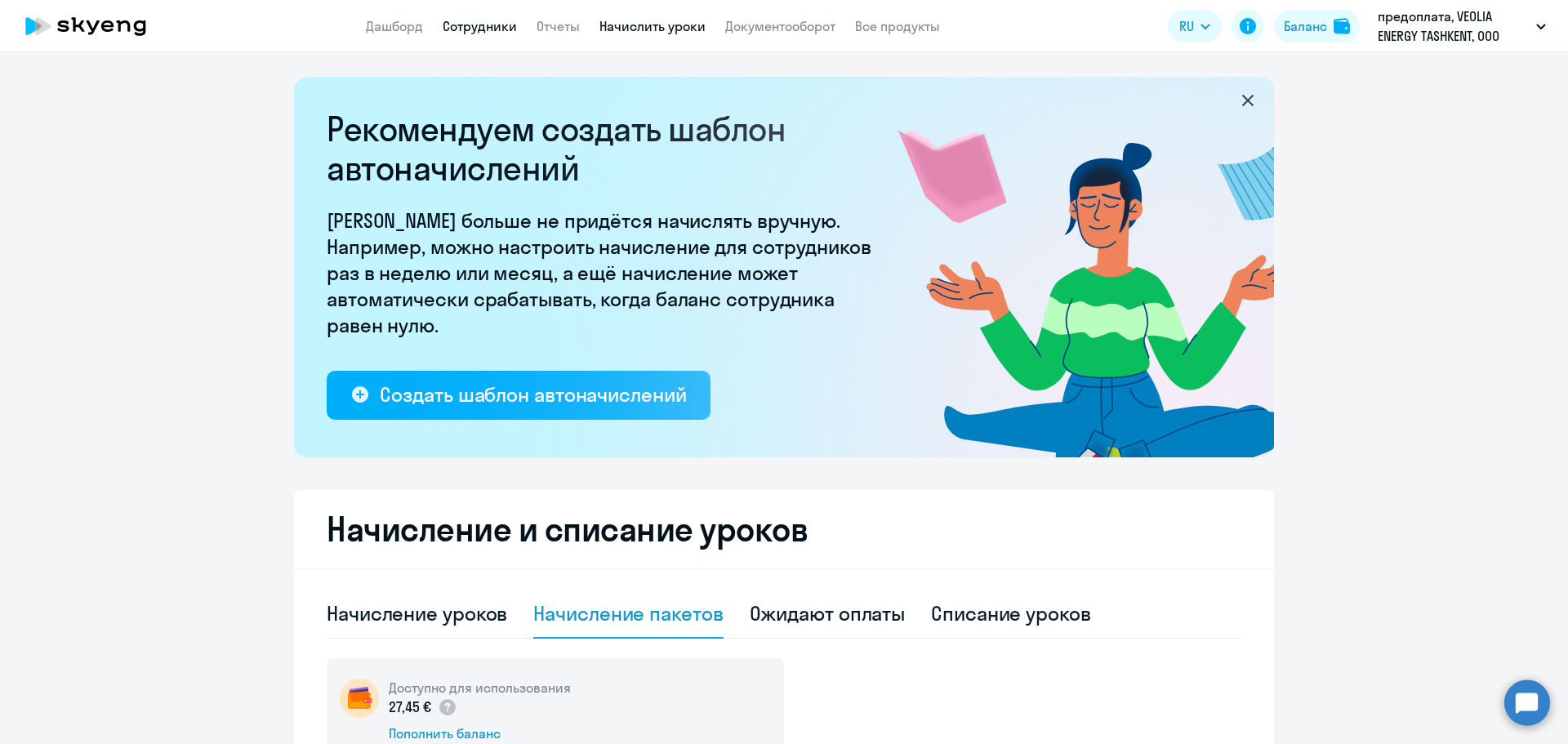
click at [497, 28] on link "Сотрудники" at bounding box center [480, 26] width 74 height 16
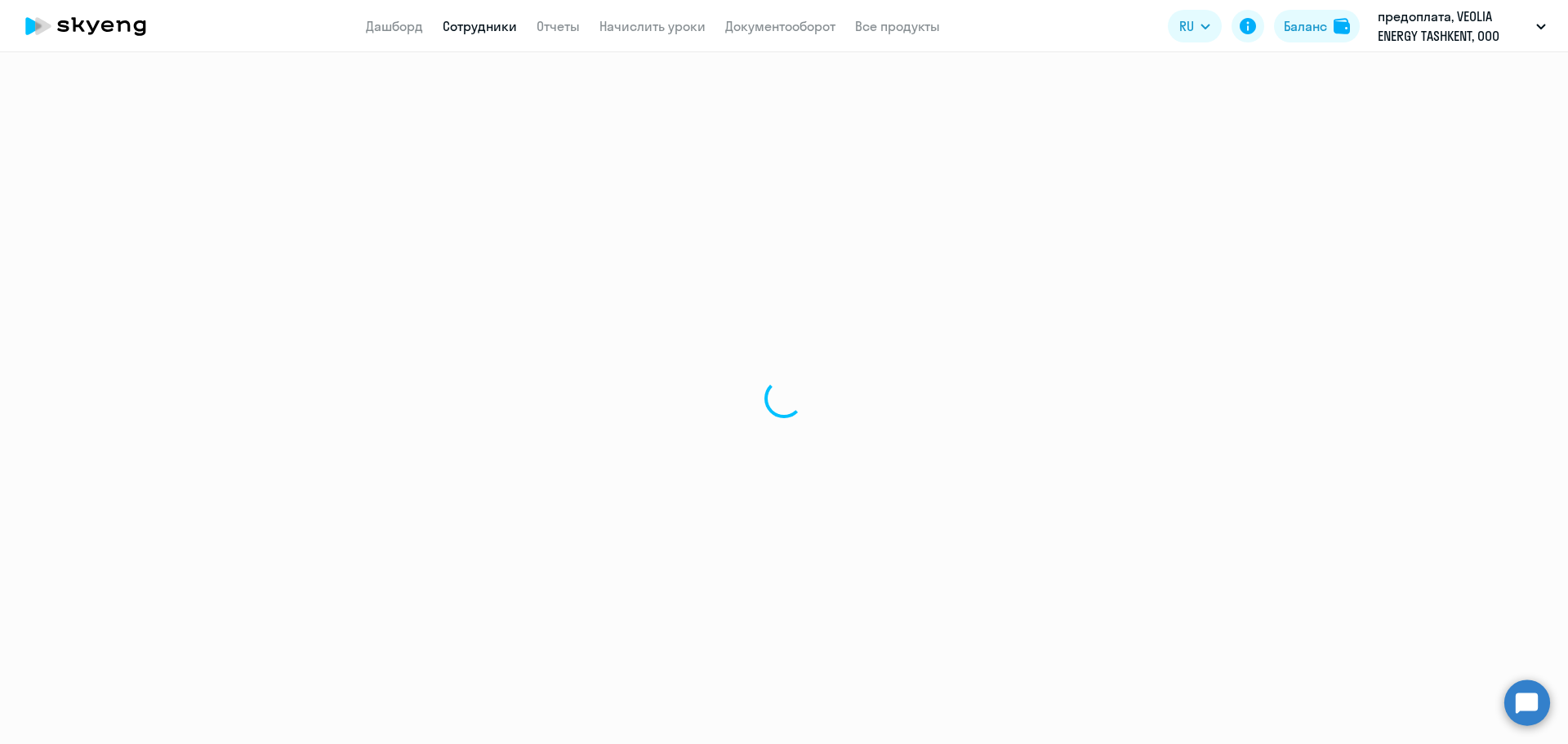
select select "30"
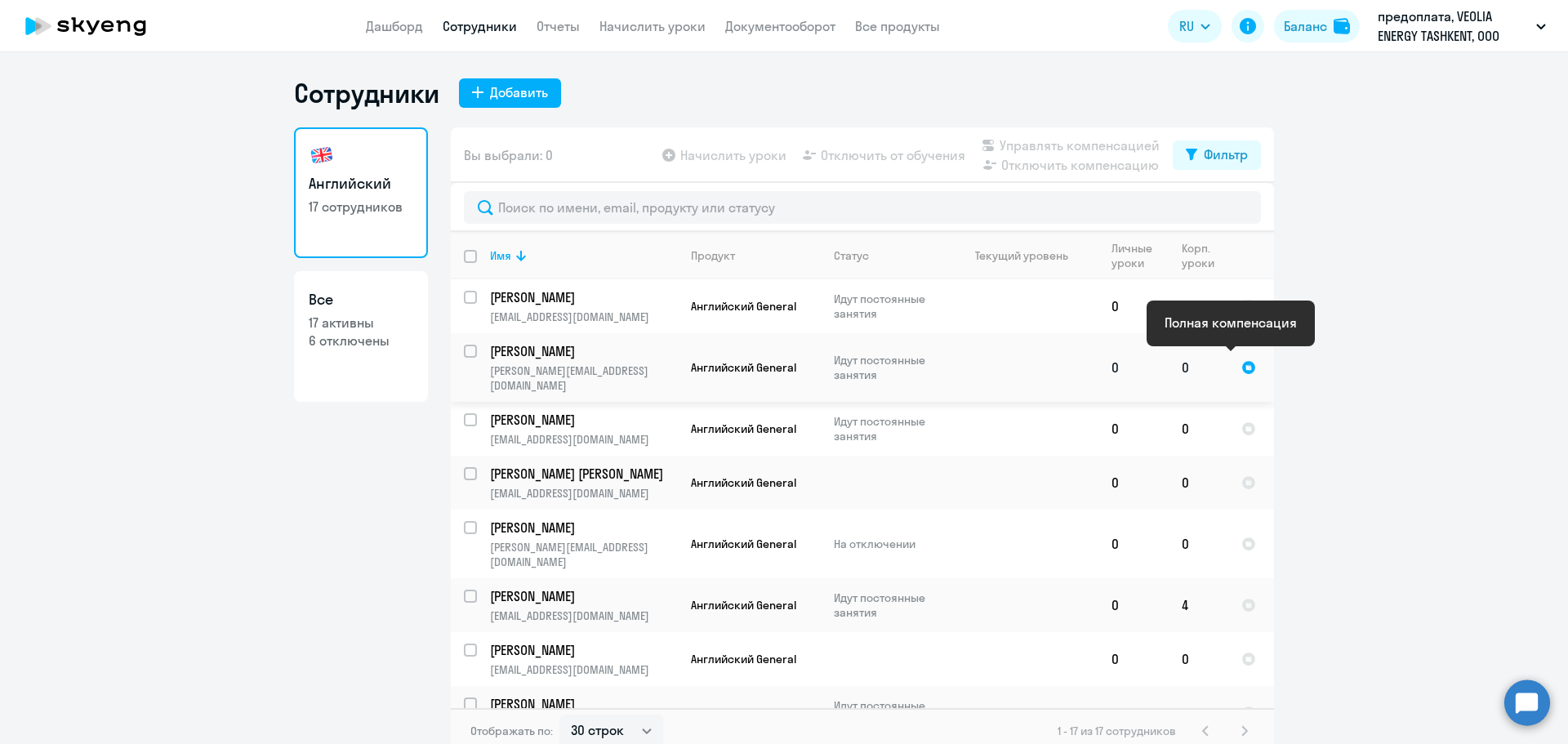
click at [1242, 360] on div at bounding box center [1249, 367] width 15 height 15
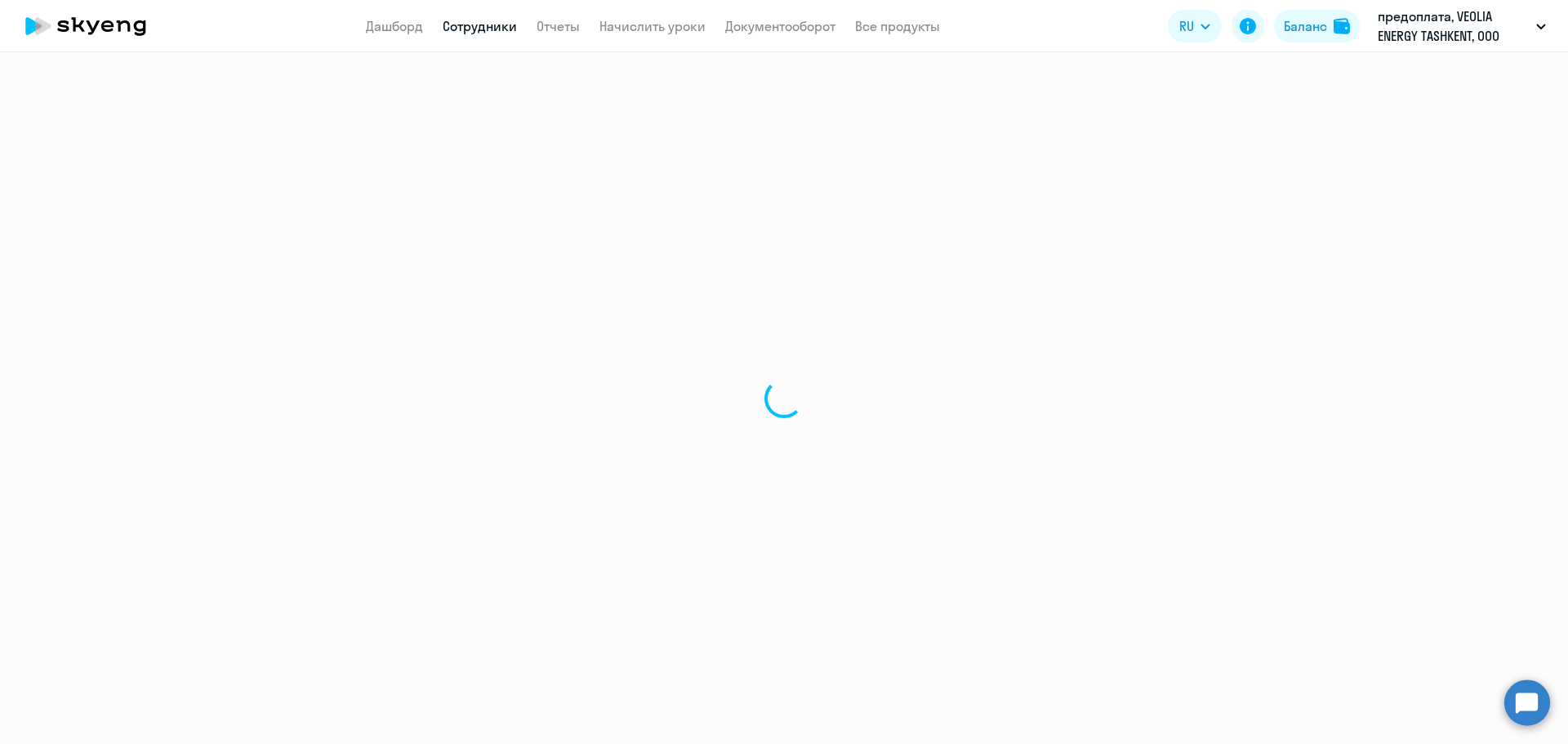
select select "english"
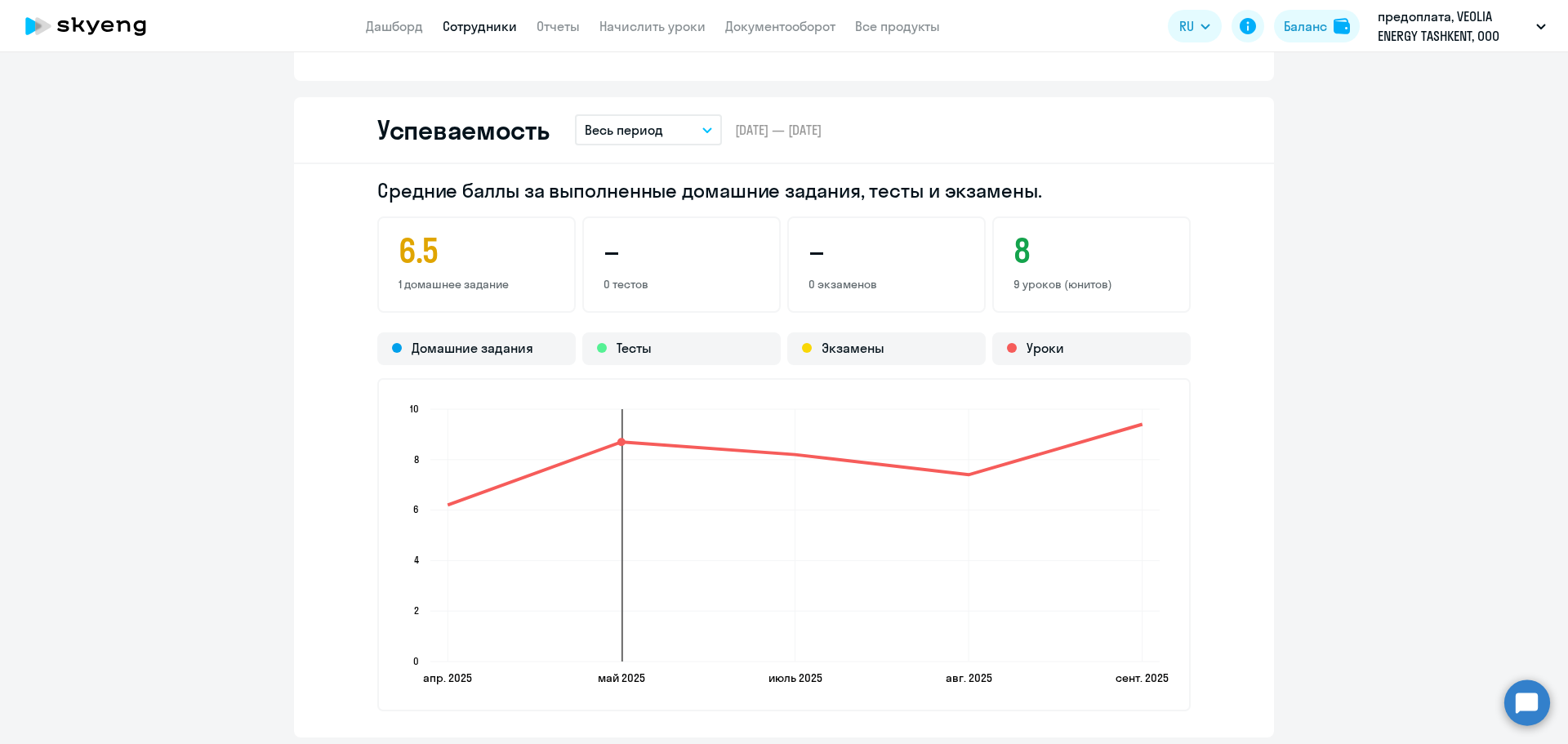
scroll to position [980, 0]
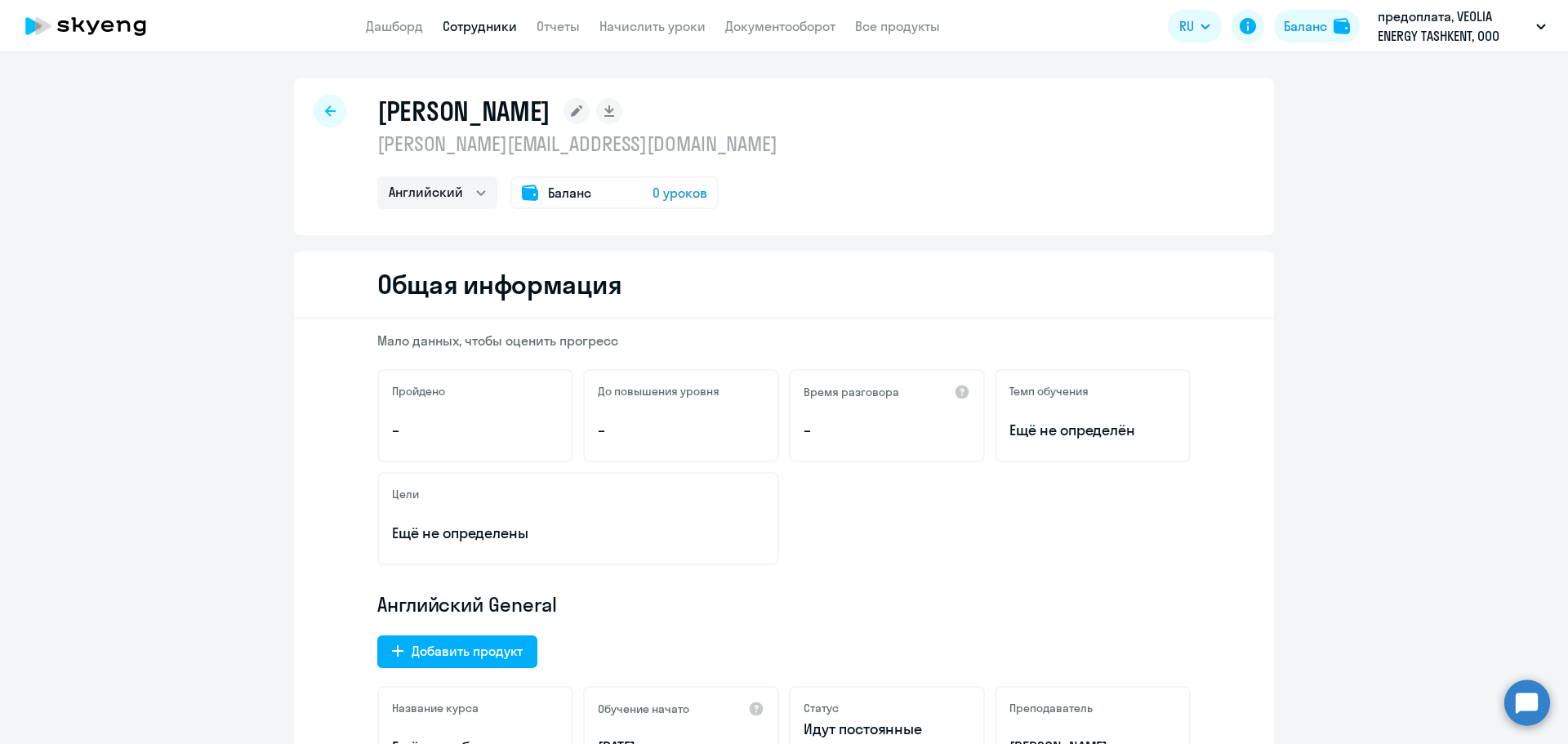
select select "30"
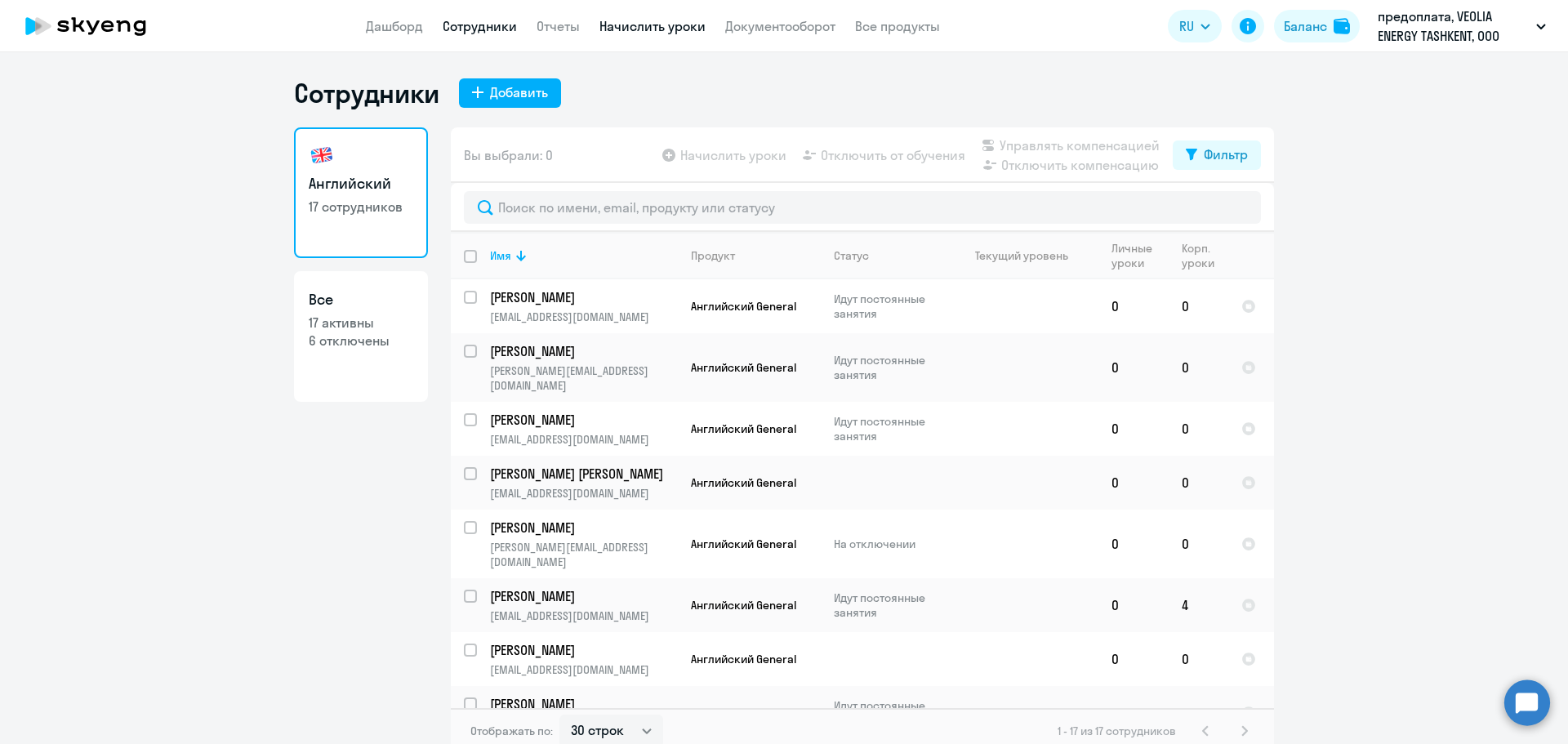
click at [647, 25] on link "Начислить уроки" at bounding box center [653, 26] width 106 height 16
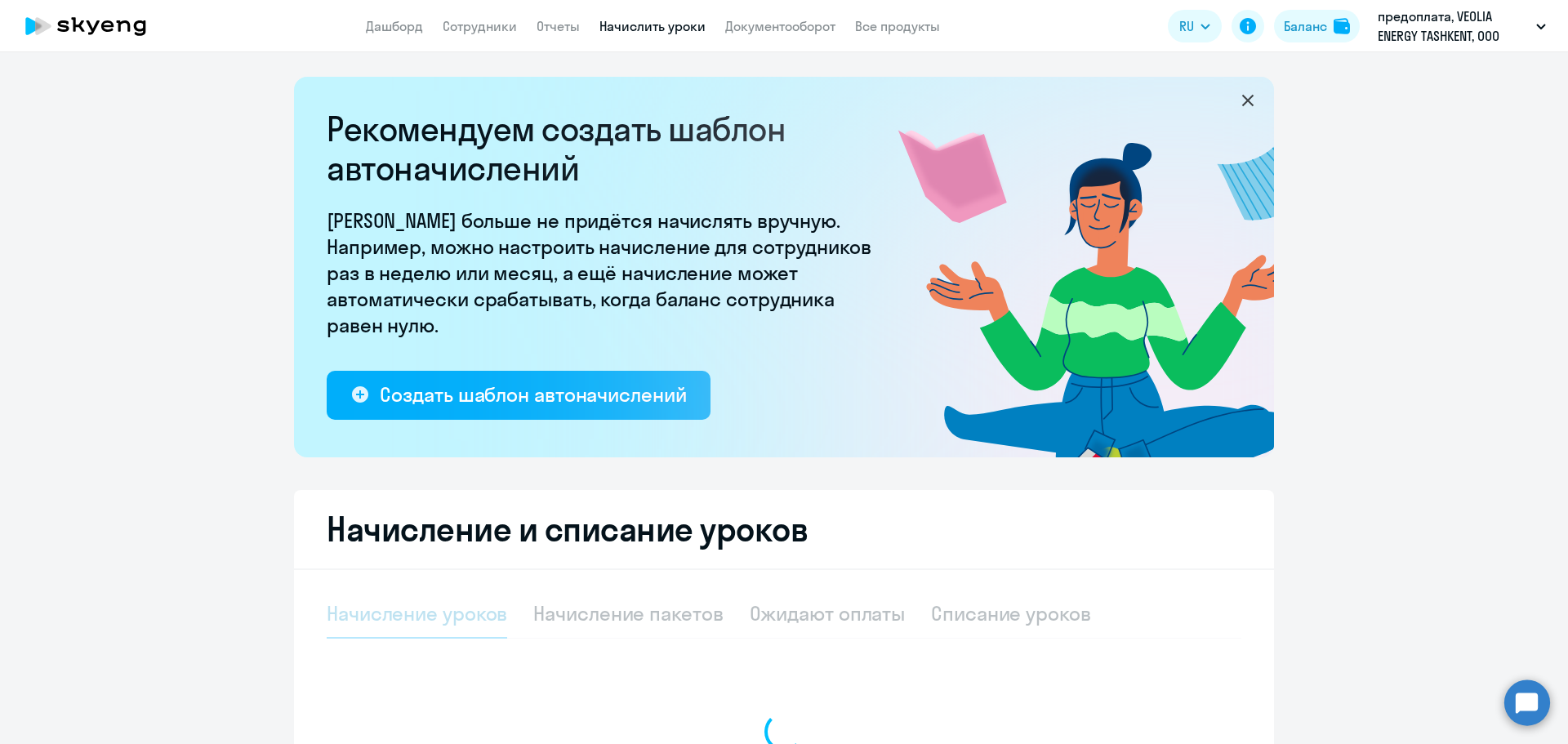
select select "10"
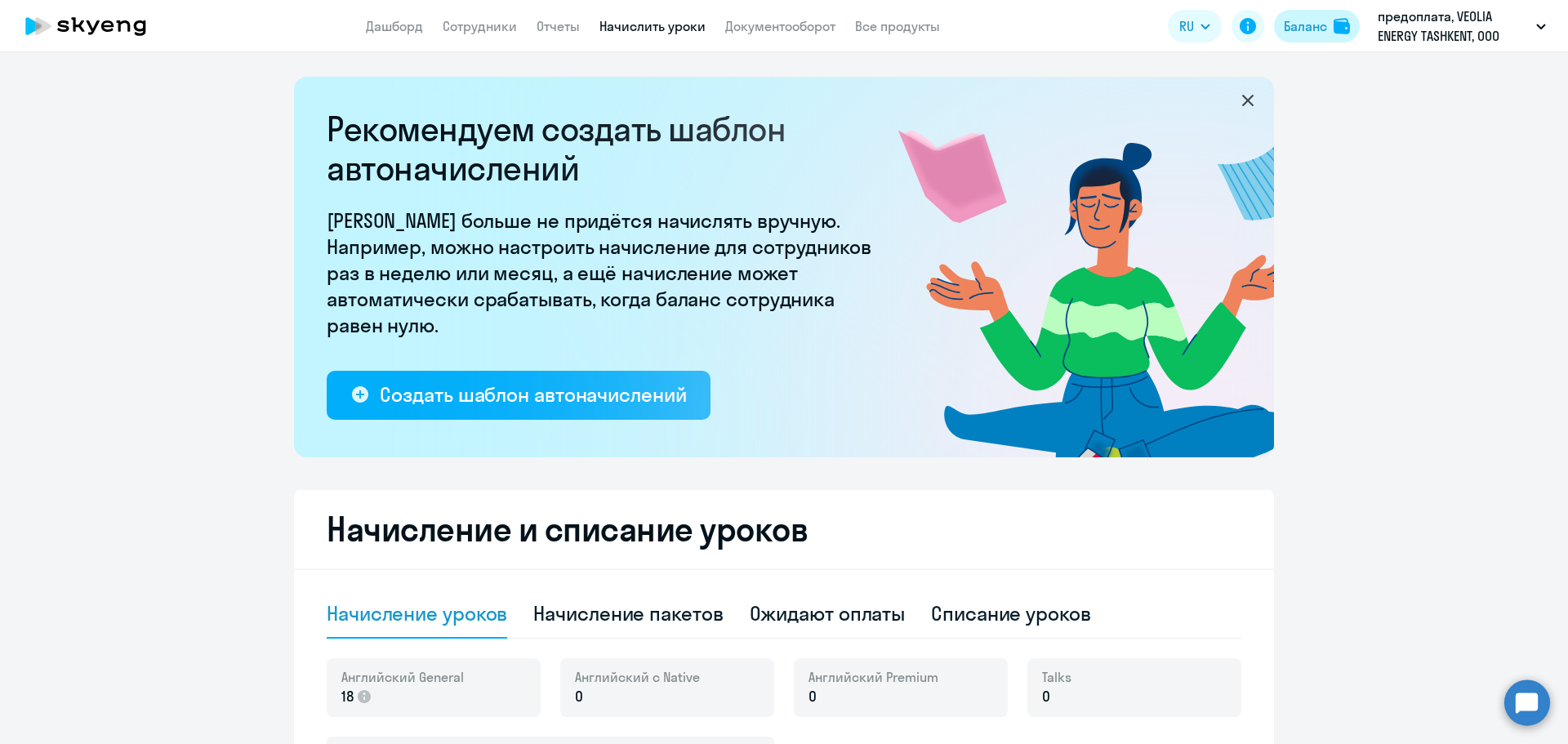
click at [1321, 31] on div "Баланс" at bounding box center [1305, 26] width 43 height 20
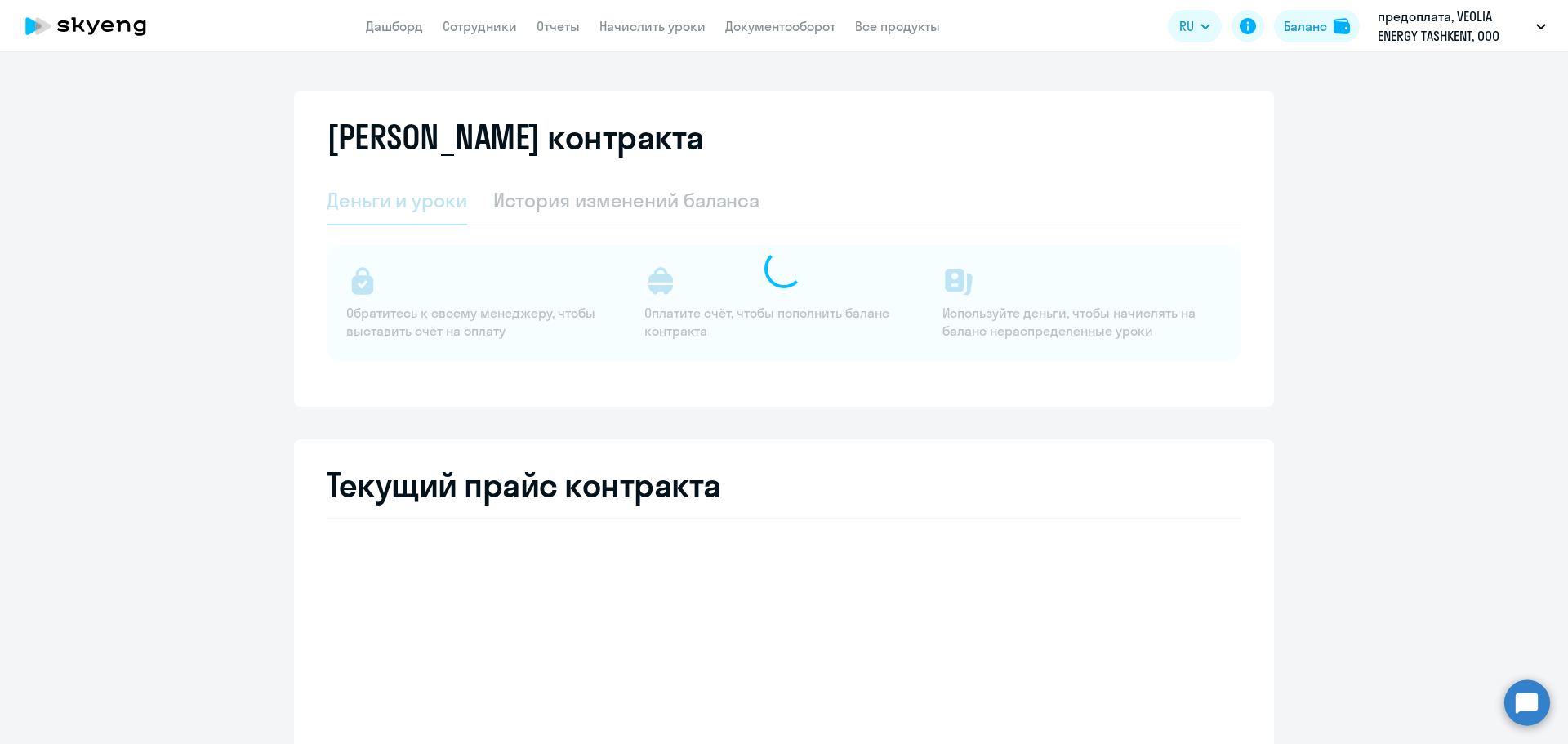
select select "english_adult_not_native_speaker"
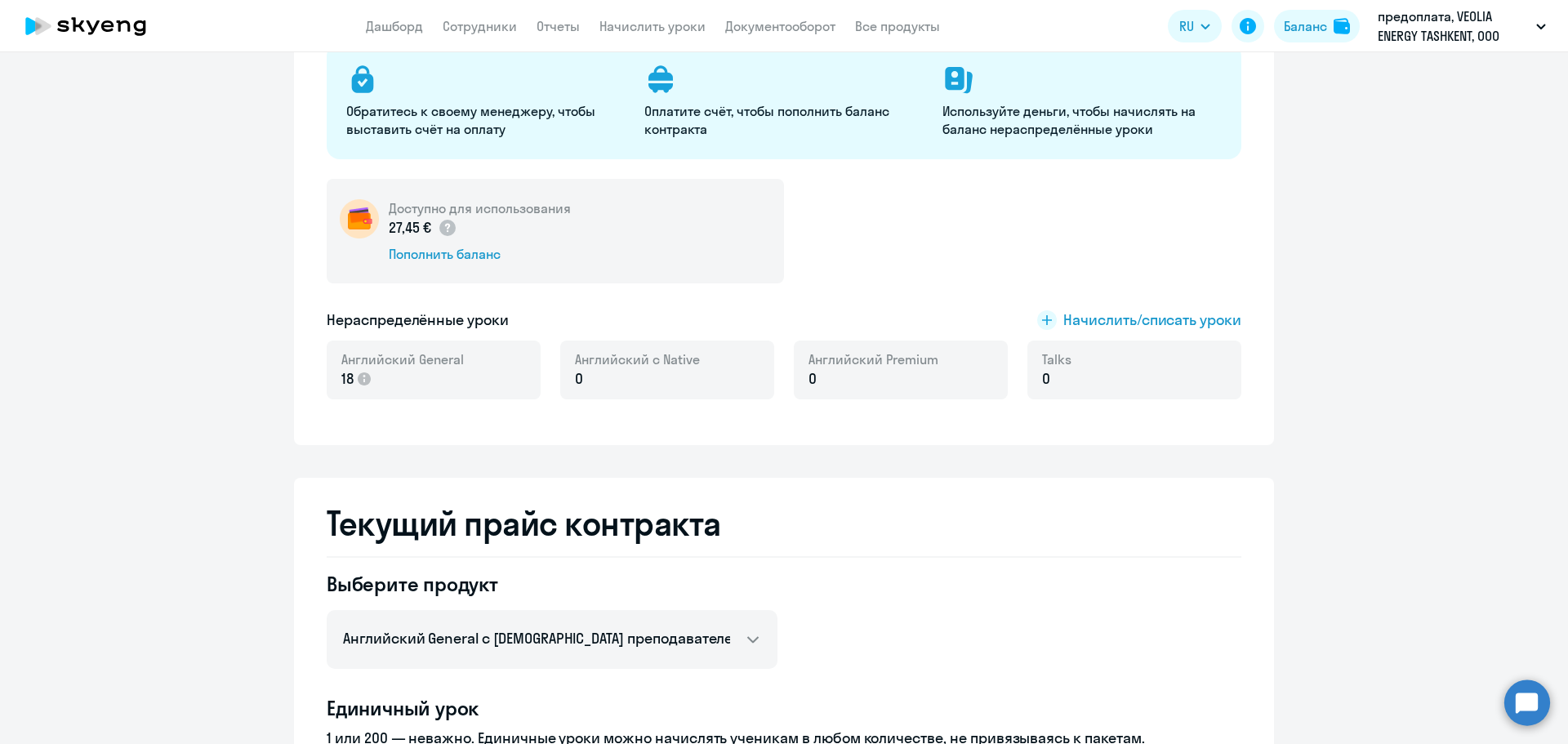
scroll to position [35, 0]
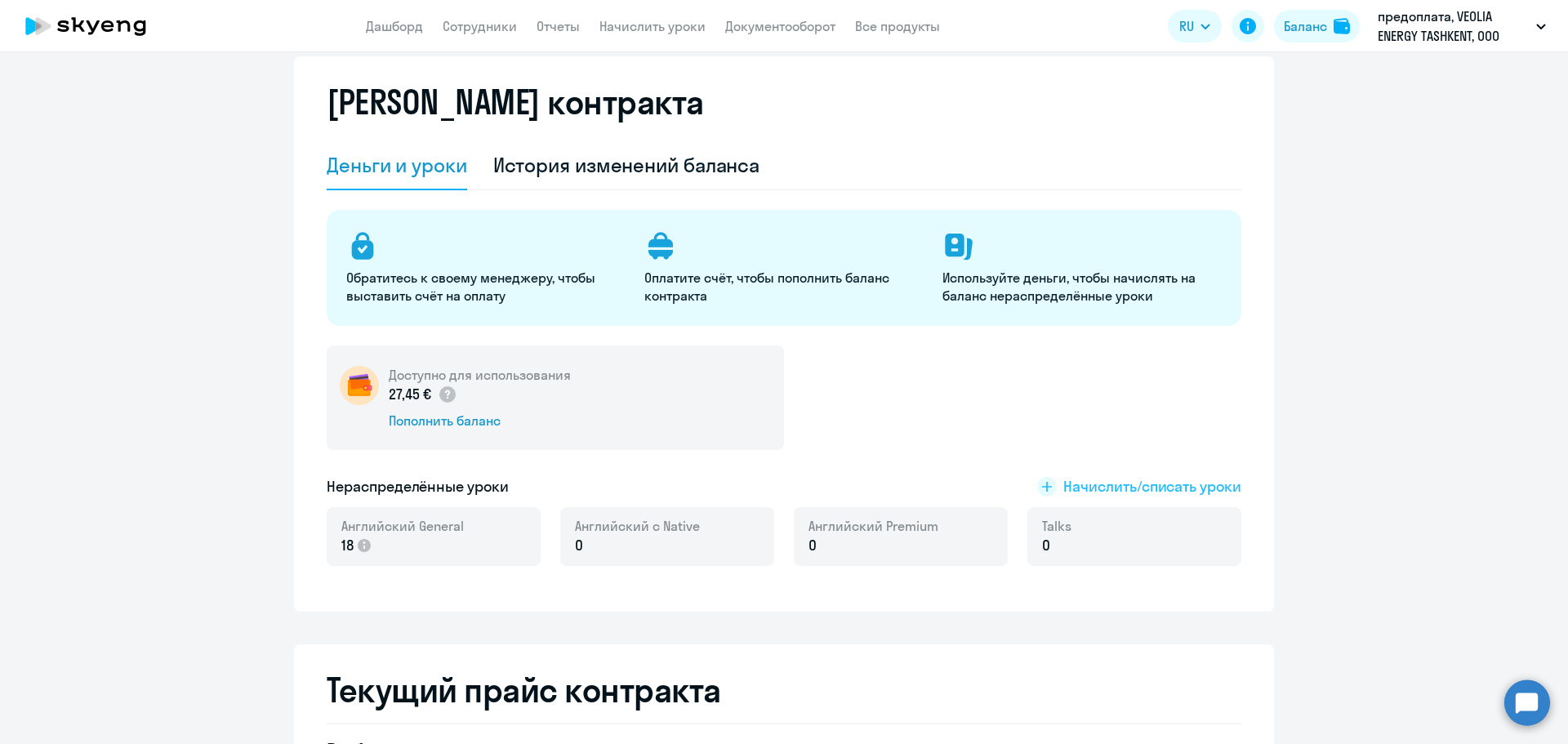
click at [1082, 489] on span "Начислить/списать уроки" at bounding box center [1152, 487] width 178 height 21
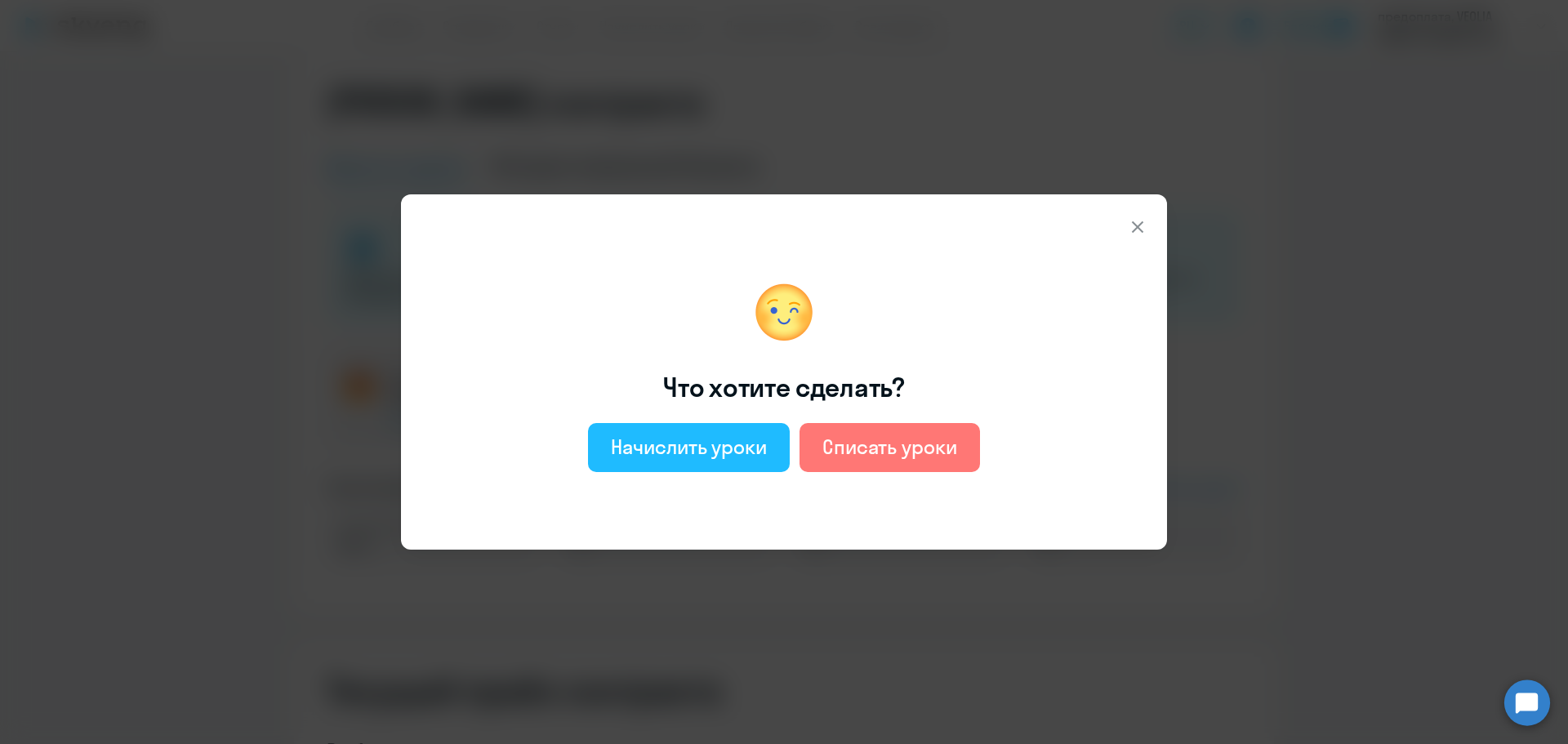
click at [749, 450] on div "Начислить уроки" at bounding box center [689, 446] width 156 height 26
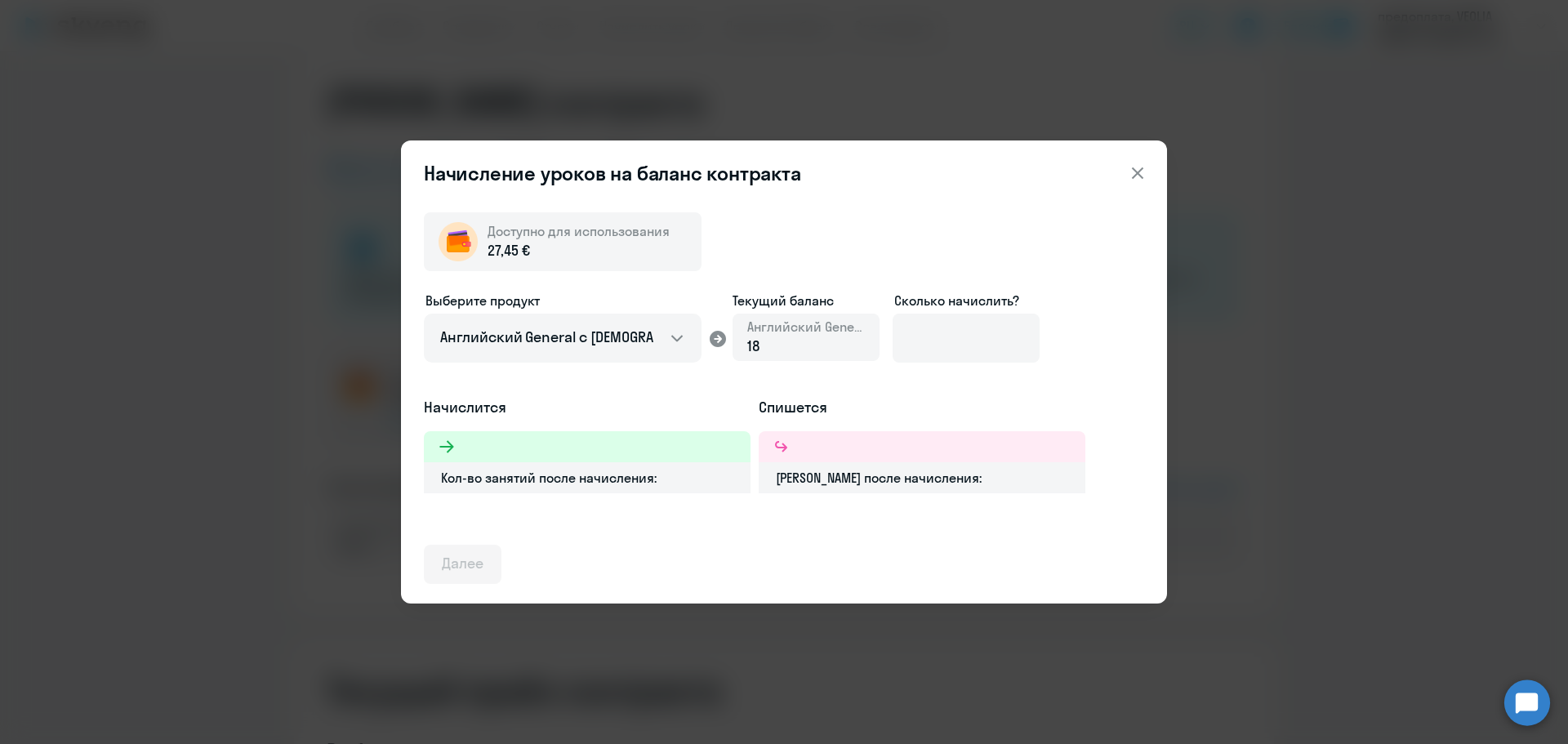
click at [840, 475] on div "[PERSON_NAME] после начисления:" at bounding box center [921, 477] width 326 height 31
click at [605, 482] on div "Кол-во занятий после начисления:" at bounding box center [587, 477] width 326 height 31
click at [560, 449] on div at bounding box center [587, 446] width 326 height 31
click at [924, 335] on input at bounding box center [966, 338] width 147 height 49
click at [757, 342] on span "18" at bounding box center [754, 345] width 13 height 19
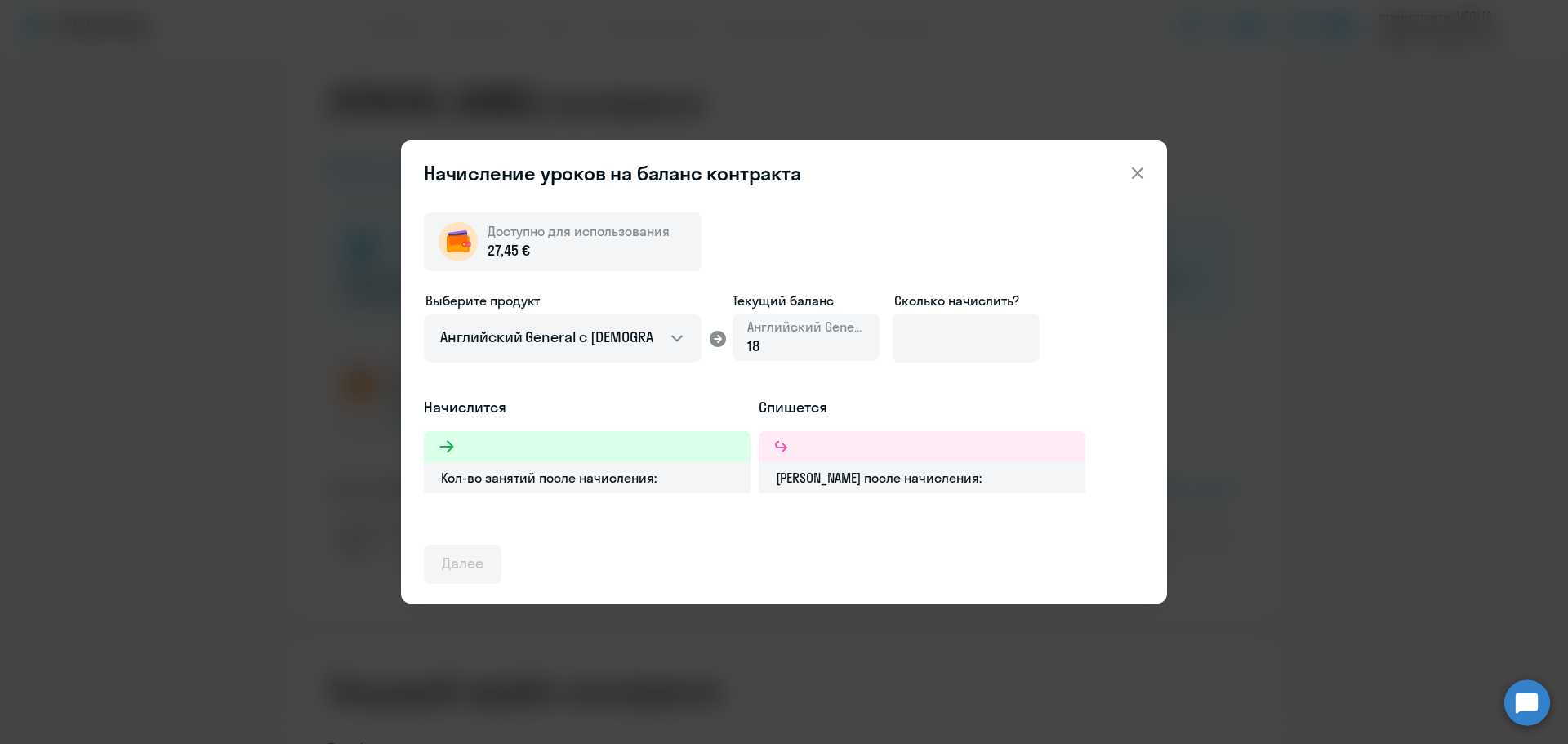
click at [757, 342] on span "18" at bounding box center [754, 345] width 13 height 19
click at [748, 346] on span "18" at bounding box center [754, 345] width 13 height 19
drag, startPoint x: 820, startPoint y: 328, endPoint x: 879, endPoint y: 331, distance: 59.1
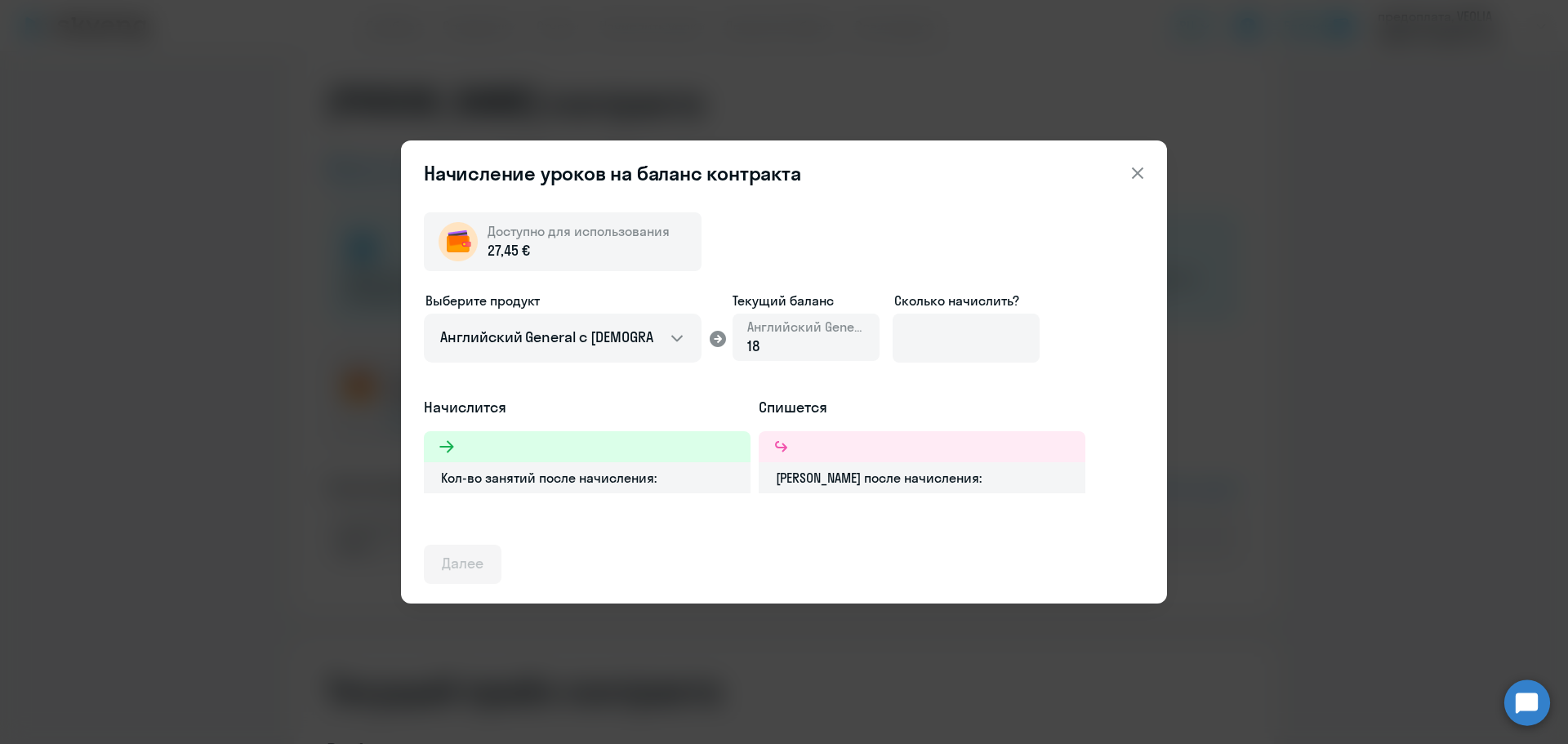
click at [823, 328] on span "Английский General" at bounding box center [806, 326] width 118 height 18
click at [945, 331] on input at bounding box center [966, 338] width 147 height 49
drag, startPoint x: 594, startPoint y: 171, endPoint x: 614, endPoint y: 182, distance: 22.8
click at [595, 174] on header "Начисление уроков на баланс контракта" at bounding box center [784, 172] width 766 height 26
click at [438, 446] on icon at bounding box center [447, 447] width 20 height 20
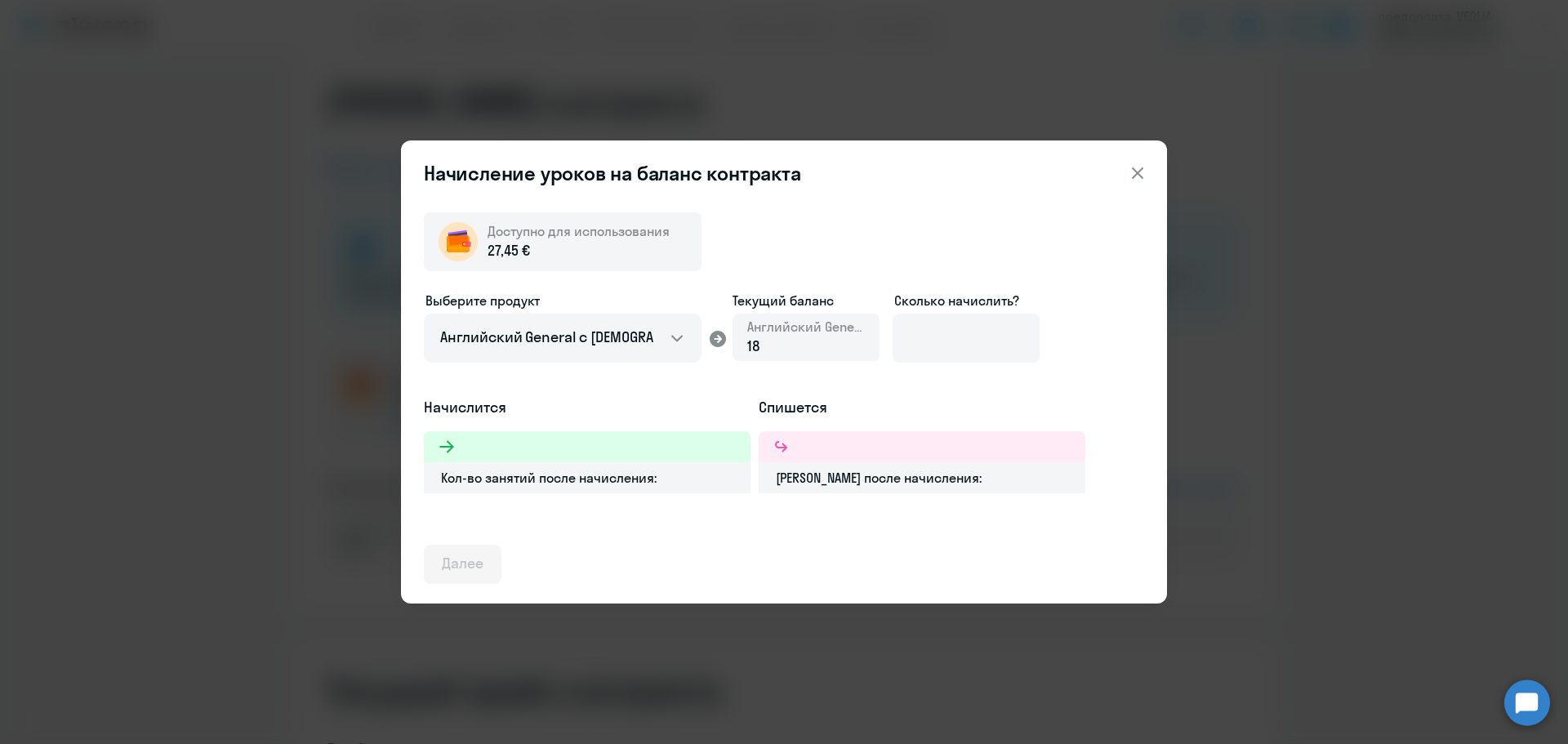
click at [487, 375] on div "Выберите продукт Английский General с русскоговорящим преподавателем Английский…" at bounding box center [784, 344] width 720 height 106
click at [537, 347] on select "Английский General с [DEMOGRAPHIC_DATA] преподавателем Английский General с [DE…" at bounding box center [562, 338] width 278 height 49
click at [424, 314] on select "Английский General с [DEMOGRAPHIC_DATA] преподавателем Английский General с [DE…" at bounding box center [562, 338] width 278 height 49
click at [627, 325] on select "Английский General с [DEMOGRAPHIC_DATA] преподавателем Английский General с [DE…" at bounding box center [562, 338] width 278 height 49
click at [424, 314] on select "Английский General с [DEMOGRAPHIC_DATA] преподавателем Английский General с [DE…" at bounding box center [562, 338] width 278 height 49
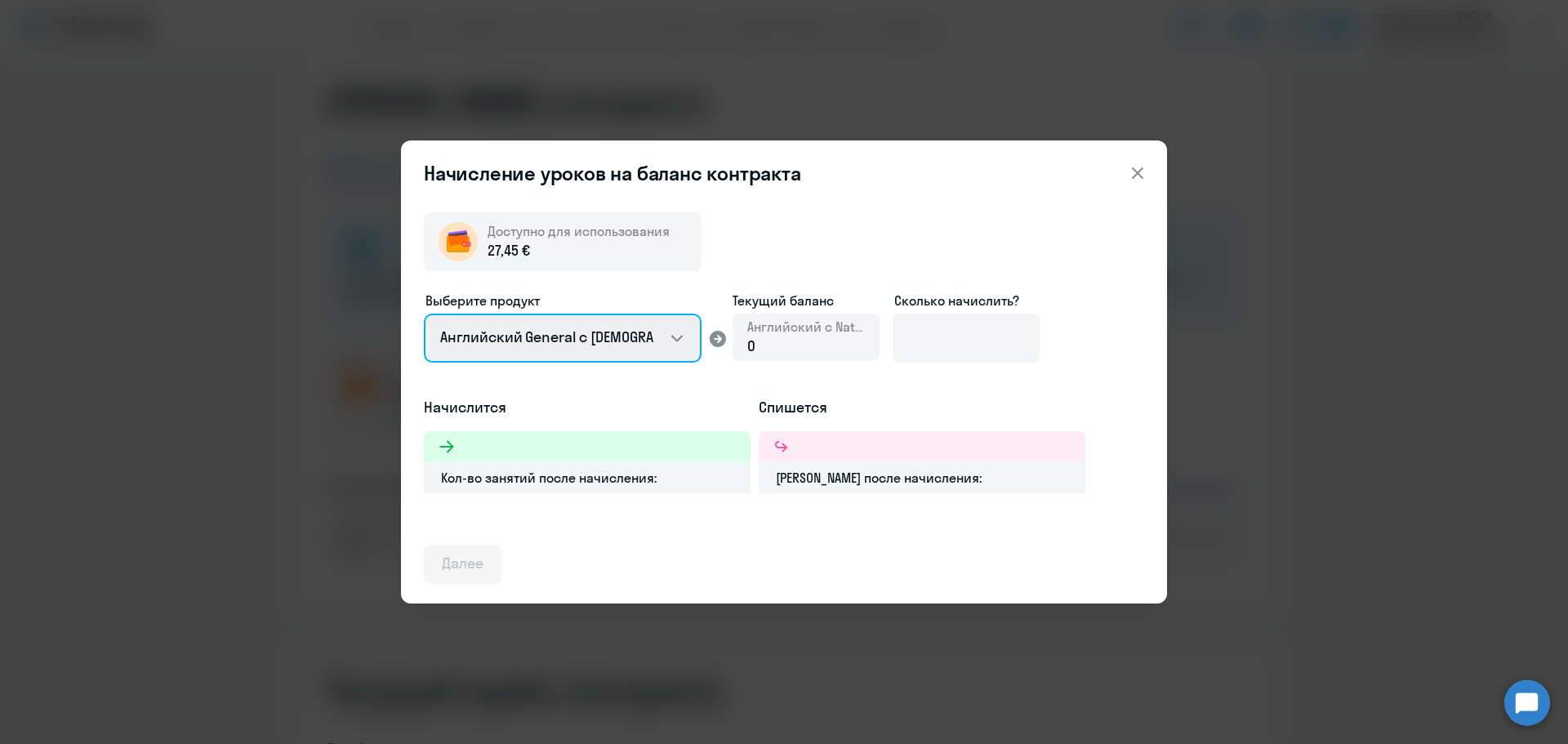
drag, startPoint x: 587, startPoint y: 344, endPoint x: 594, endPoint y: 359, distance: 16.6
click at [587, 344] on select "Английский General с [DEMOGRAPHIC_DATA] преподавателем Английский General с [DE…" at bounding box center [562, 338] width 278 height 49
select select "english_adult_not_native_speaker"
click at [424, 314] on select "Английский General с [DEMOGRAPHIC_DATA] преподавателем Английский General с [DE…" at bounding box center [562, 338] width 278 height 49
click at [1129, 172] on icon at bounding box center [1138, 173] width 20 height 20
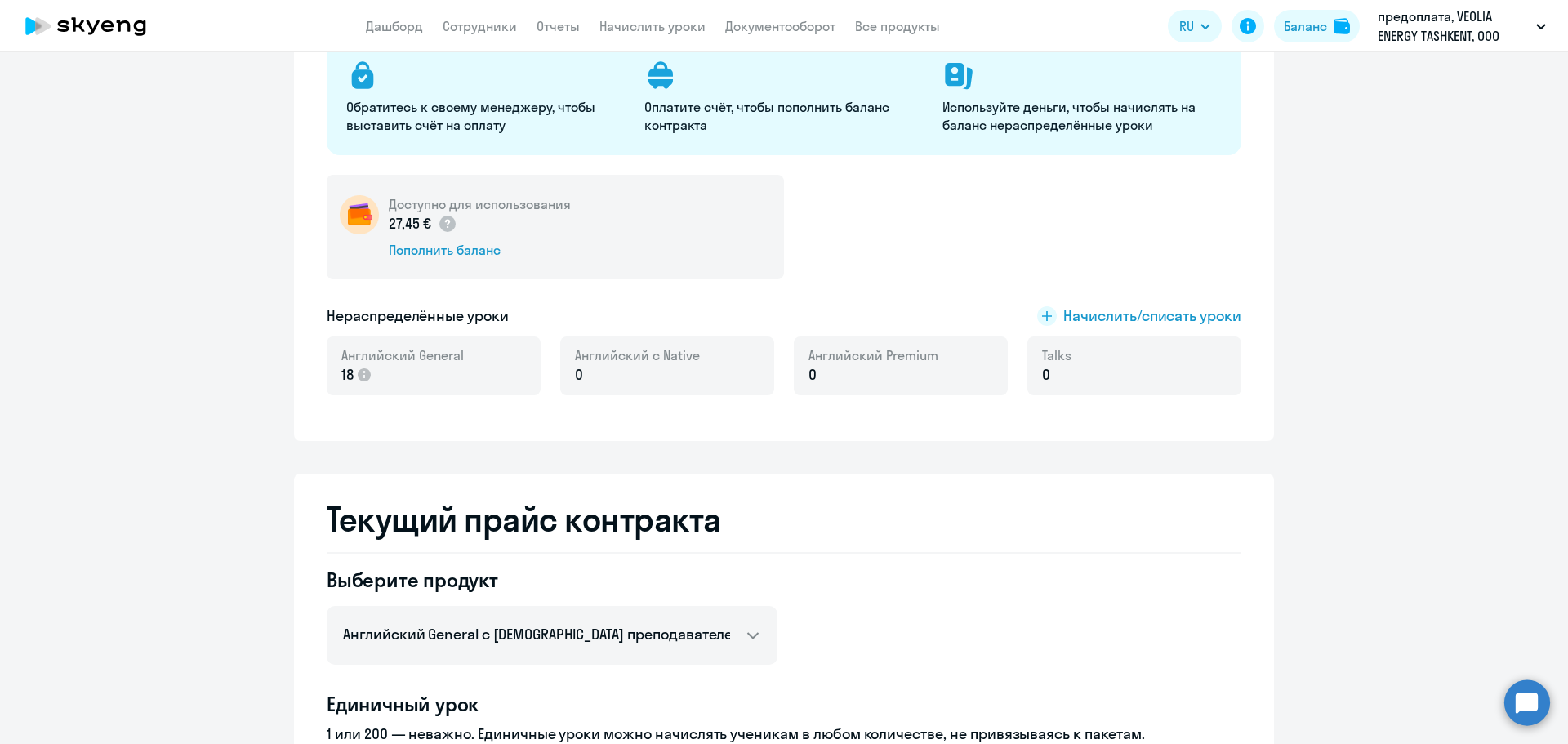
scroll to position [0, 0]
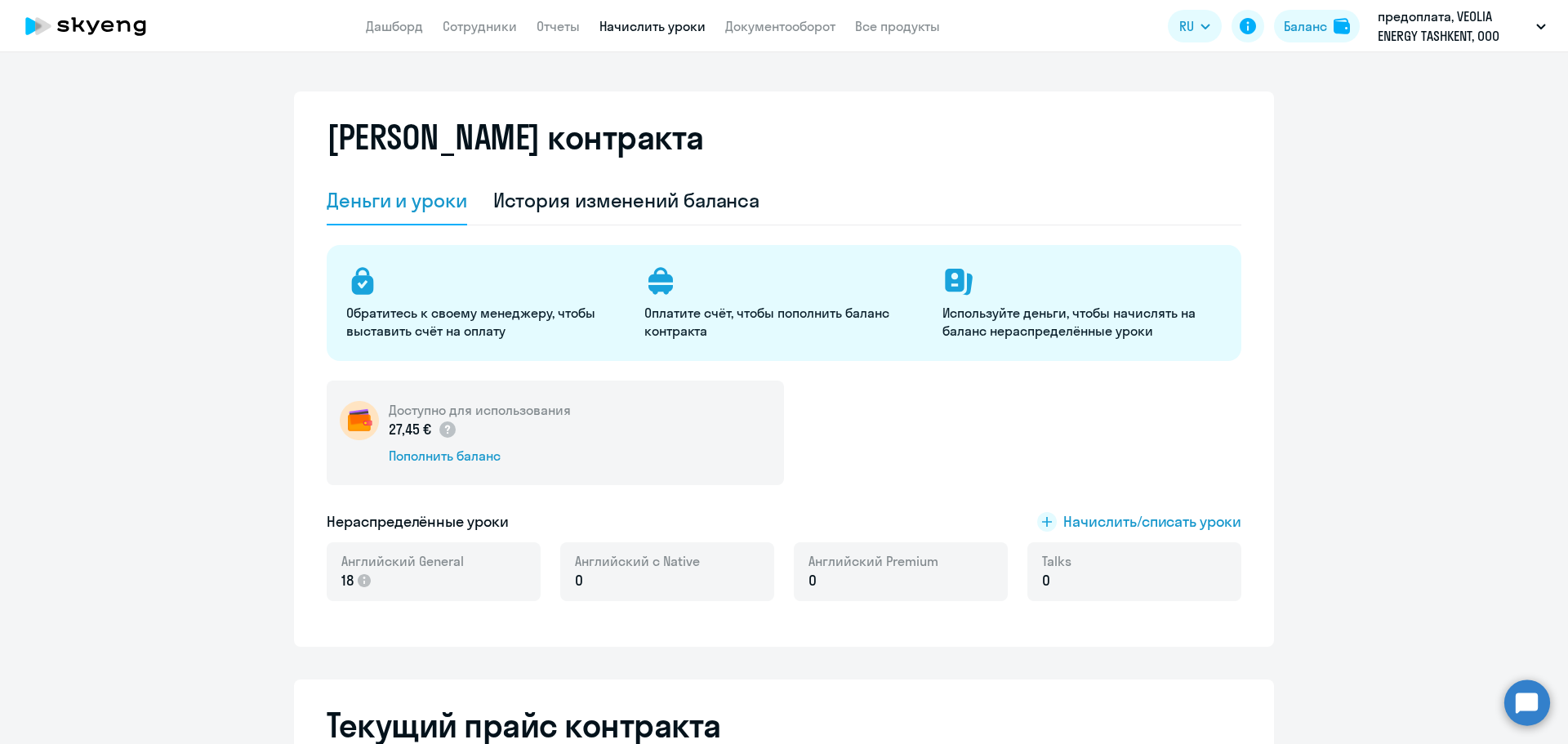
click at [631, 22] on link "Начислить уроки" at bounding box center [653, 26] width 106 height 16
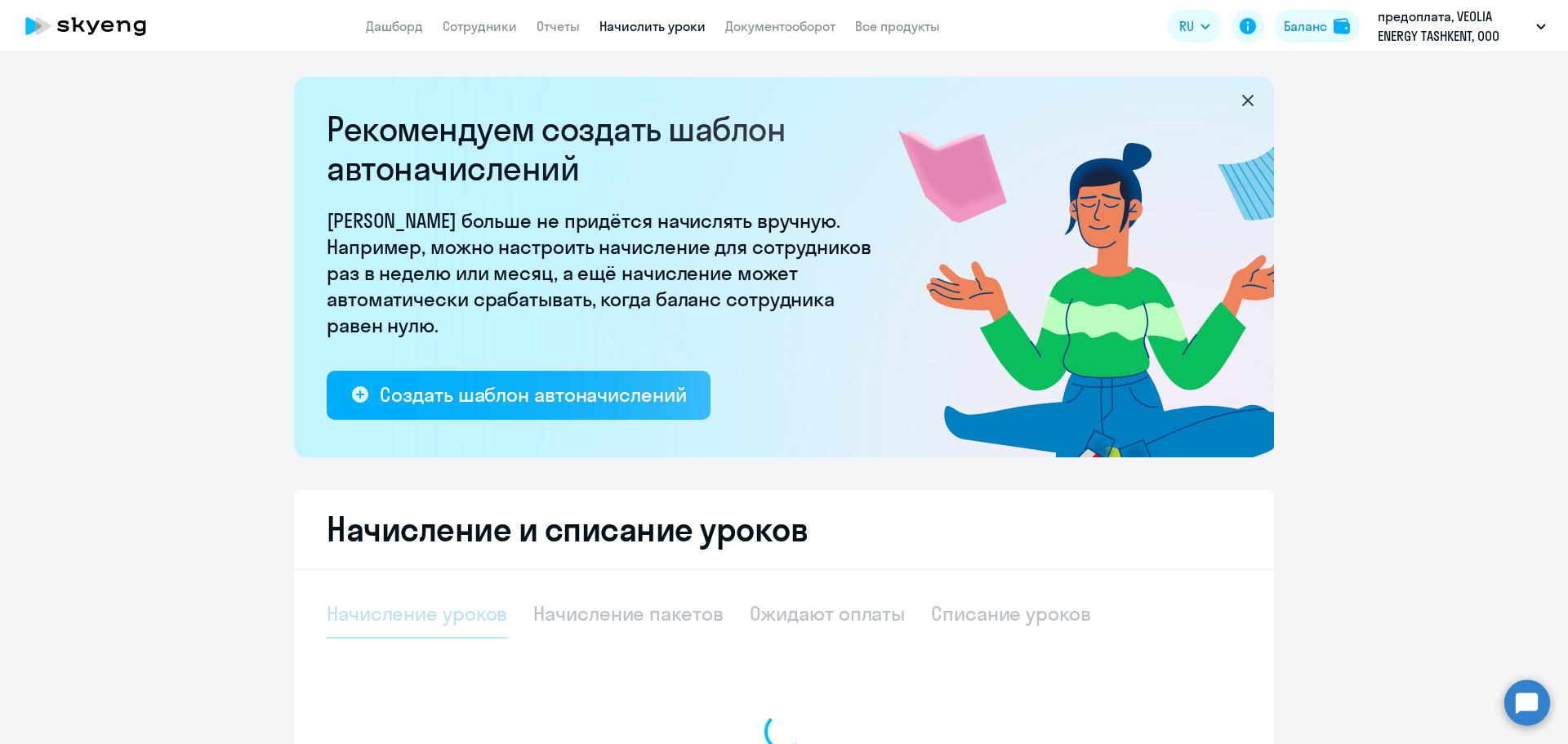
select select "10"
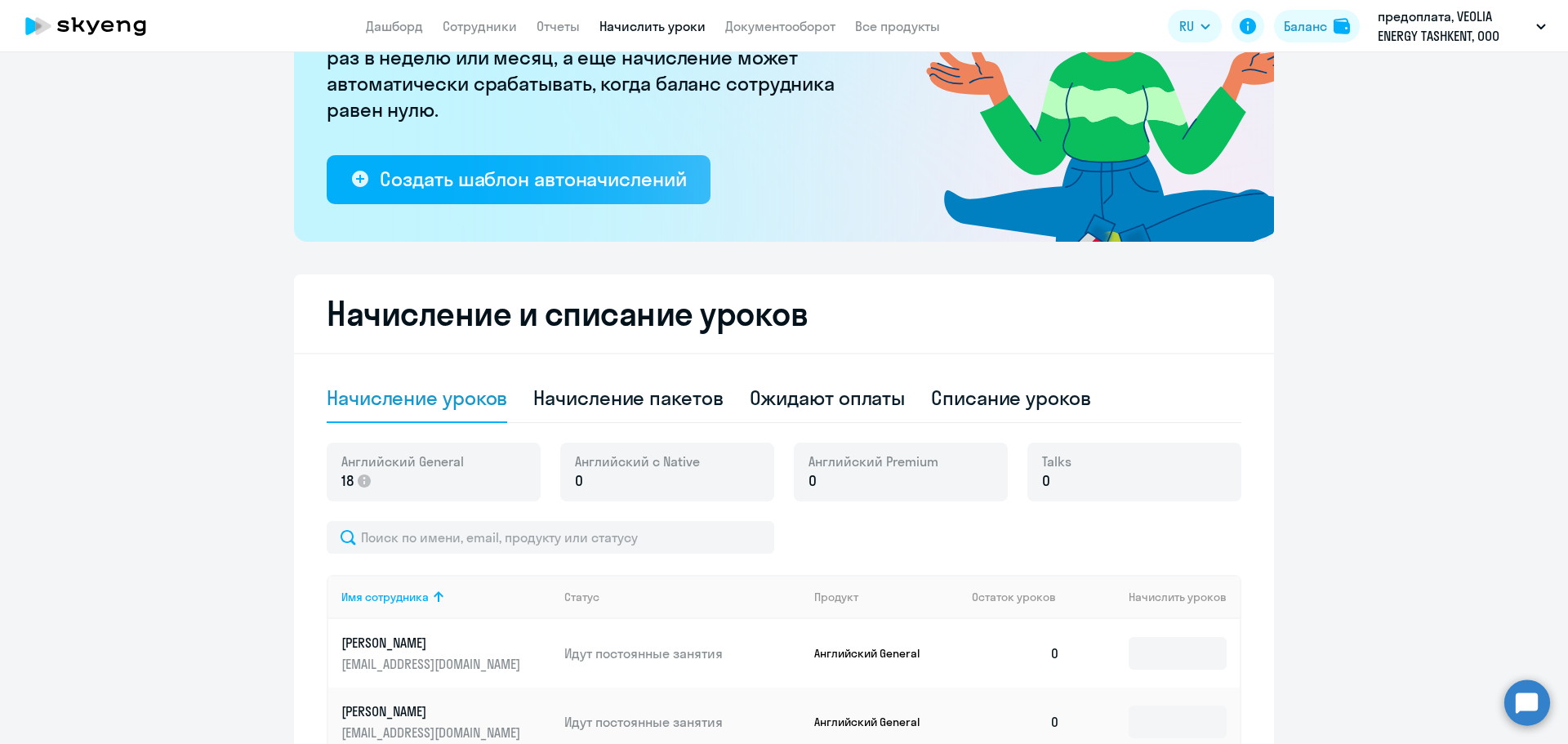
scroll to position [245, 0]
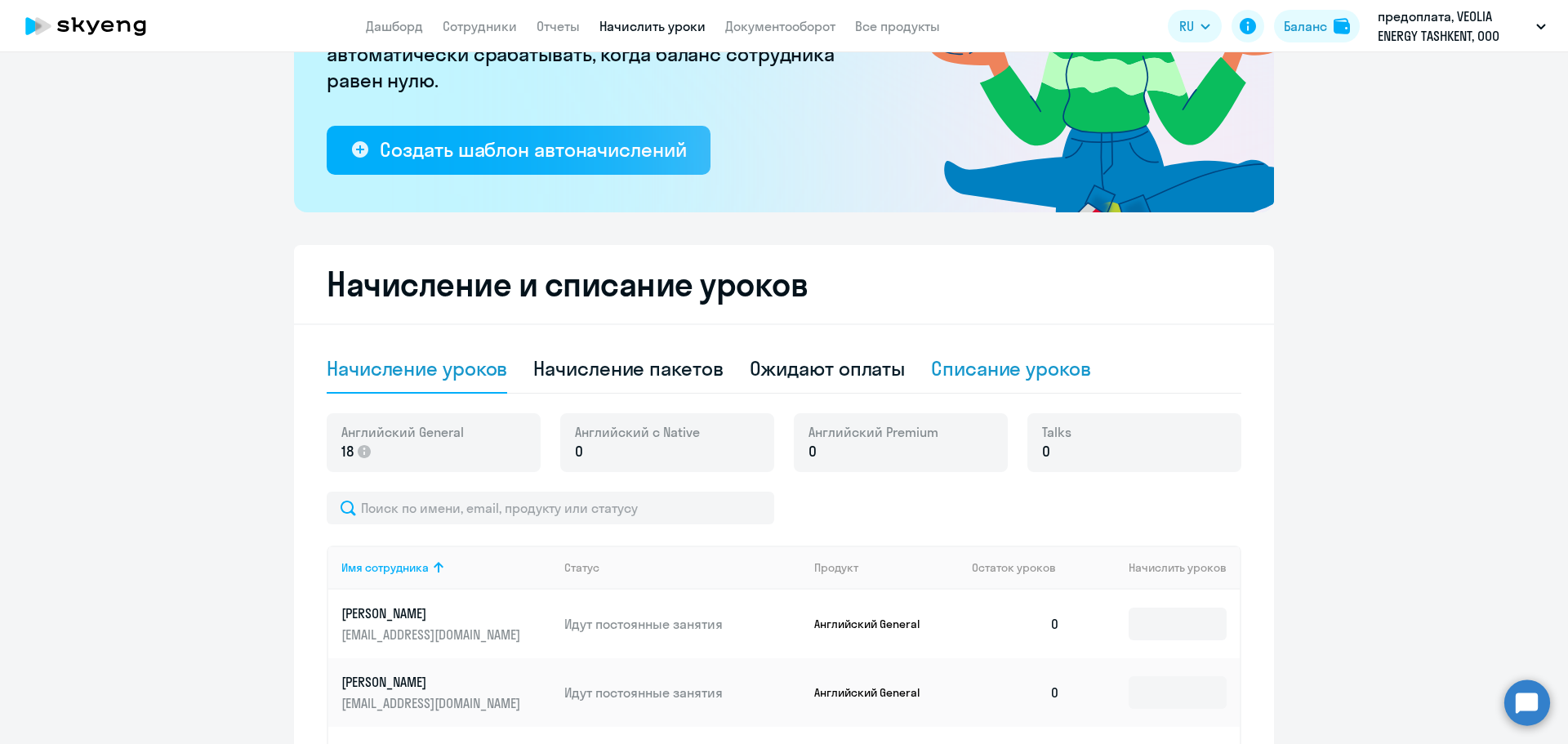
click at [986, 379] on div "Списание уроков" at bounding box center [1011, 368] width 160 height 26
select select "10"
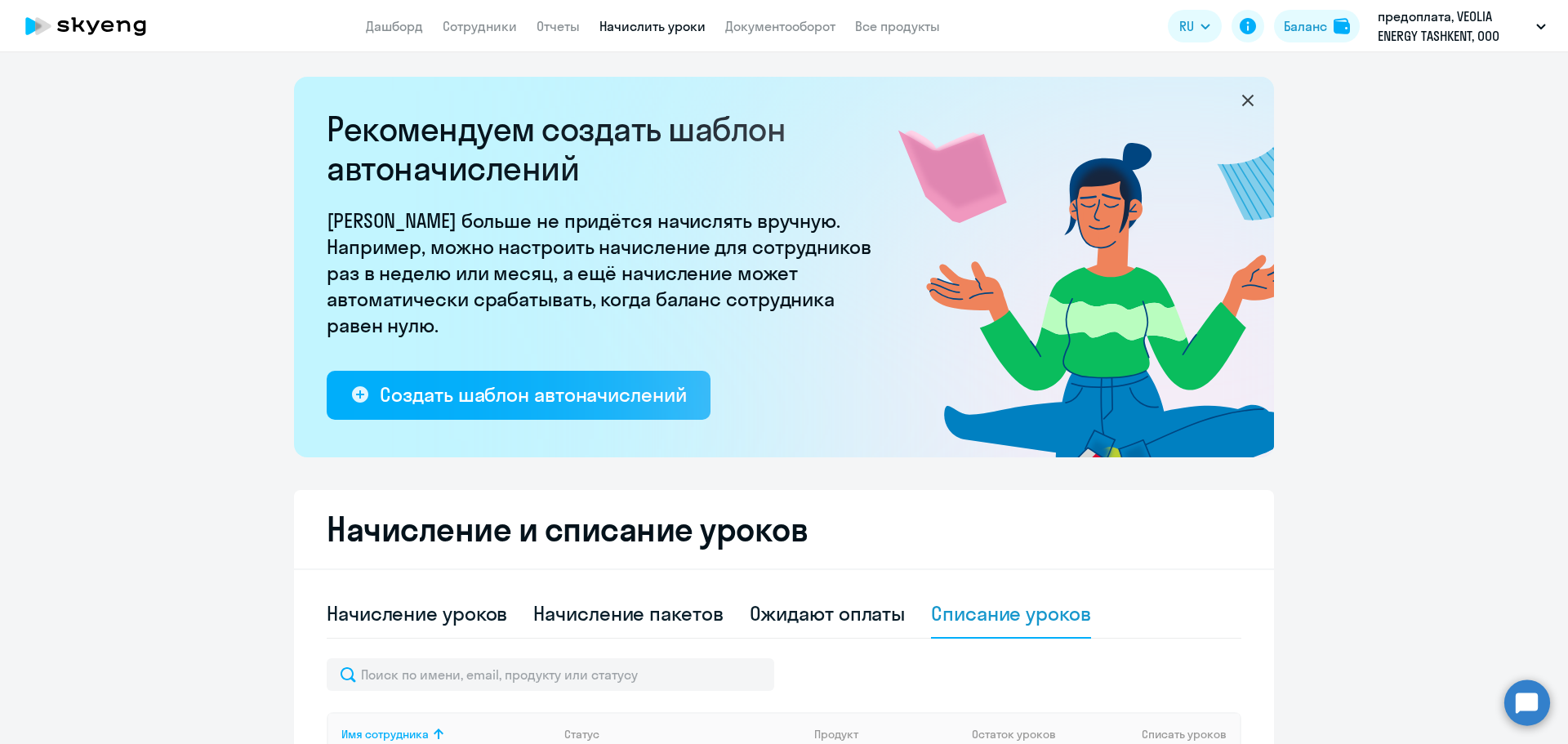
scroll to position [82, 0]
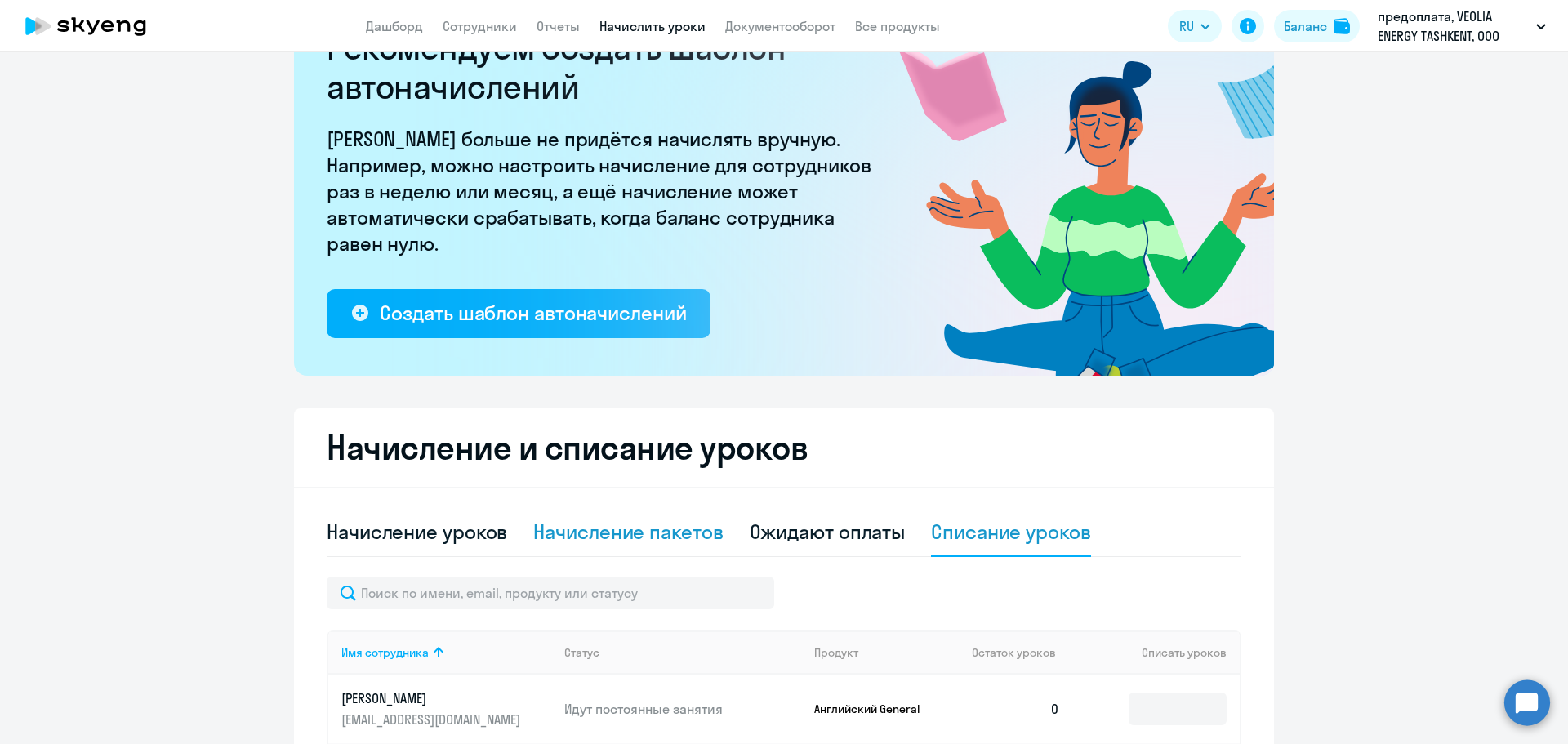
click at [634, 545] on div "Начисление пакетов" at bounding box center [628, 532] width 190 height 49
select select "10"
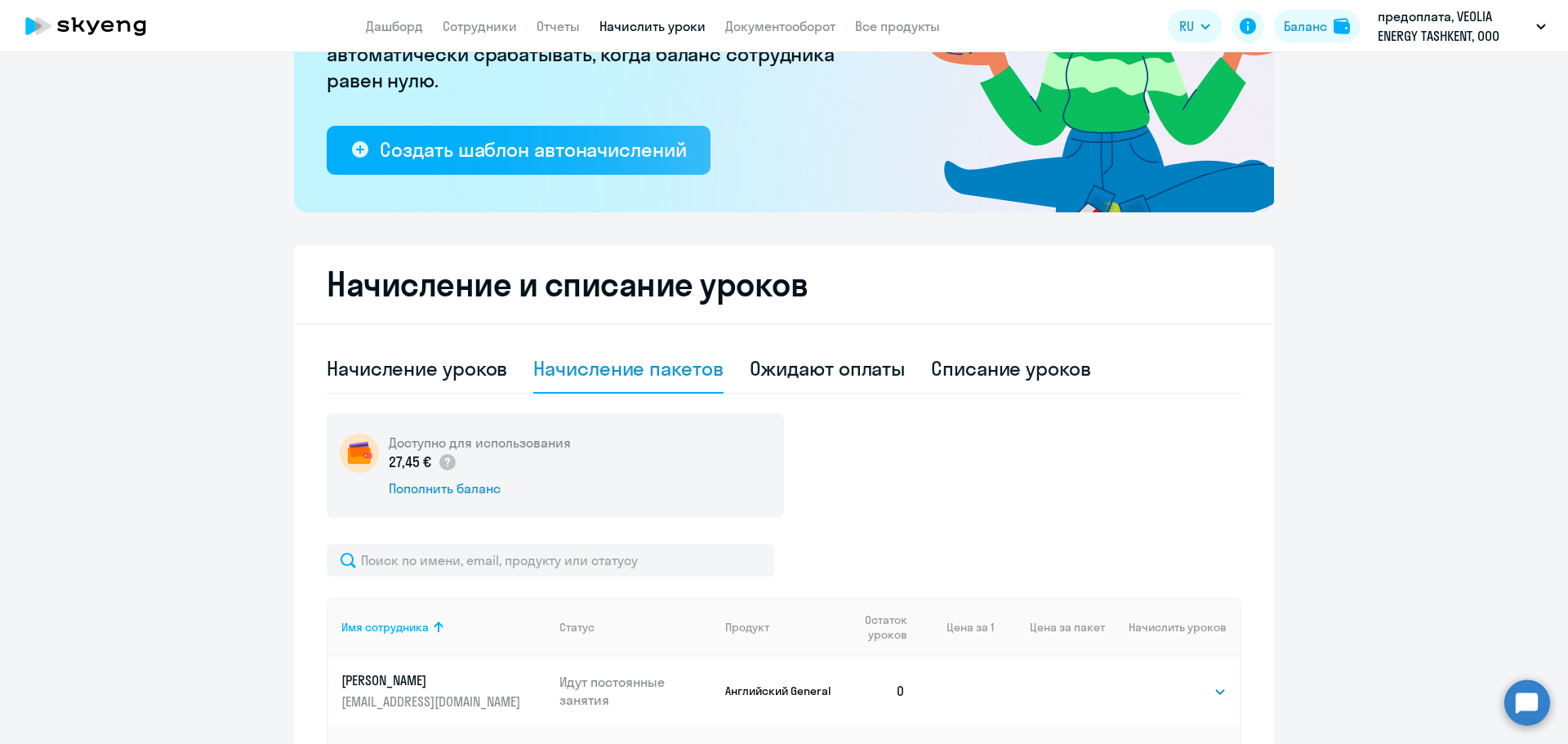
scroll to position [0, 0]
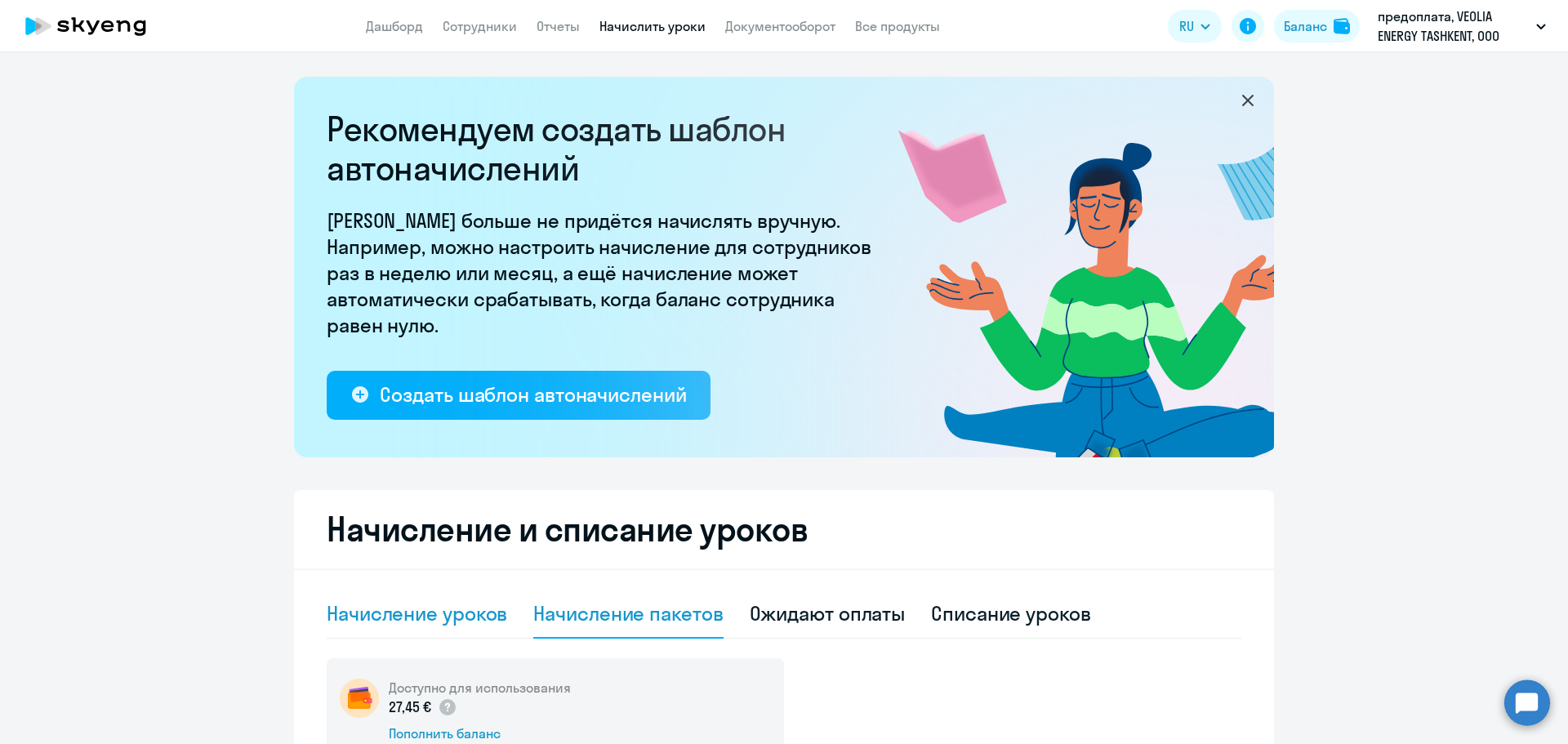
click at [404, 623] on div "Начисление уроков" at bounding box center [416, 613] width 180 height 26
select select "10"
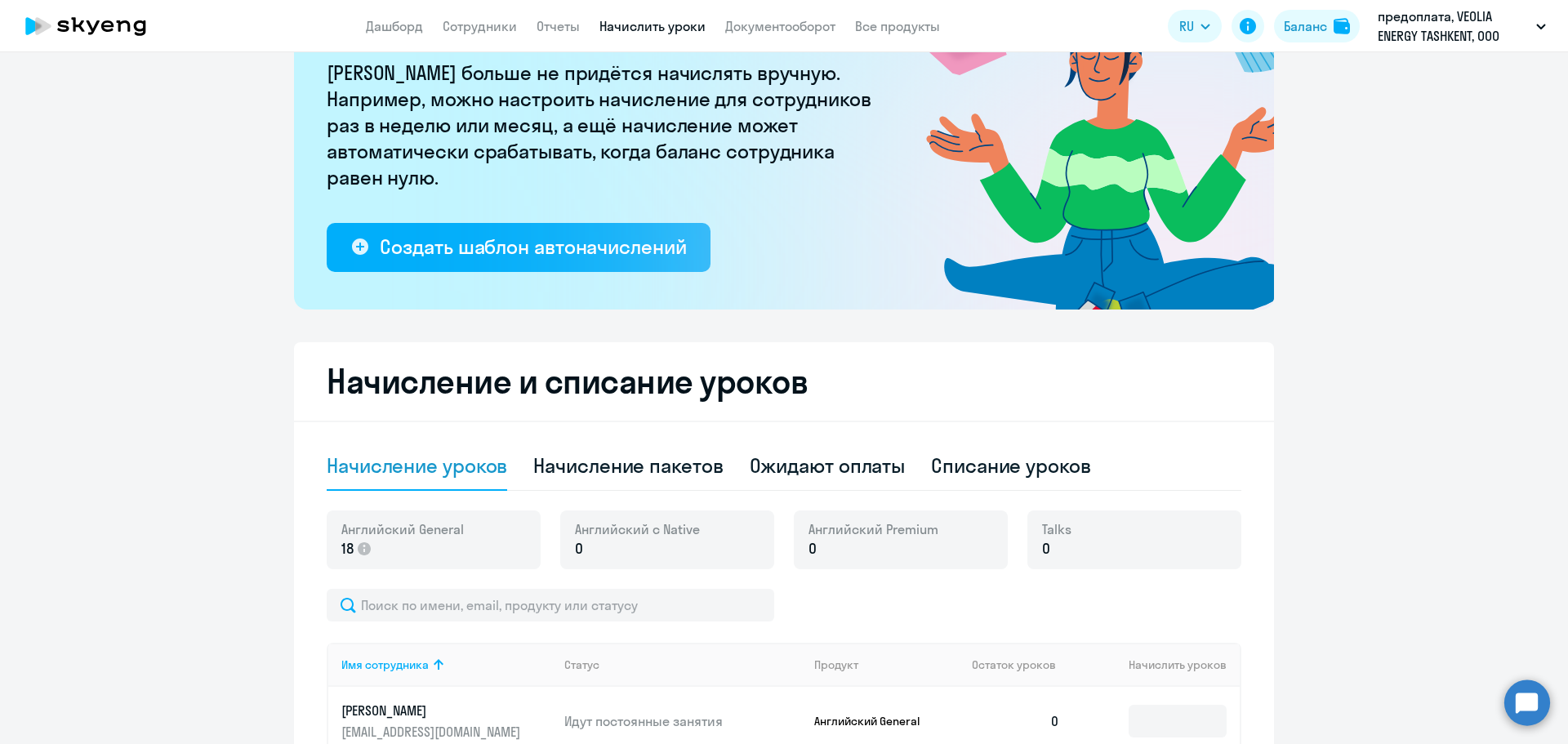
scroll to position [326, 0]
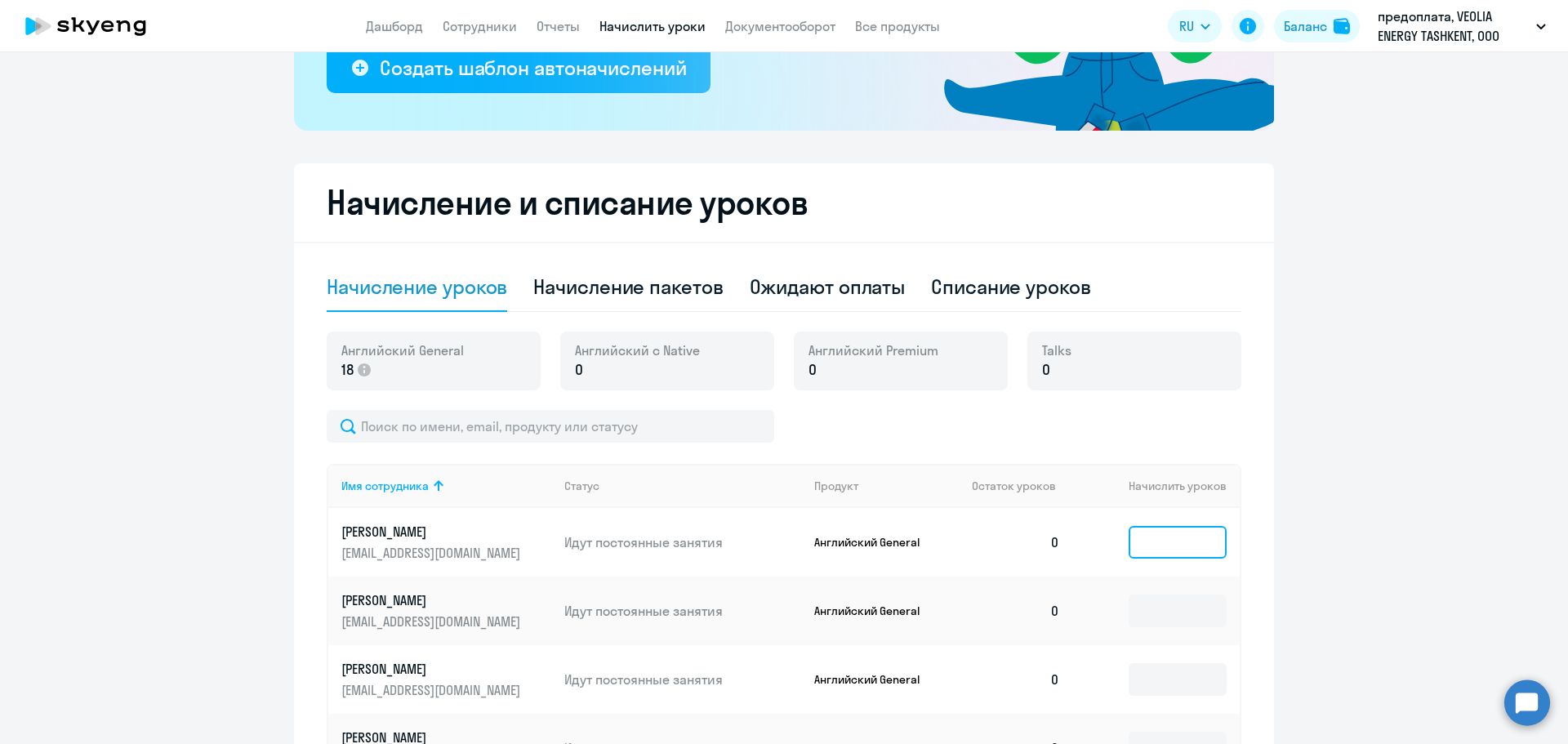
click at [1174, 541] on input at bounding box center [1178, 542] width 98 height 33
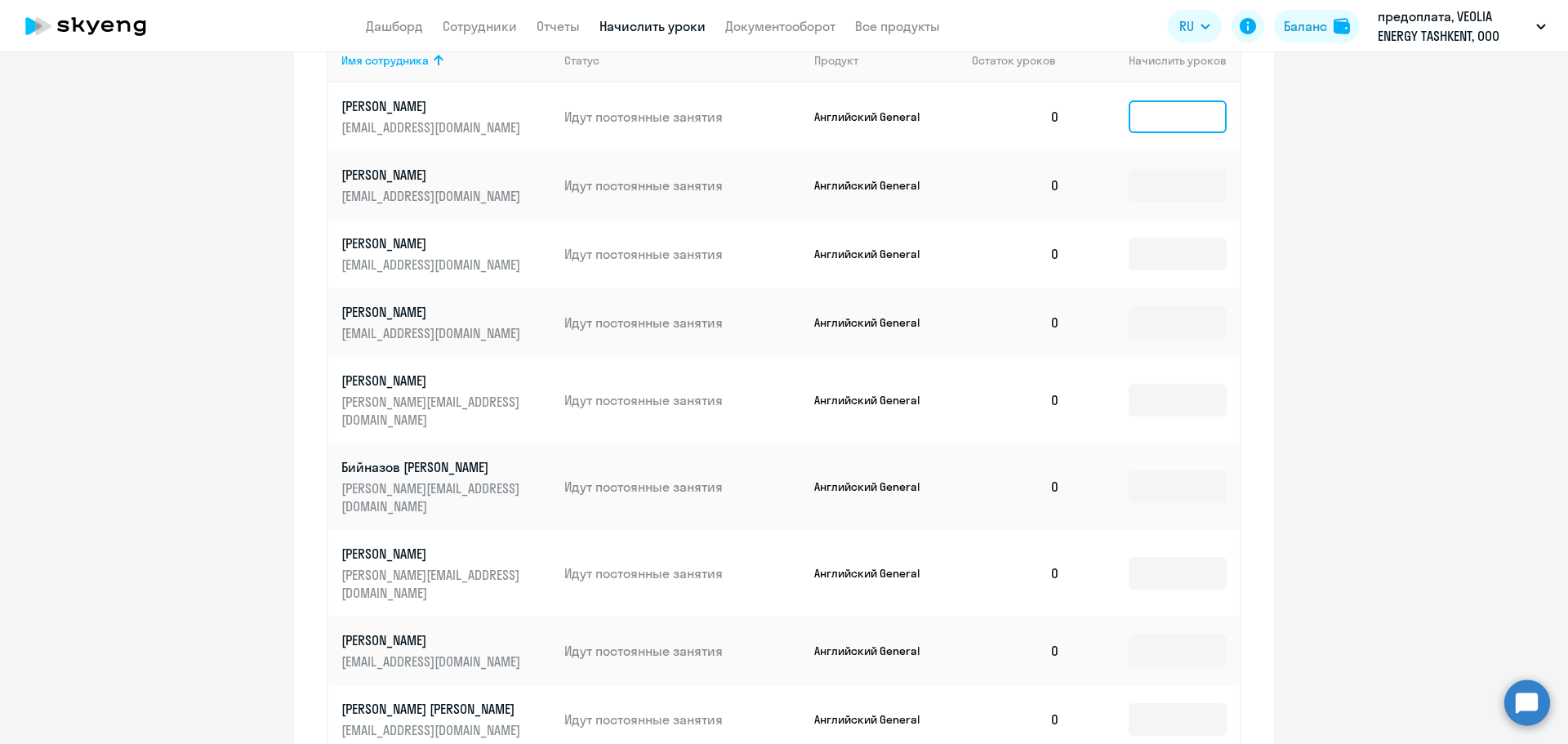
scroll to position [913, 0]
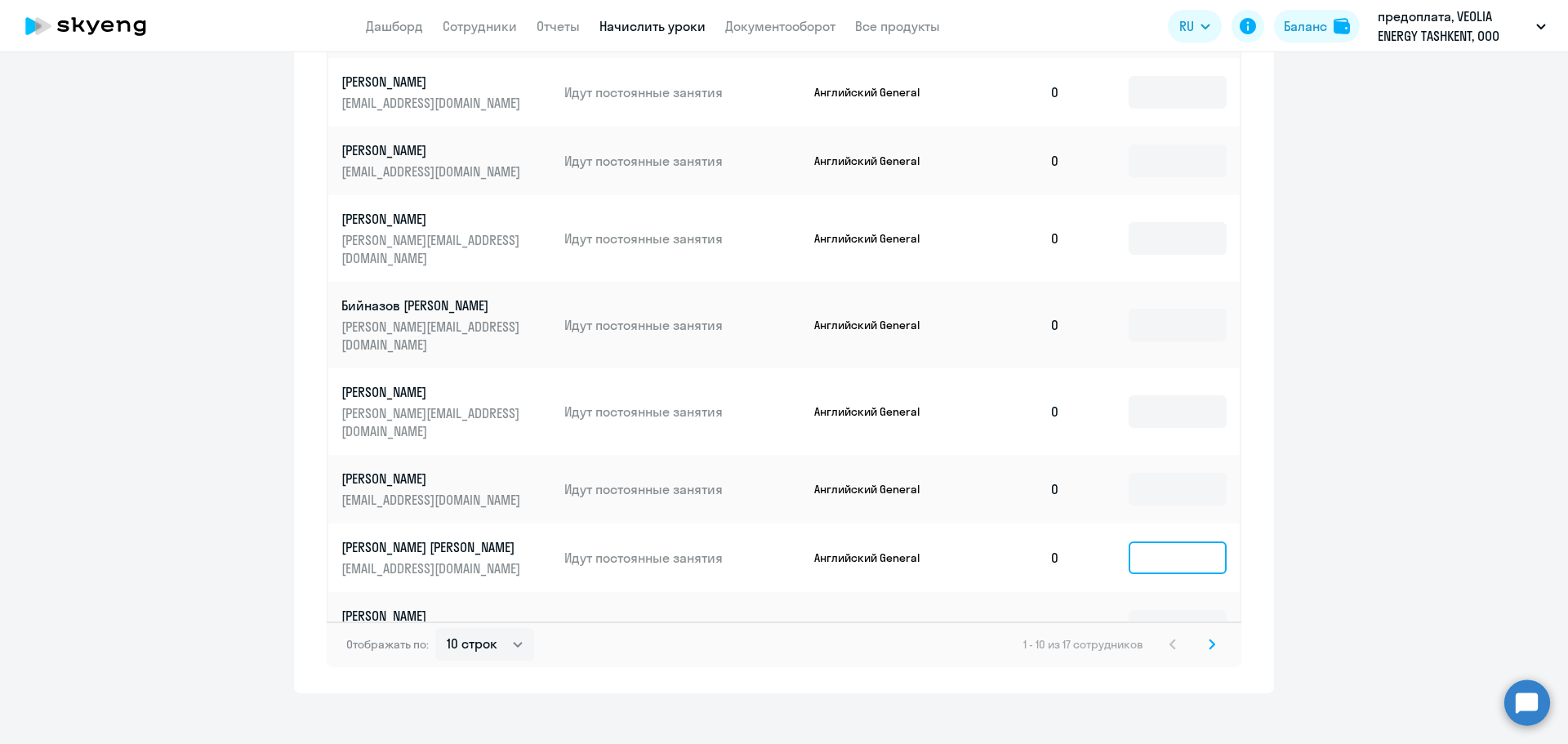
click at [1162, 541] on input at bounding box center [1178, 557] width 98 height 33
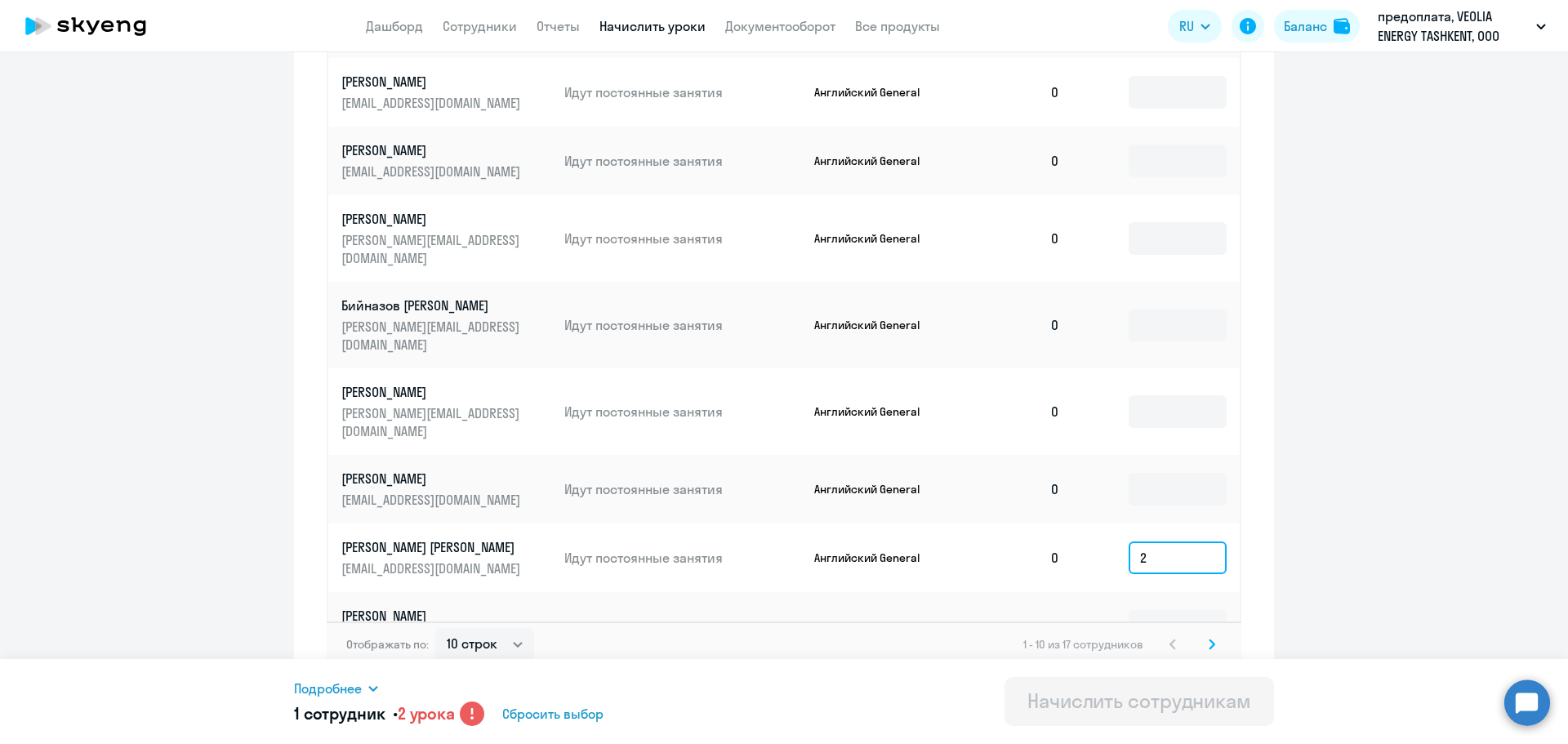
type input "2"
click at [472, 716] on circle at bounding box center [472, 714] width 25 height 25
click at [476, 715] on icon at bounding box center [472, 714] width 25 height 25
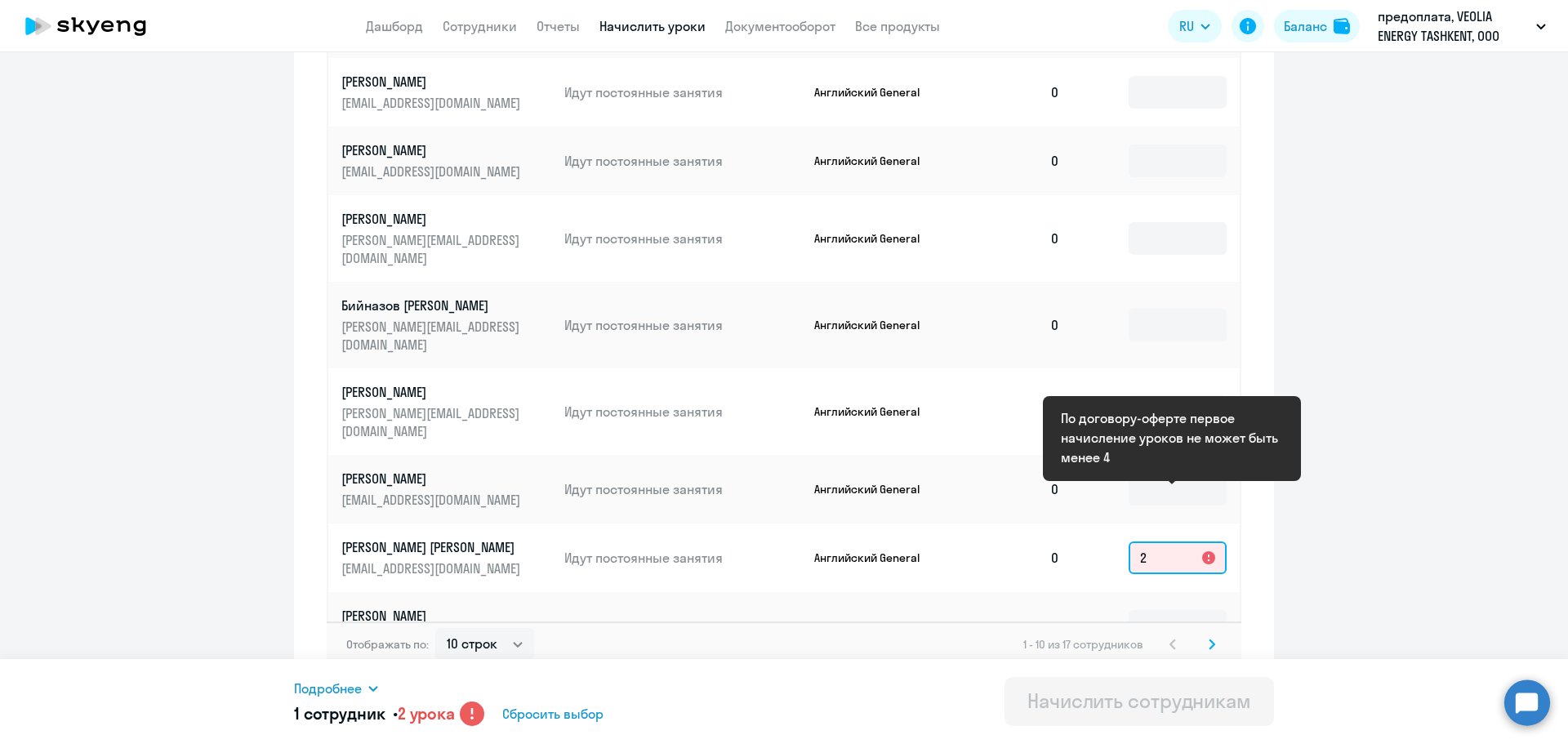
click at [1170, 541] on input "2" at bounding box center [1178, 557] width 98 height 33
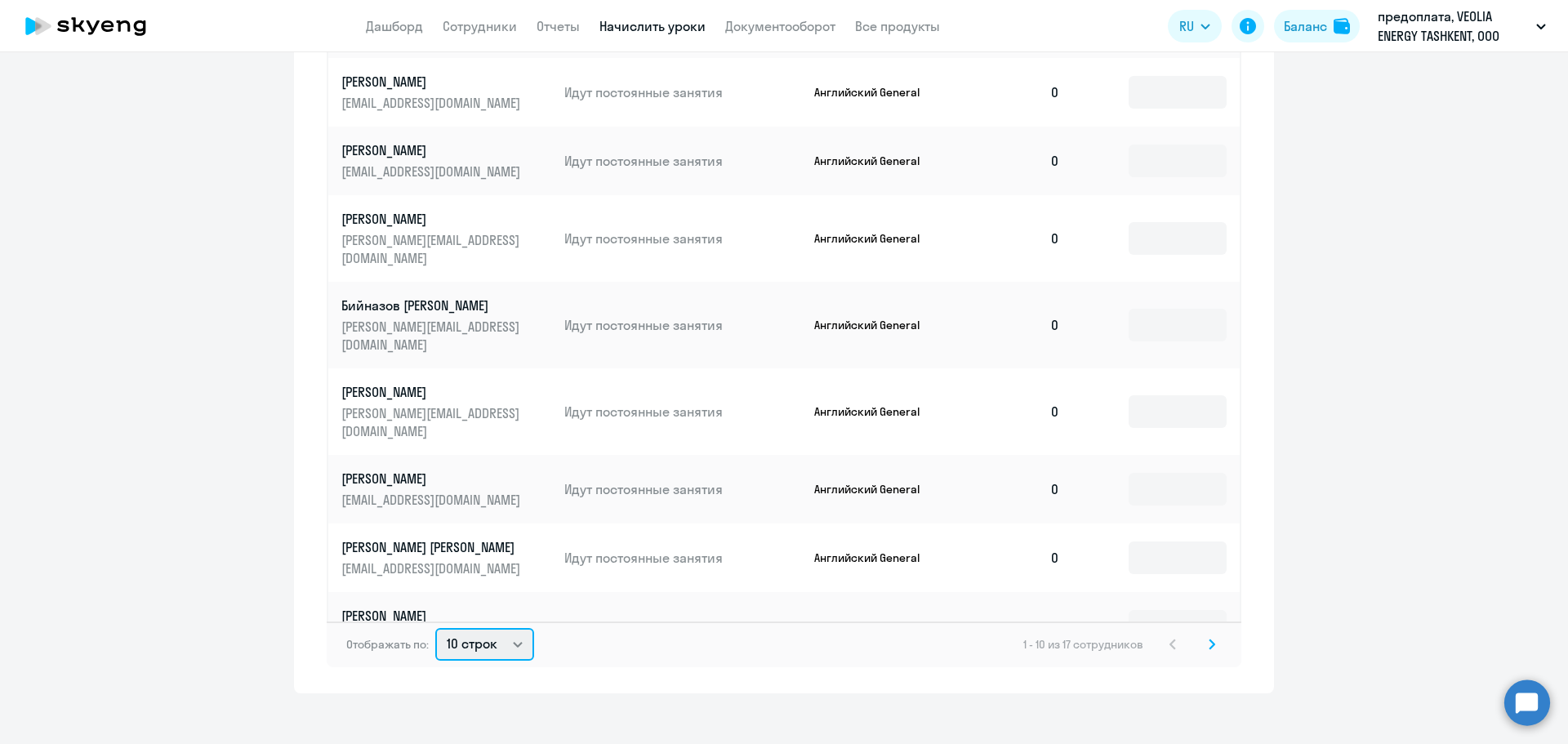
click at [482, 636] on select "10 строк 30 строк 50 строк" at bounding box center [484, 644] width 98 height 33
select select "30"
click at [435, 628] on select "10 строк 30 строк 50 строк" at bounding box center [484, 644] width 98 height 33
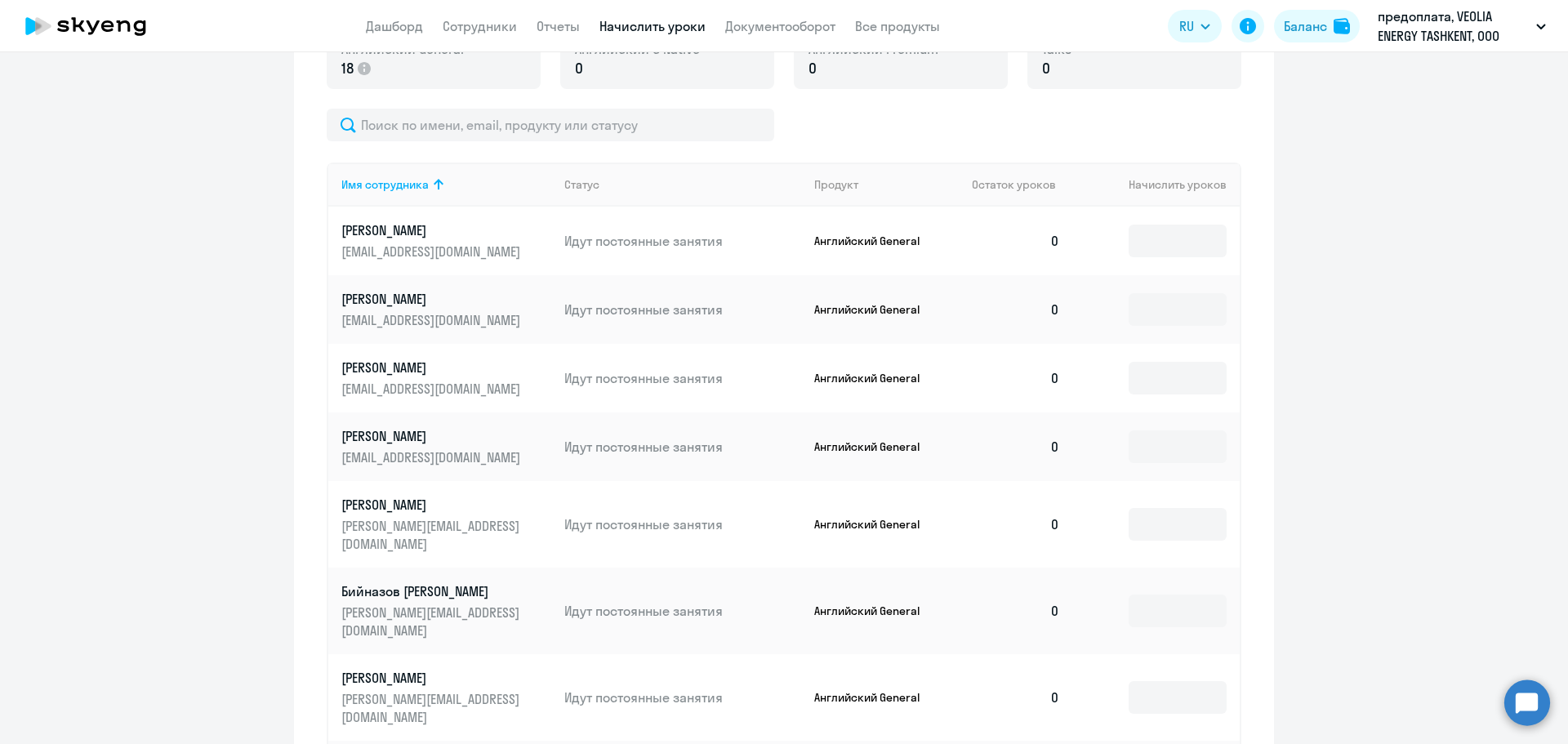
scroll to position [587, 0]
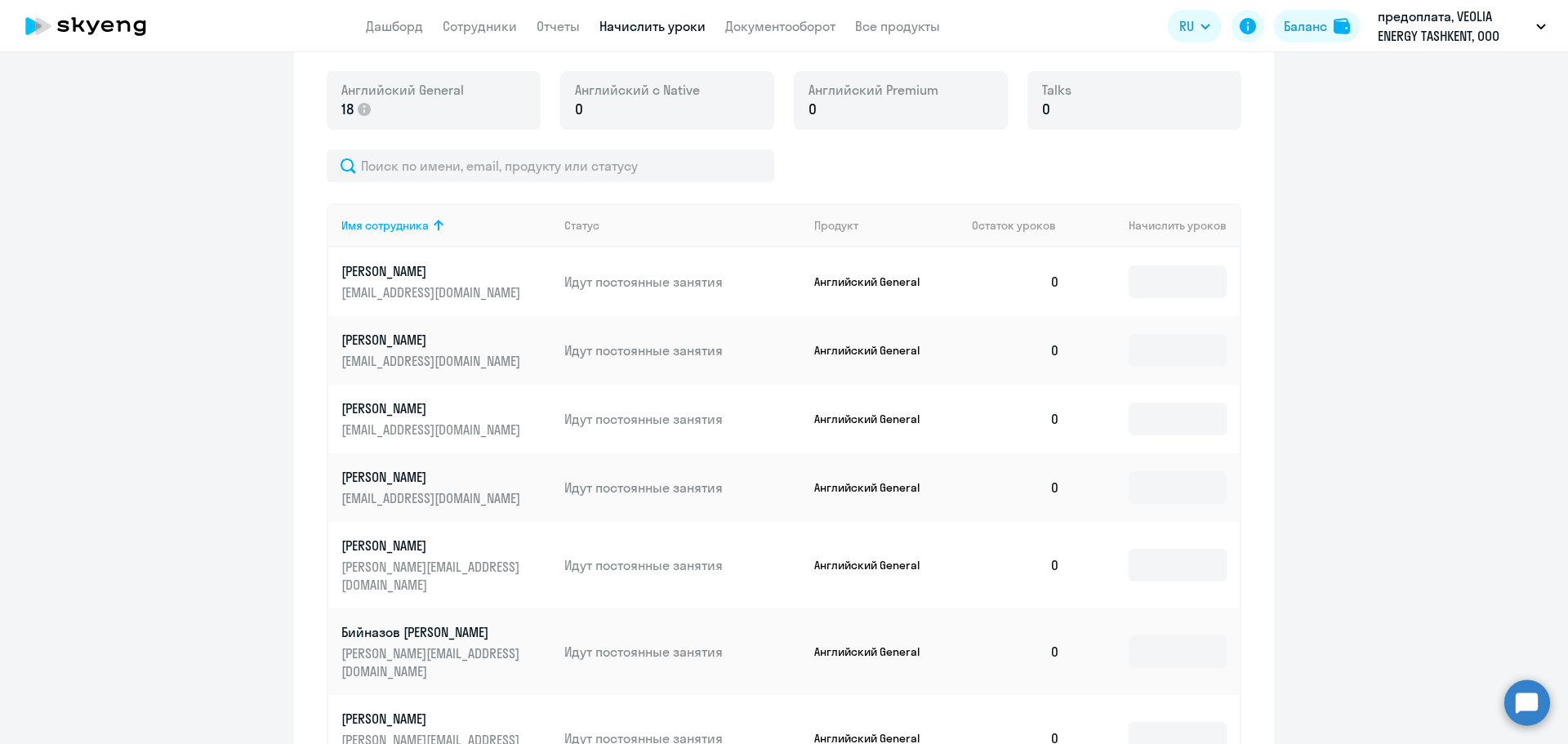
click at [1138, 458] on td at bounding box center [1156, 487] width 167 height 68
click at [1130, 432] on input at bounding box center [1178, 419] width 98 height 33
type input "2"
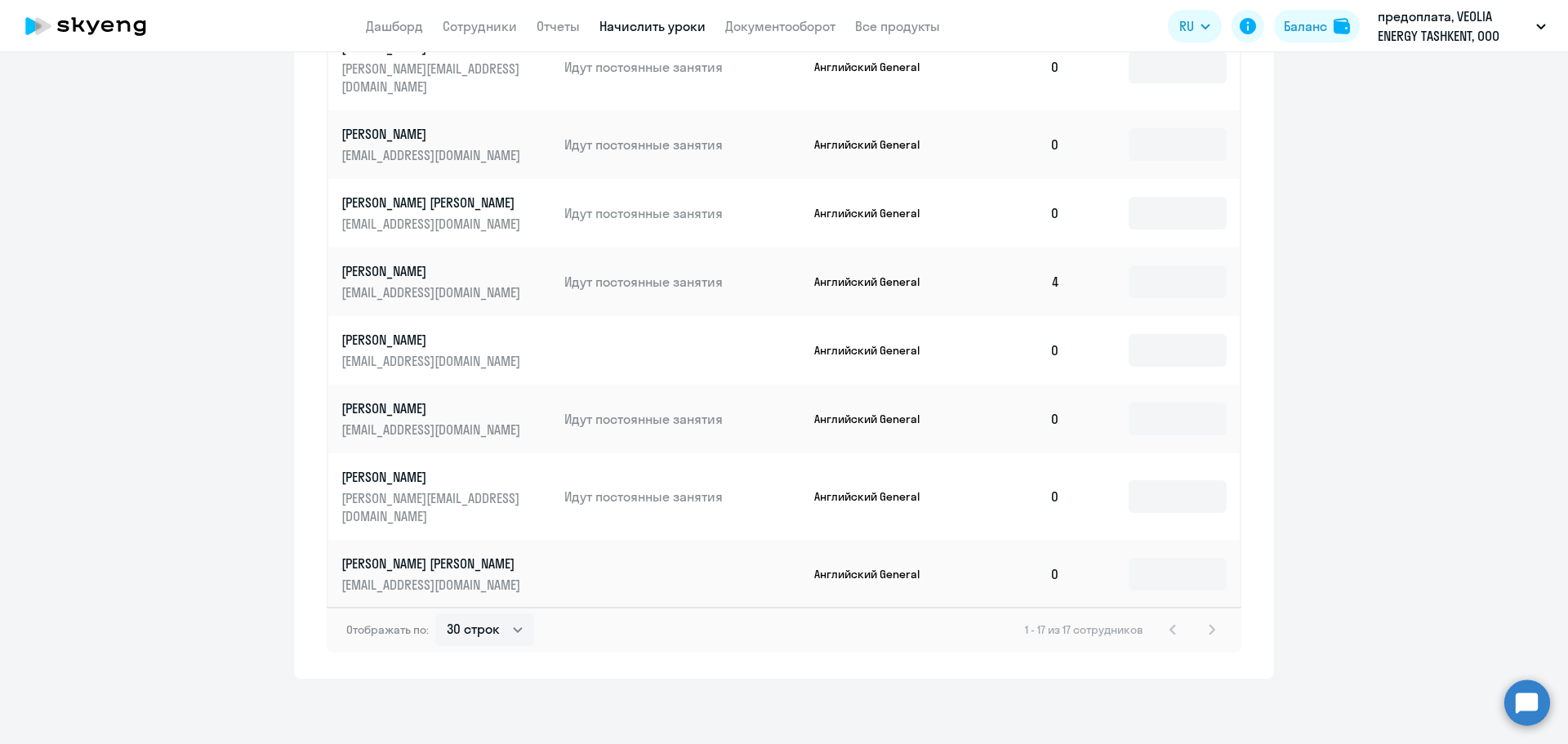
scroll to position [302, 0]
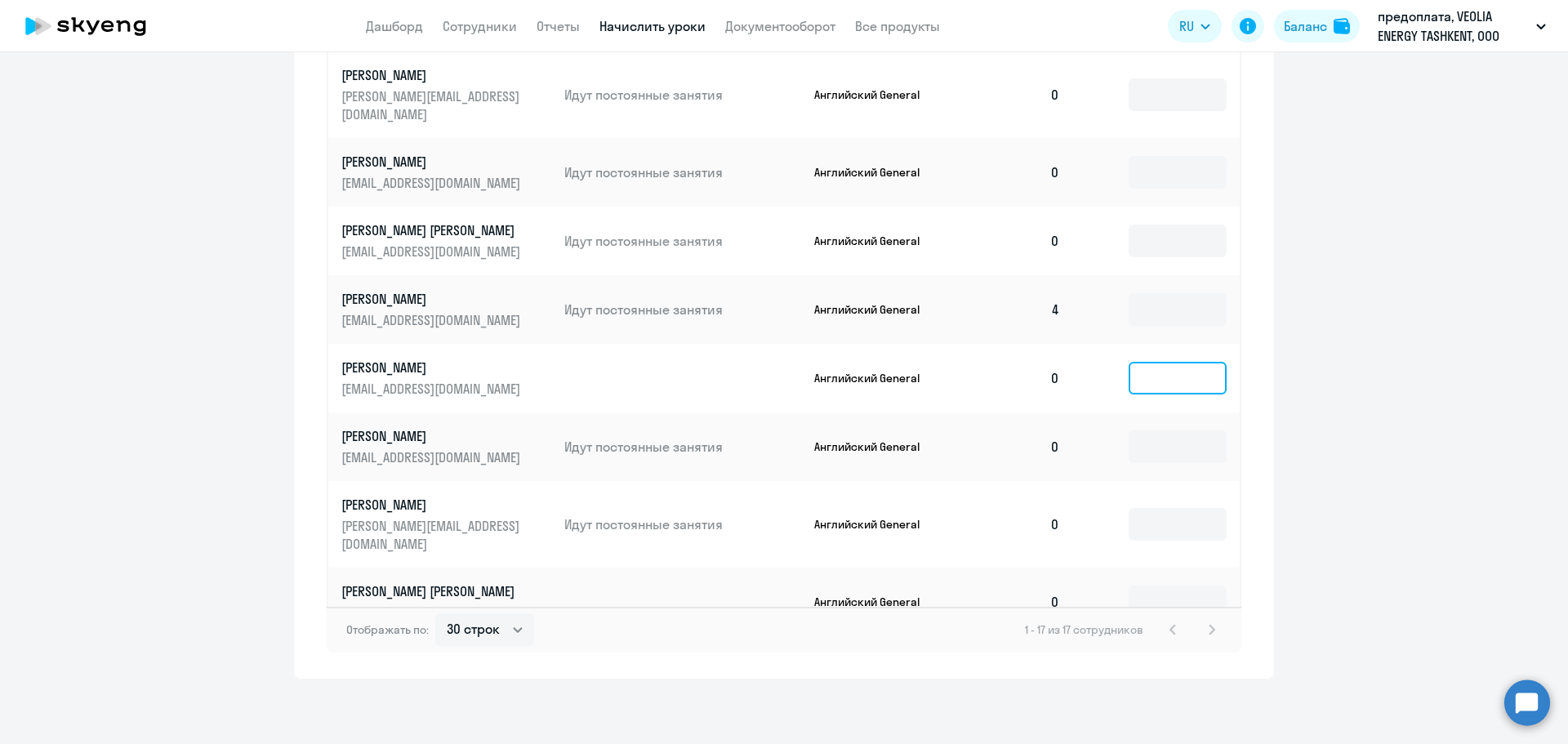
click at [1141, 362] on input at bounding box center [1178, 378] width 98 height 33
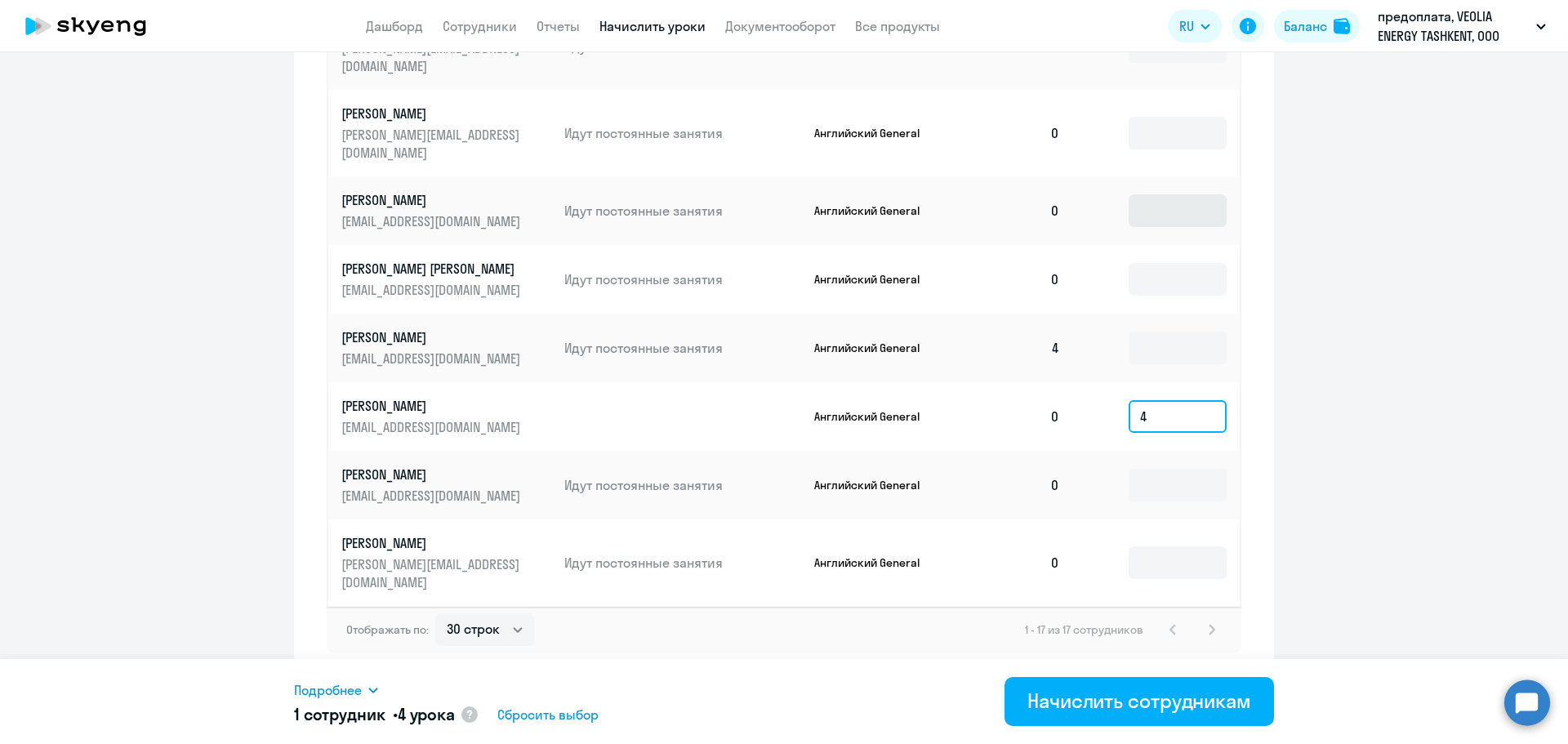
scroll to position [466, 0]
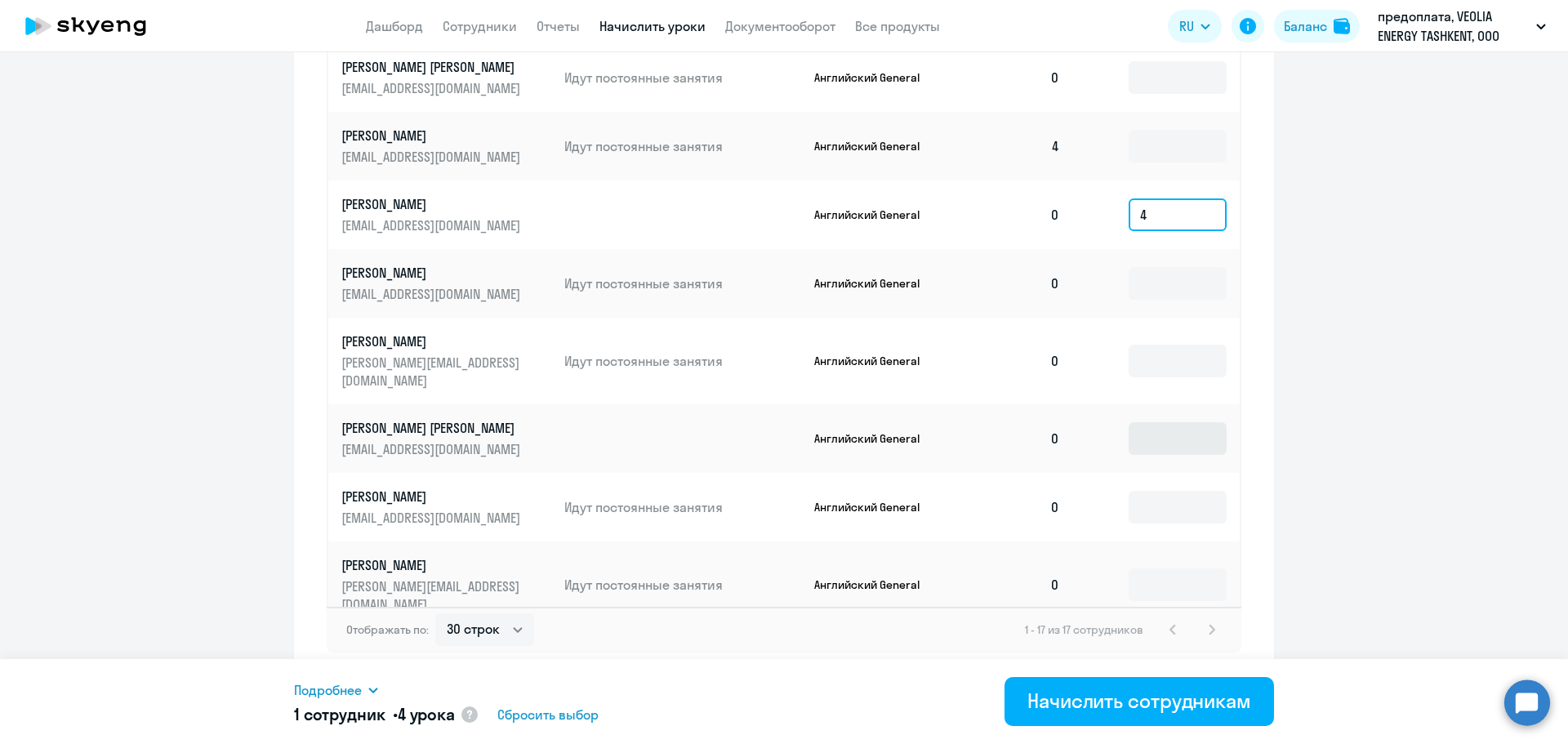
type input "4"
click at [1135, 422] on input at bounding box center [1178, 438] width 98 height 33
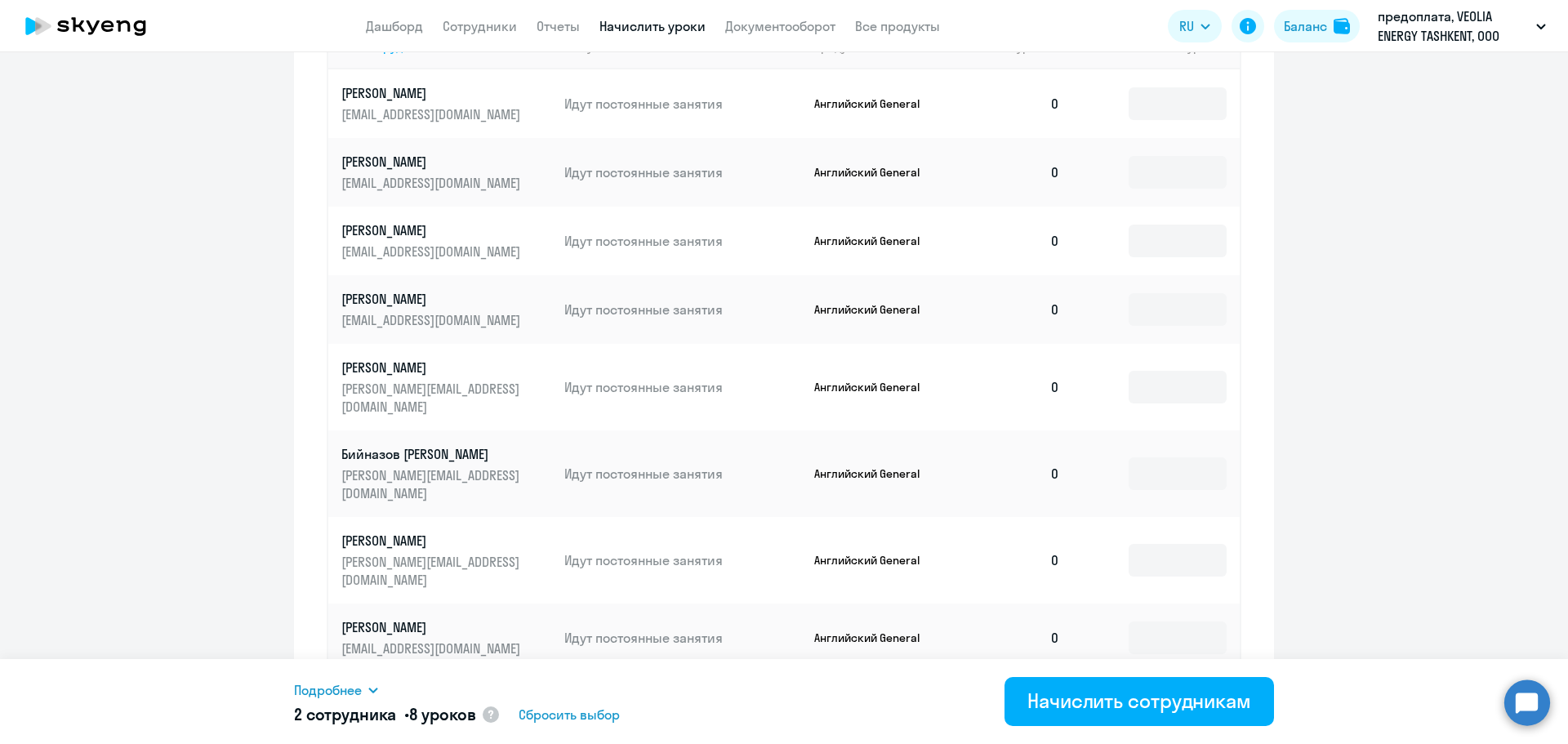
scroll to position [684, 0]
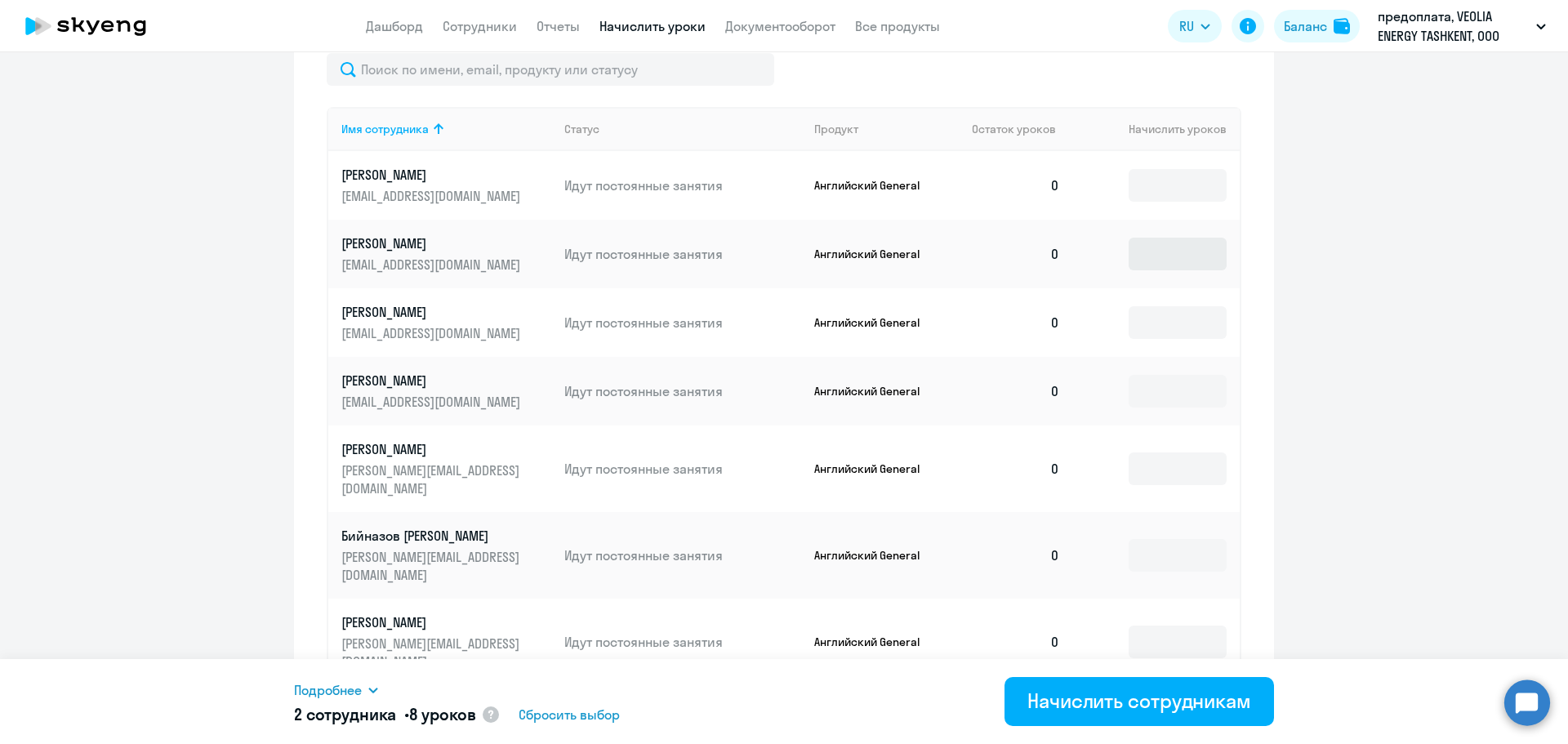
type input "4"
click at [1150, 259] on input at bounding box center [1178, 254] width 98 height 33
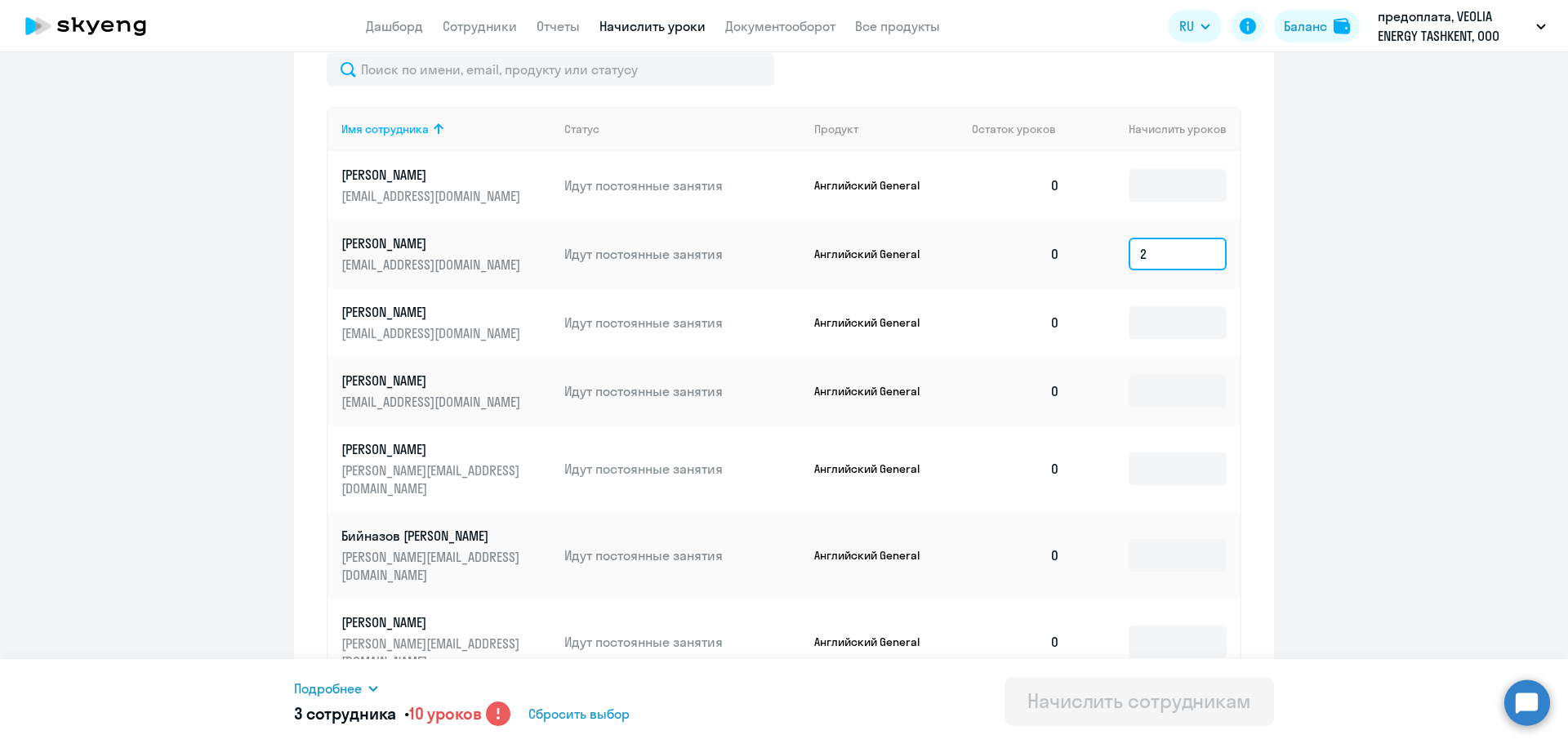
type input "2"
click at [500, 719] on circle at bounding box center [498, 714] width 25 height 25
click at [429, 724] on h5 "3 сотрудника • 10 уроков" at bounding box center [387, 714] width 187 height 23
click at [431, 717] on span "10 уроков" at bounding box center [445, 713] width 73 height 20
click at [1141, 262] on input "2" at bounding box center [1178, 254] width 98 height 33
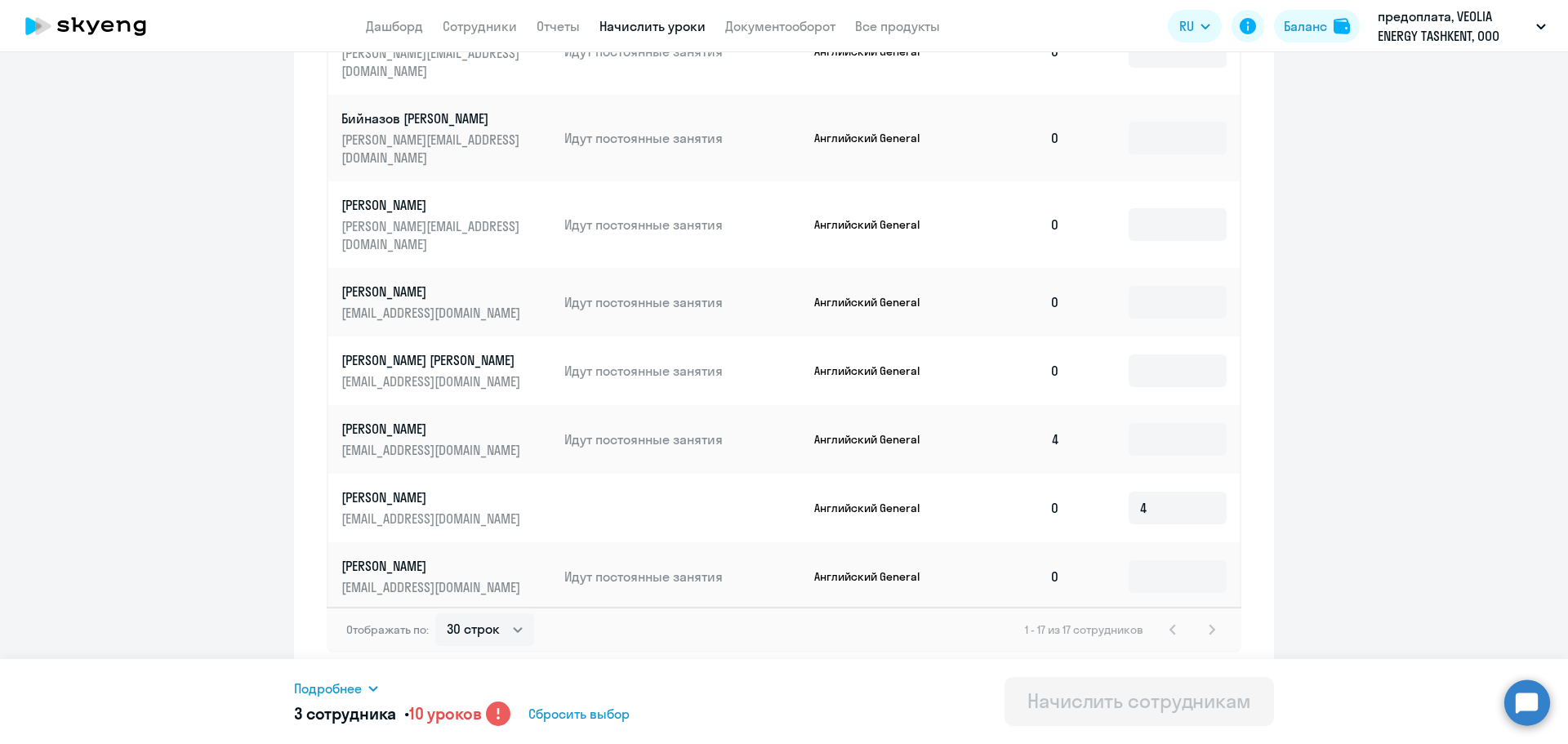
scroll to position [192, 0]
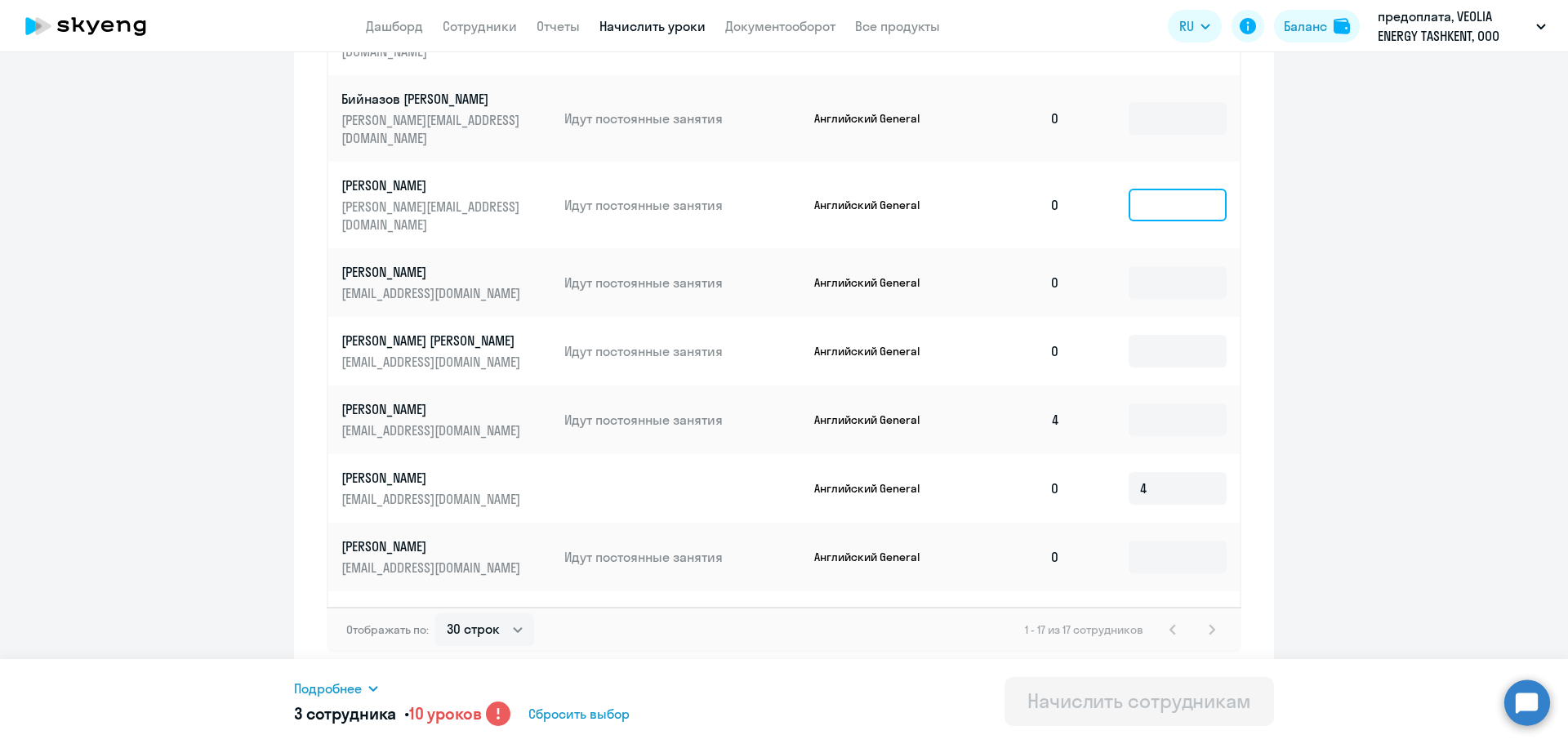
click at [1131, 189] on input at bounding box center [1178, 205] width 98 height 33
type input "3"
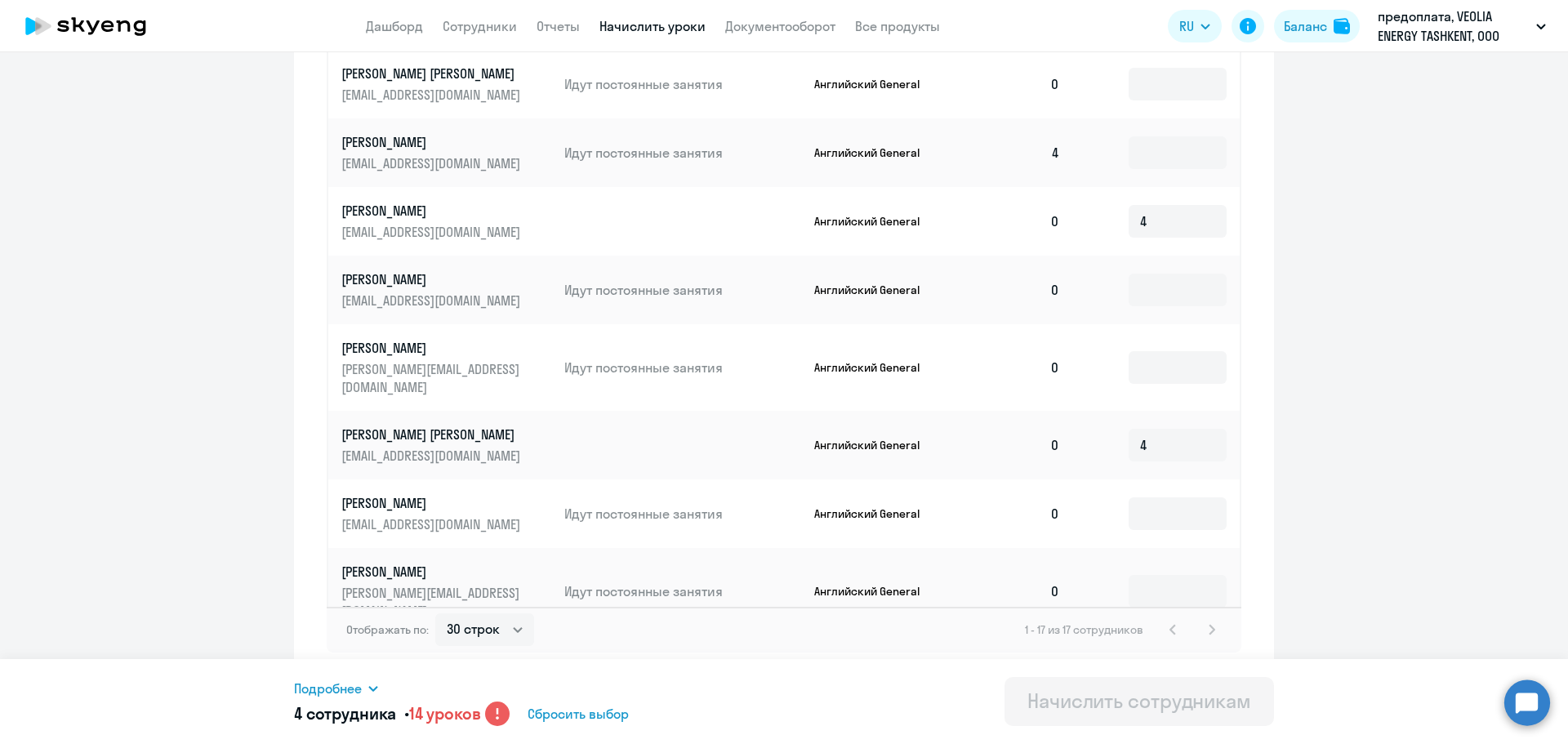
scroll to position [466, 0]
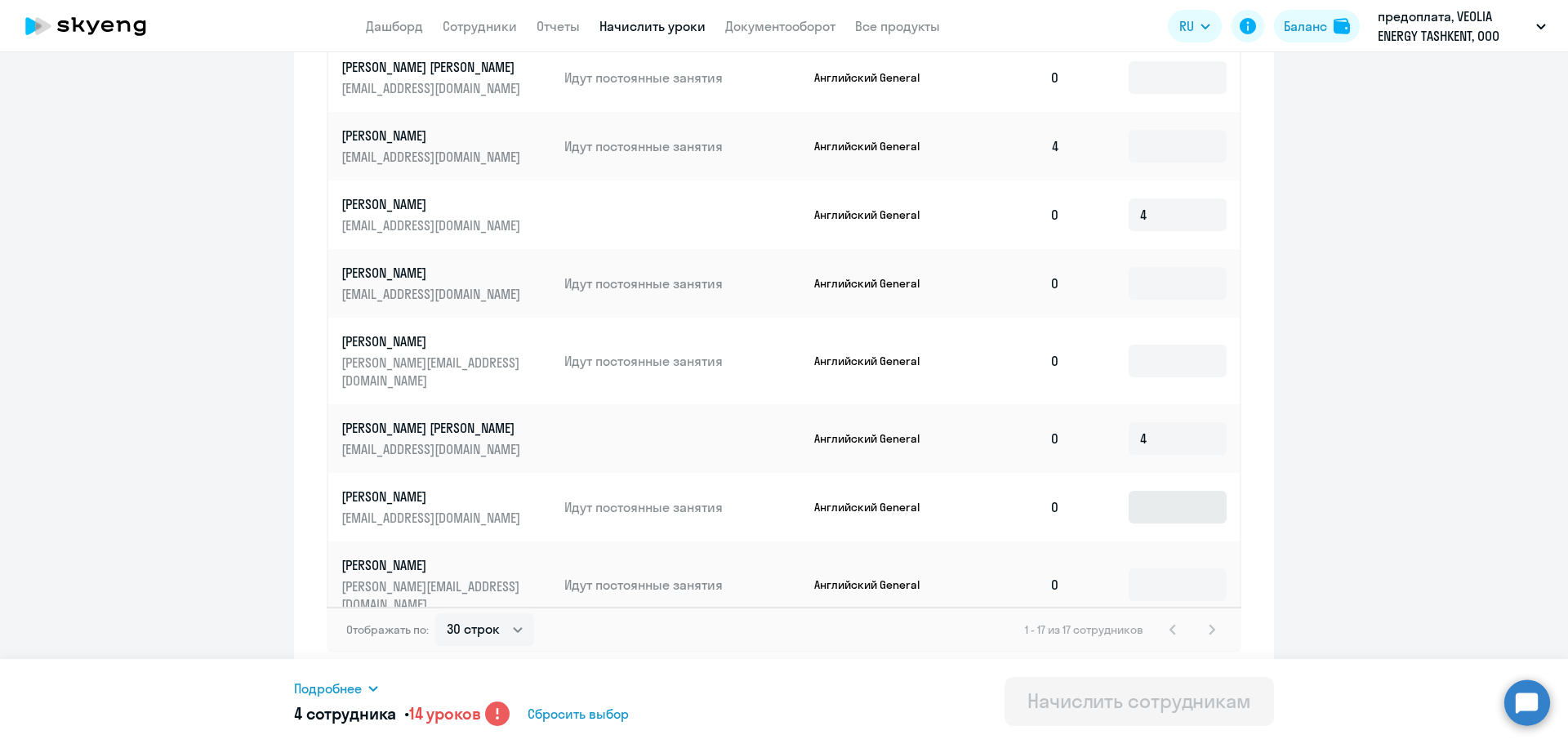
type input "4"
click at [1142, 490] on input at bounding box center [1178, 506] width 98 height 33
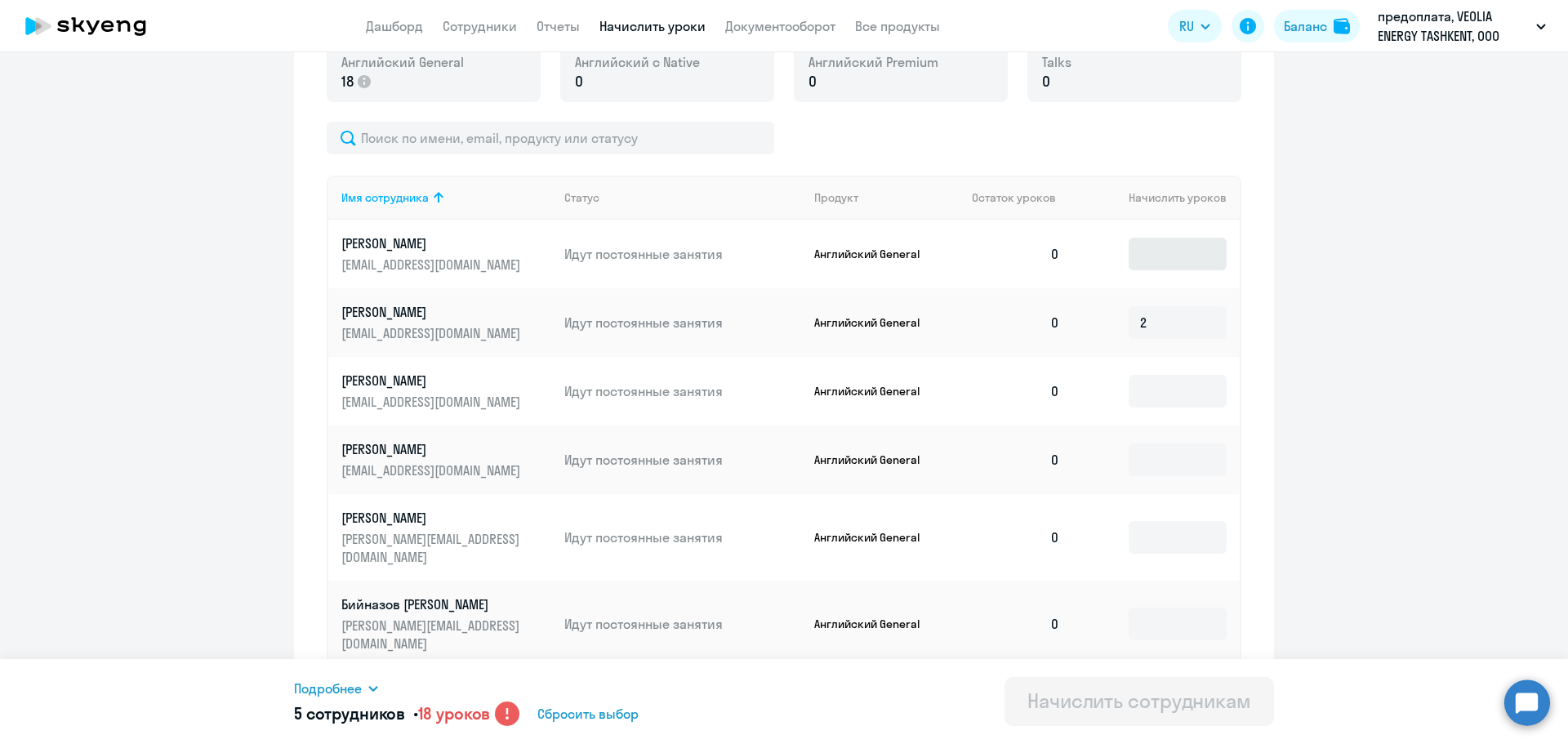
scroll to position [602, 0]
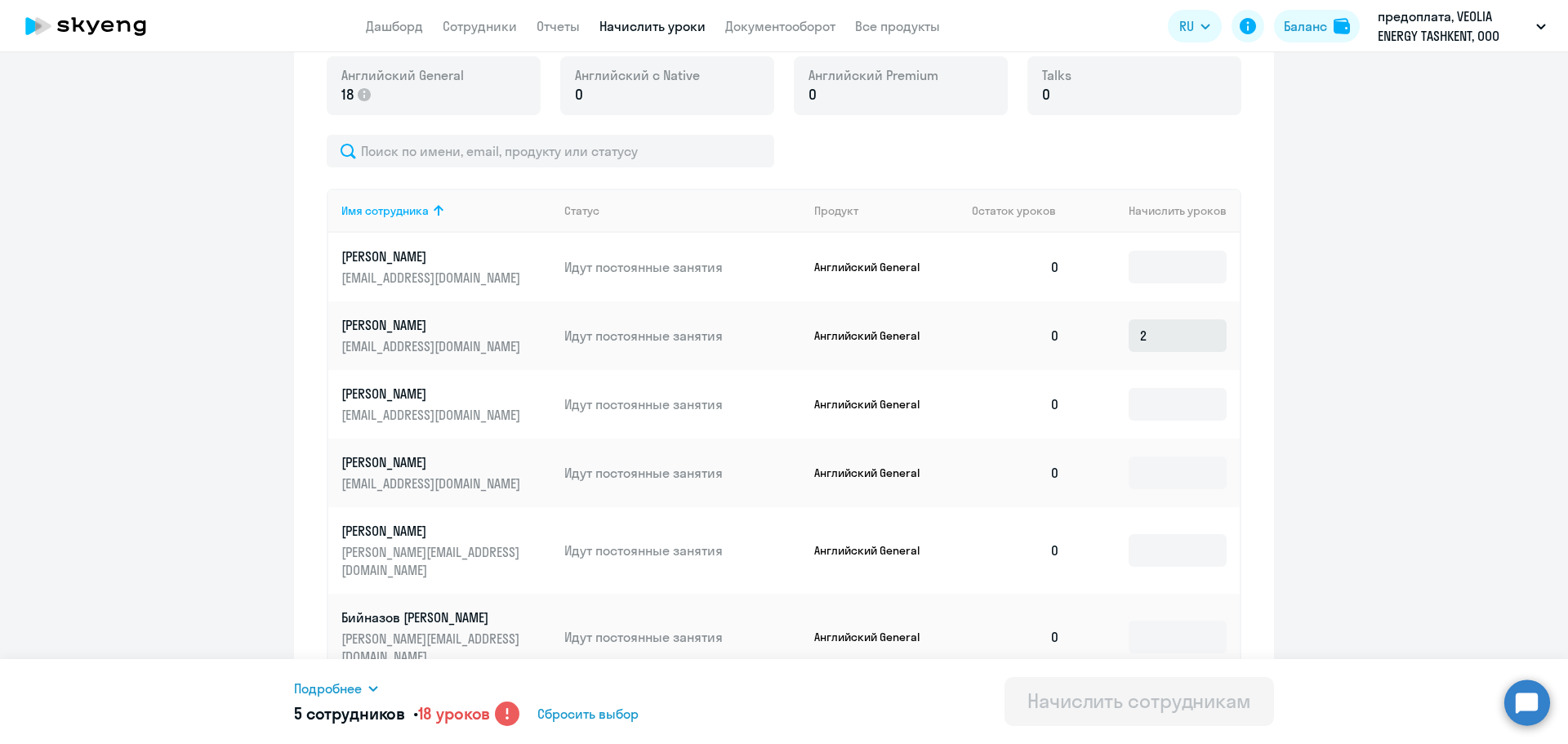
type input "4"
click at [1153, 338] on input "2" at bounding box center [1178, 335] width 98 height 33
type input "4"
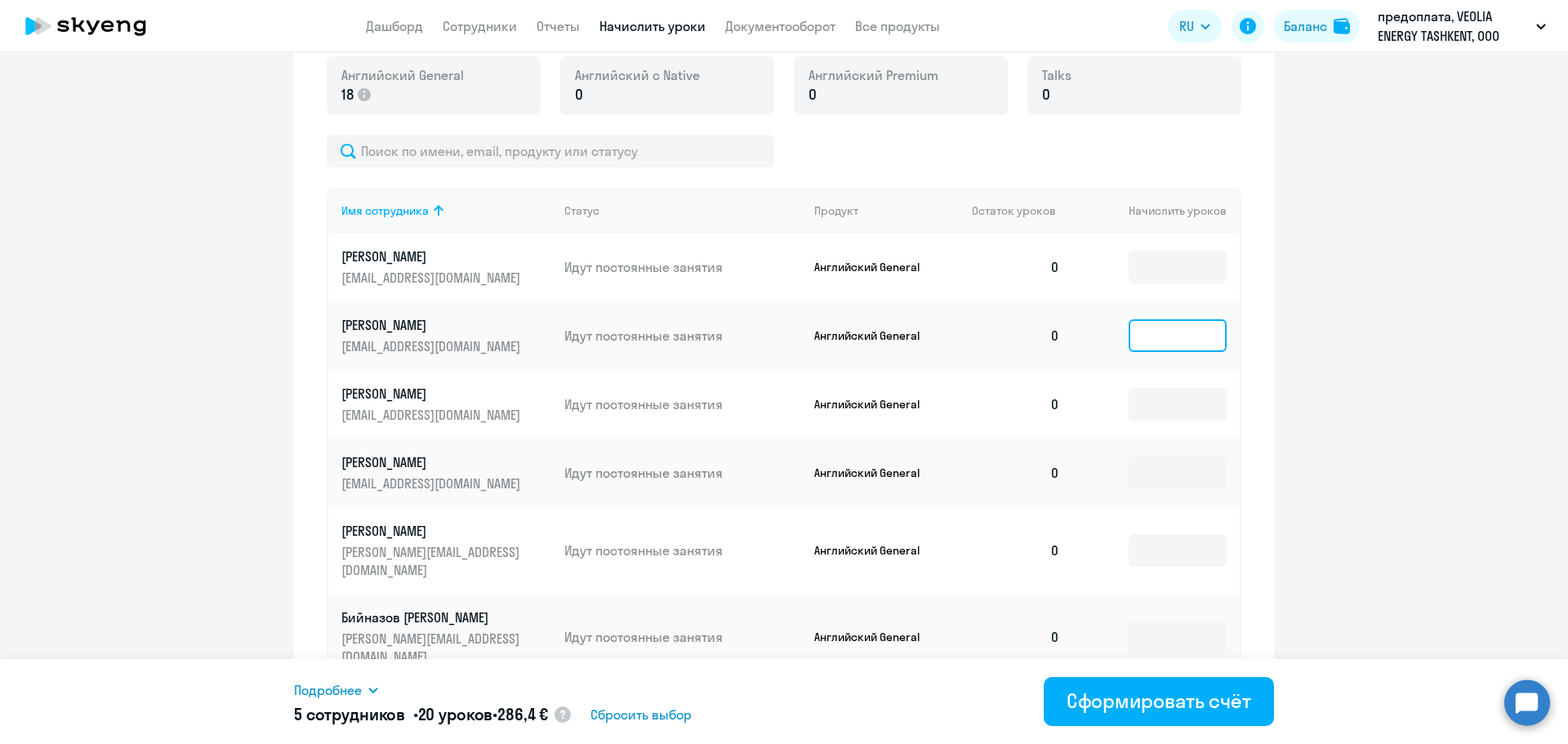
type input "2"
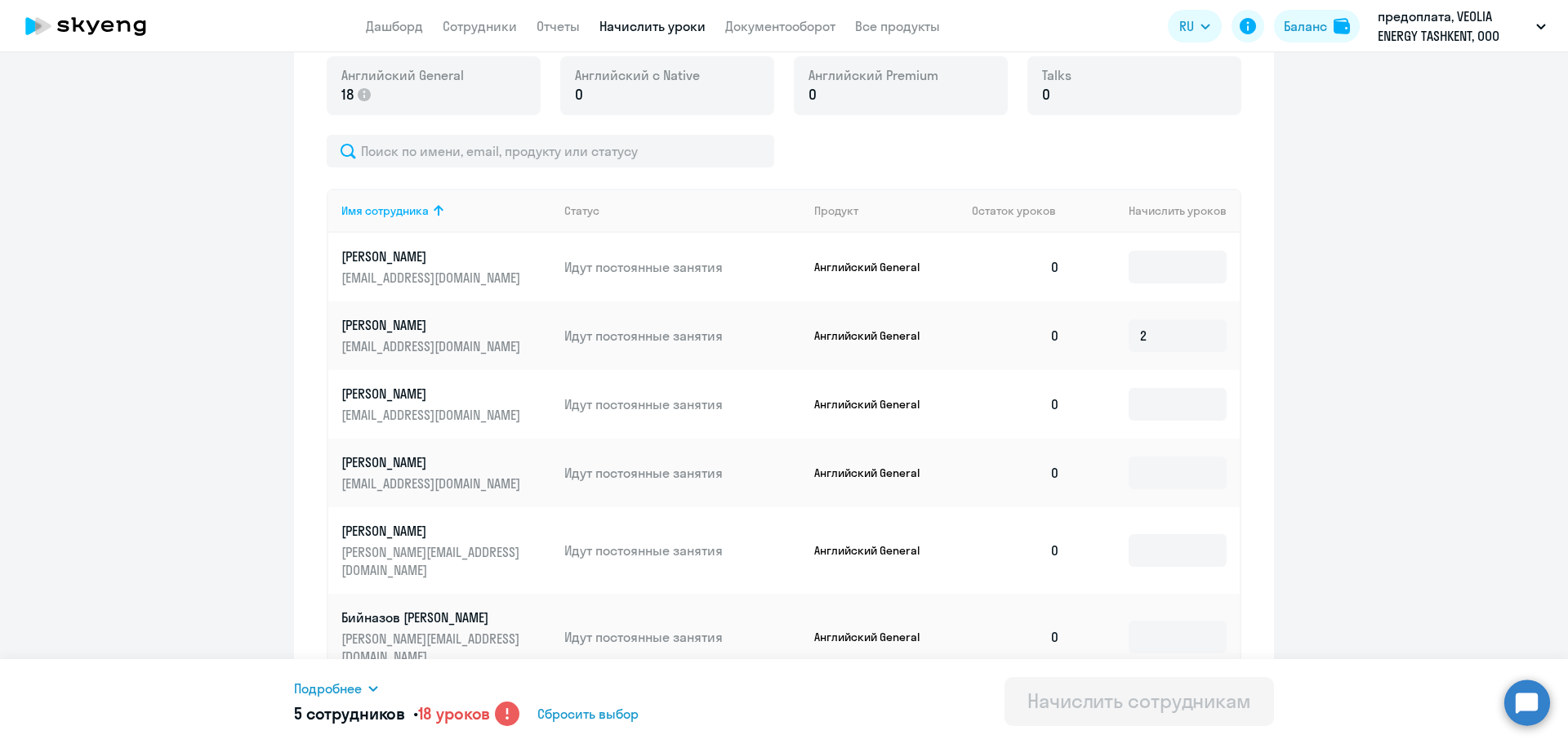
click at [503, 717] on circle at bounding box center [507, 714] width 25 height 25
click at [498, 717] on div "5 сотрудников • 18 уроков Сбросить выбор" at bounding box center [538, 714] width 490 height 25
click at [497, 718] on div "5 сотрудников • 18 уроков Сбросить выбор" at bounding box center [538, 714] width 490 height 25
click at [372, 695] on div "Подробнее" at bounding box center [538, 688] width 490 height 20
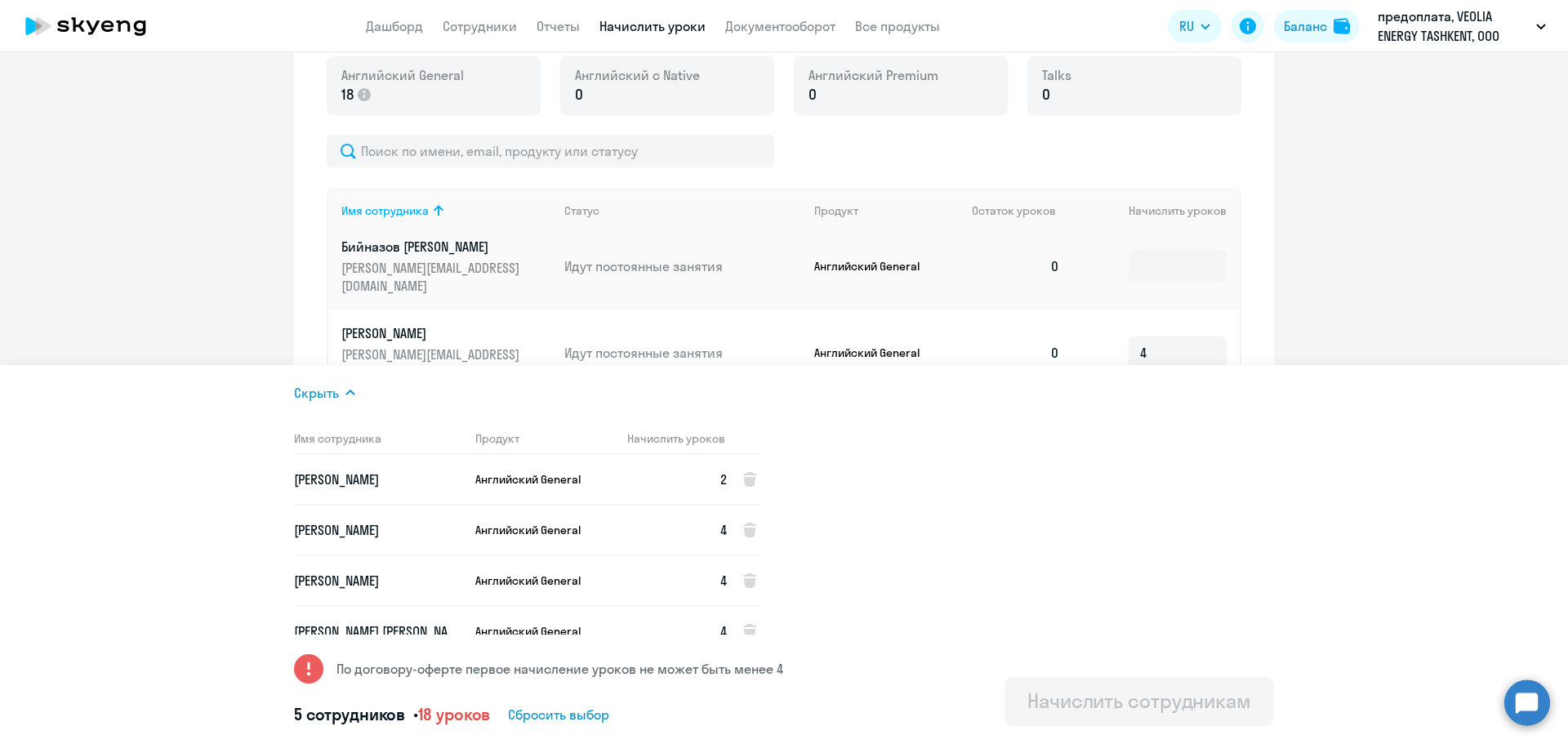
scroll to position [466, 0]
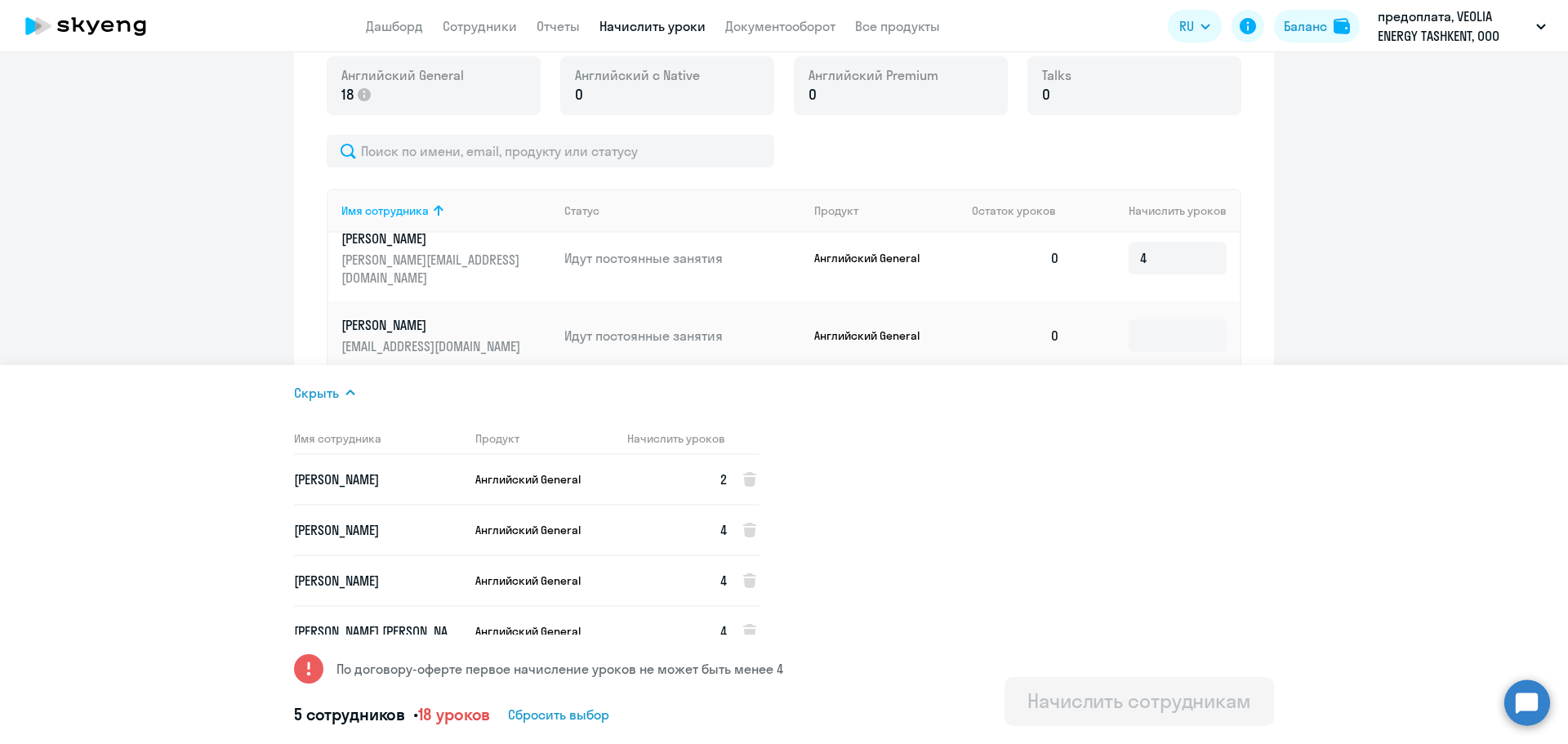
click at [1462, 209] on ng-component "Рекомендуем создать шаблон автоначислений Уроки больше не придётся начислять вр…" at bounding box center [784, 240] width 1568 height 1531
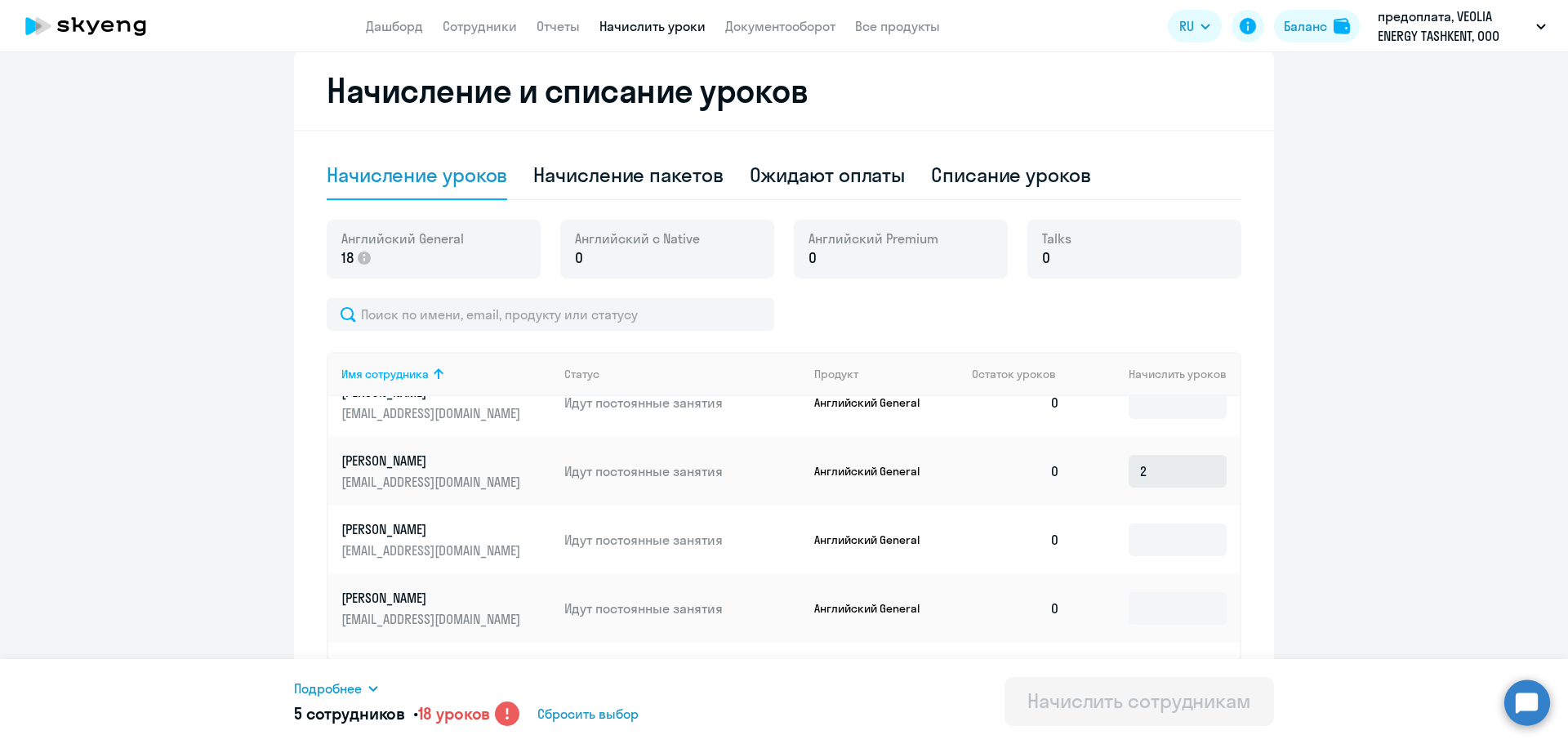
scroll to position [0, 0]
